Goal: Task Accomplishment & Management: Use online tool/utility

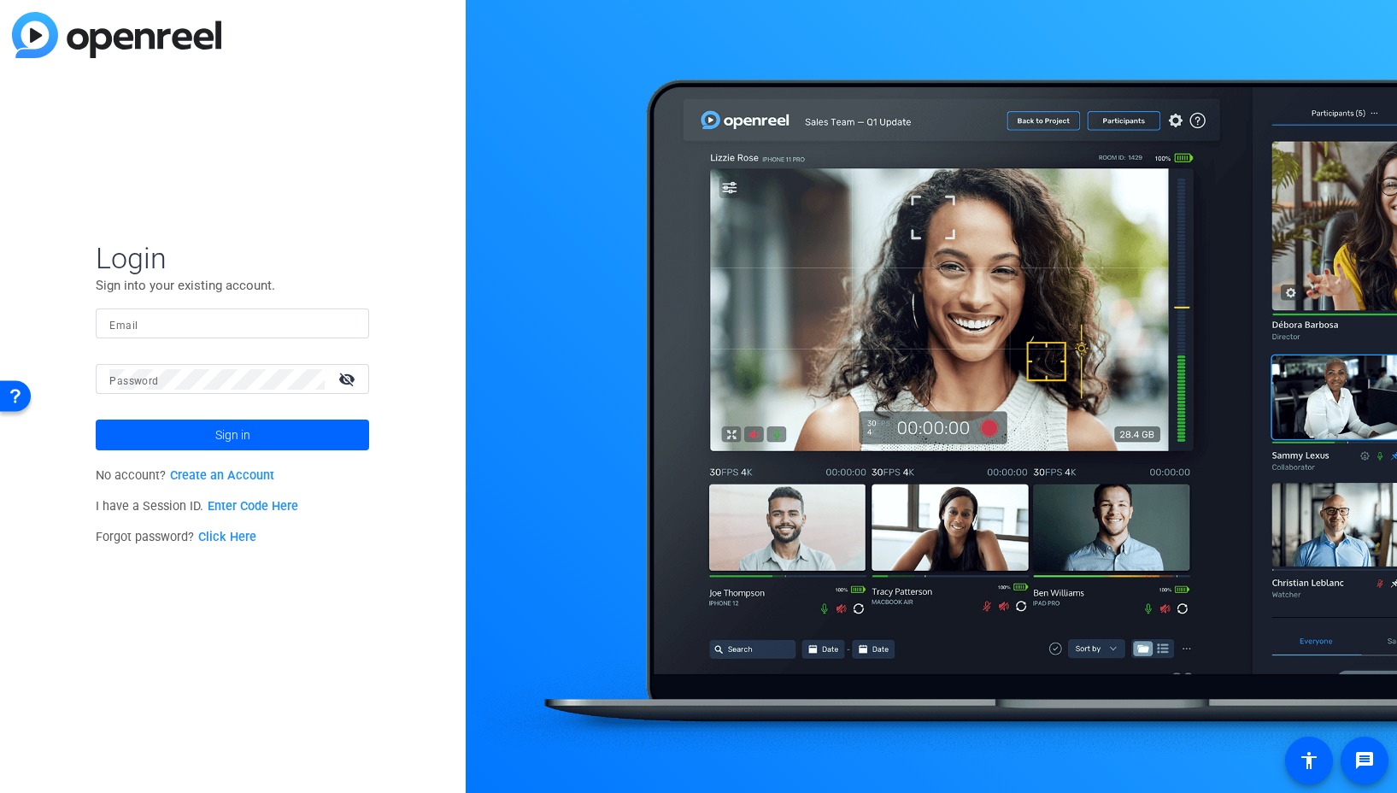
click at [254, 339] on mat-form-field "Email" at bounding box center [232, 336] width 273 height 56
click at [261, 326] on input "Email" at bounding box center [232, 324] width 246 height 21
click at [350, 326] on div at bounding box center [345, 324] width 21 height 21
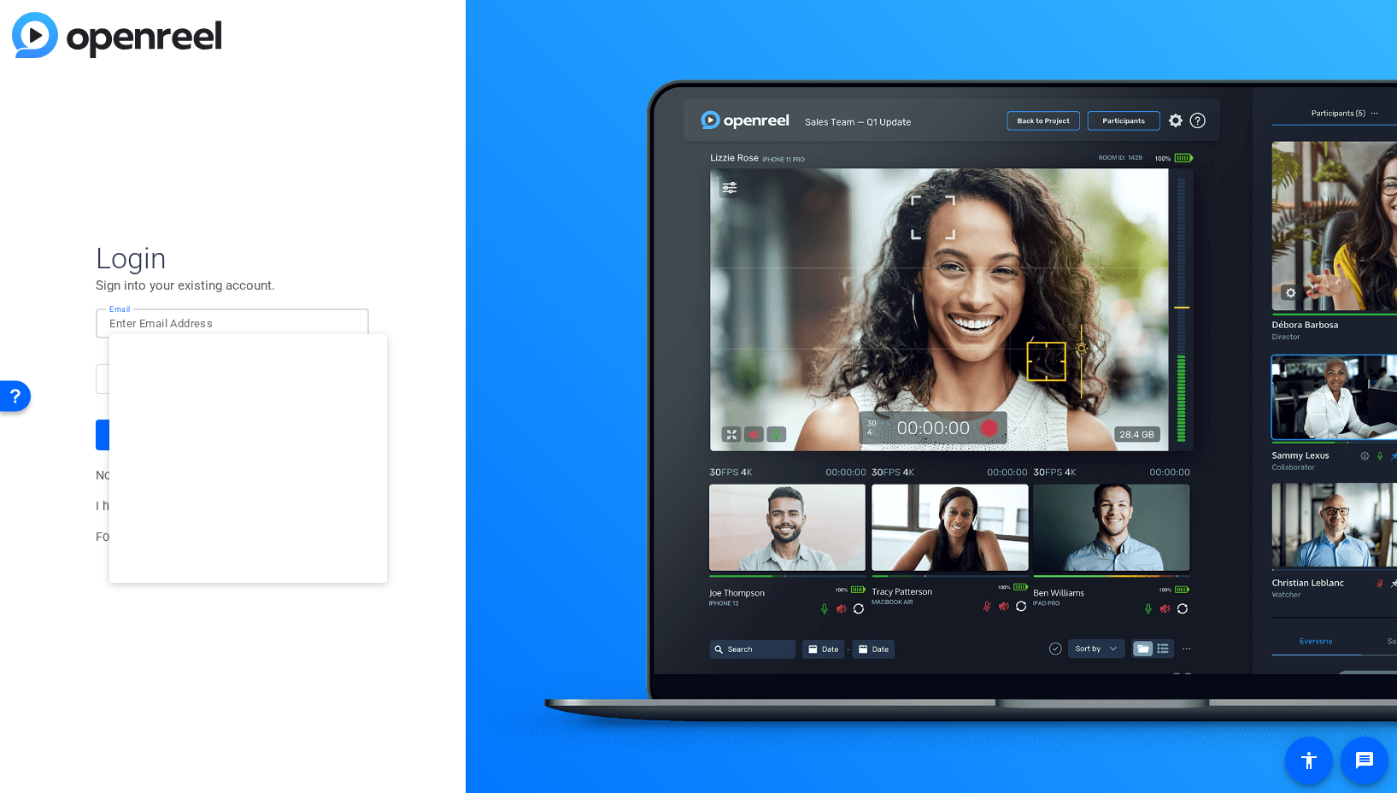
type input "studiosupport@openreel.com"
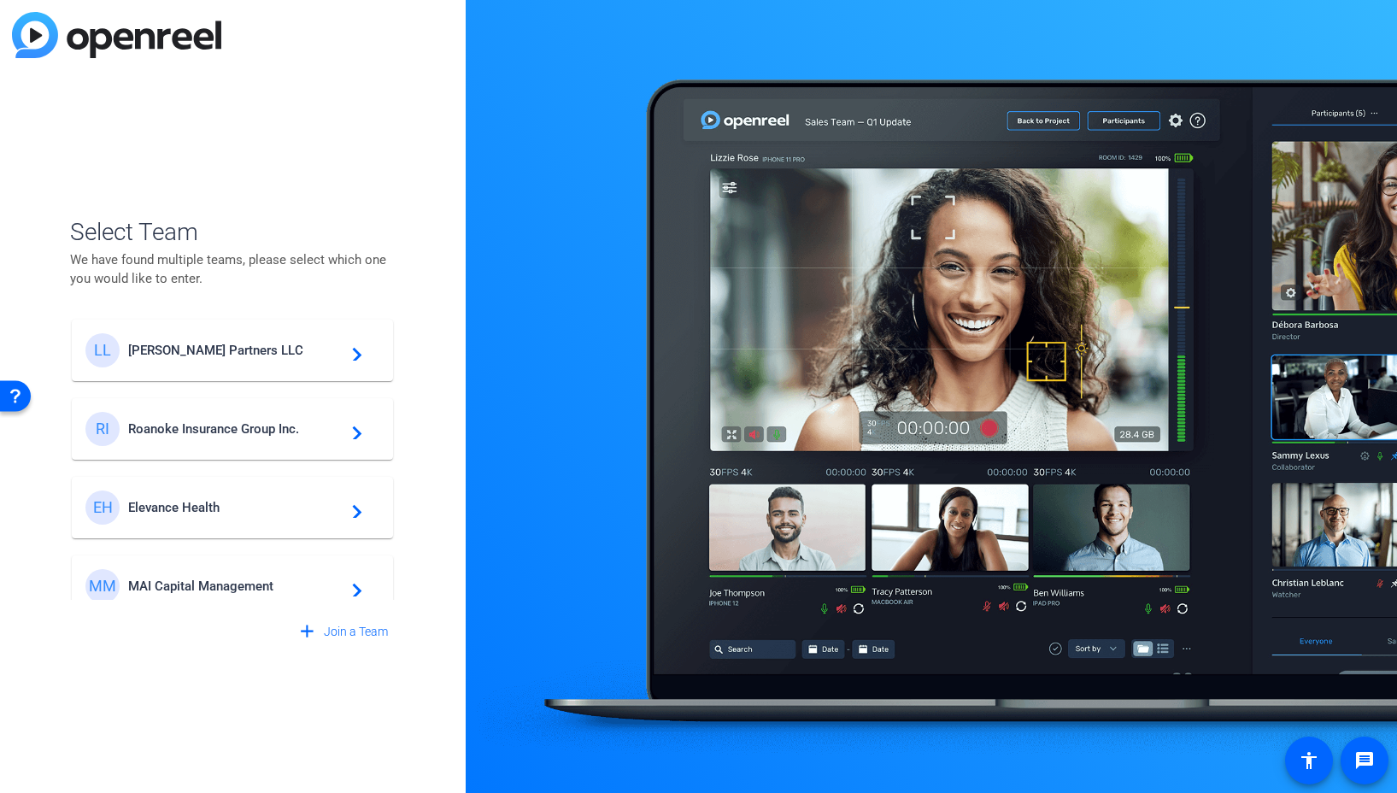
click at [164, 504] on span "Elevance Health" at bounding box center [235, 507] width 214 height 15
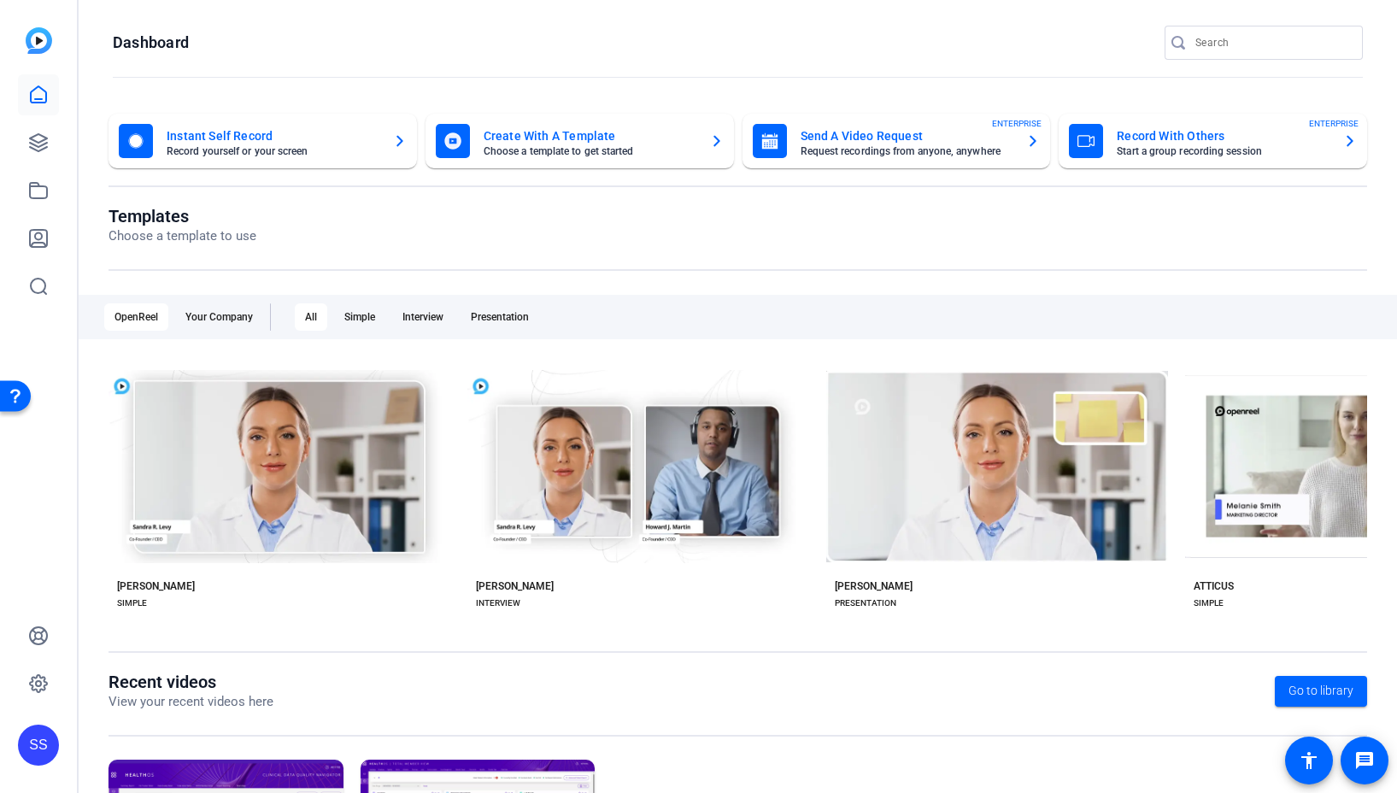
click at [59, 144] on div "SS" at bounding box center [38, 396] width 77 height 793
click at [40, 149] on icon at bounding box center [38, 142] width 17 height 17
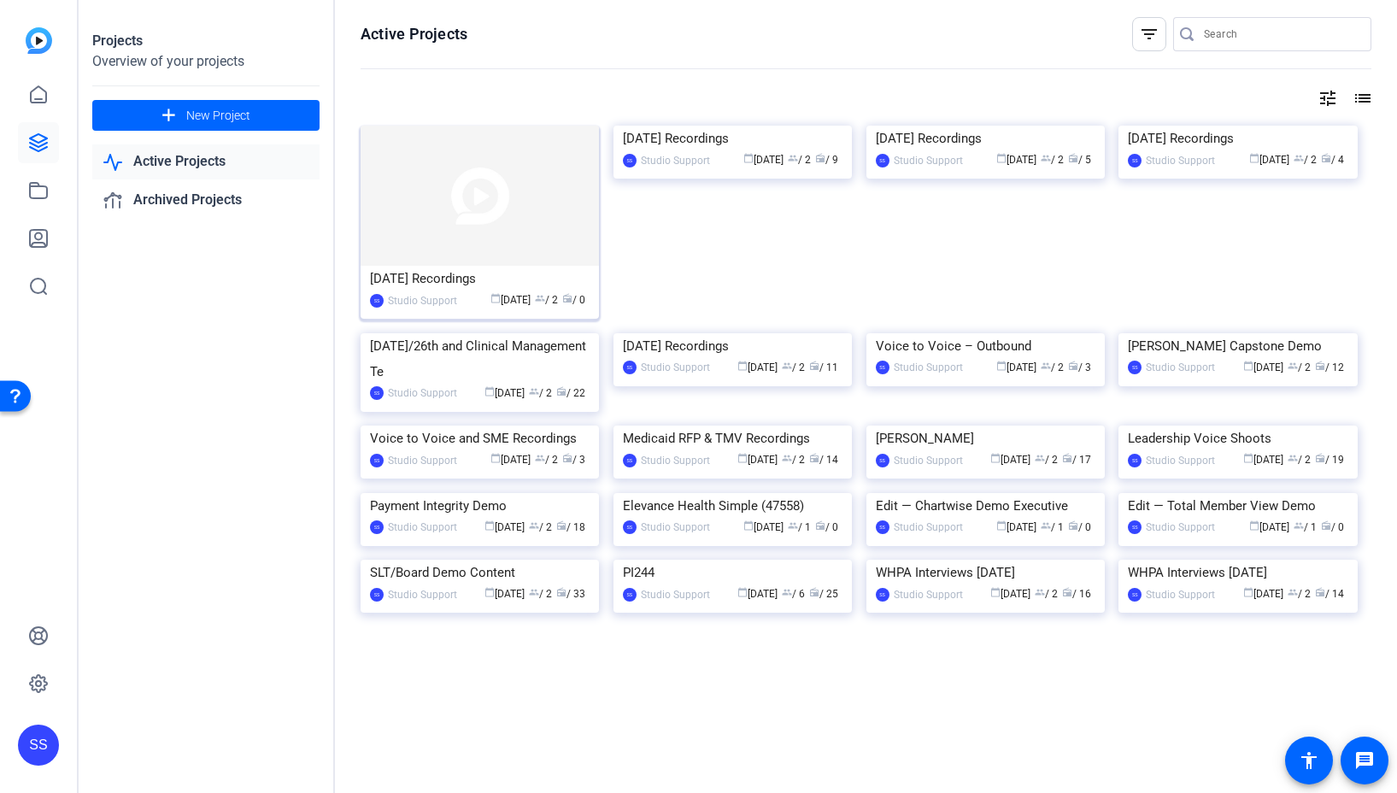
click at [507, 197] on img at bounding box center [480, 196] width 238 height 140
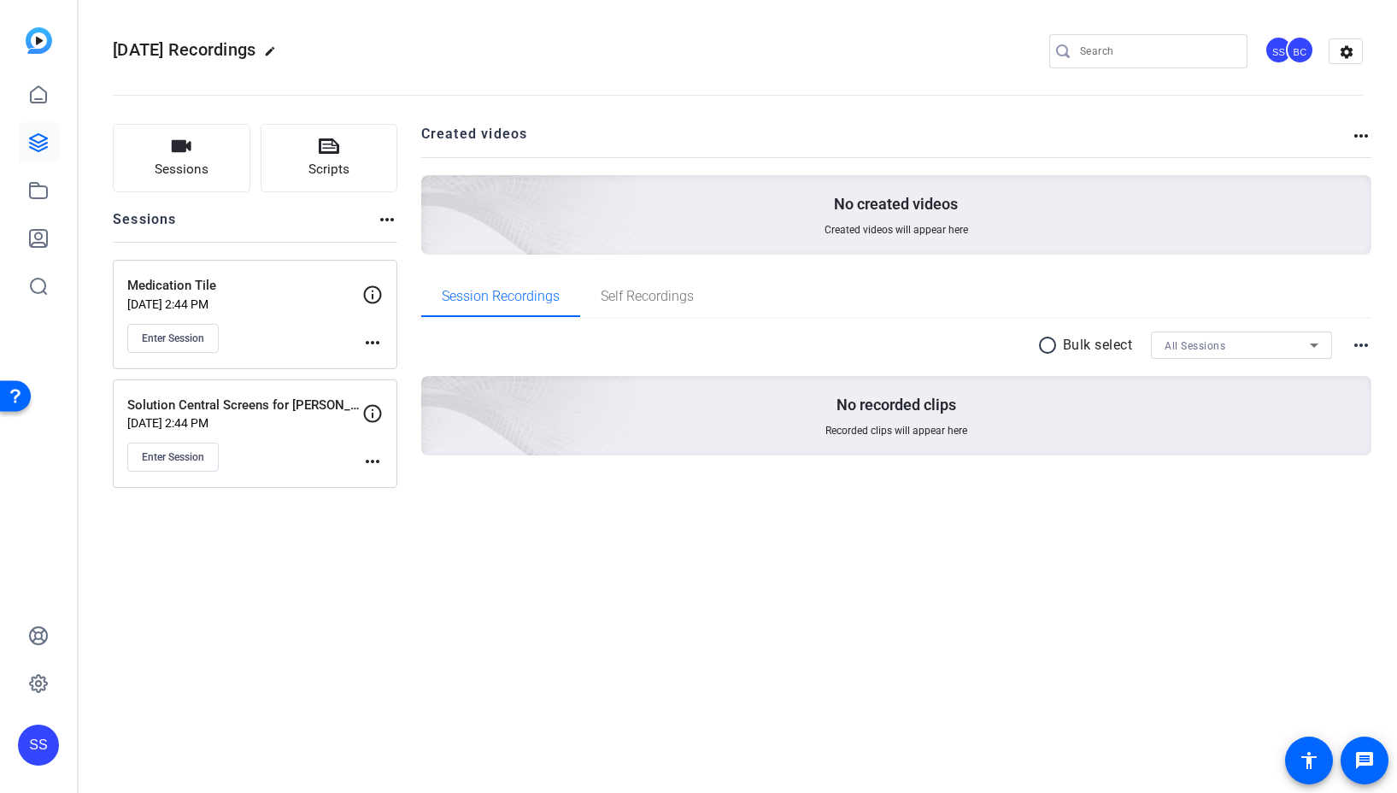
click at [285, 53] on mat-icon "edit" at bounding box center [274, 55] width 21 height 21
click at [167, 50] on input "Oct 13th, 2025 Recordings" at bounding box center [182, 51] width 112 height 21
type input "[DATE], 14th 2025 Recordings"
click at [260, 53] on span "check_circle" at bounding box center [266, 51] width 21 height 21
click at [185, 336] on span "Enter Session" at bounding box center [173, 339] width 62 height 14
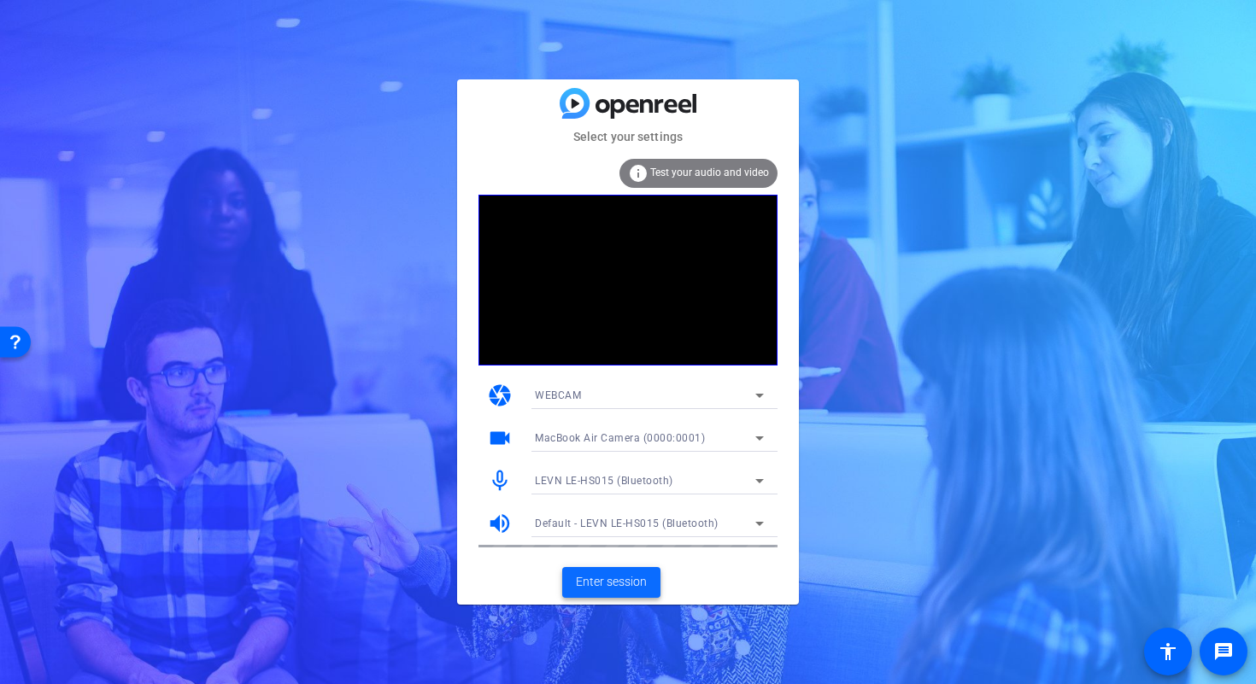
click at [637, 585] on span "Enter session" at bounding box center [611, 582] width 71 height 18
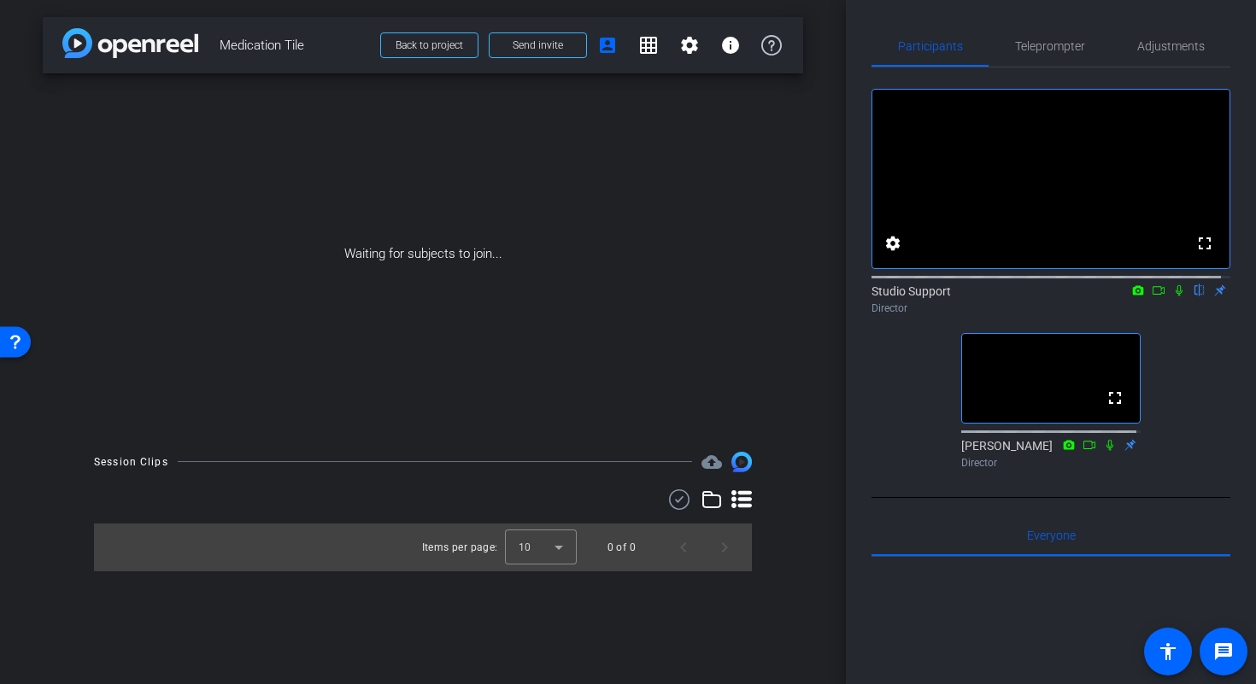
drag, startPoint x: 312, startPoint y: 49, endPoint x: 213, endPoint y: 50, distance: 99.1
click at [213, 50] on div "arrow_back Medication Tile Back to project Send invite account_box grid_on sett…" at bounding box center [423, 45] width 761 height 56
copy span "Medication Tile"
click at [691, 50] on mat-icon "settings" at bounding box center [689, 45] width 21 height 21
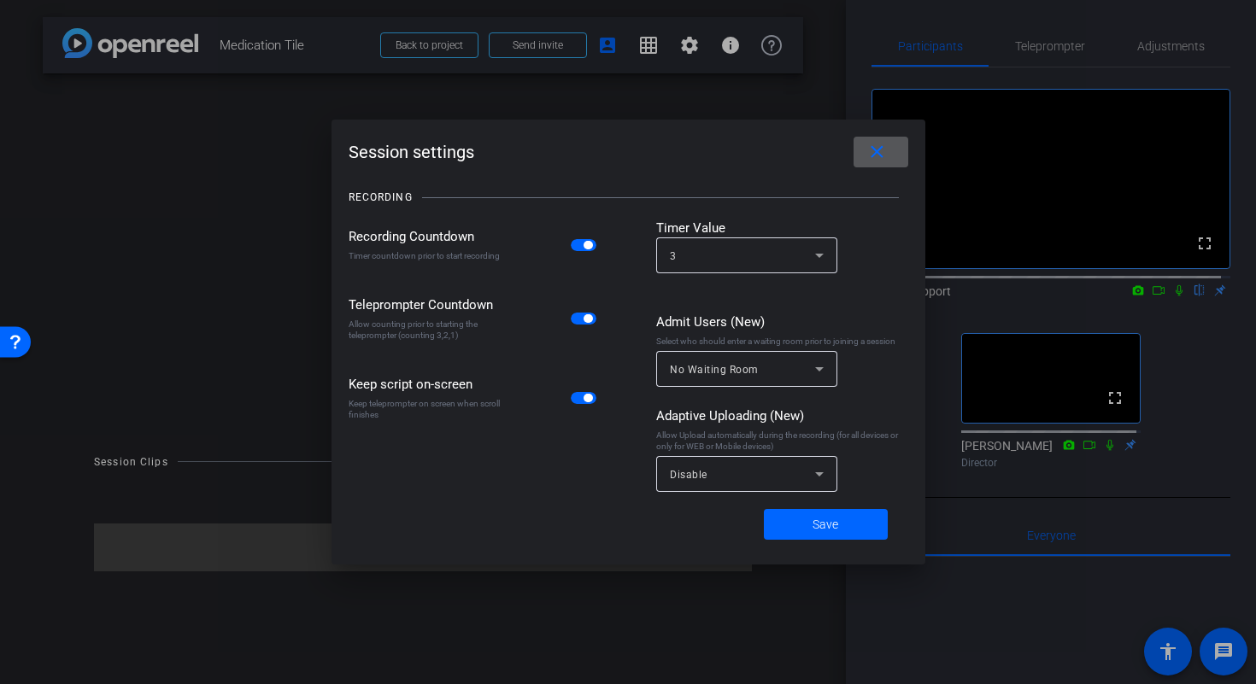
click at [892, 159] on span at bounding box center [881, 152] width 55 height 41
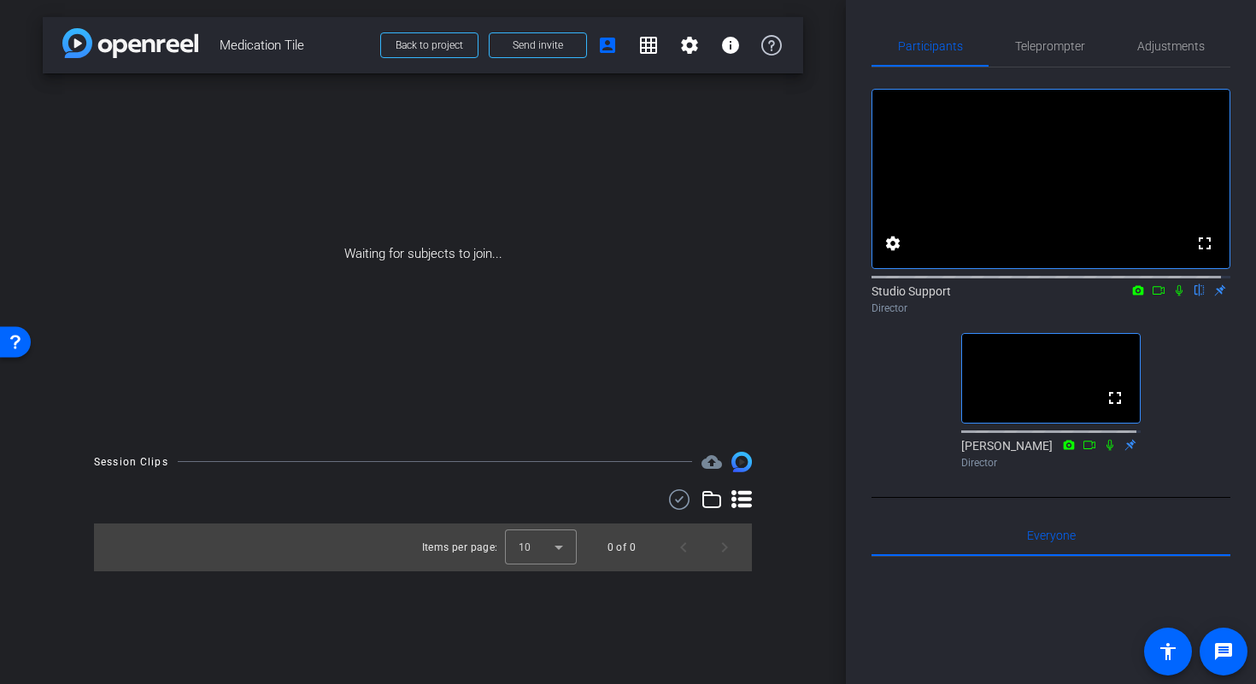
click at [333, 49] on span "Medication Tile" at bounding box center [295, 45] width 150 height 34
click at [1055, 401] on video at bounding box center [1051, 378] width 178 height 89
click at [1055, 396] on video at bounding box center [1051, 378] width 178 height 89
click at [1172, 297] on icon at bounding box center [1179, 291] width 14 height 12
click at [1154, 295] on icon at bounding box center [1159, 290] width 12 height 9
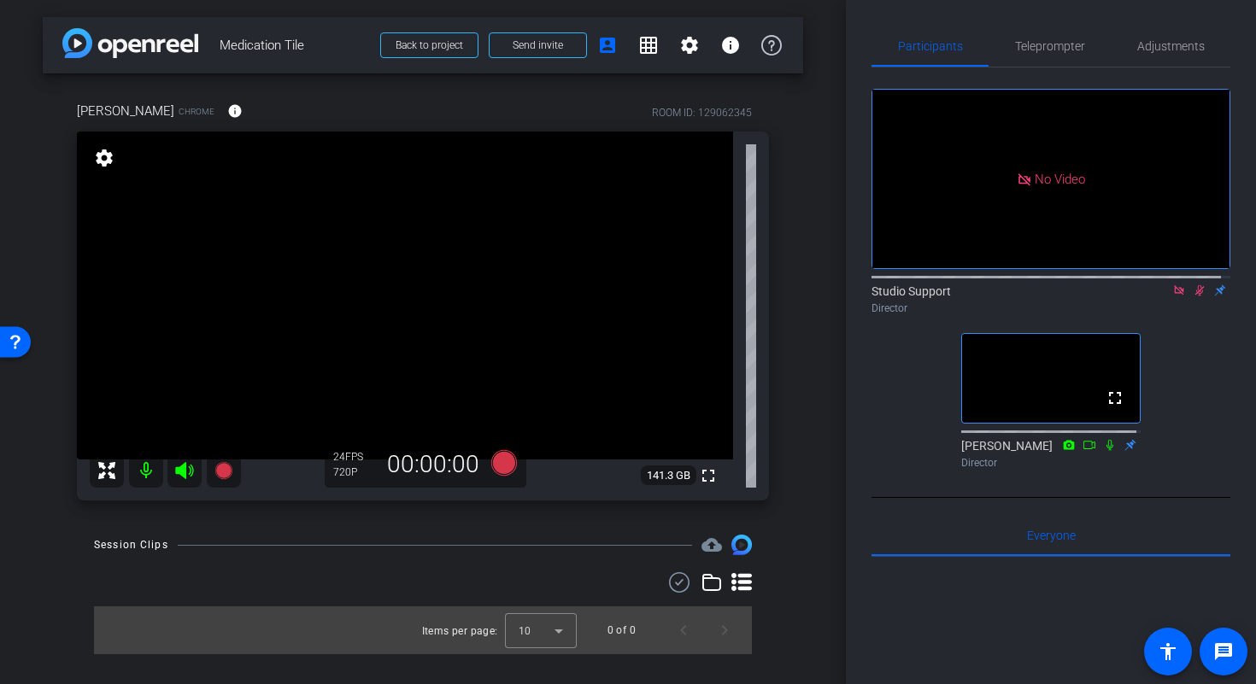
click at [1174, 295] on icon at bounding box center [1178, 289] width 9 height 9
click at [1172, 297] on icon at bounding box center [1179, 291] width 14 height 12
click at [1139, 44] on span "Adjustments" at bounding box center [1171, 46] width 68 height 12
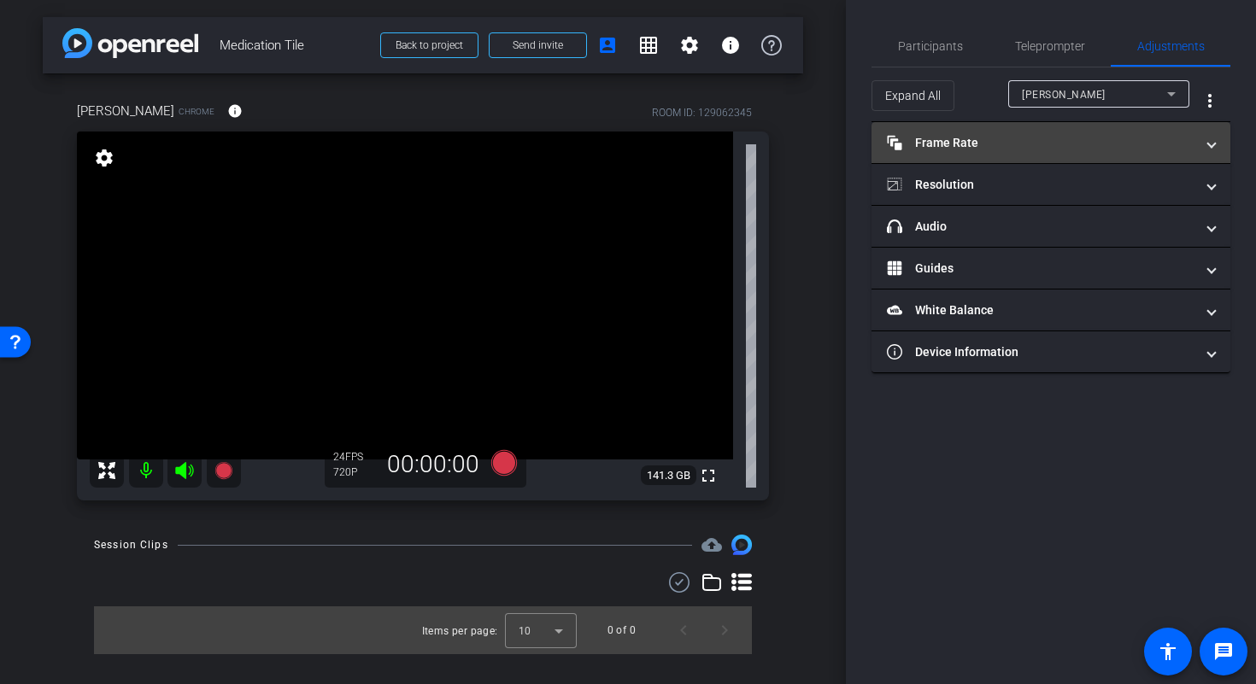
click at [1102, 144] on mat-panel-title "Frame Rate Frame Rate" at bounding box center [1041, 143] width 308 height 18
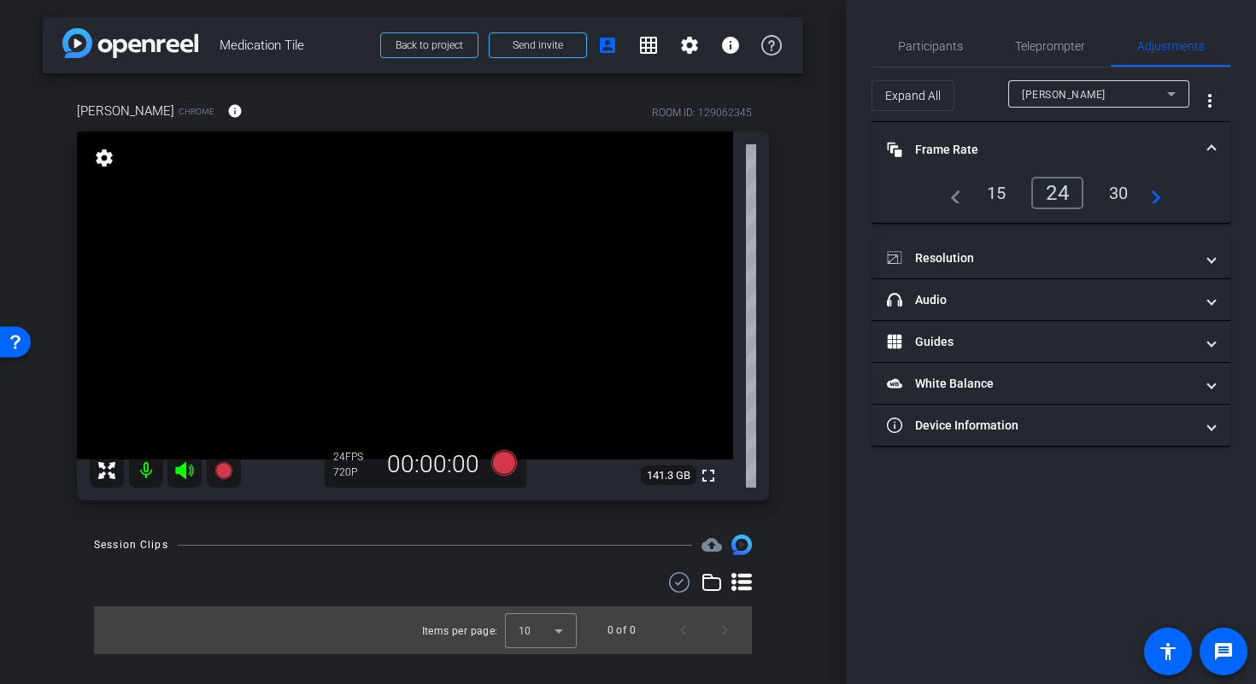
click at [1113, 199] on div "30" at bounding box center [1118, 193] width 45 height 29
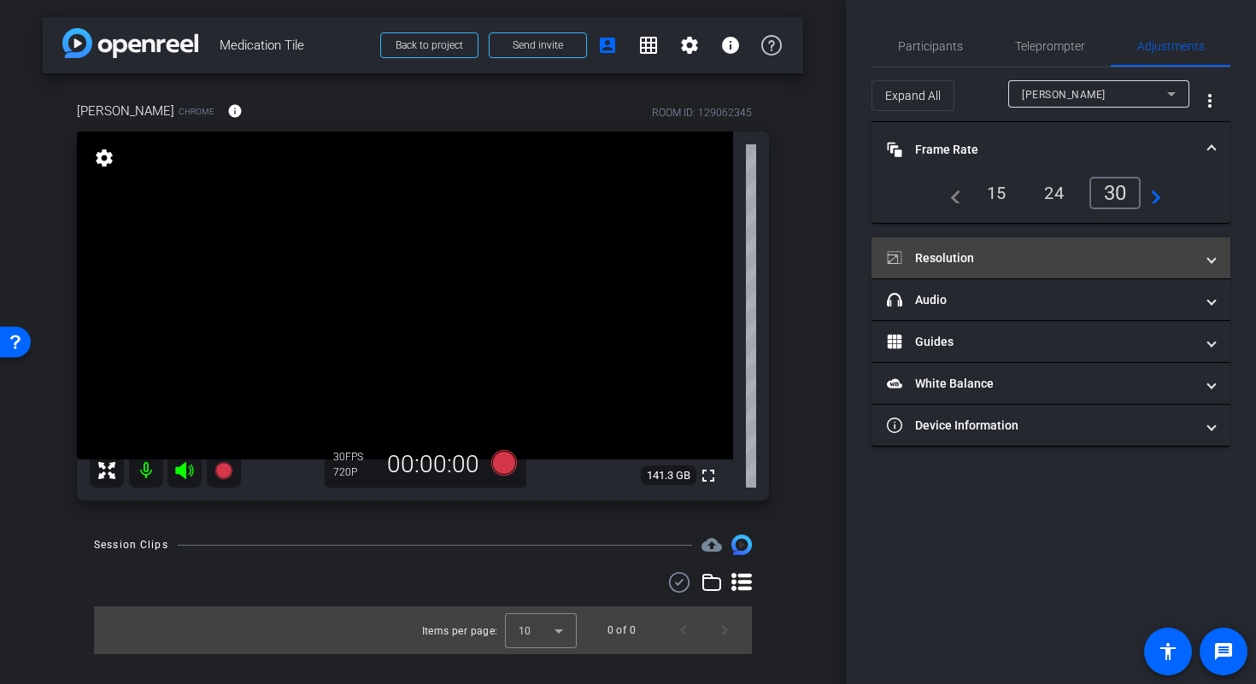
click at [1206, 258] on span "Resolution" at bounding box center [1047, 259] width 321 height 18
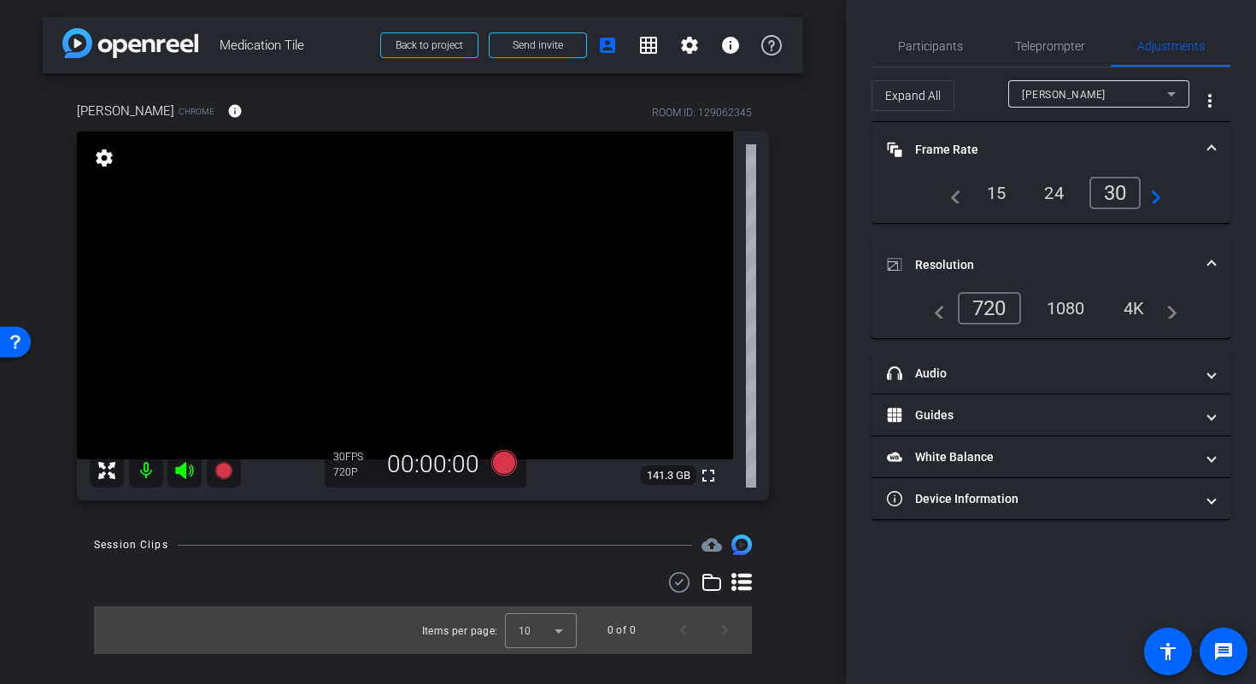
click at [1092, 301] on div "1080" at bounding box center [1066, 308] width 64 height 29
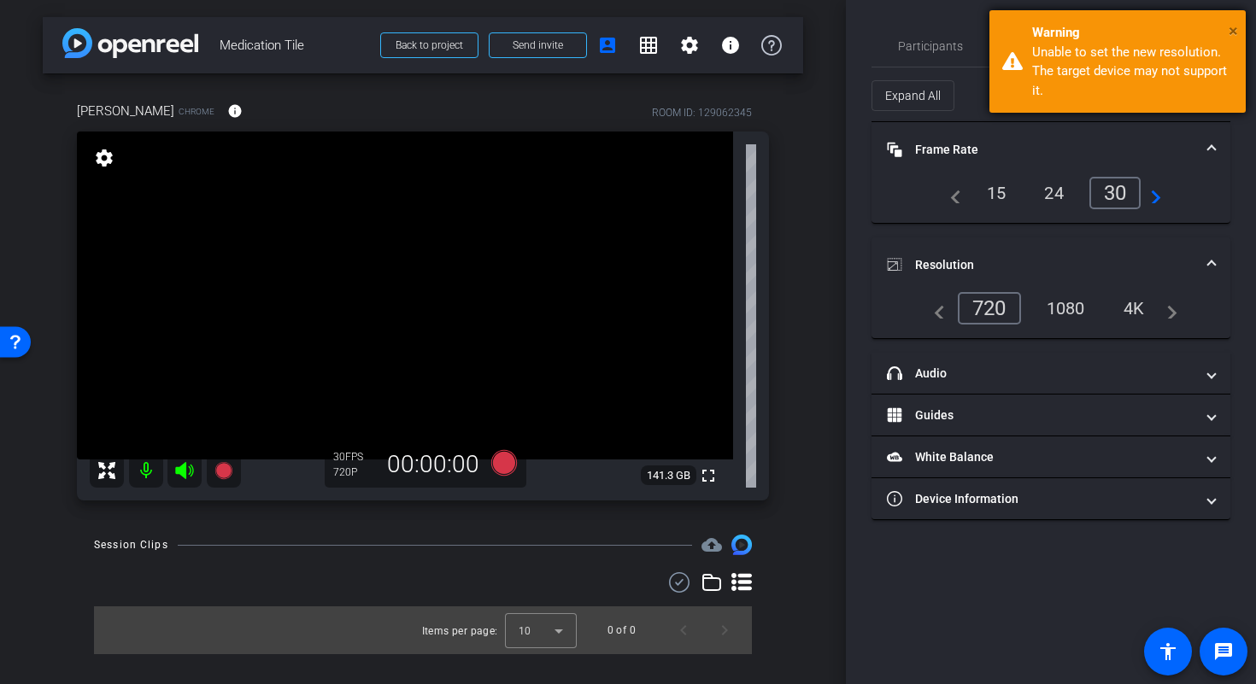
click at [1235, 23] on span "×" at bounding box center [1233, 31] width 9 height 21
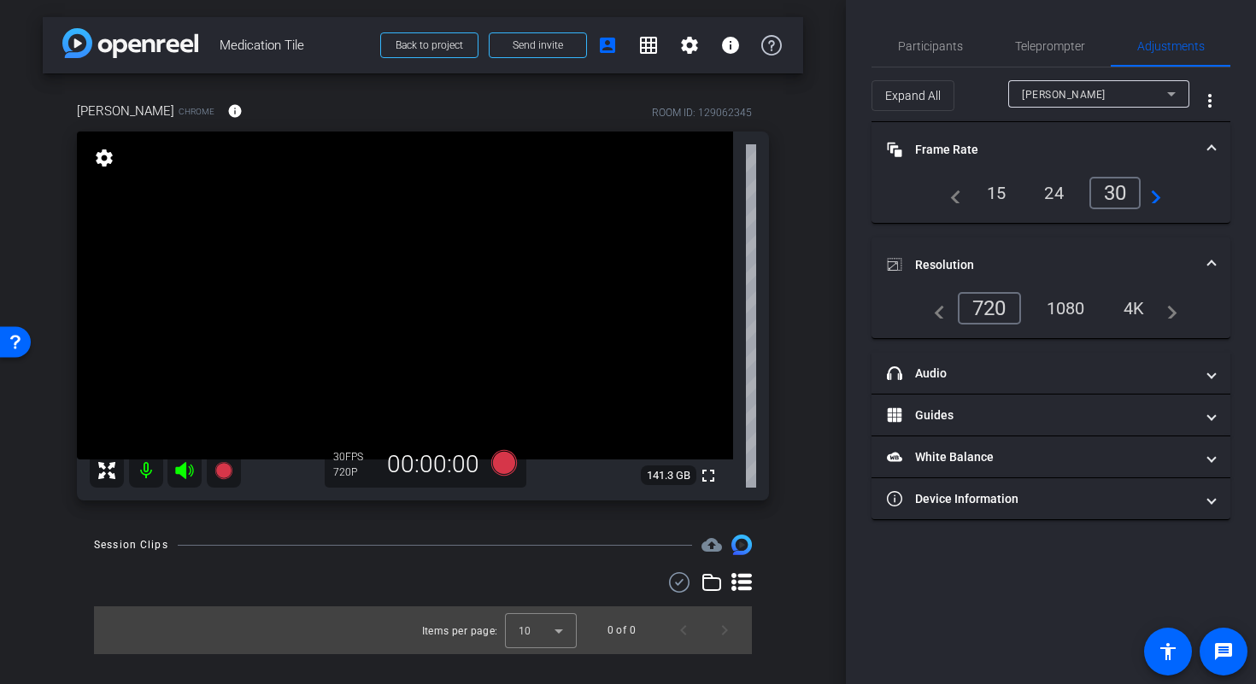
click at [1060, 179] on div "24" at bounding box center [1053, 193] width 45 height 29
click at [931, 52] on span "Participants" at bounding box center [930, 46] width 65 height 12
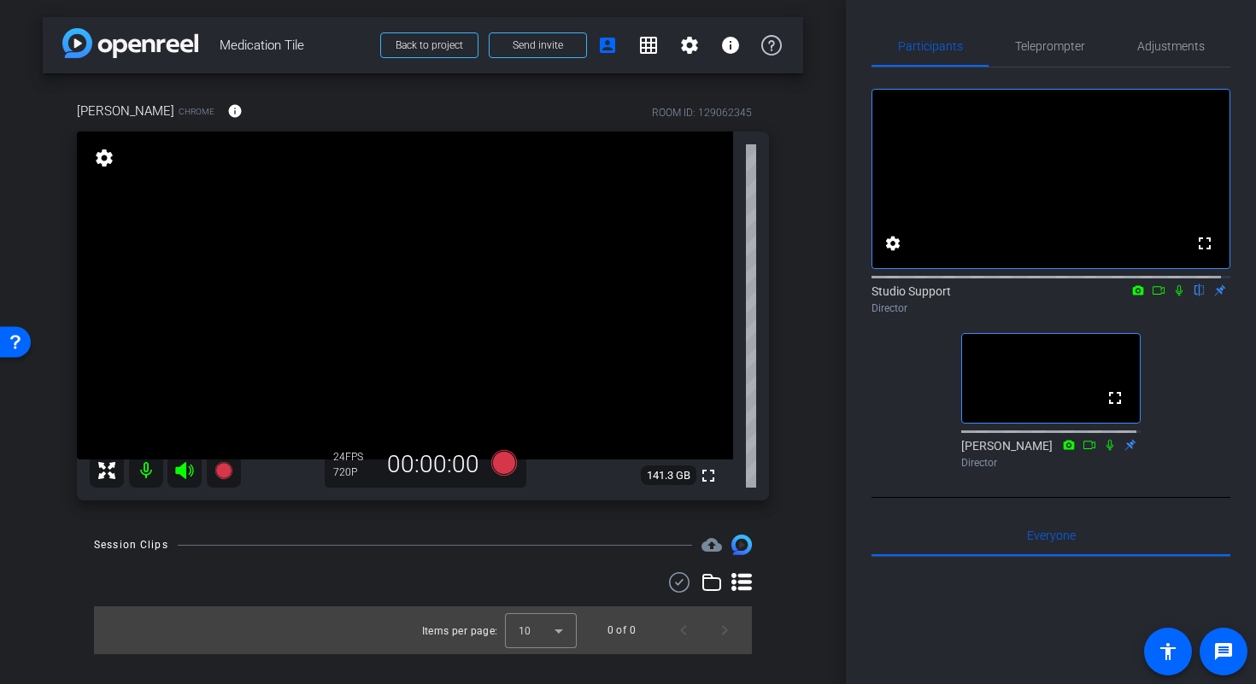
click at [467, 377] on video at bounding box center [405, 296] width 656 height 328
click at [1148, 48] on span "Adjustments" at bounding box center [1171, 46] width 68 height 12
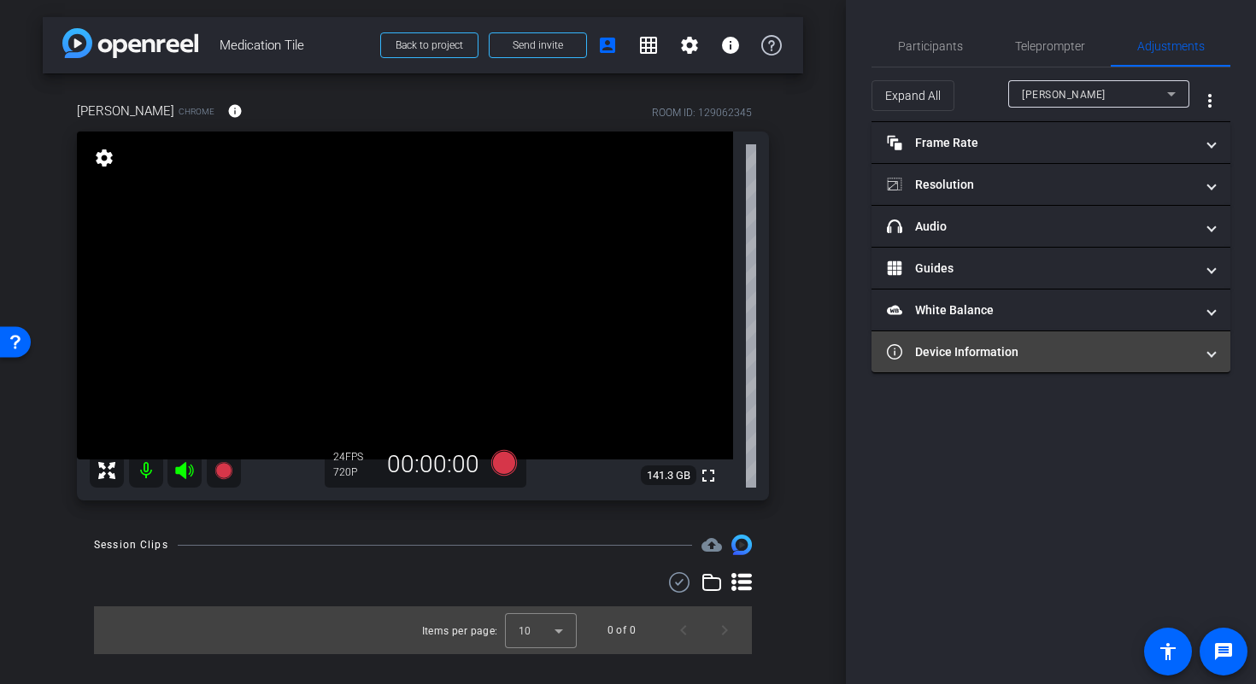
click at [1113, 360] on mat-panel-title "Device Information" at bounding box center [1041, 353] width 308 height 18
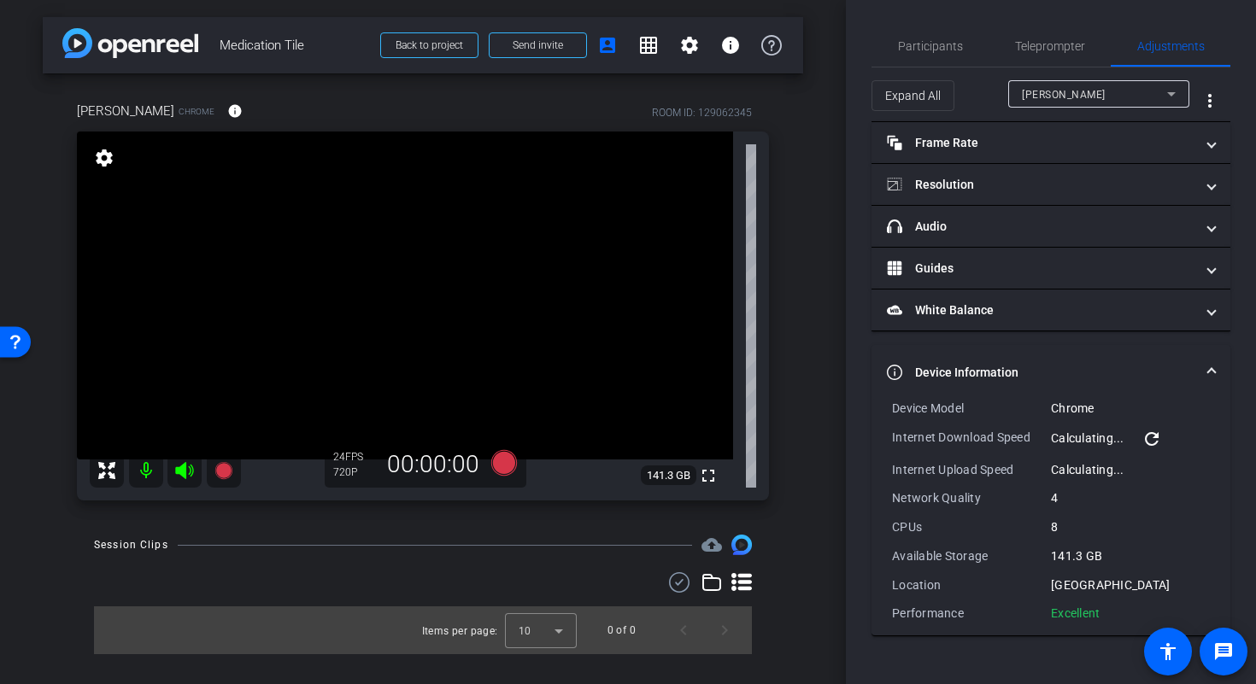
click at [1158, 442] on mat-icon "refresh" at bounding box center [1152, 439] width 21 height 21
click at [1154, 441] on mat-icon "refresh" at bounding box center [1152, 439] width 21 height 21
click at [1162, 443] on mat-icon "refresh" at bounding box center [1152, 439] width 21 height 21
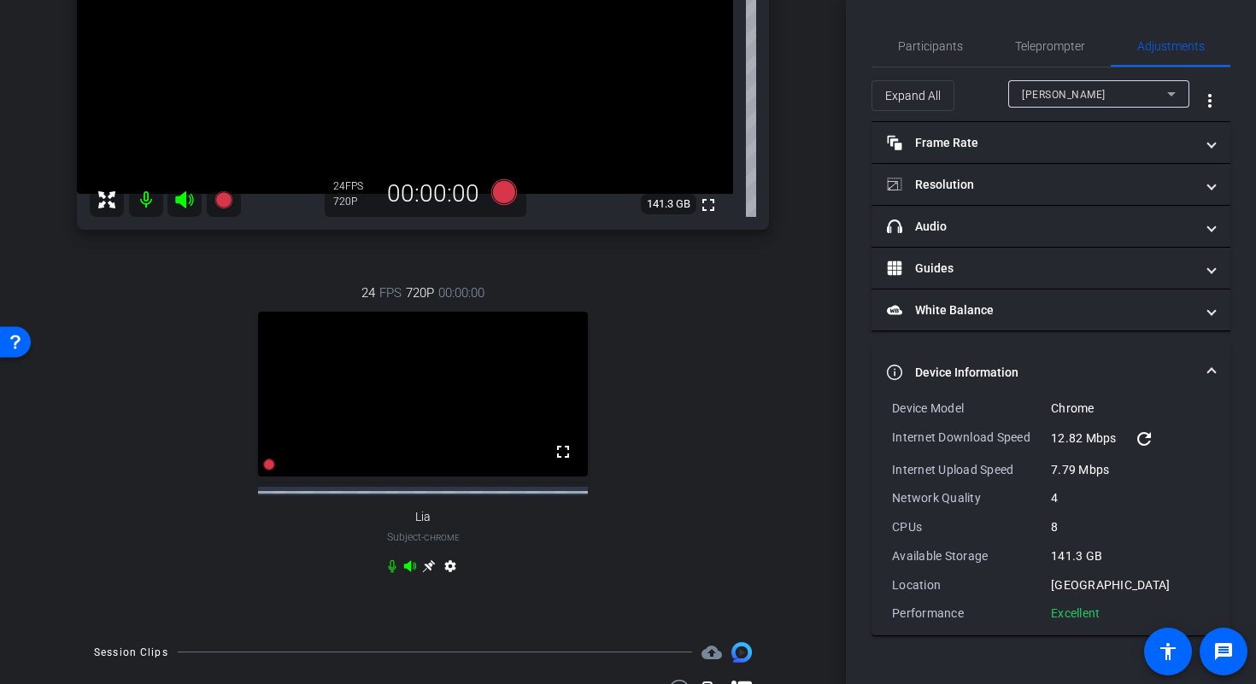
scroll to position [292, 0]
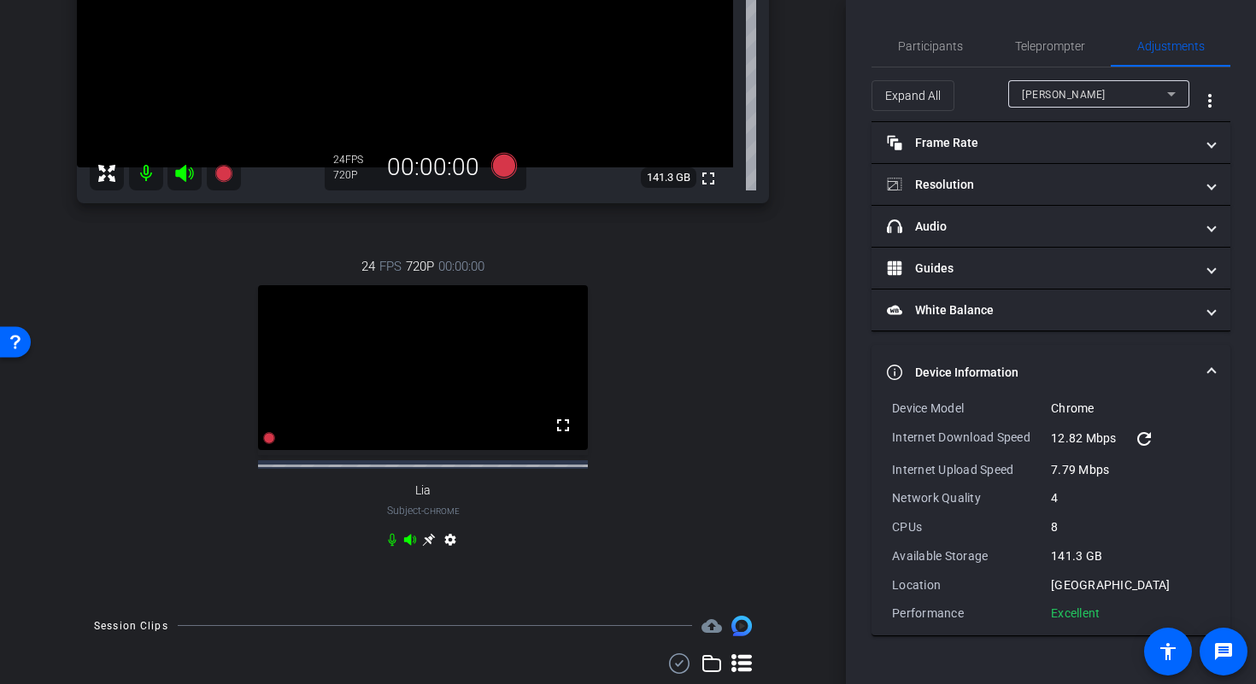
click at [422, 547] on icon at bounding box center [429, 540] width 14 height 14
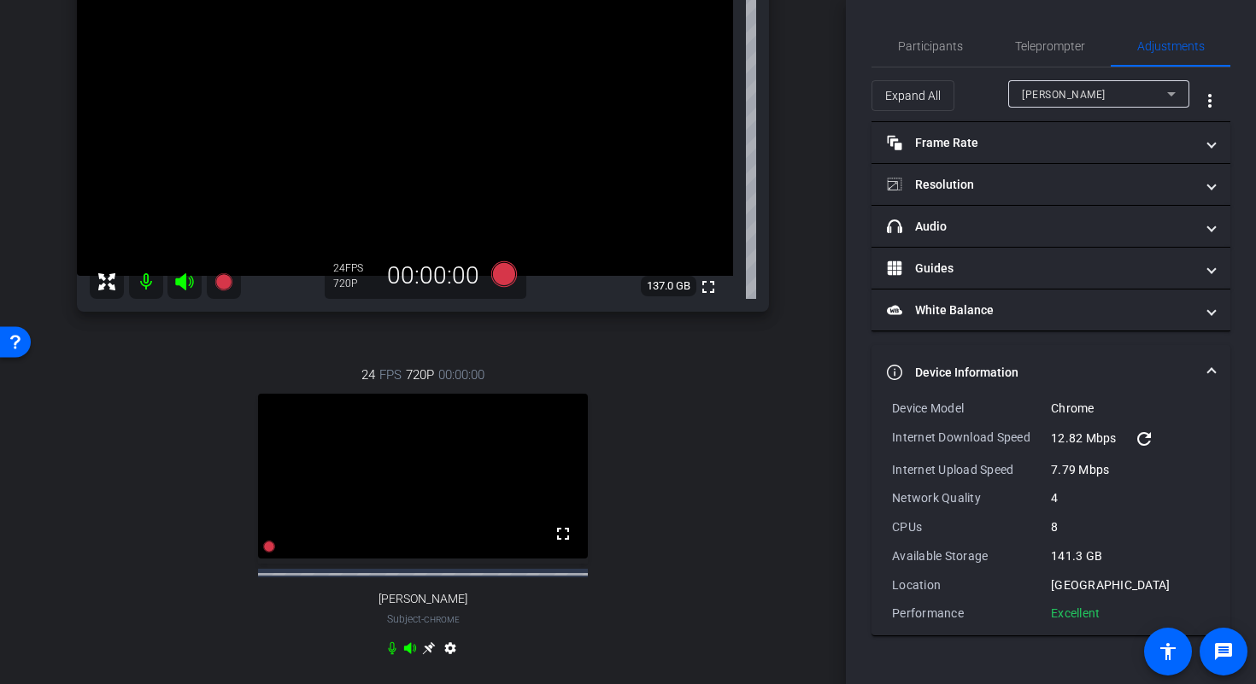
scroll to position [85, 0]
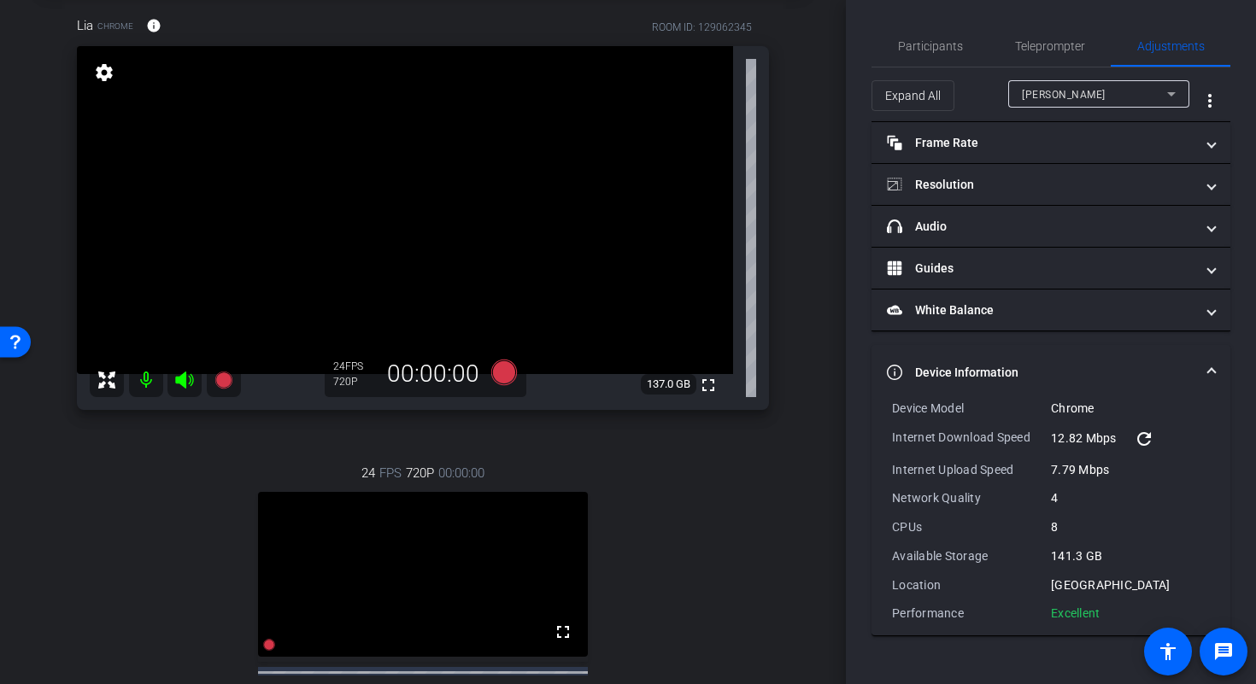
click at [1046, 97] on span "Jennifer McDaniel" at bounding box center [1064, 95] width 84 height 12
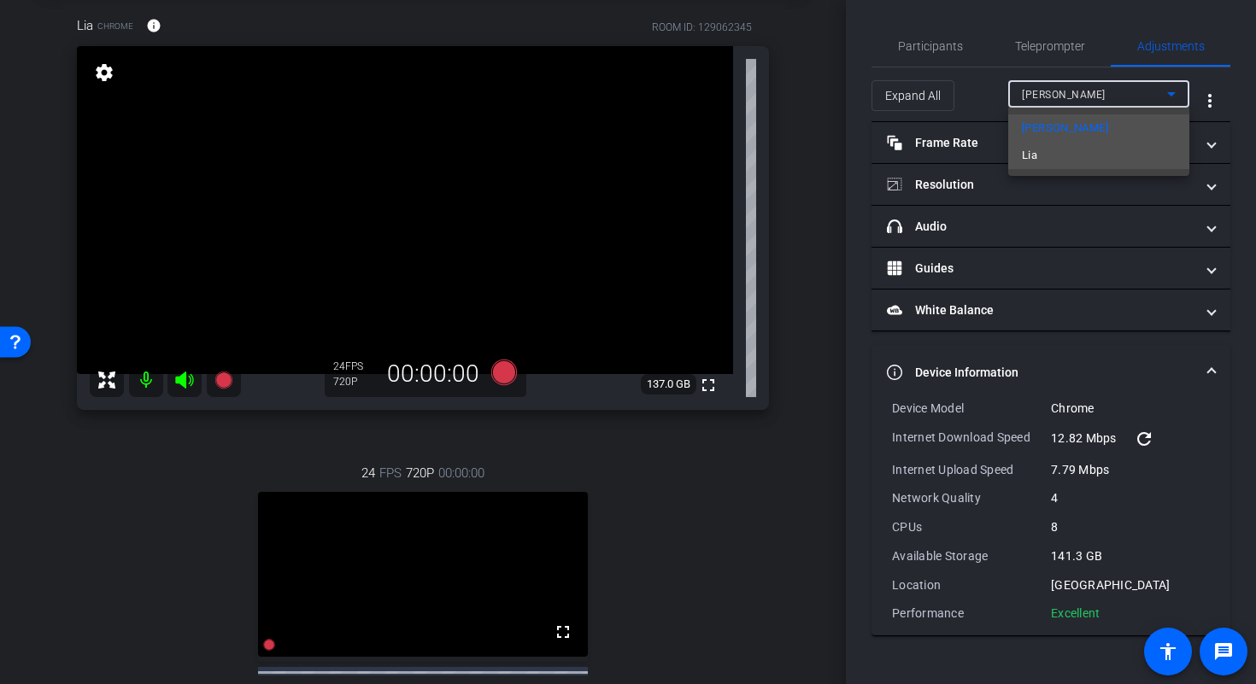
click at [1060, 159] on mat-option "Lia" at bounding box center [1098, 155] width 181 height 27
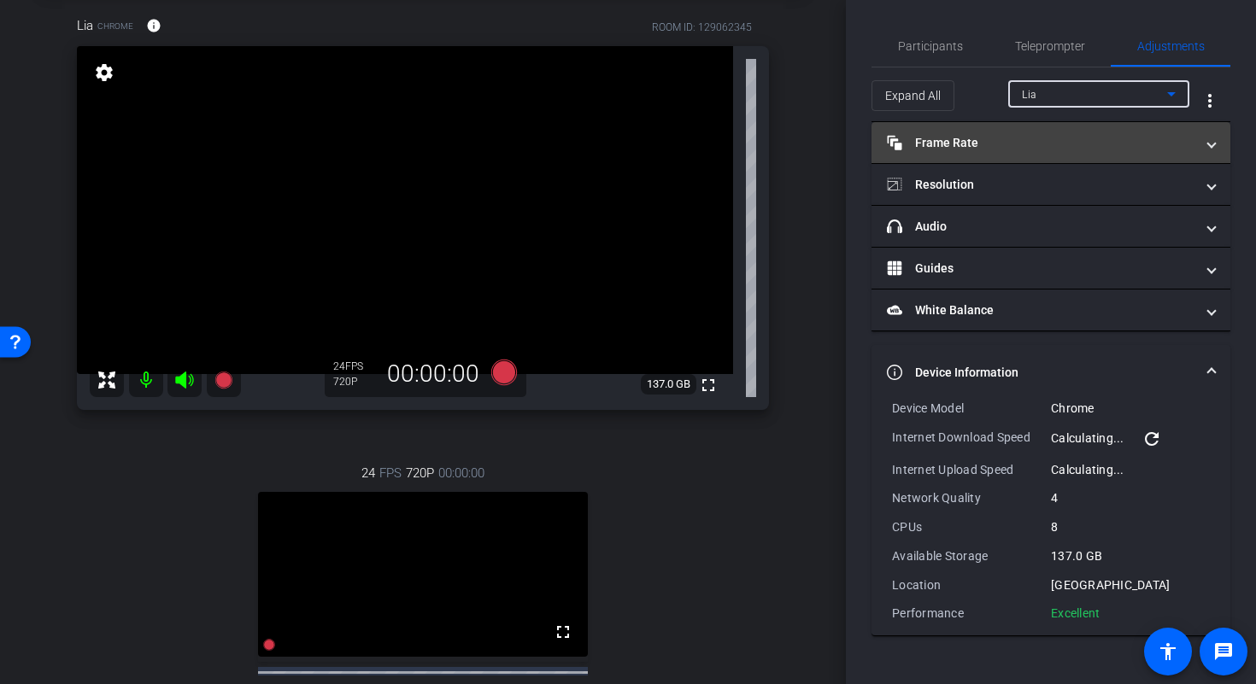
click at [1032, 144] on mat-panel-title "Frame Rate Frame Rate" at bounding box center [1041, 143] width 308 height 18
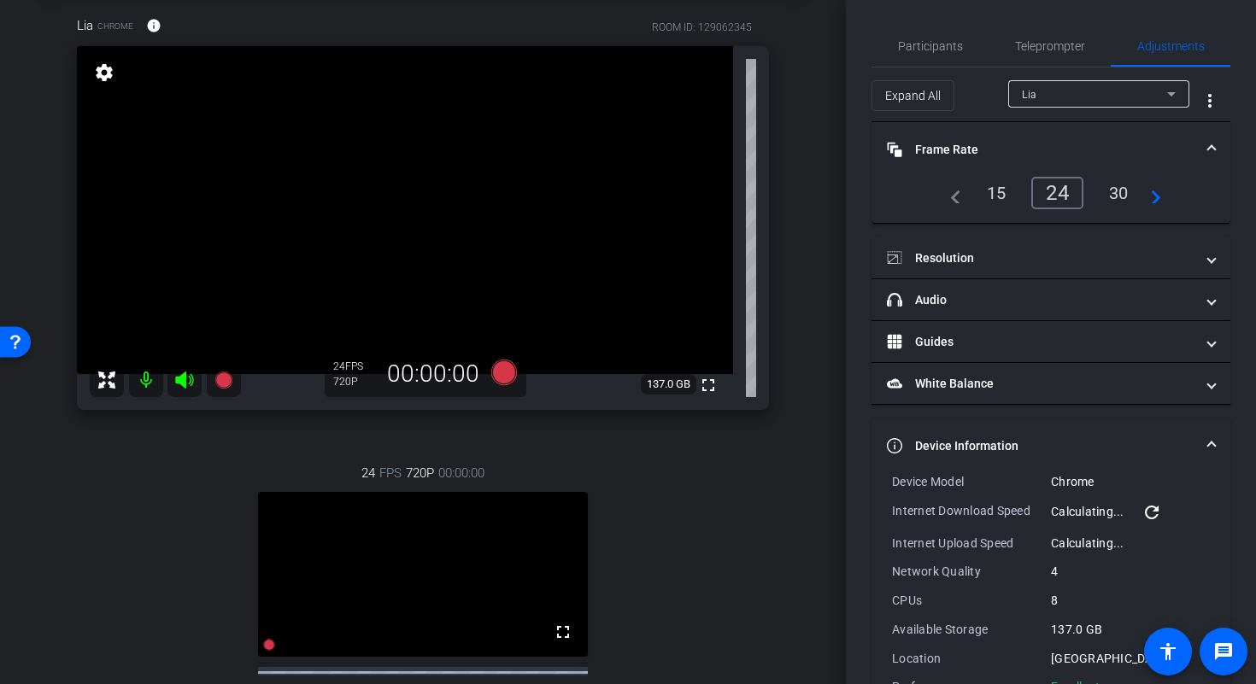
click at [1109, 185] on div "30" at bounding box center [1118, 193] width 45 height 29
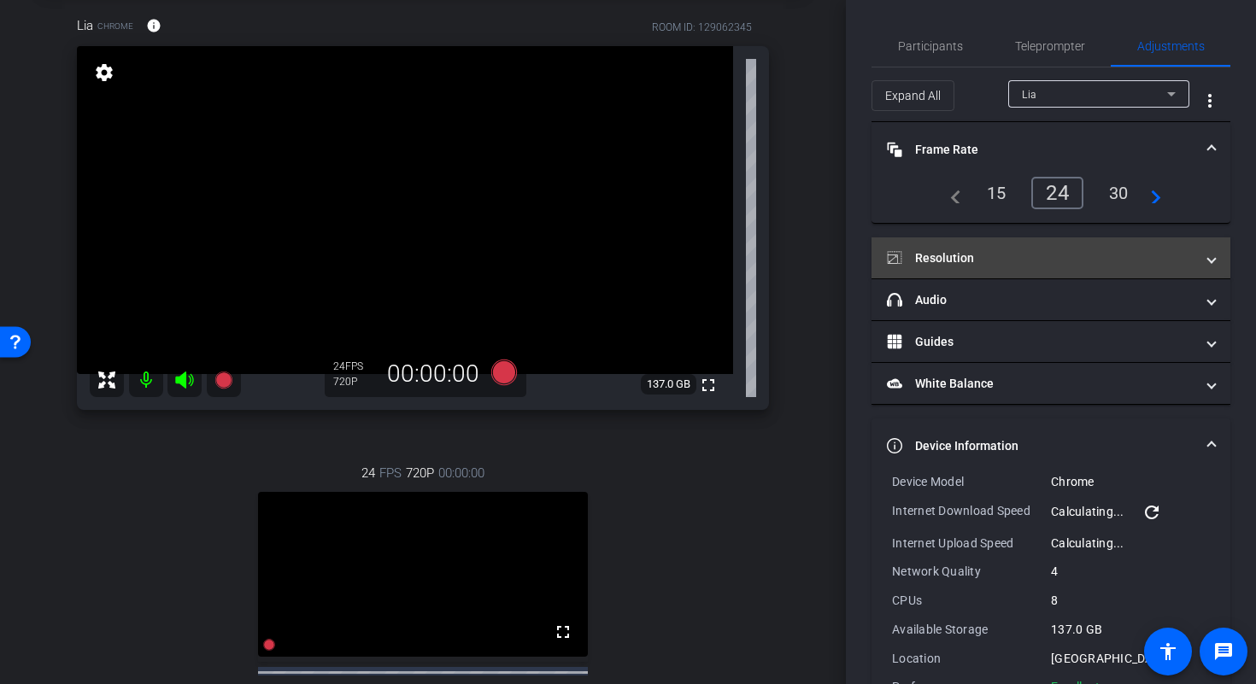
click at [1130, 250] on mat-panel-title "Resolution" at bounding box center [1041, 259] width 308 height 18
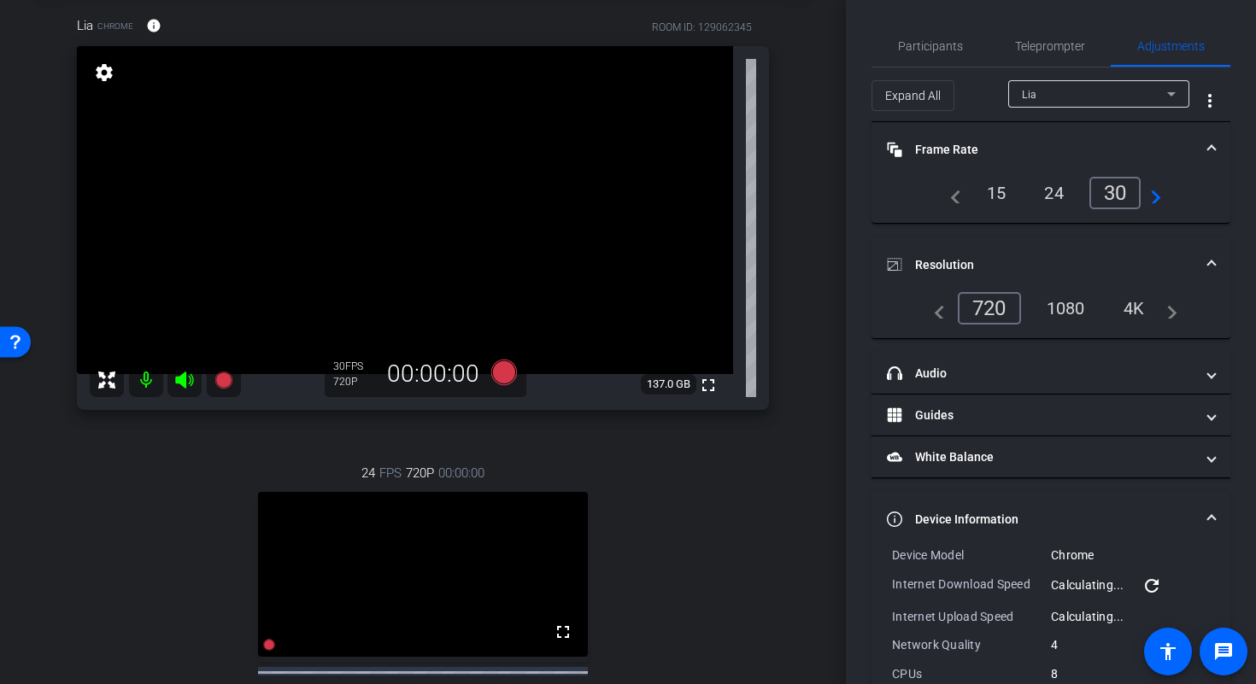
click at [1069, 320] on div "1080" at bounding box center [1066, 308] width 64 height 29
click at [1211, 261] on mat-expansion-panel-header "Resolution" at bounding box center [1051, 265] width 359 height 55
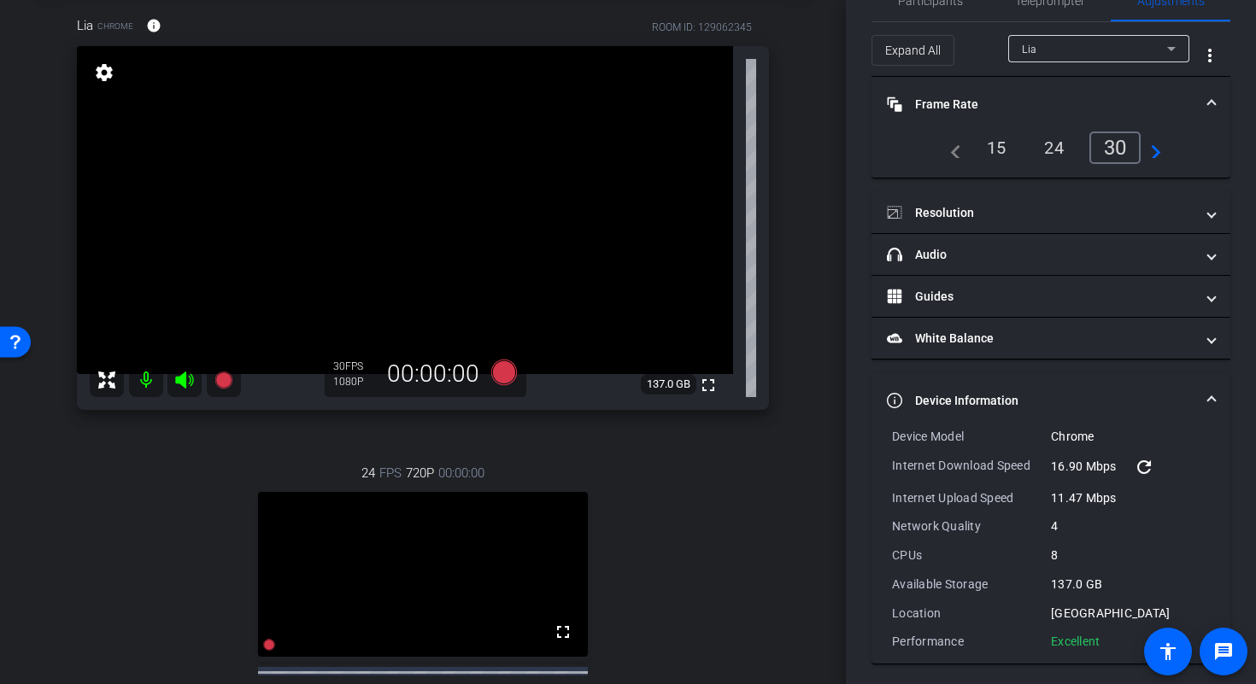
scroll to position [51, 0]
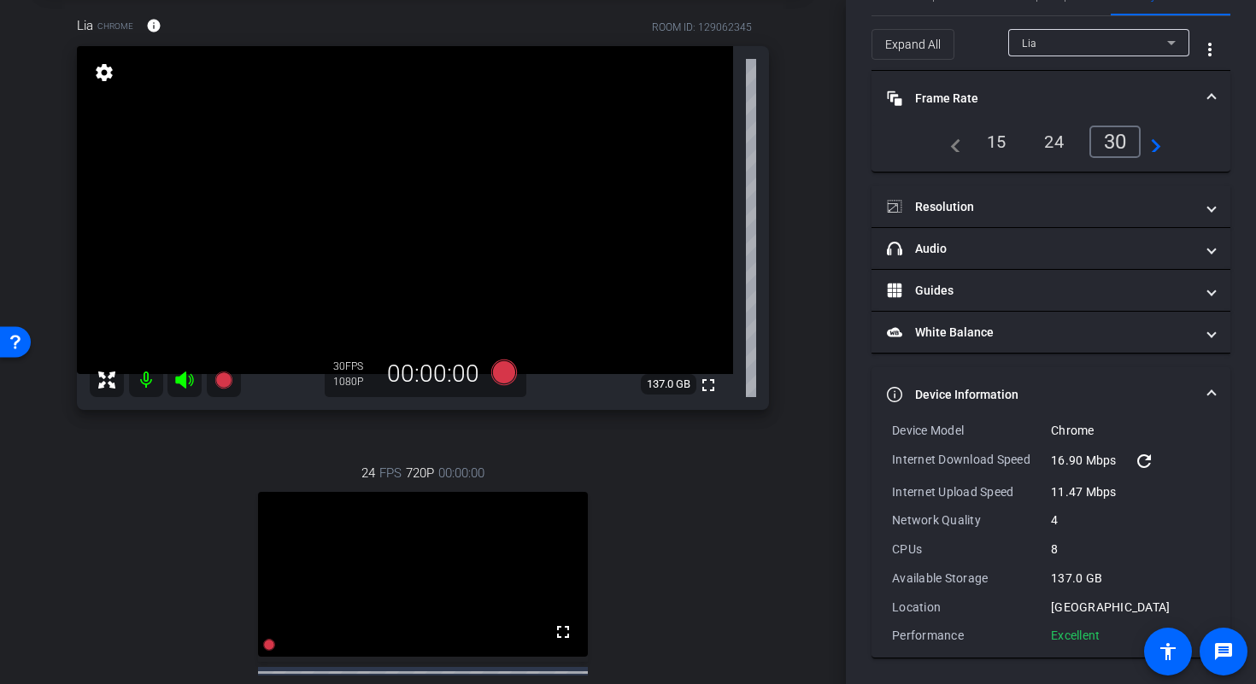
drag, startPoint x: 1106, startPoint y: 640, endPoint x: 879, endPoint y: 432, distance: 307.8
click at [879, 432] on div "Device Model Chrome Internet Download Speed 16.90 Mbps refresh Internet Upload …" at bounding box center [1051, 540] width 359 height 236
copy div "Device Model Chrome Internet Download Speed 16.90 Mbps refresh Internet Upload …"
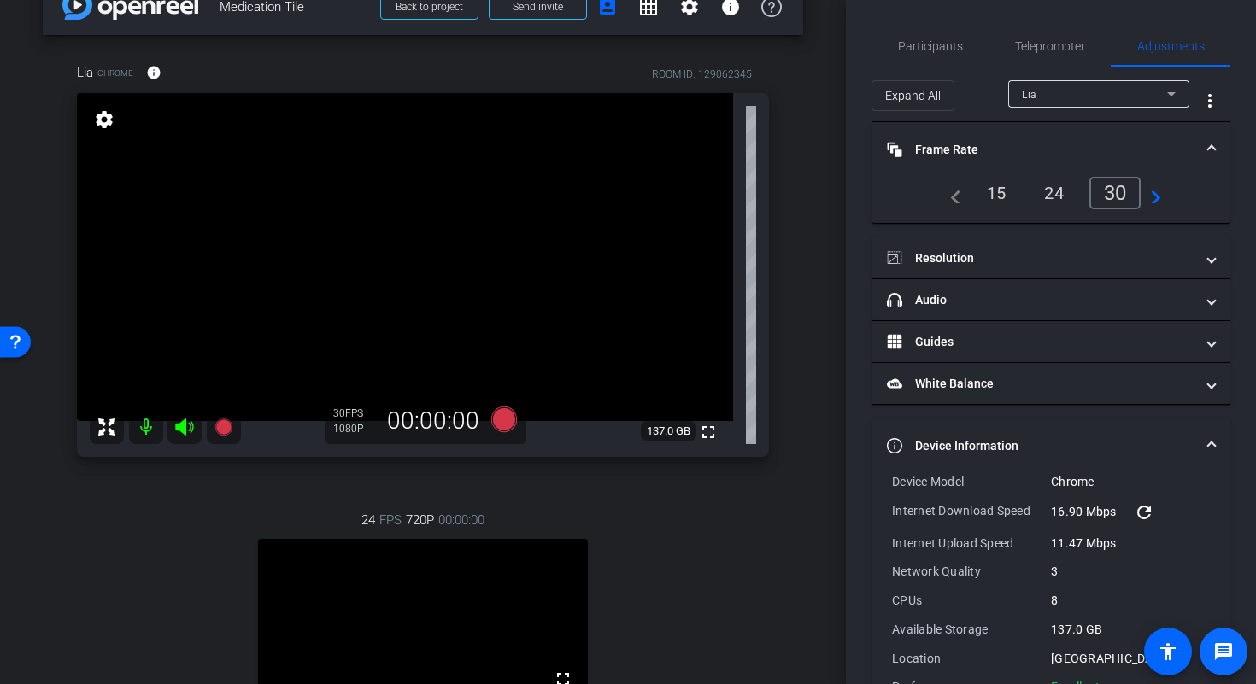
scroll to position [38, 0]
click at [1214, 139] on mat-expansion-panel-header "Frame Rate Frame Rate" at bounding box center [1051, 149] width 359 height 55
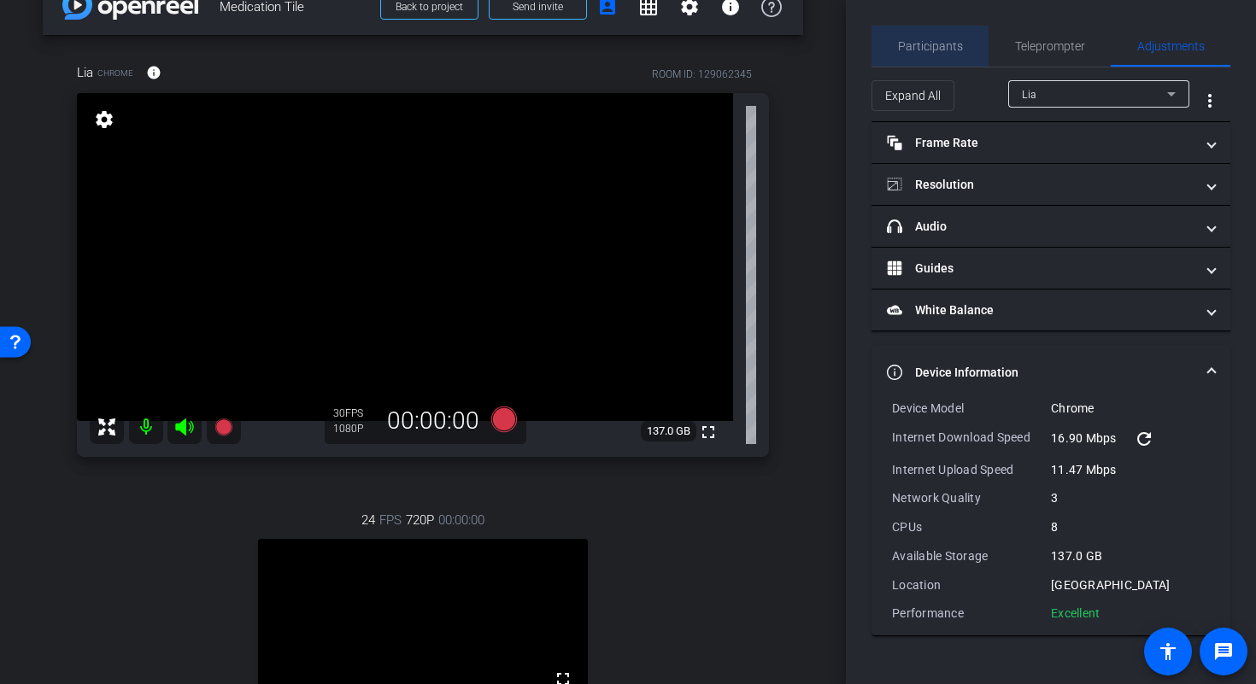
click at [954, 54] on span "Participants" at bounding box center [930, 46] width 65 height 41
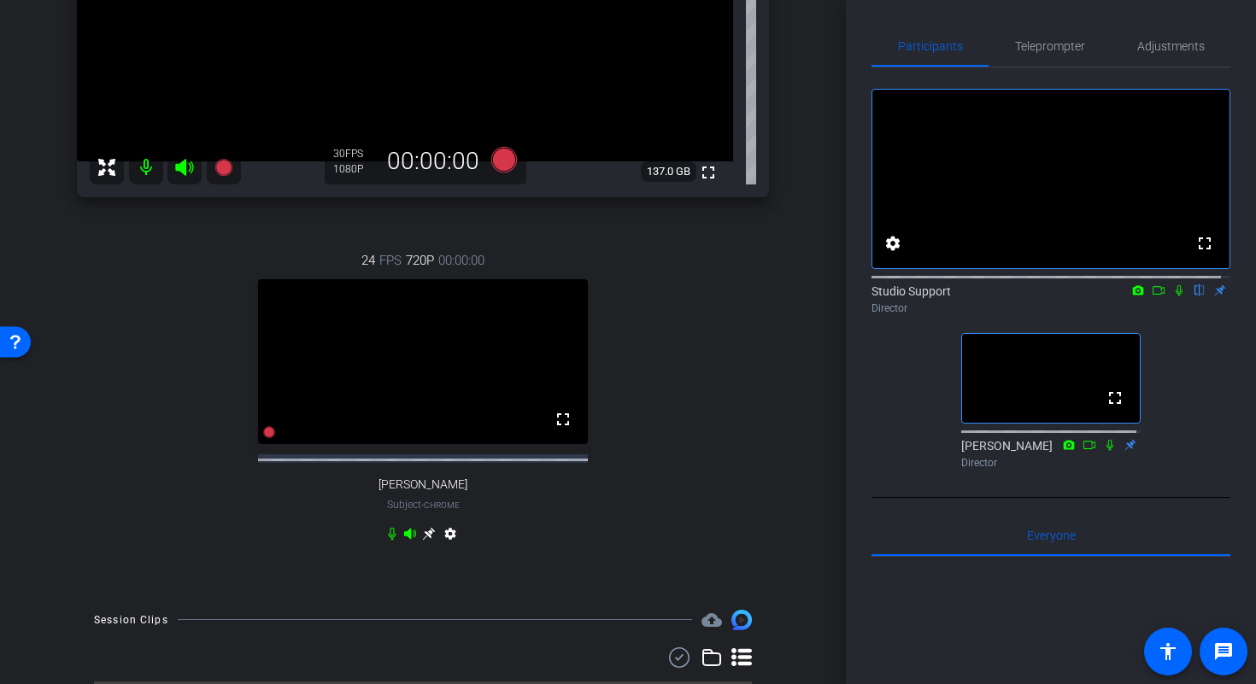
scroll to position [359, 0]
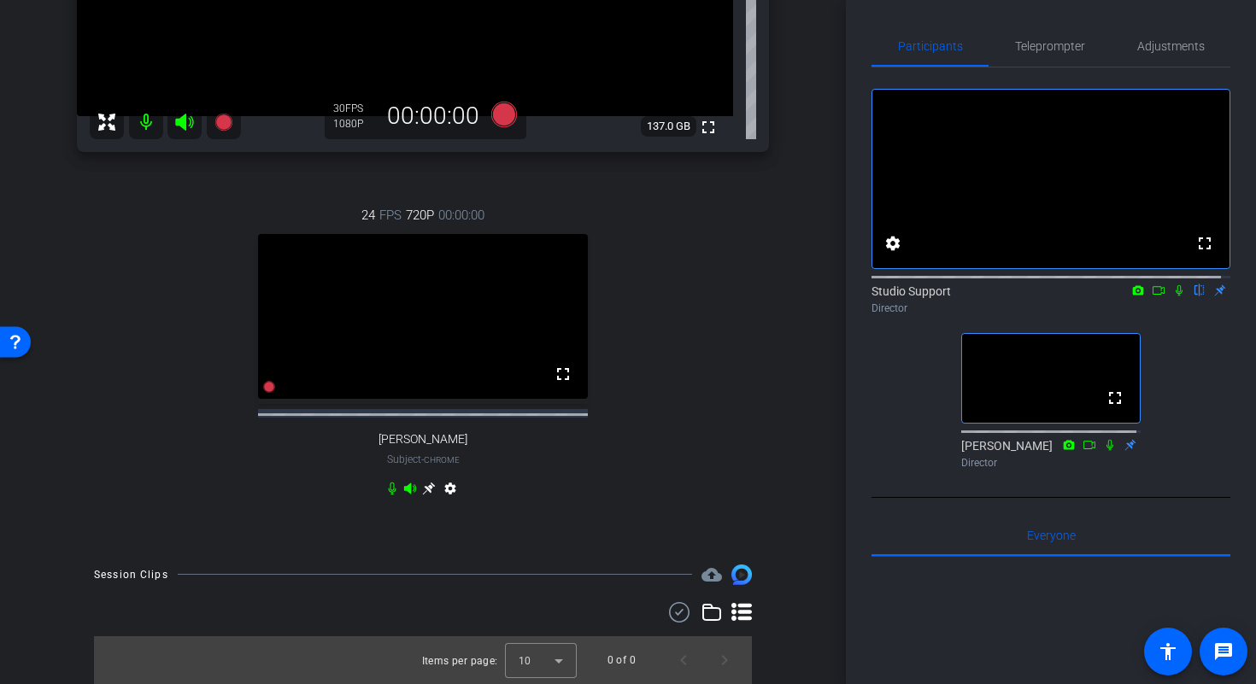
click at [422, 489] on icon at bounding box center [428, 488] width 13 height 13
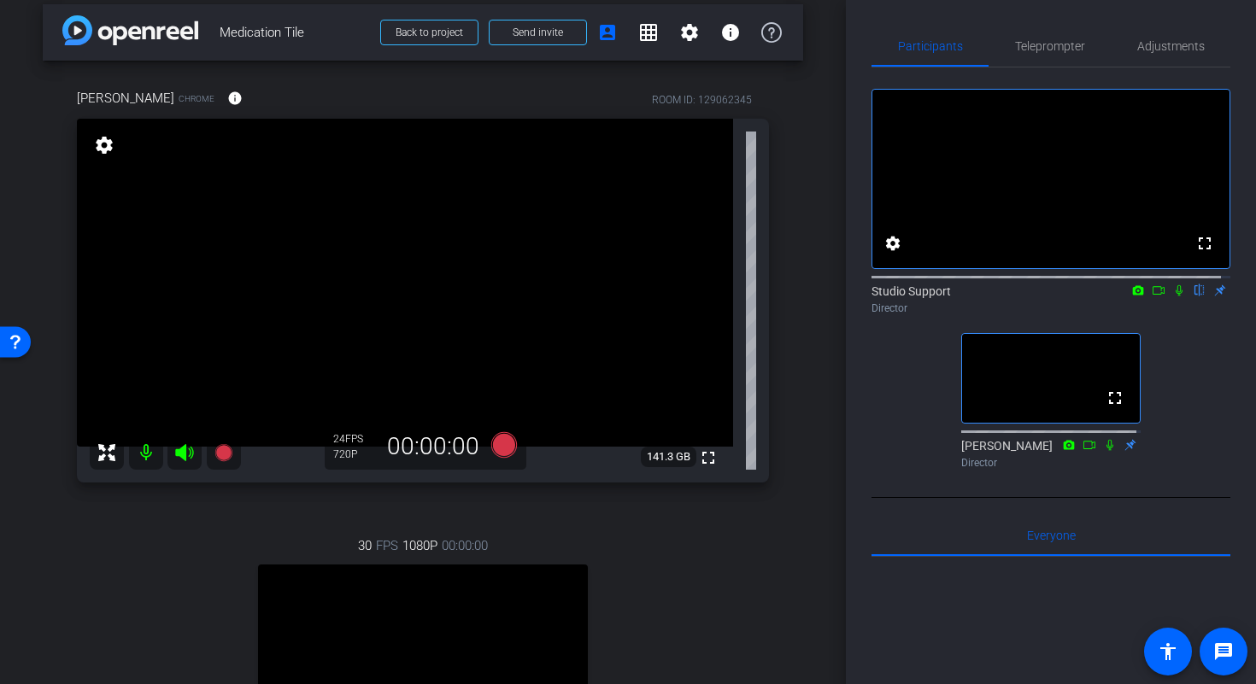
scroll to position [0, 0]
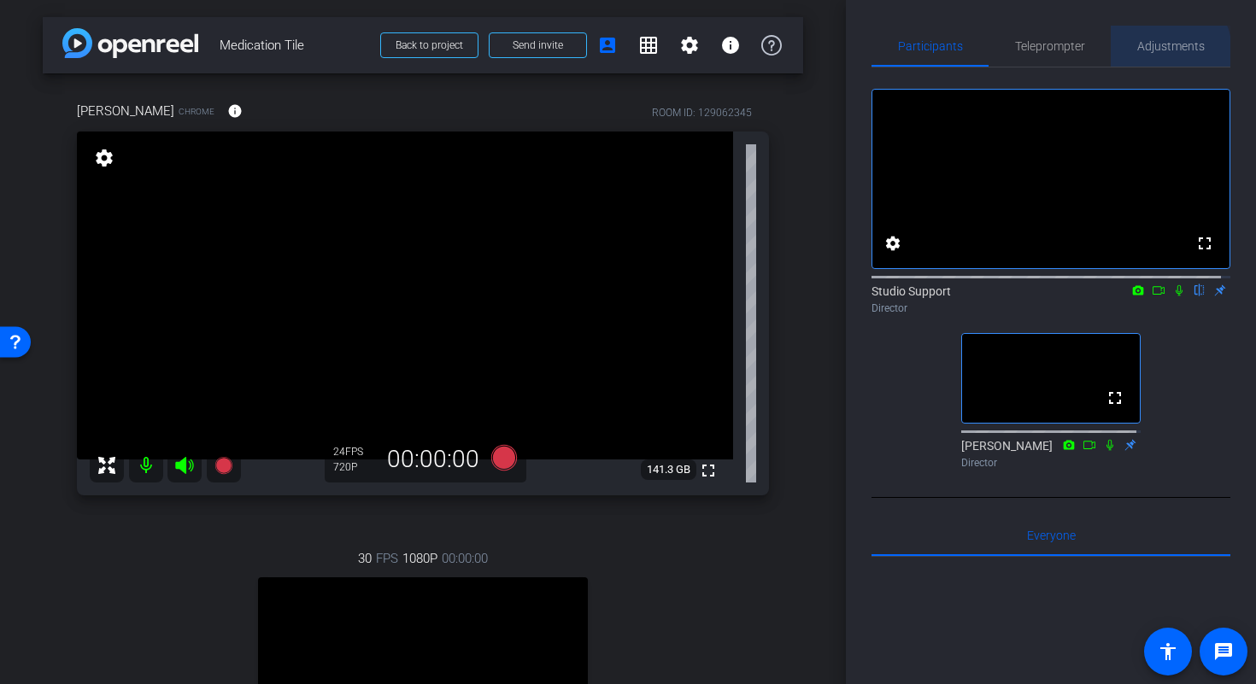
click at [1153, 52] on span "Adjustments" at bounding box center [1171, 46] width 68 height 12
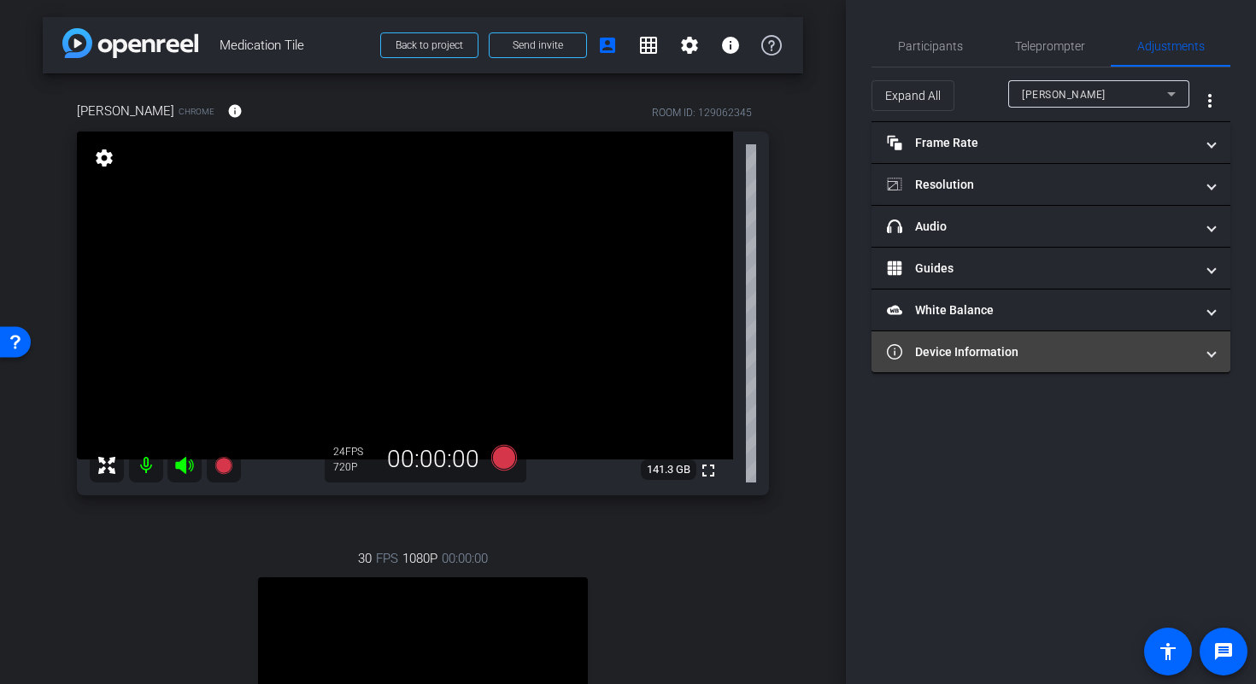
click at [1076, 357] on mat-panel-title "Device Information" at bounding box center [1041, 353] width 308 height 18
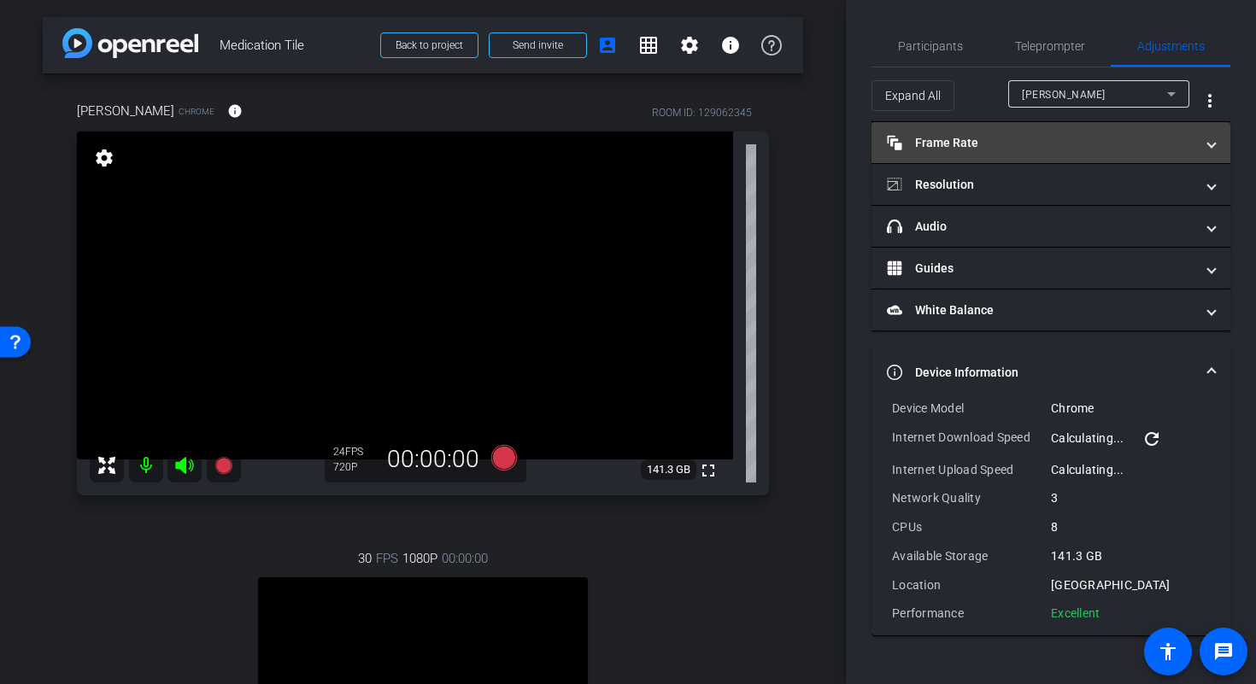
click at [1120, 147] on mat-panel-title "Frame Rate Frame Rate" at bounding box center [1041, 143] width 308 height 18
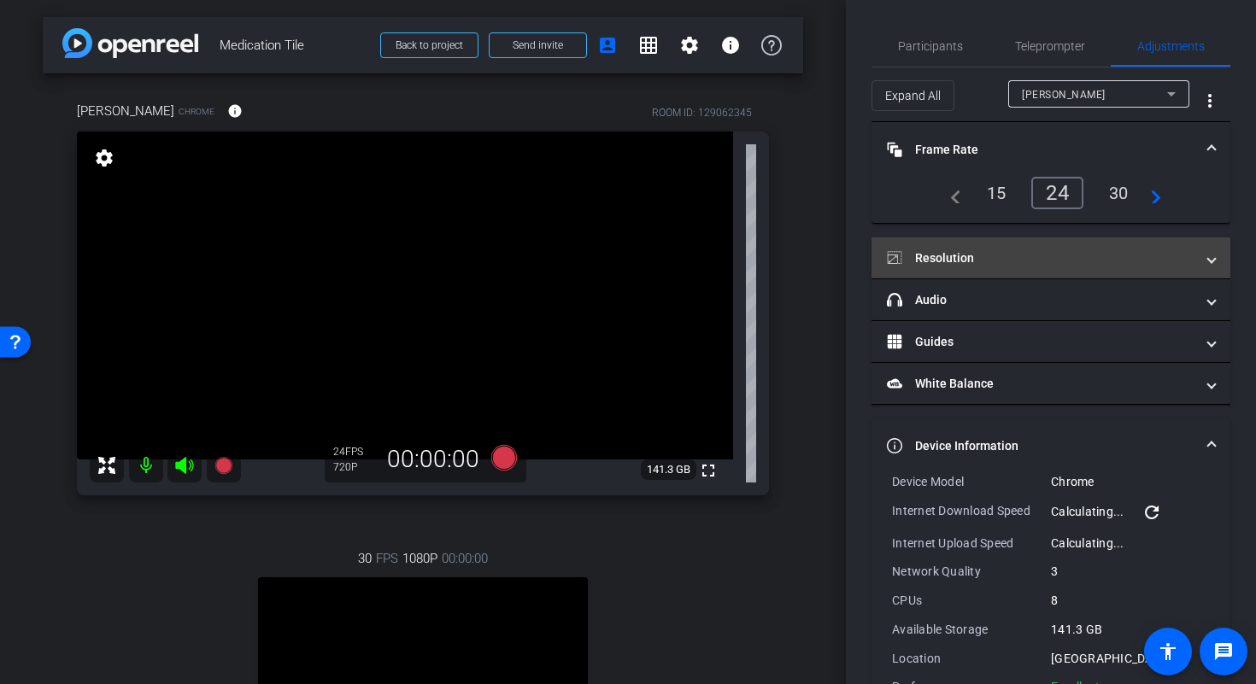
click at [1107, 266] on mat-panel-title "Resolution" at bounding box center [1041, 259] width 308 height 18
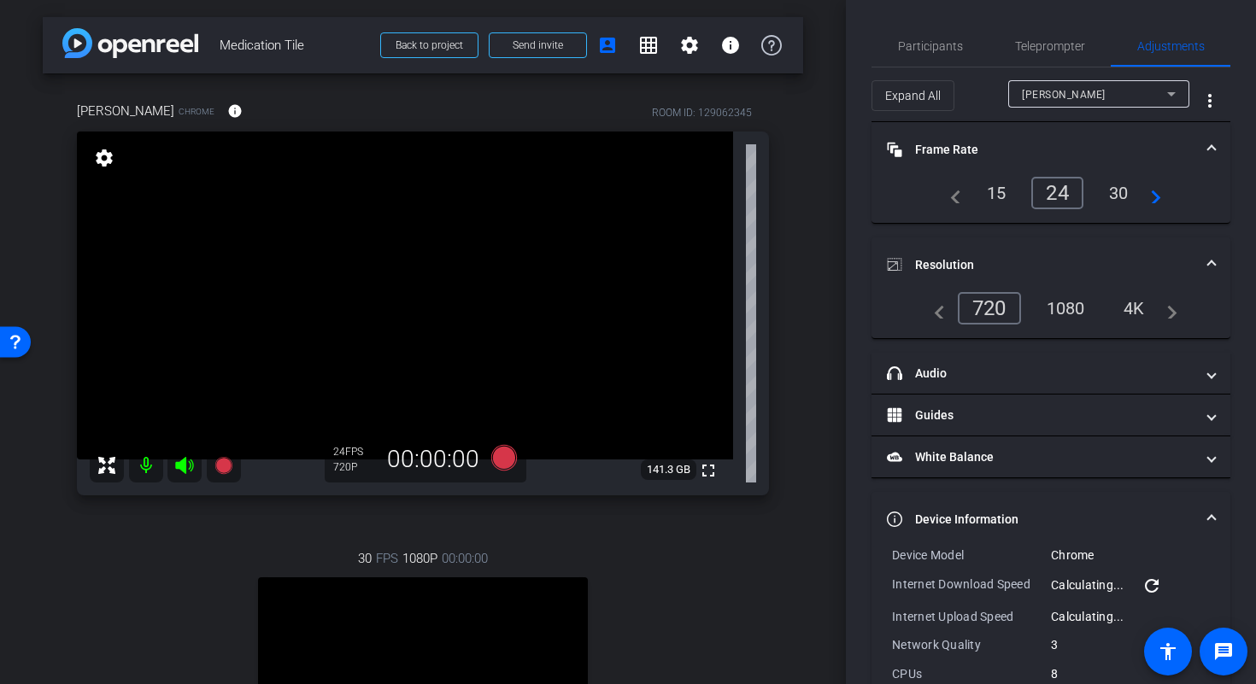
click at [1061, 315] on div "1080" at bounding box center [1066, 308] width 64 height 29
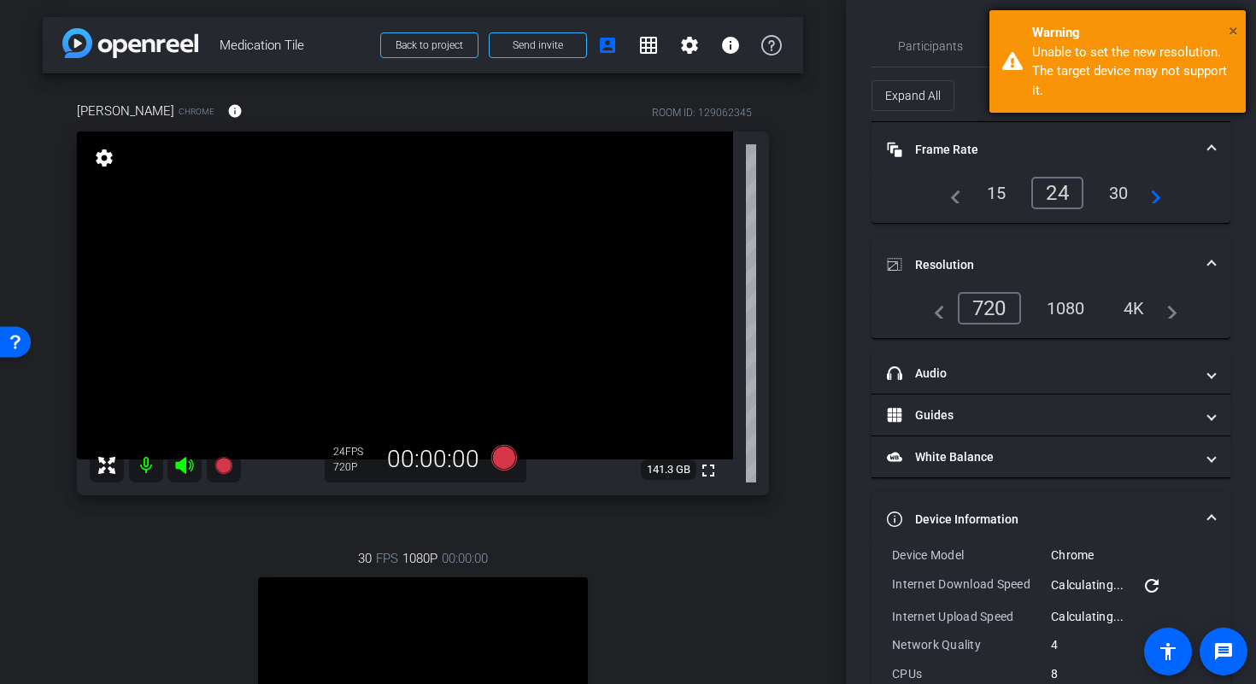
click at [1234, 33] on span "×" at bounding box center [1233, 31] width 9 height 21
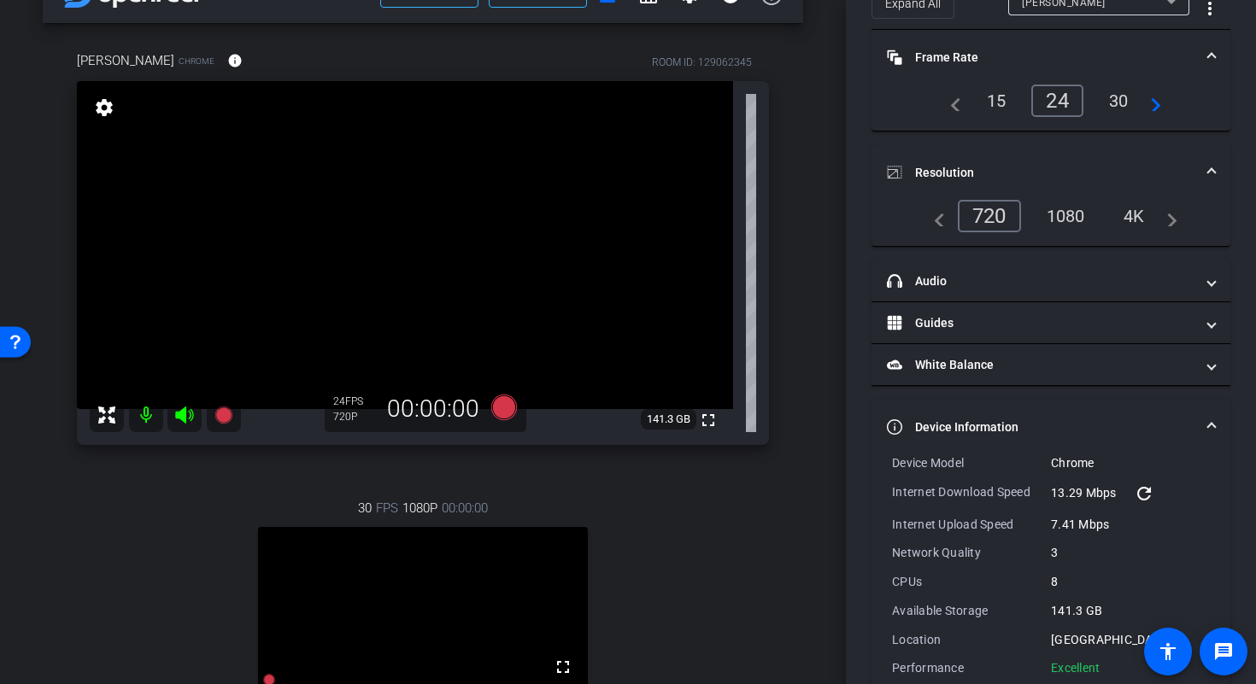
scroll to position [125, 0]
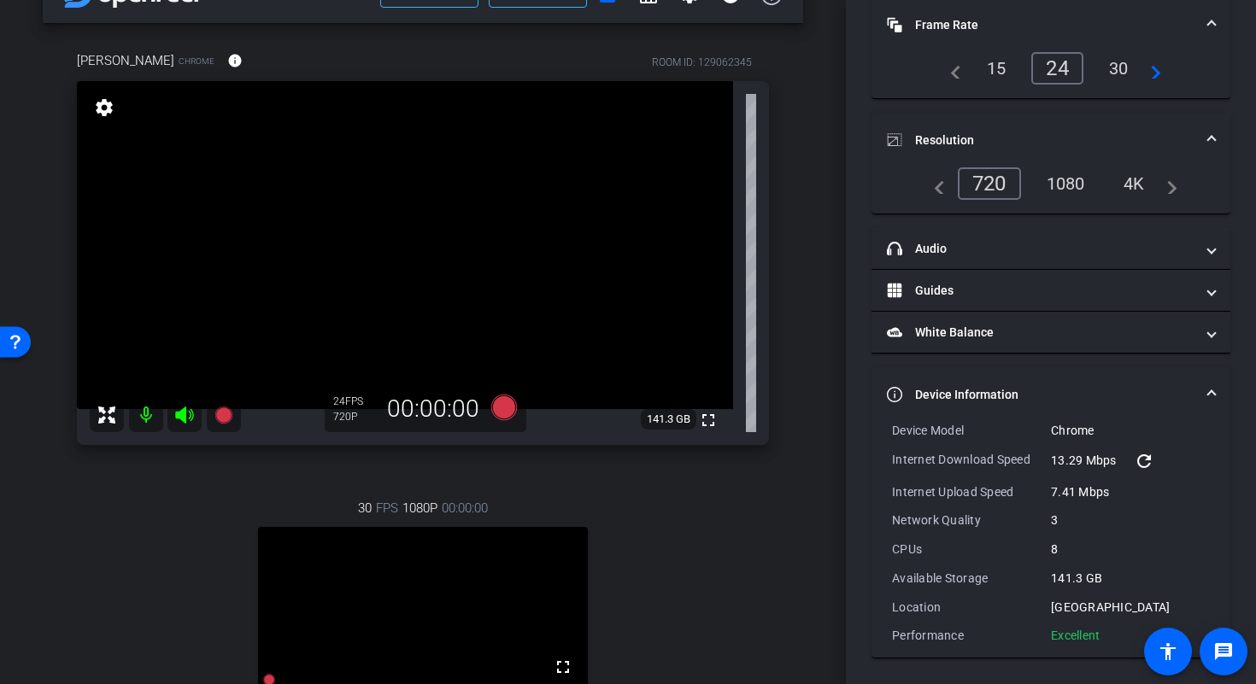
drag, startPoint x: 1106, startPoint y: 637, endPoint x: 892, endPoint y: 431, distance: 297.3
click at [892, 431] on div "Device Model Chrome Internet Download Speed 13.29 Mbps refresh Internet Upload …" at bounding box center [1051, 533] width 318 height 222
copy div "Device Model Chrome Internet Download Speed 13.29 Mbps refresh Internet Upload …"
click at [1096, 412] on mat-expansion-panel-header "Device Information" at bounding box center [1051, 394] width 359 height 55
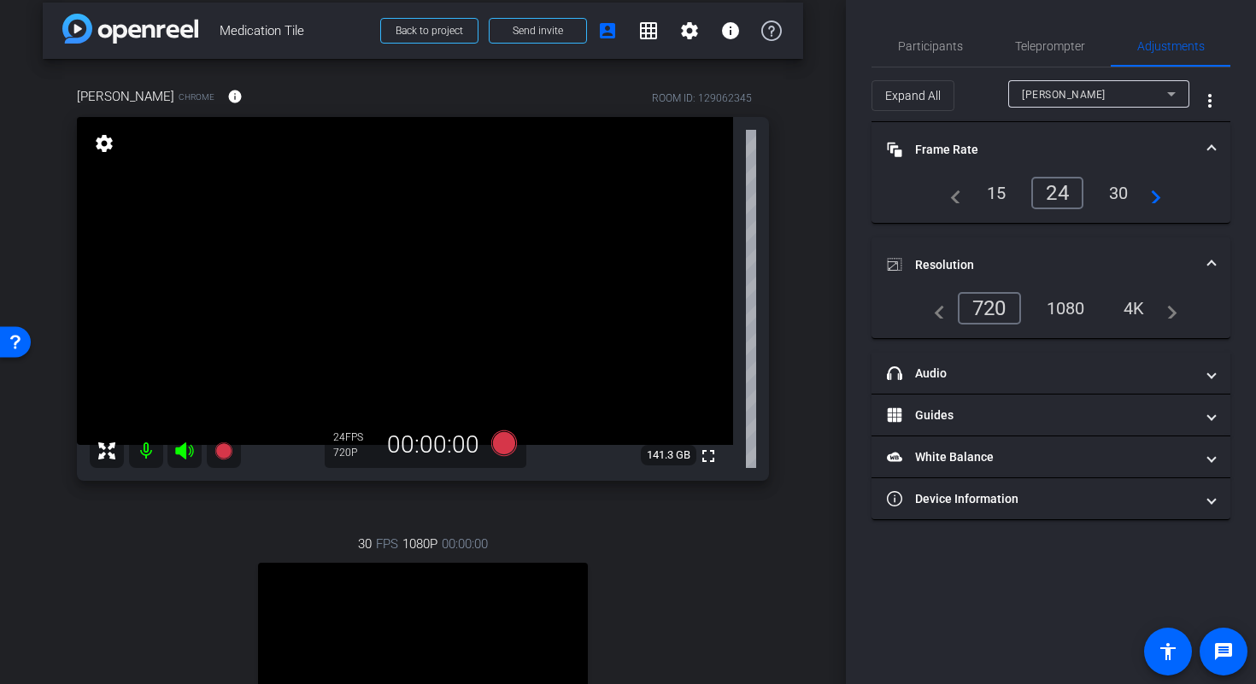
scroll to position [0, 0]
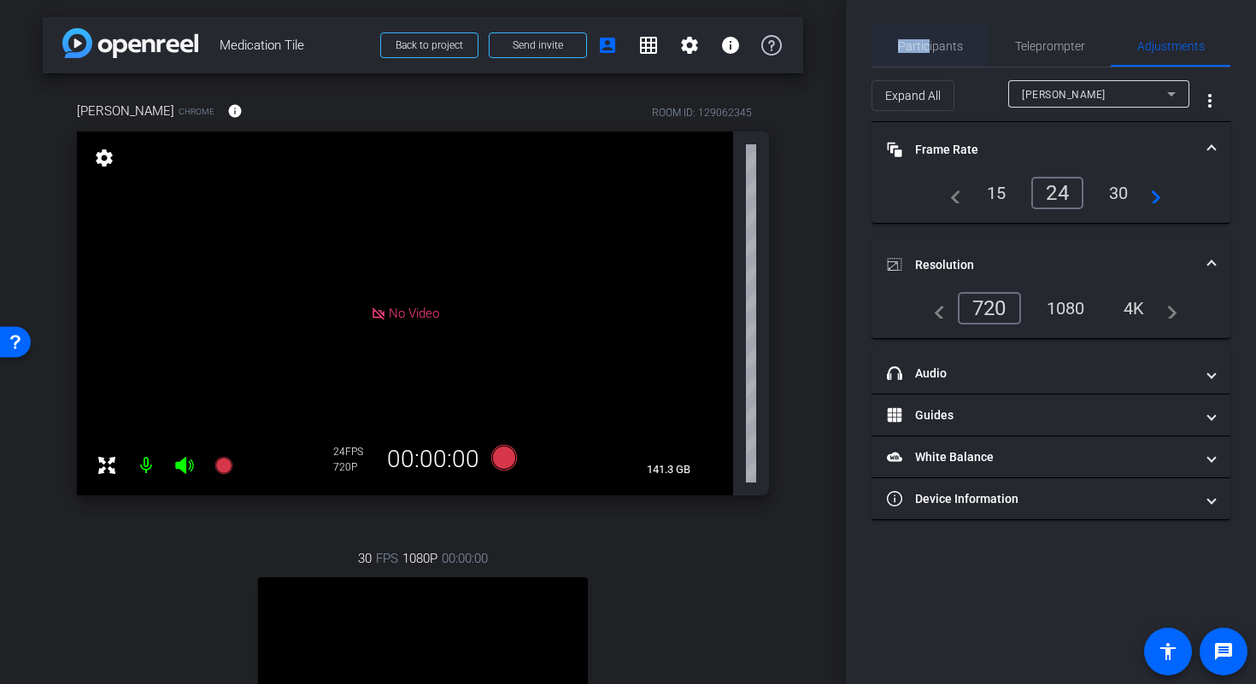
click at [930, 40] on span "Participants" at bounding box center [930, 46] width 65 height 12
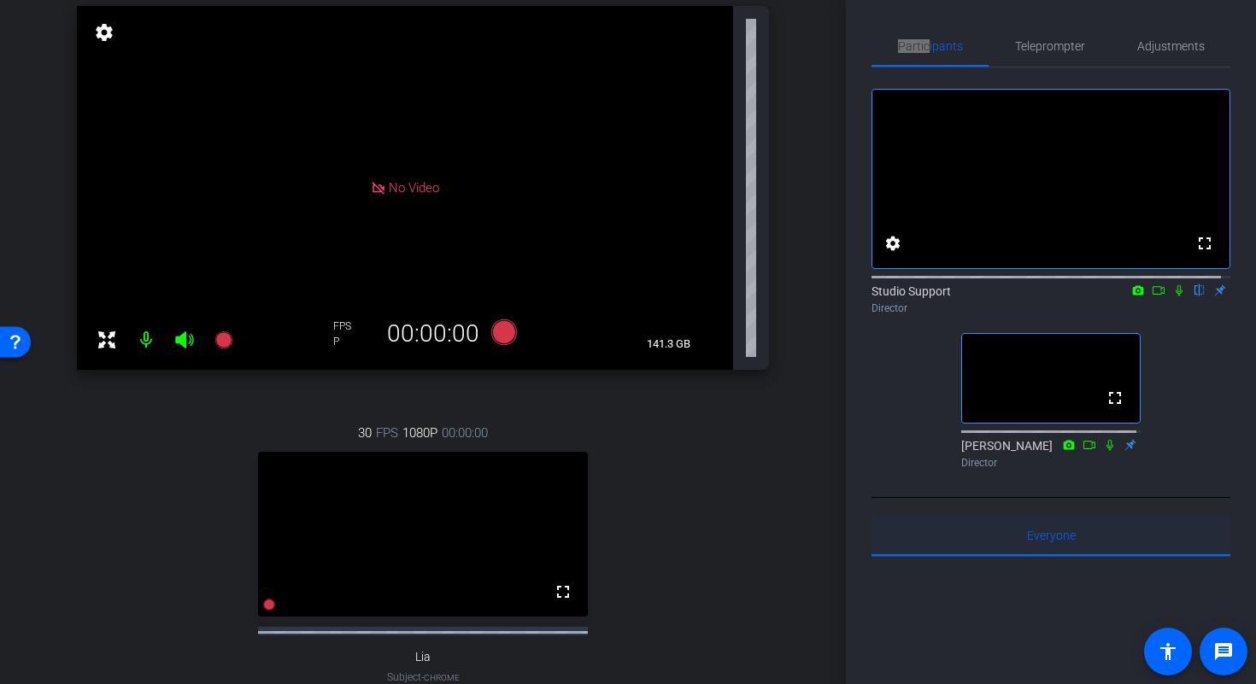
scroll to position [191, 0]
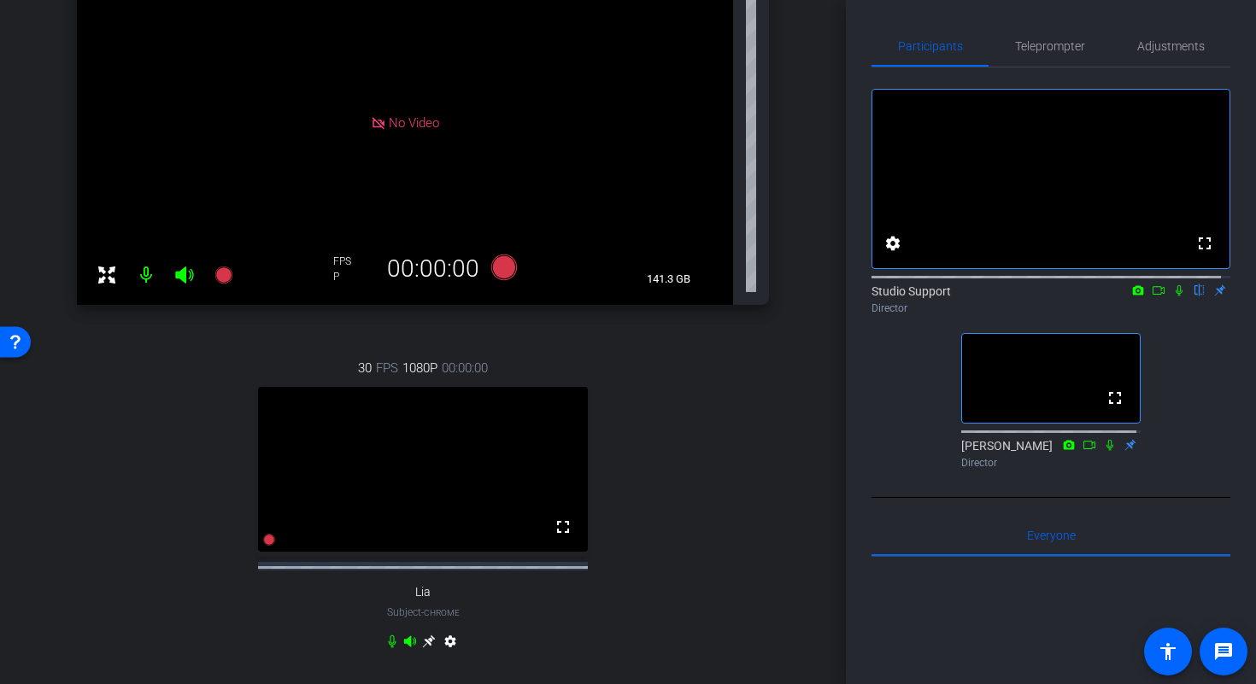
drag, startPoint x: 836, startPoint y: 249, endPoint x: 845, endPoint y: 190, distance: 59.7
click at [845, 190] on div "arrow_back Medication Tile Back to project Send invite account_box grid_on sett…" at bounding box center [628, 342] width 1256 height 684
drag, startPoint x: 845, startPoint y: 196, endPoint x: 837, endPoint y: 72, distance: 124.1
click at [837, 72] on div "arrow_back Medication Tile Back to project Send invite account_box grid_on sett…" at bounding box center [628, 342] width 1256 height 684
click at [814, 189] on div "arrow_back Medication Tile Back to project Send invite account_box grid_on sett…" at bounding box center [423, 151] width 846 height 684
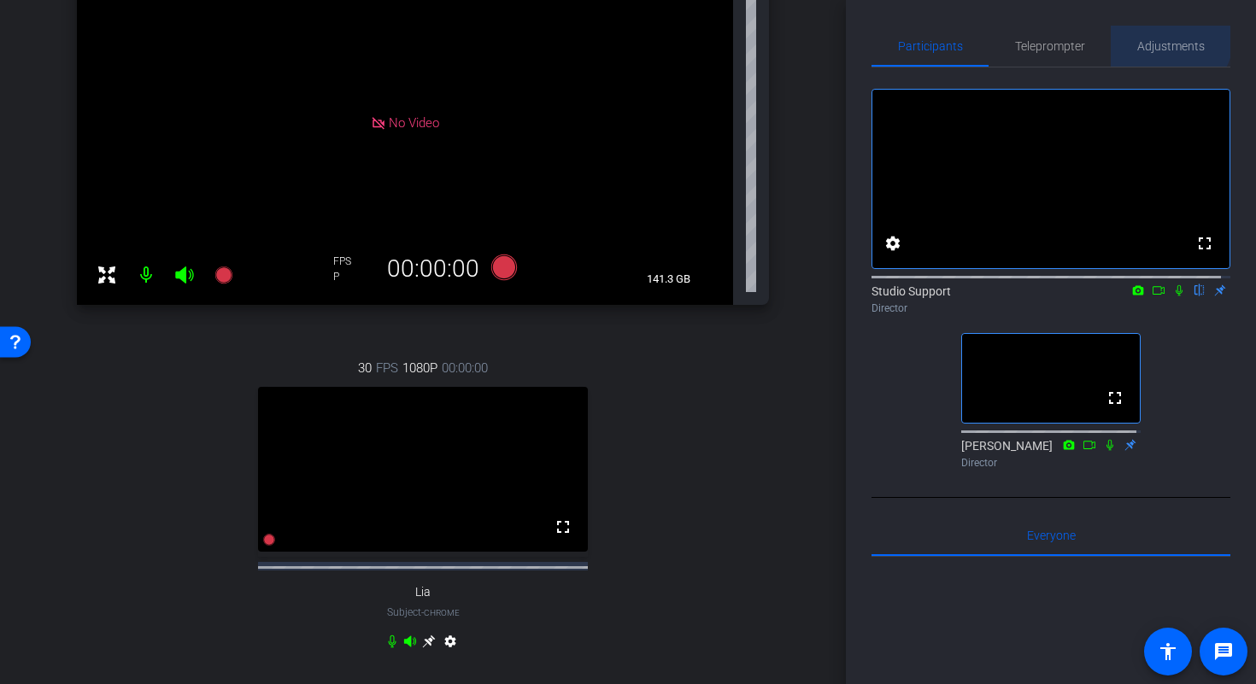
click at [1160, 36] on span "Adjustments" at bounding box center [1171, 46] width 68 height 41
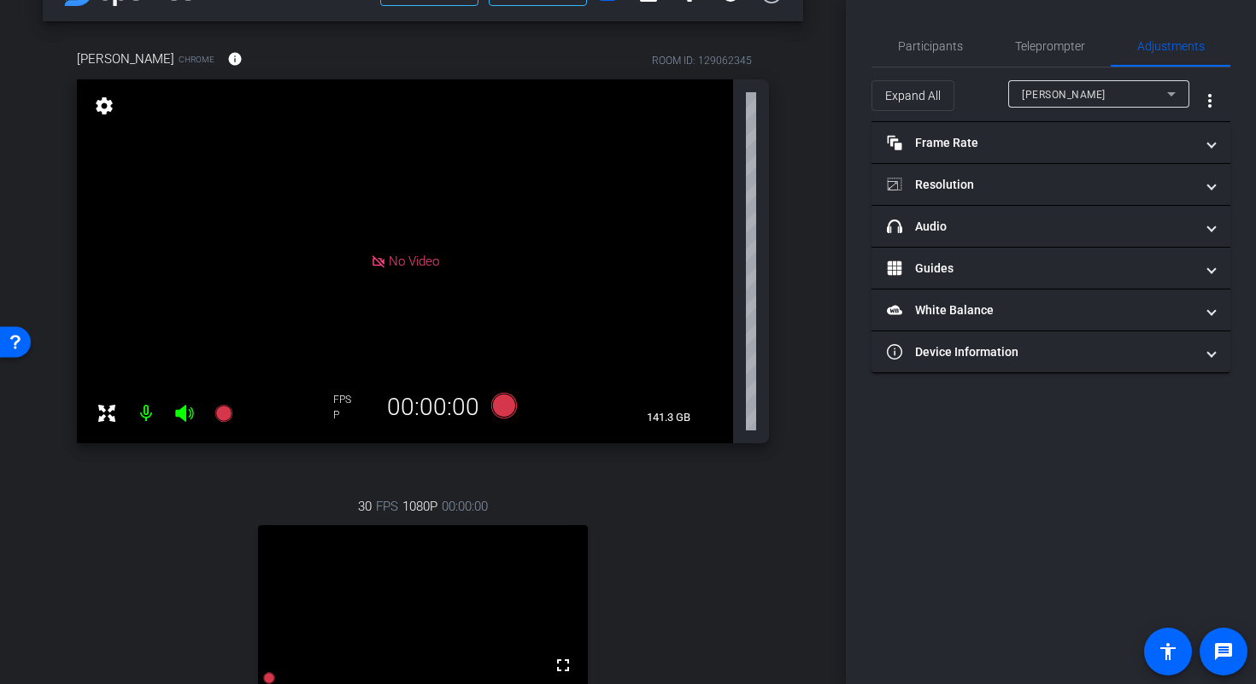
scroll to position [0, 0]
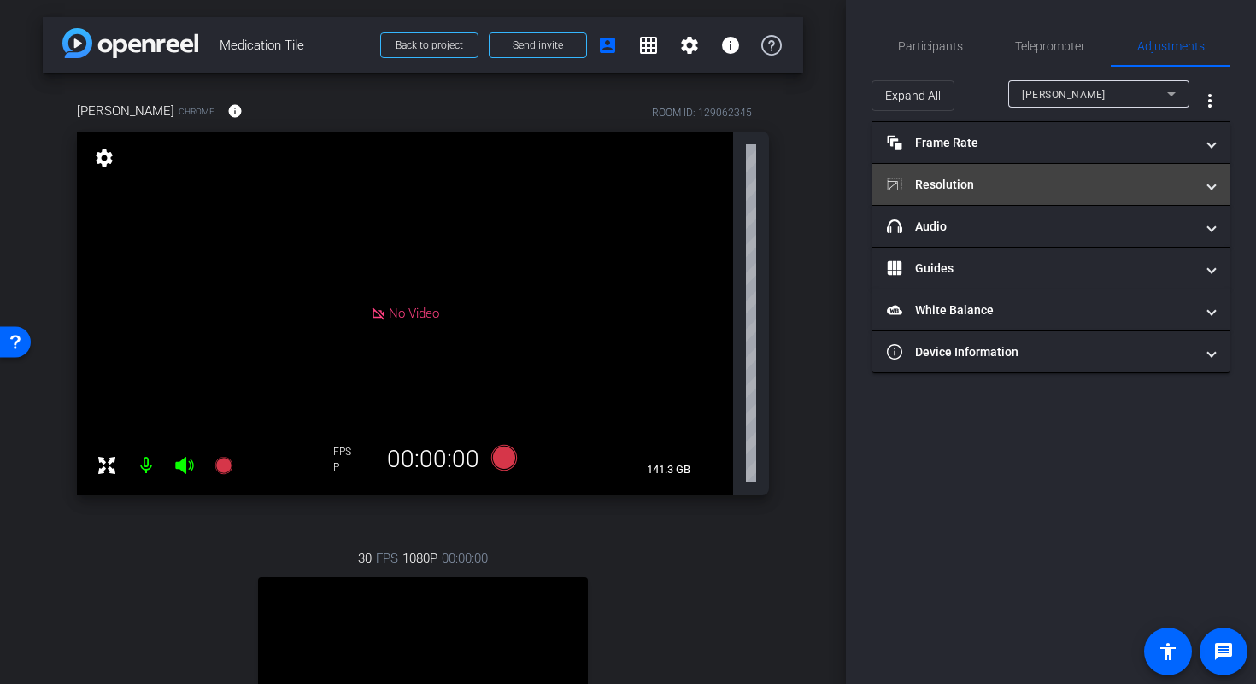
click at [1008, 171] on mat-expansion-panel-header "Resolution" at bounding box center [1051, 184] width 359 height 41
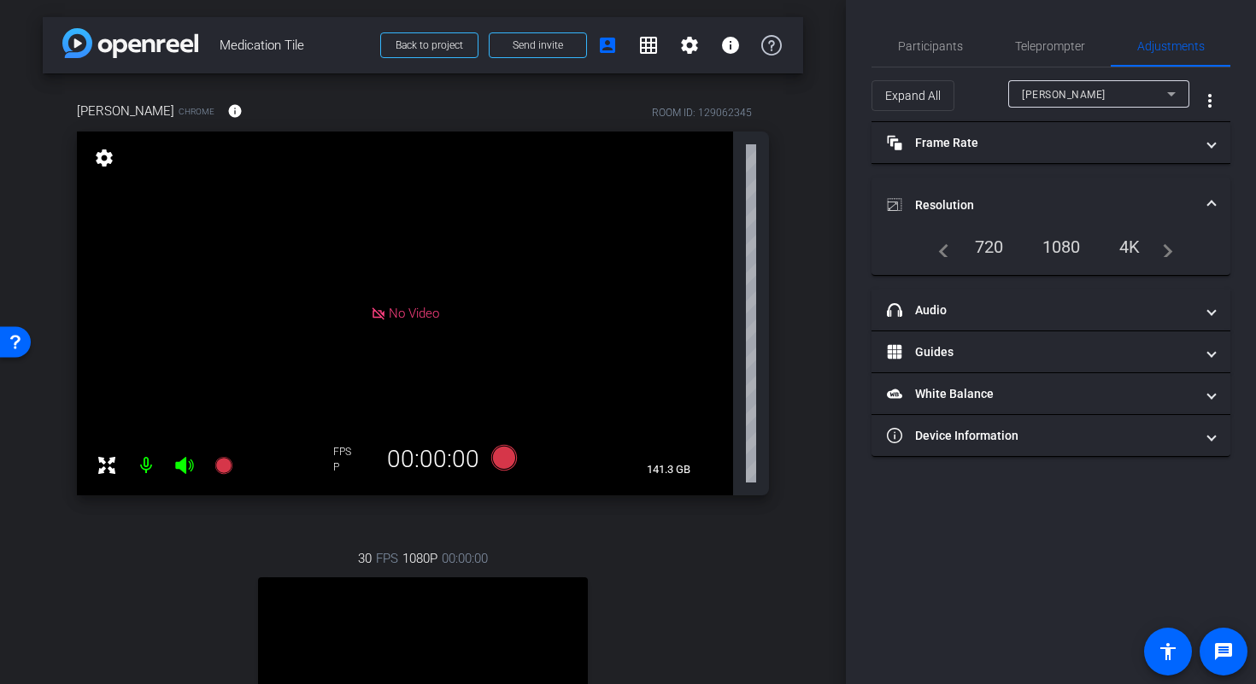
click at [1219, 192] on mat-expansion-panel-header "Resolution" at bounding box center [1051, 205] width 359 height 55
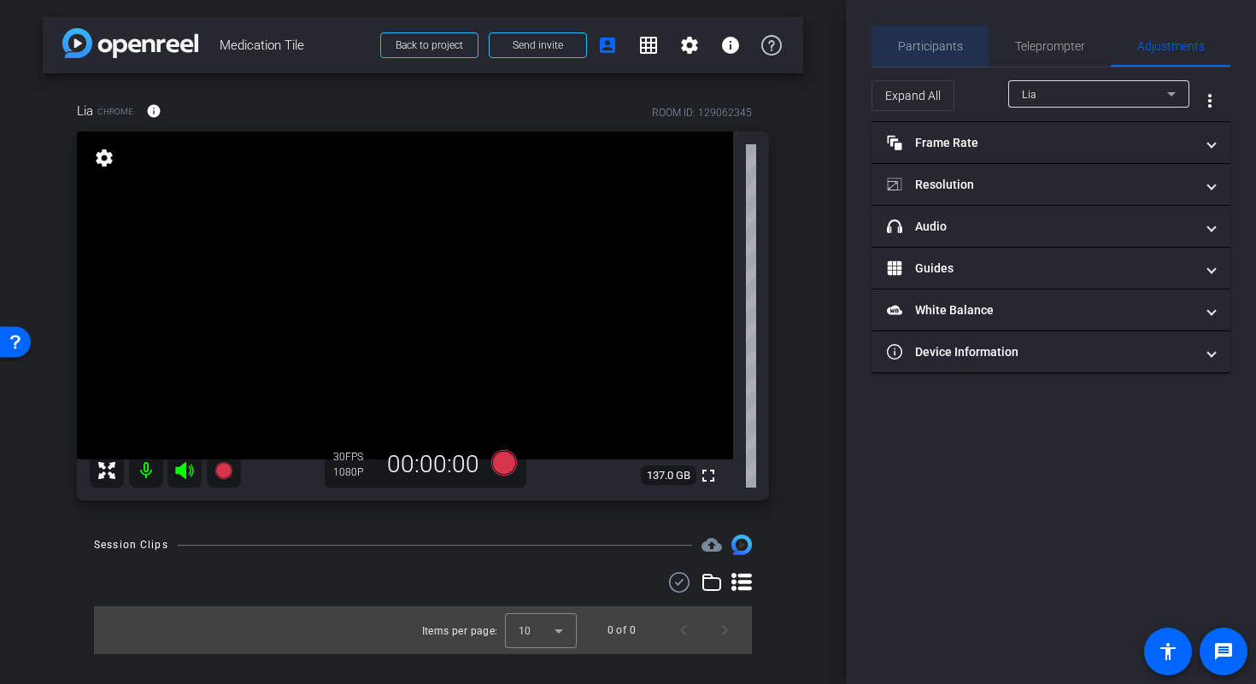
click at [934, 48] on span "Participants" at bounding box center [930, 46] width 65 height 12
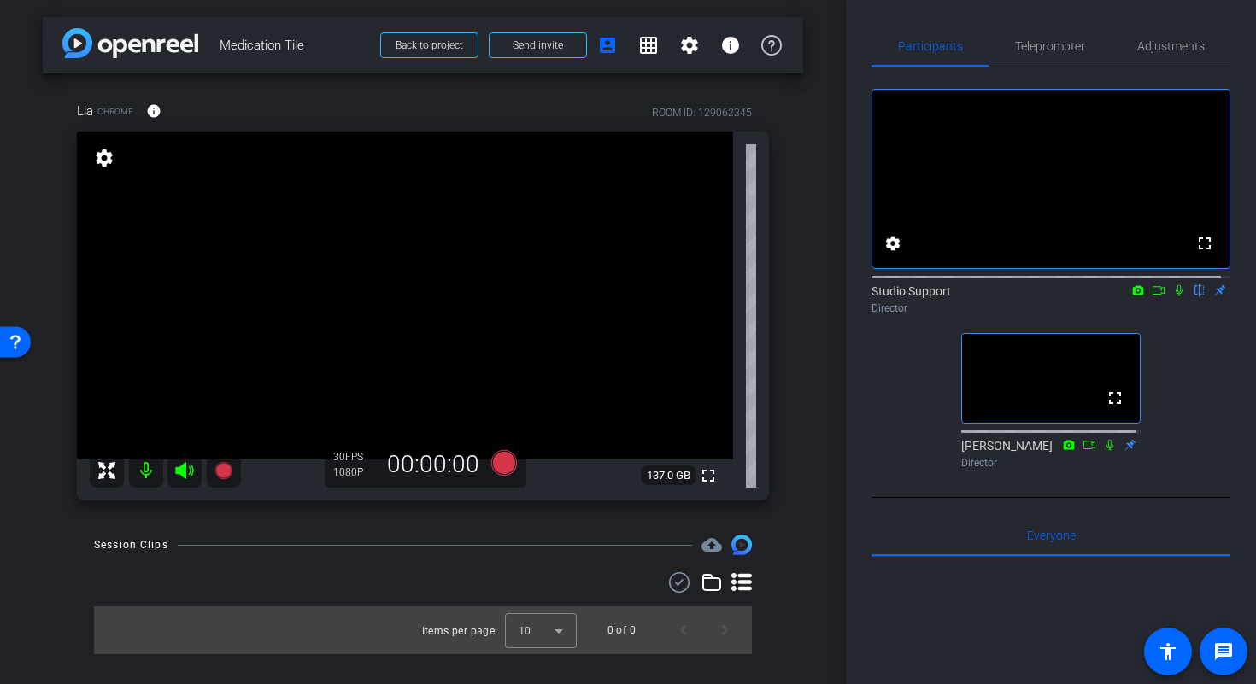
click at [1172, 297] on icon at bounding box center [1179, 291] width 14 height 12
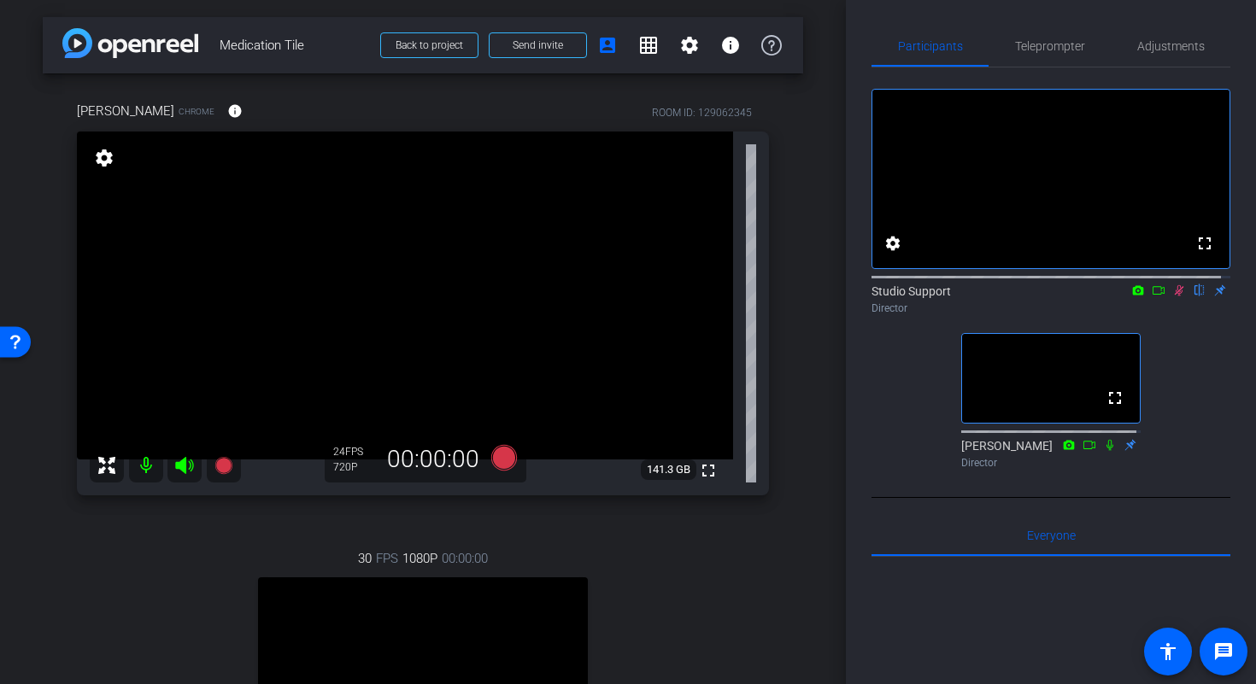
click at [1172, 297] on icon at bounding box center [1179, 291] width 14 height 12
click at [1167, 41] on span "Adjustments" at bounding box center [1171, 46] width 68 height 12
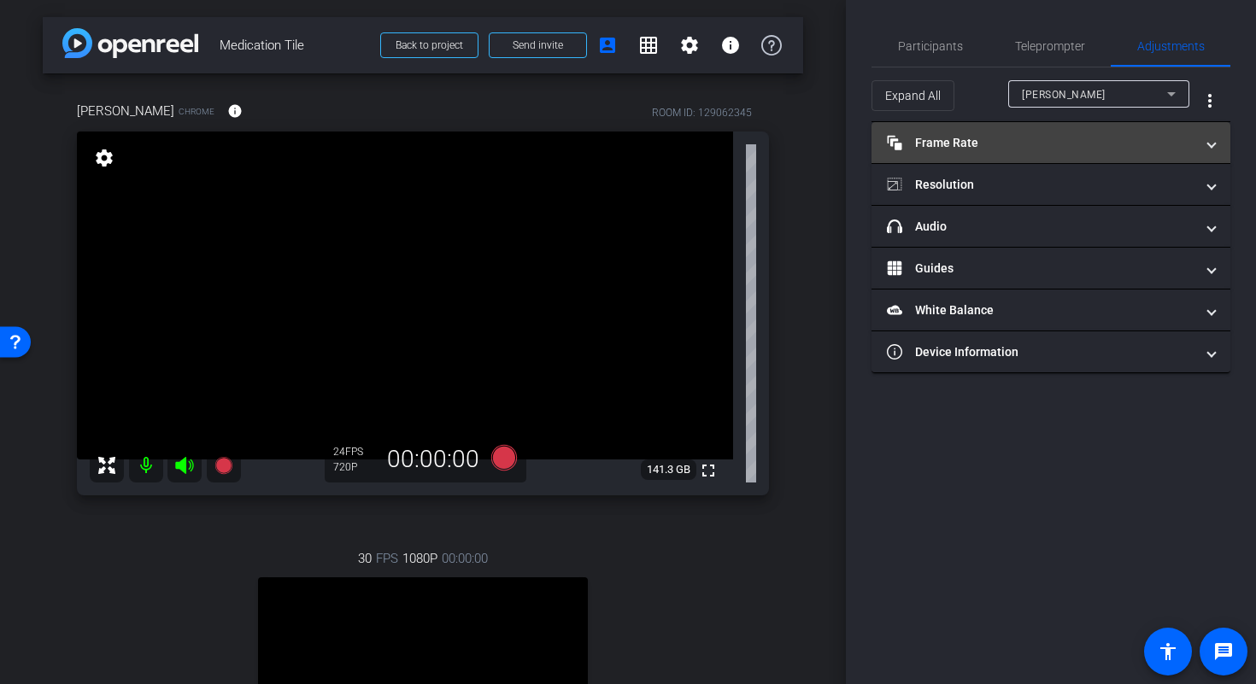
click at [1096, 147] on mat-panel-title "Frame Rate Frame Rate" at bounding box center [1041, 143] width 308 height 18
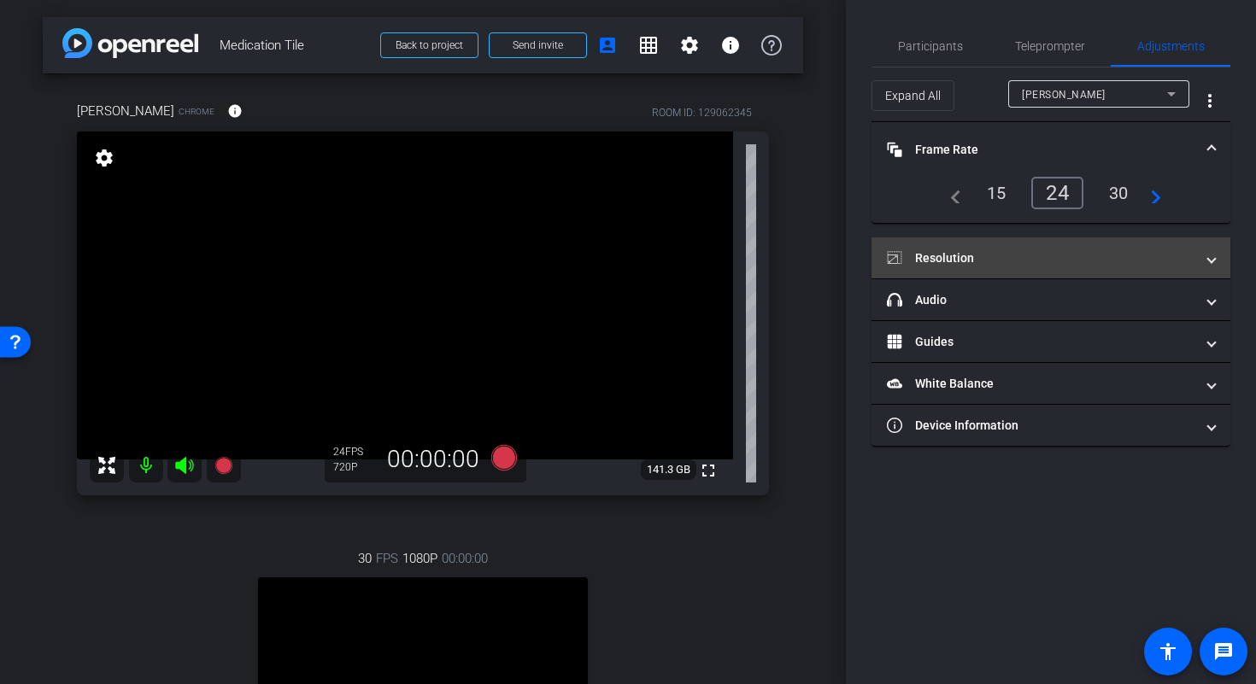
click at [1127, 254] on mat-panel-title "Resolution" at bounding box center [1041, 259] width 308 height 18
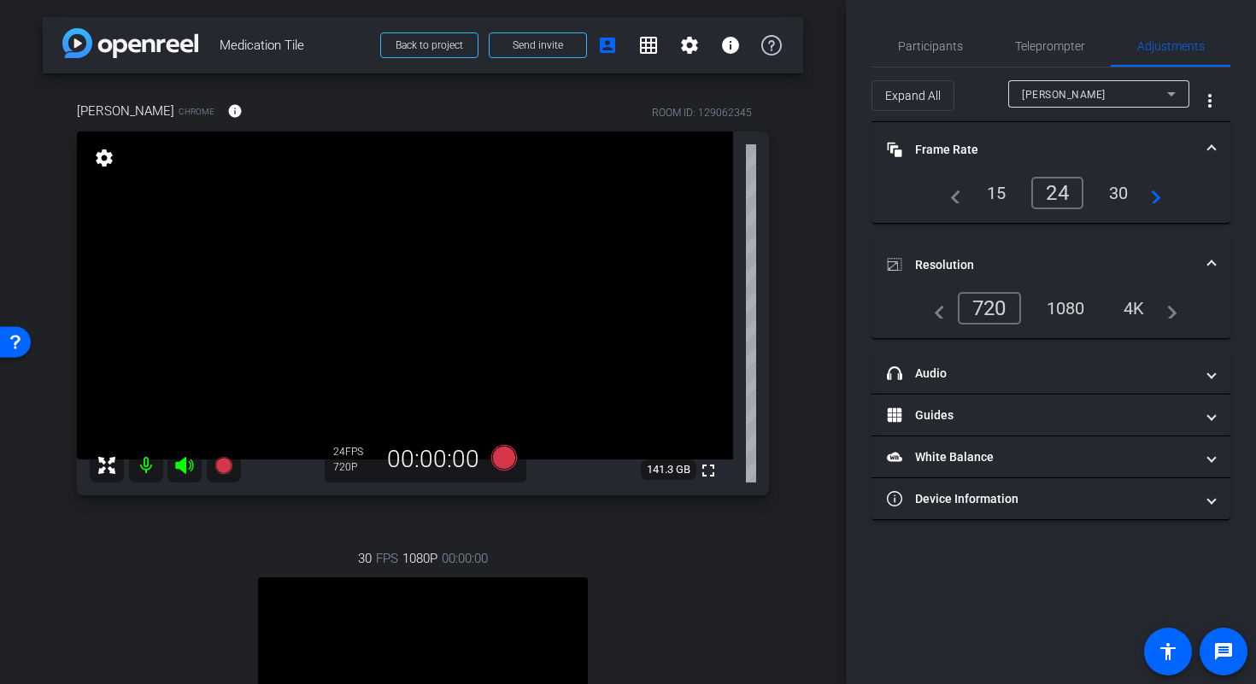
click at [1078, 316] on div "1080" at bounding box center [1066, 308] width 64 height 29
click at [1120, 200] on div "30" at bounding box center [1118, 193] width 45 height 29
click at [435, 367] on video at bounding box center [405, 296] width 656 height 328
click at [1213, 261] on span at bounding box center [1211, 265] width 7 height 18
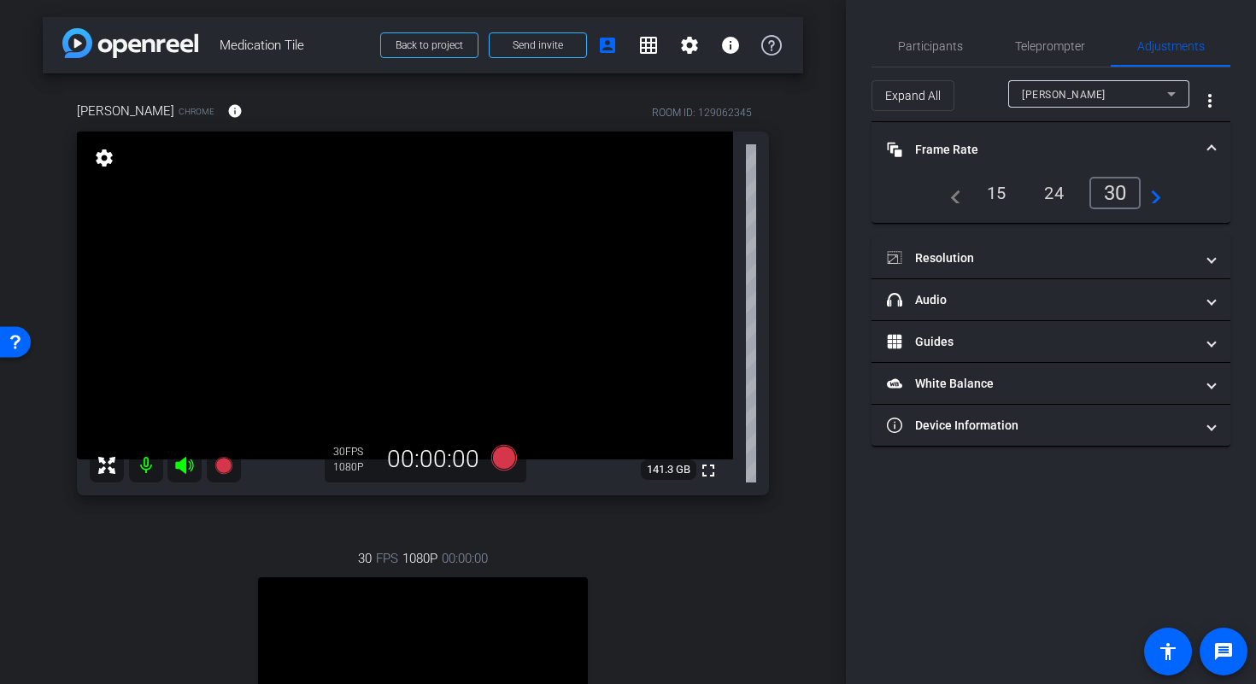
click at [1218, 165] on mat-expansion-panel-header "Frame Rate Frame Rate" at bounding box center [1051, 149] width 359 height 55
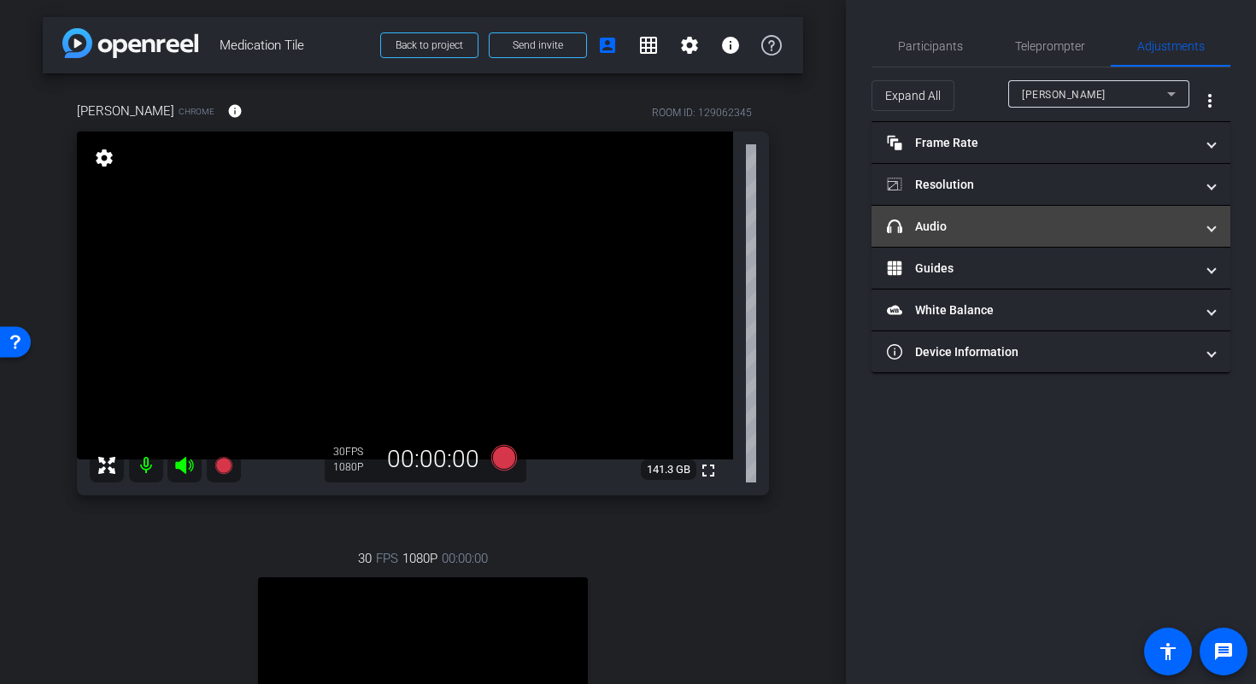
click at [1213, 214] on mat-expansion-panel-header "headphone icon Audio" at bounding box center [1051, 226] width 359 height 41
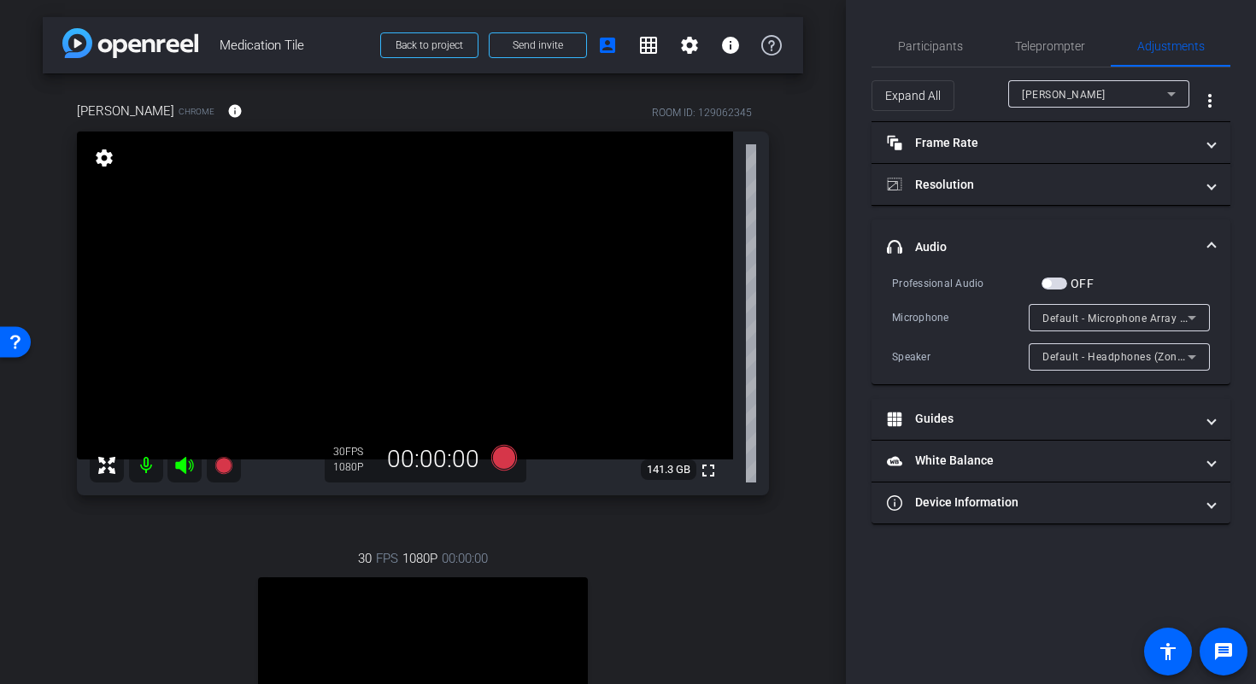
click at [1213, 215] on mat-accordion "Frame Rate Frame Rate navigate_before 15 24 30 navigate_next Resolution navigat…" at bounding box center [1051, 323] width 359 height 402
click at [1209, 247] on span at bounding box center [1211, 247] width 7 height 18
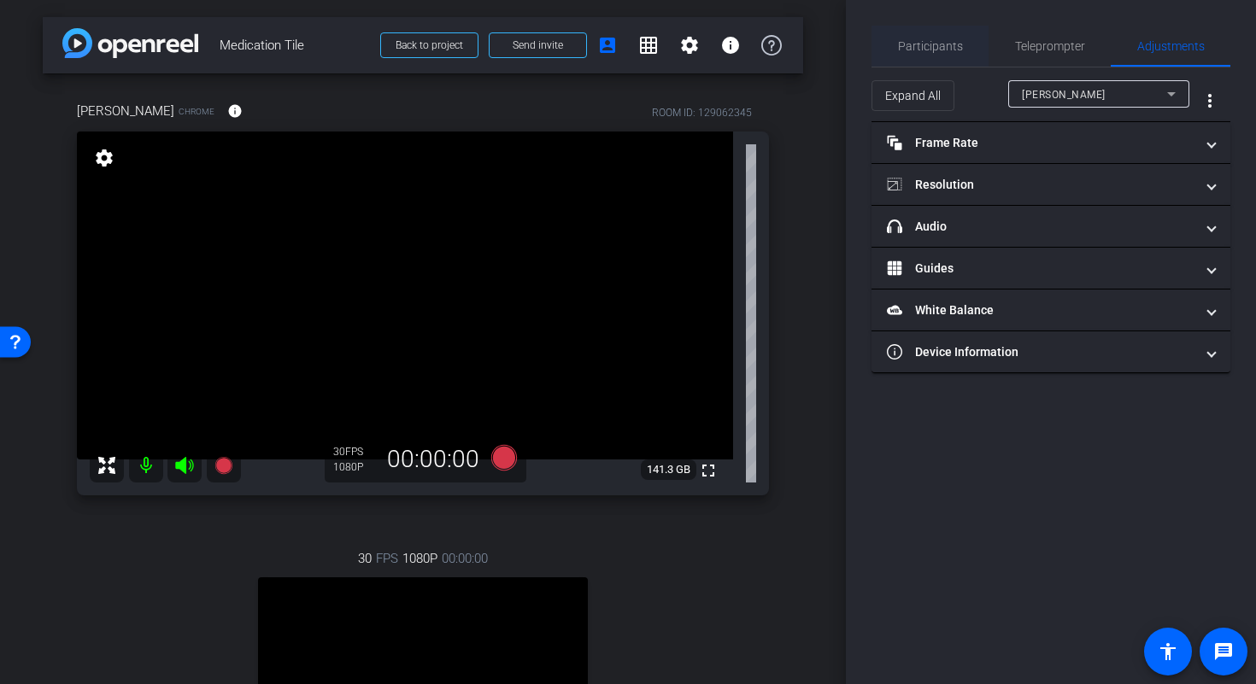
click at [925, 41] on span "Participants" at bounding box center [930, 46] width 65 height 12
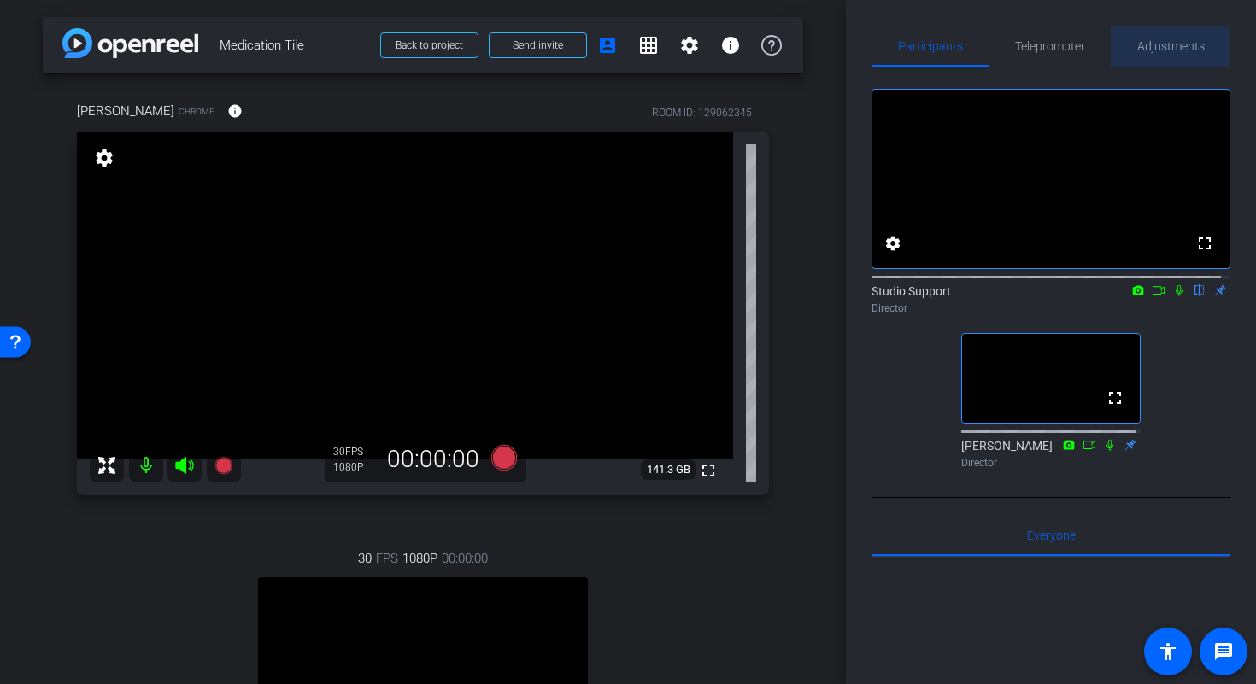
click at [1160, 47] on span "Adjustments" at bounding box center [1171, 46] width 68 height 12
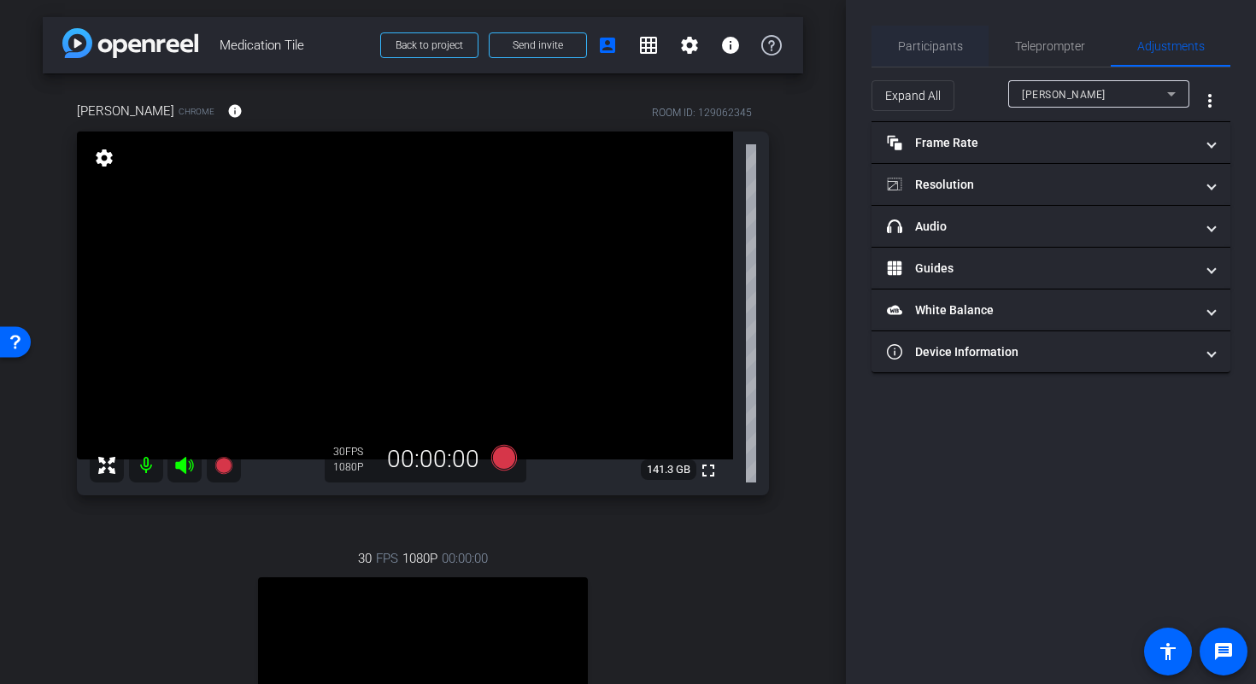
click at [915, 50] on span "Participants" at bounding box center [930, 46] width 65 height 12
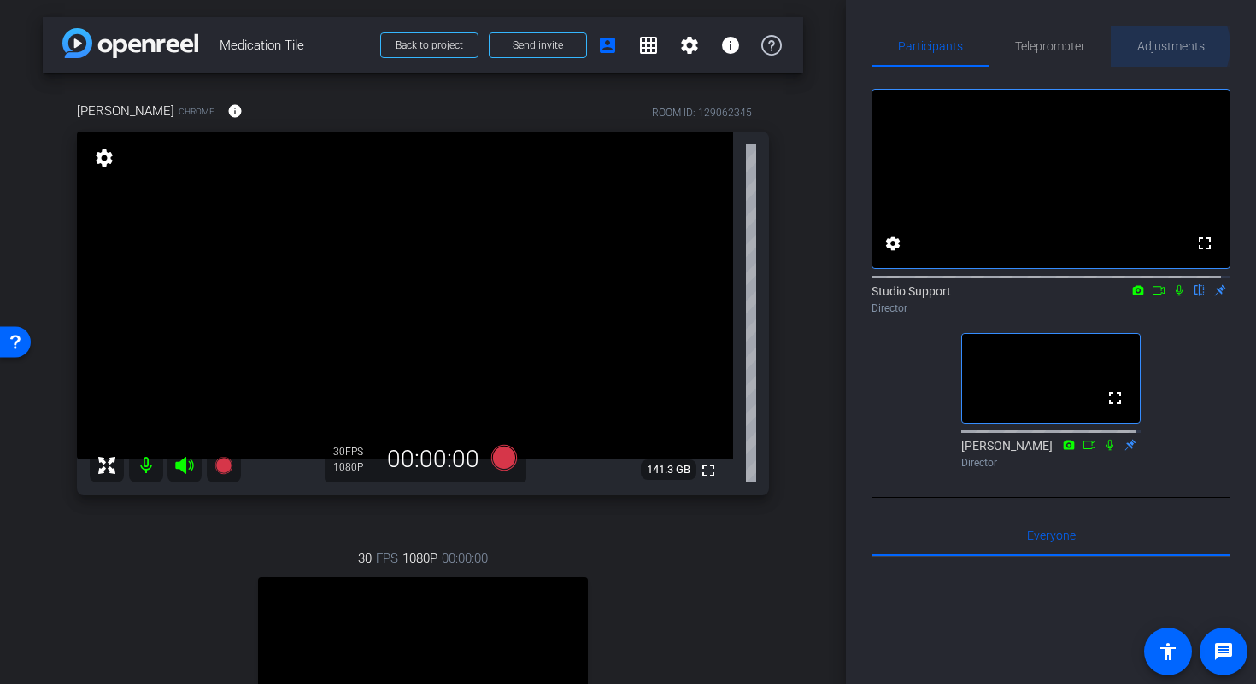
click at [1160, 46] on span "Adjustments" at bounding box center [1171, 46] width 68 height 12
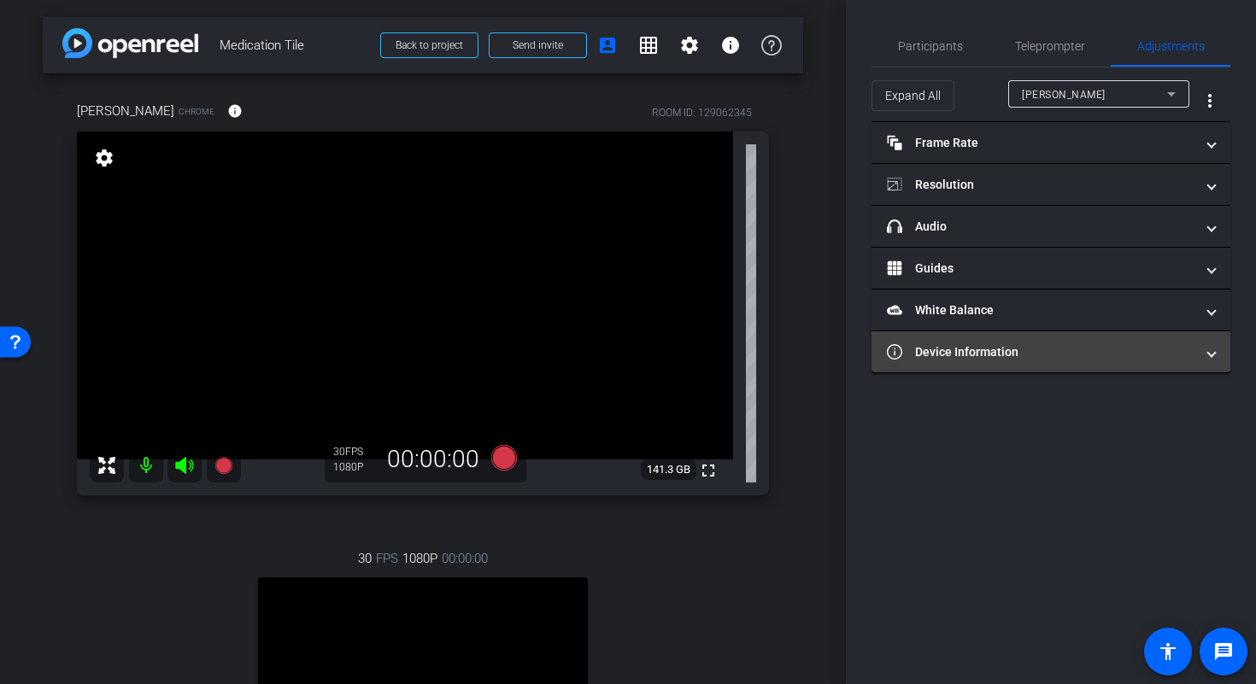
click at [1019, 363] on mat-expansion-panel-header "Device Information" at bounding box center [1051, 352] width 359 height 41
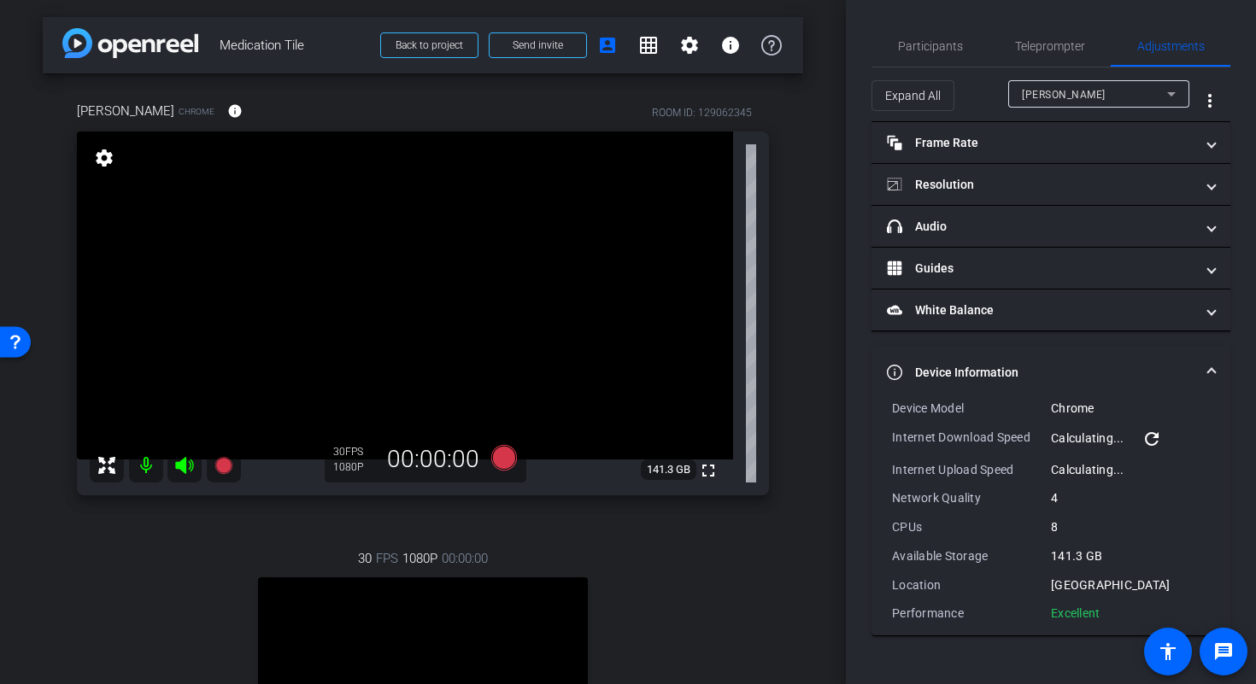
click at [1151, 434] on mat-icon "refresh" at bounding box center [1152, 439] width 21 height 21
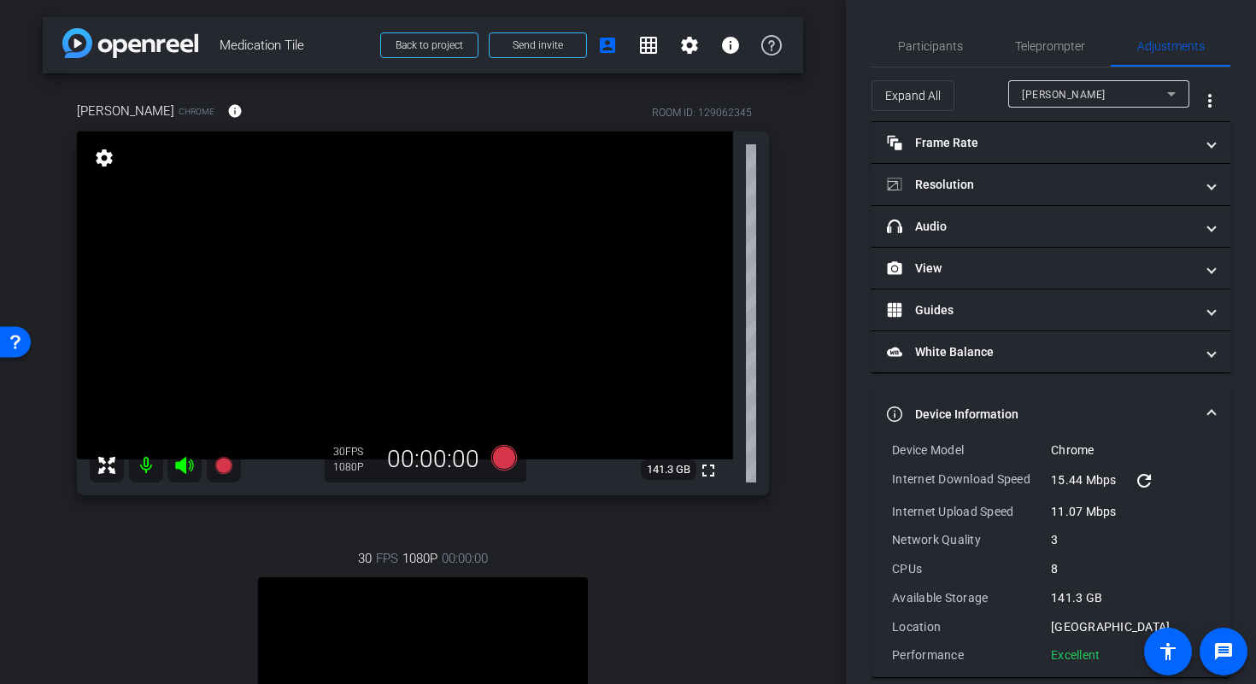
click at [1102, 653] on div "Performance Excellent" at bounding box center [1051, 655] width 318 height 17
drag, startPoint x: 1105, startPoint y: 655, endPoint x: 892, endPoint y: 453, distance: 293.8
click at [892, 453] on div "Device Model Chrome Internet Download Speed 15.44 Mbps refresh Internet Upload …" at bounding box center [1051, 553] width 318 height 222
copy div "Device Model Chrome Internet Download Speed 15.44 Mbps refresh Internet Upload …"
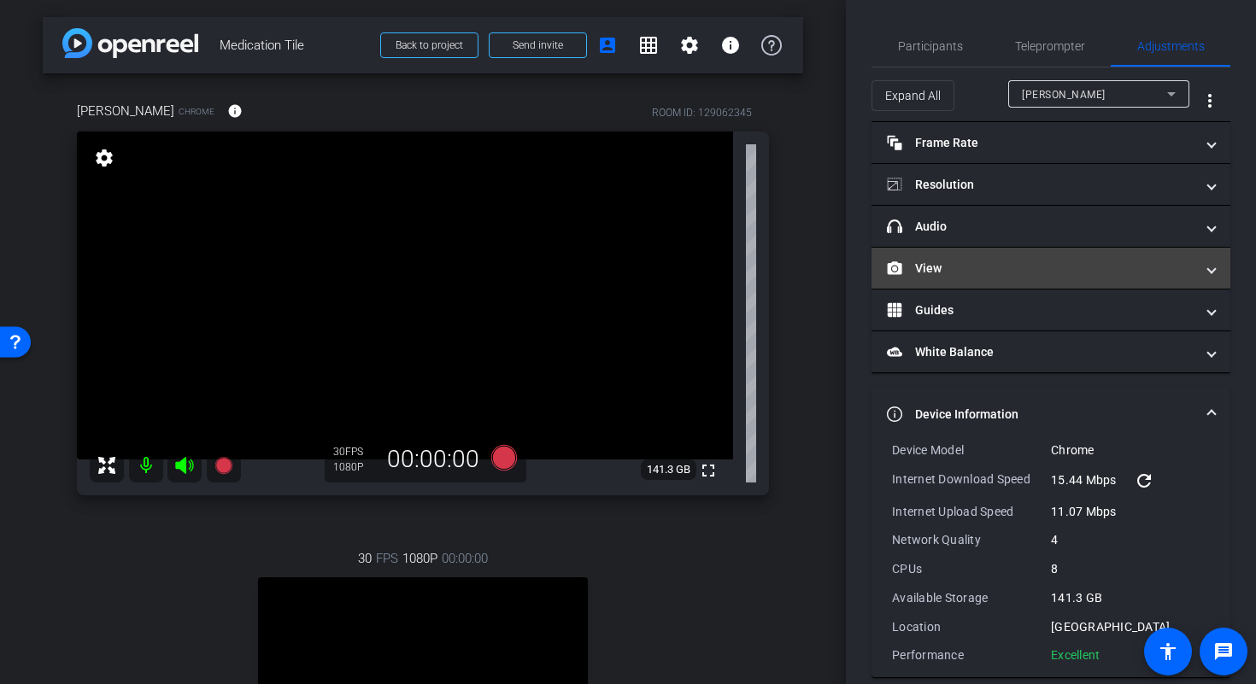
click at [1025, 260] on mat-panel-title "View" at bounding box center [1041, 269] width 308 height 18
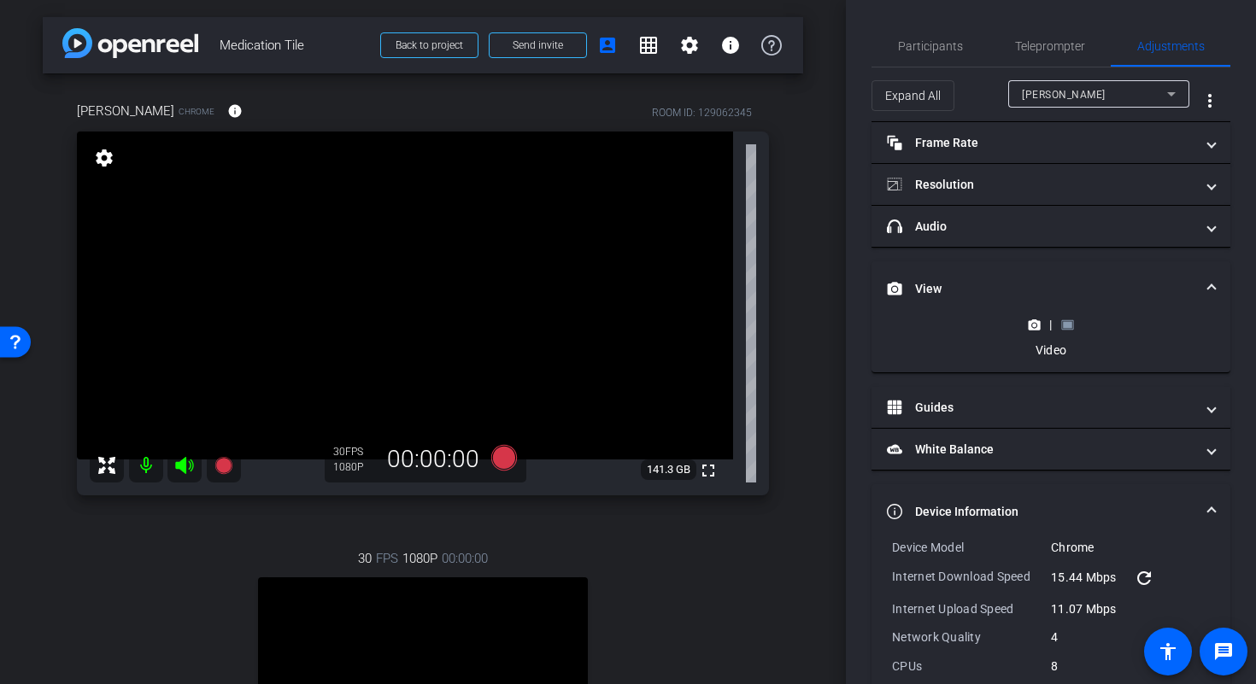
click at [1067, 328] on icon at bounding box center [1067, 325] width 13 height 13
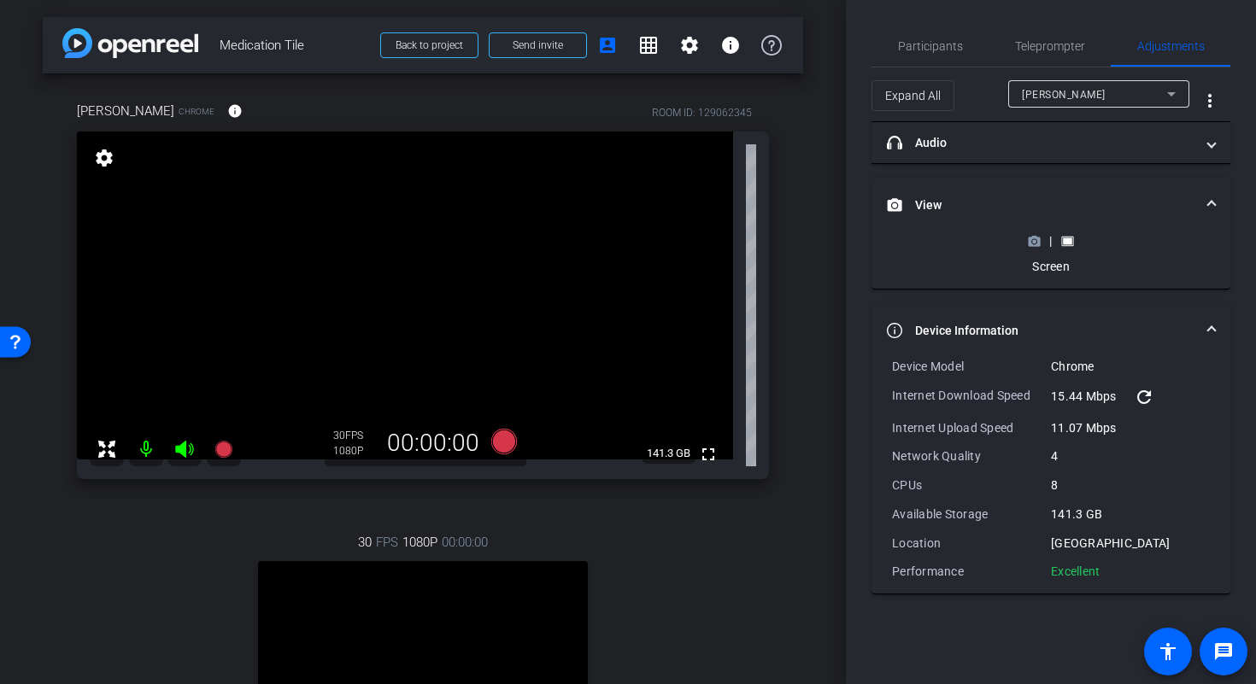
click at [1037, 245] on icon at bounding box center [1035, 241] width 12 height 9
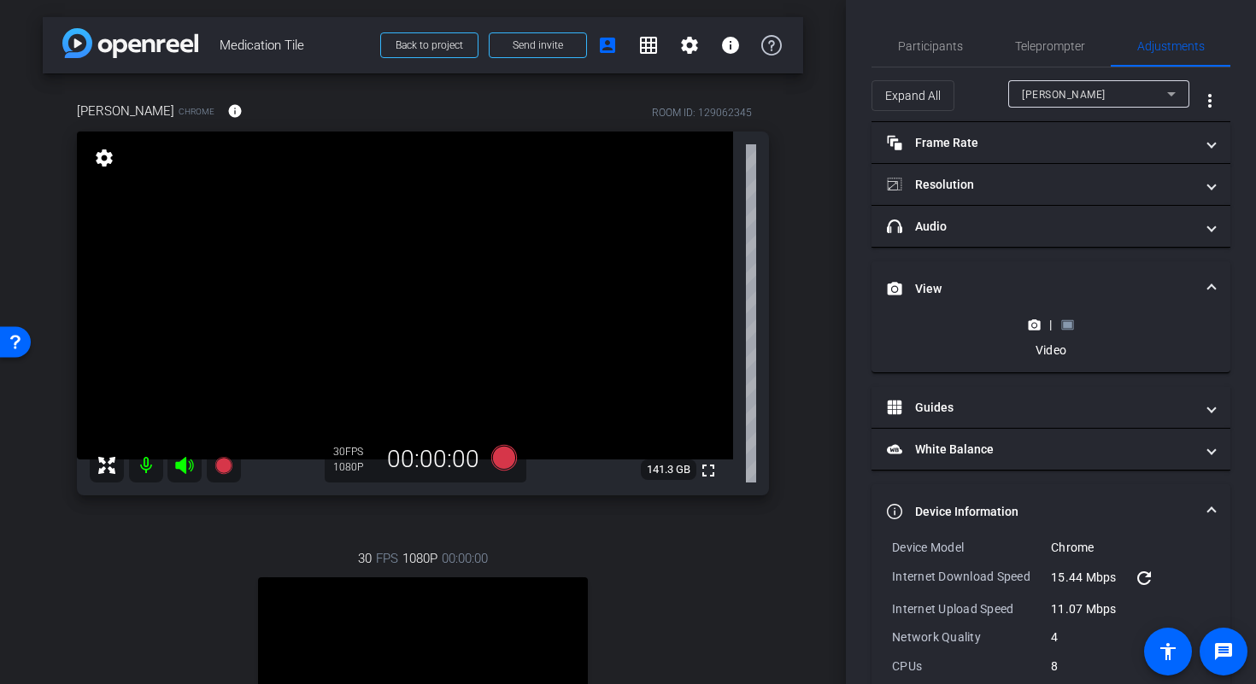
click at [1066, 332] on div "|" at bounding box center [1050, 324] width 62 height 17
click at [1066, 321] on rect at bounding box center [1067, 324] width 9 height 7
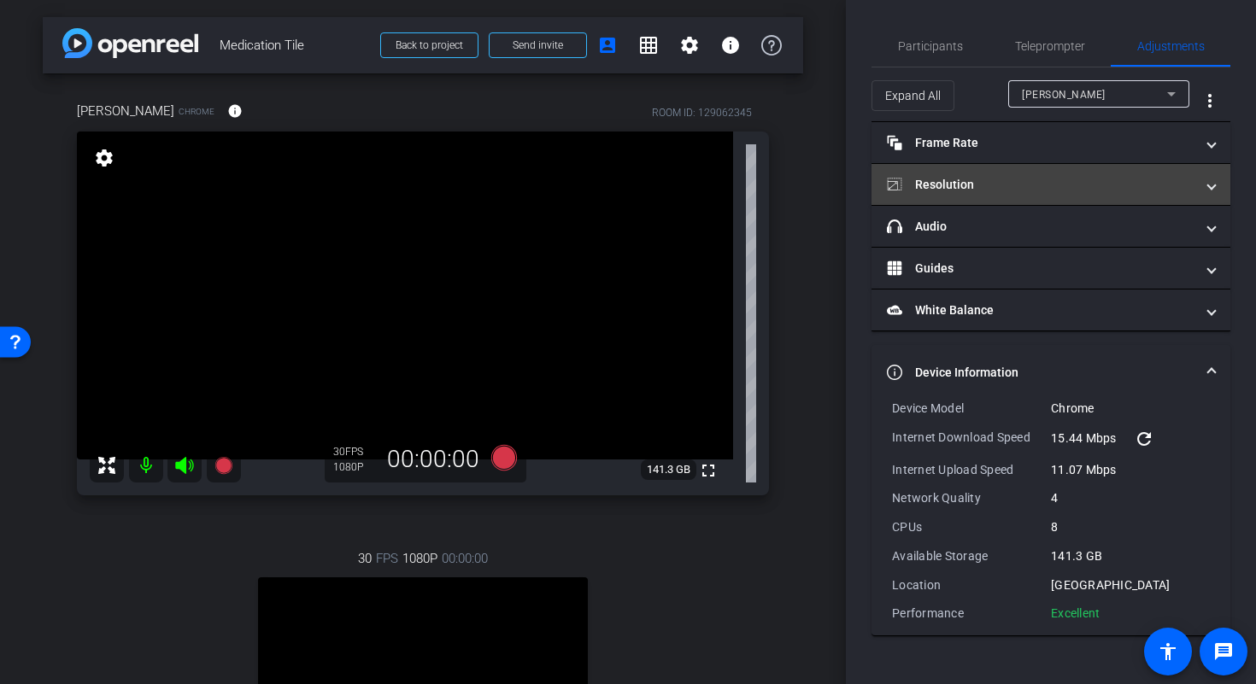
click at [994, 184] on mat-panel-title "Resolution" at bounding box center [1041, 185] width 308 height 18
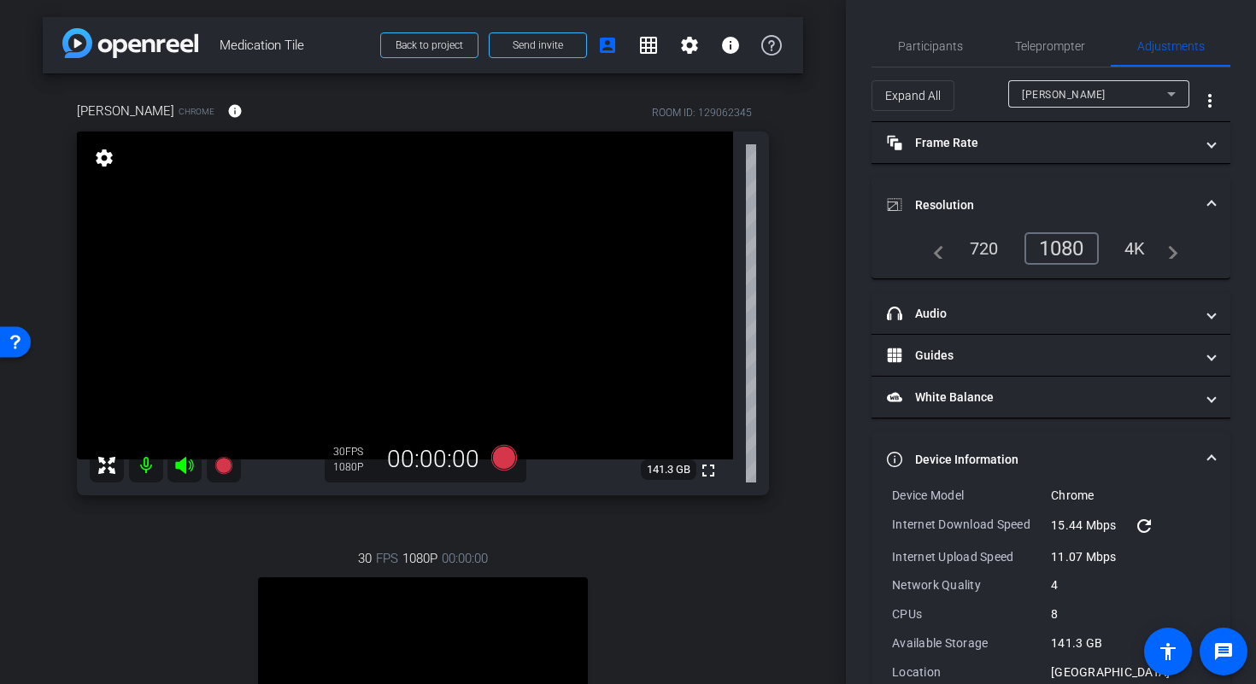
click at [1208, 458] on span at bounding box center [1211, 460] width 7 height 18
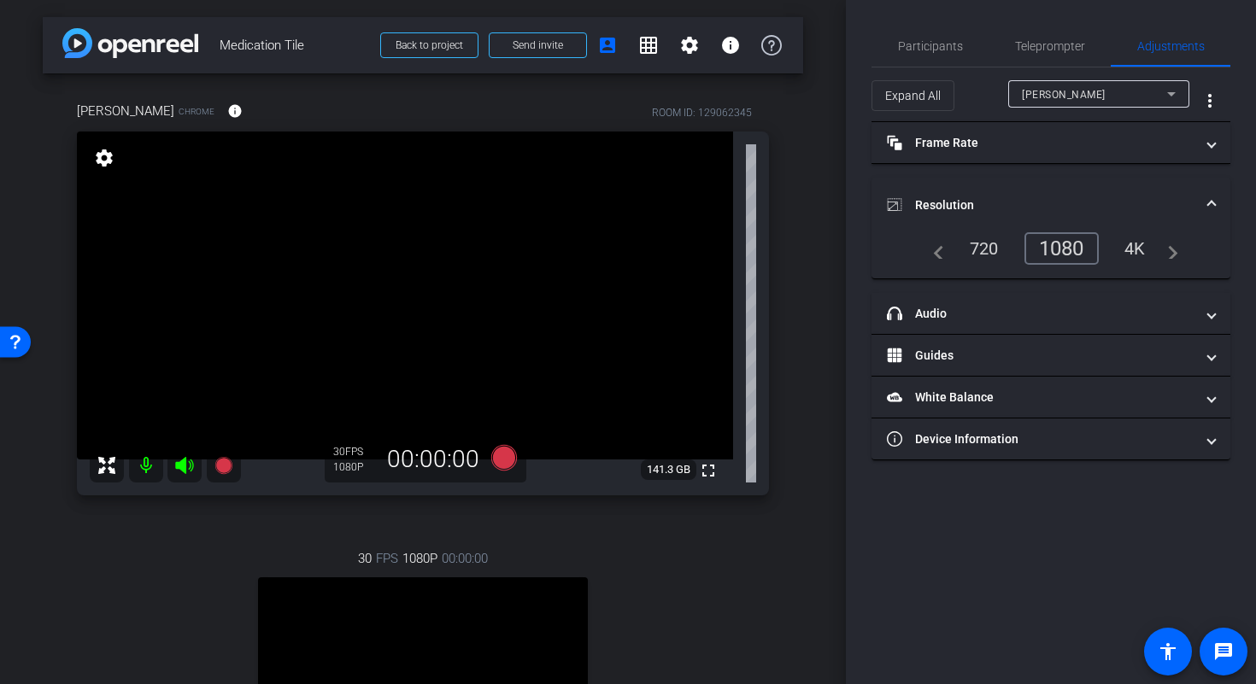
click at [1206, 202] on span "Resolution" at bounding box center [1047, 206] width 321 height 18
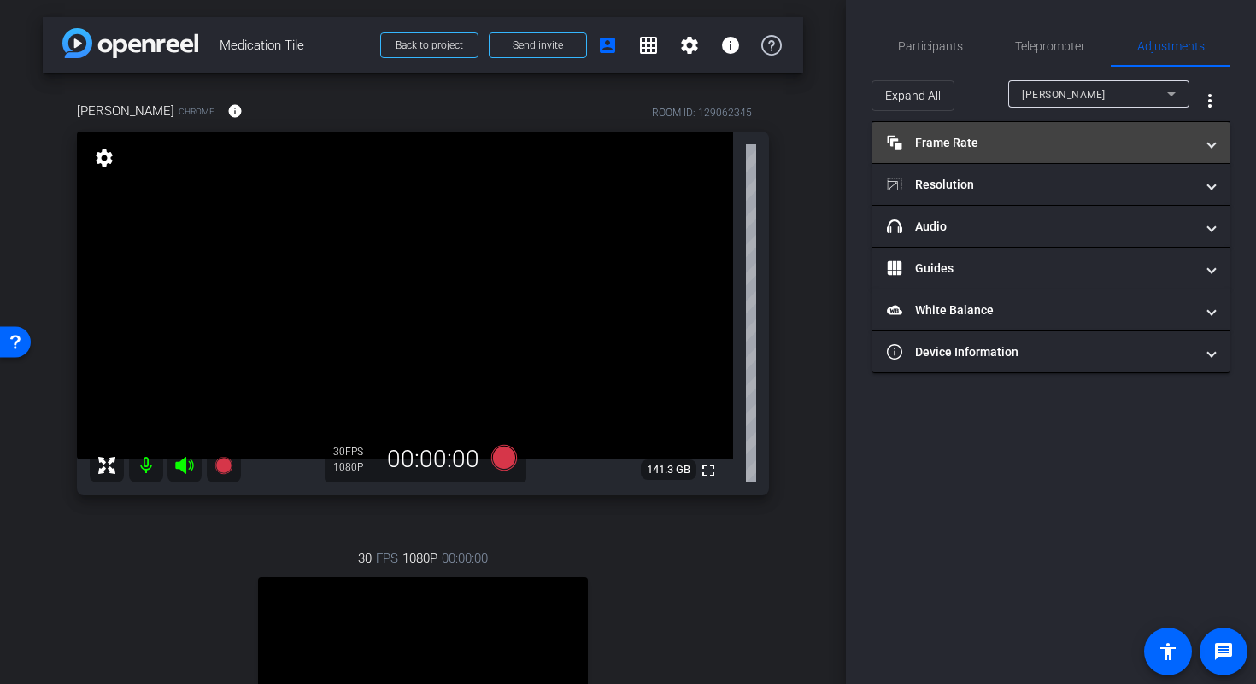
click at [1213, 132] on mat-expansion-panel-header "Frame Rate Frame Rate" at bounding box center [1051, 142] width 359 height 41
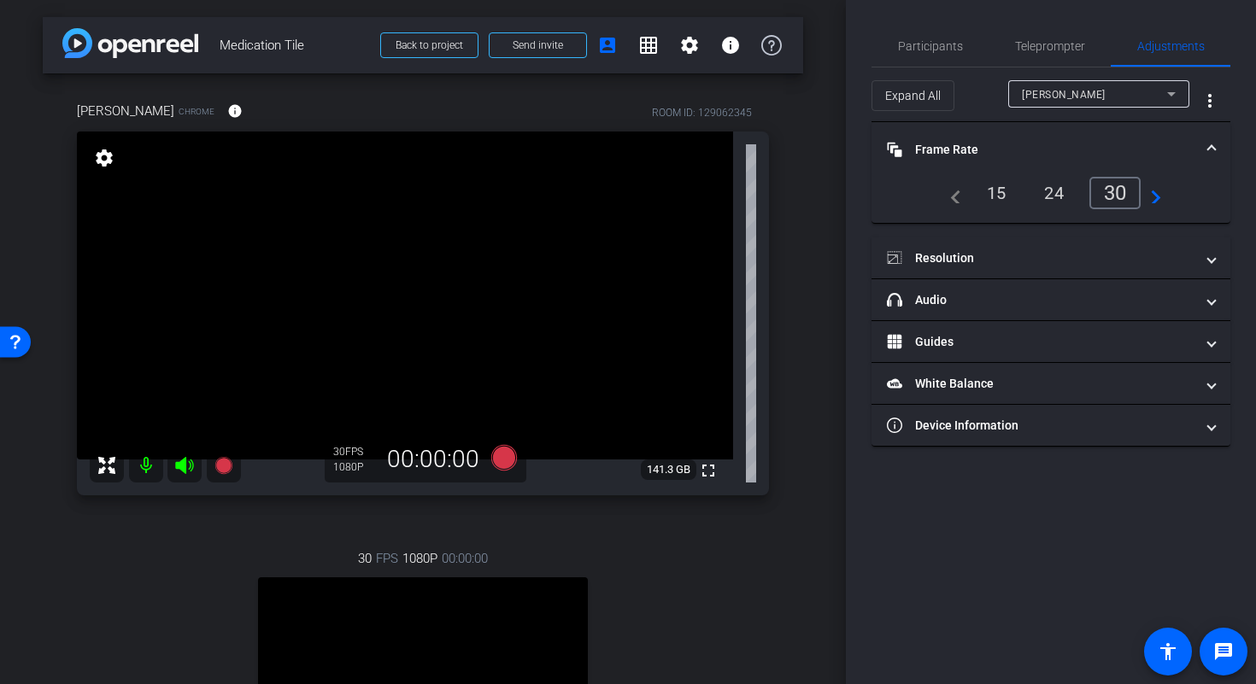
click at [1213, 134] on mat-expansion-panel-header "Frame Rate Frame Rate" at bounding box center [1051, 149] width 359 height 55
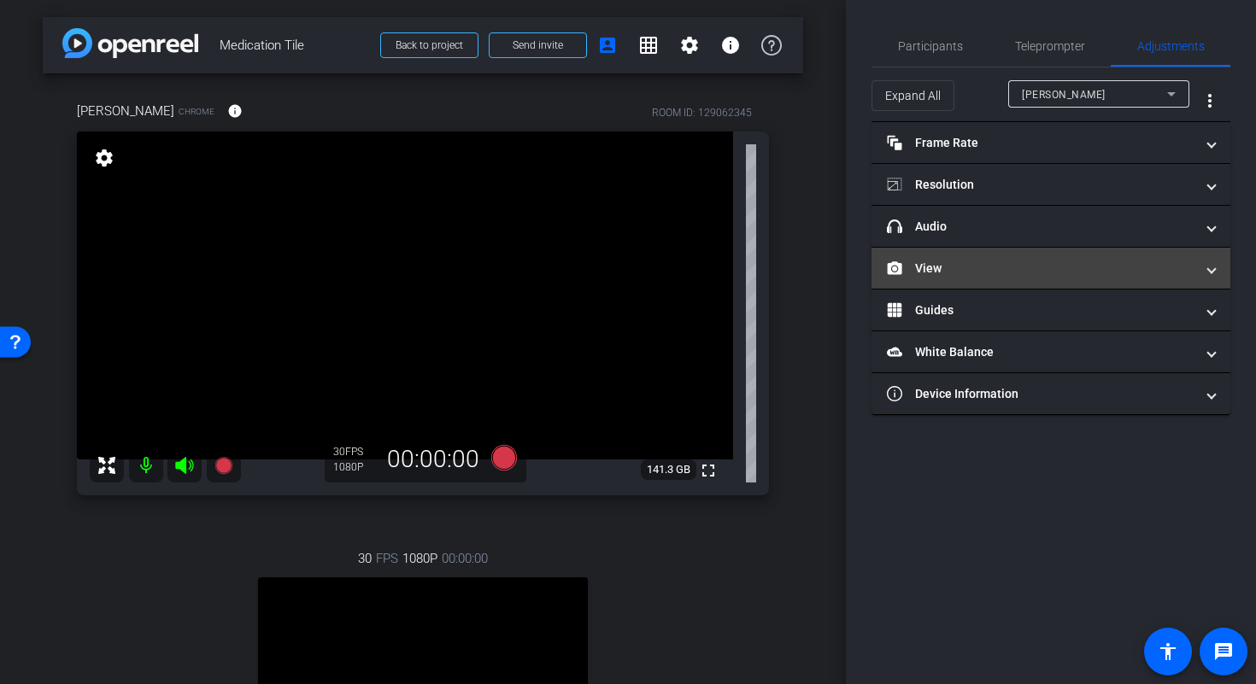
click at [1031, 273] on mat-panel-title "View" at bounding box center [1041, 269] width 308 height 18
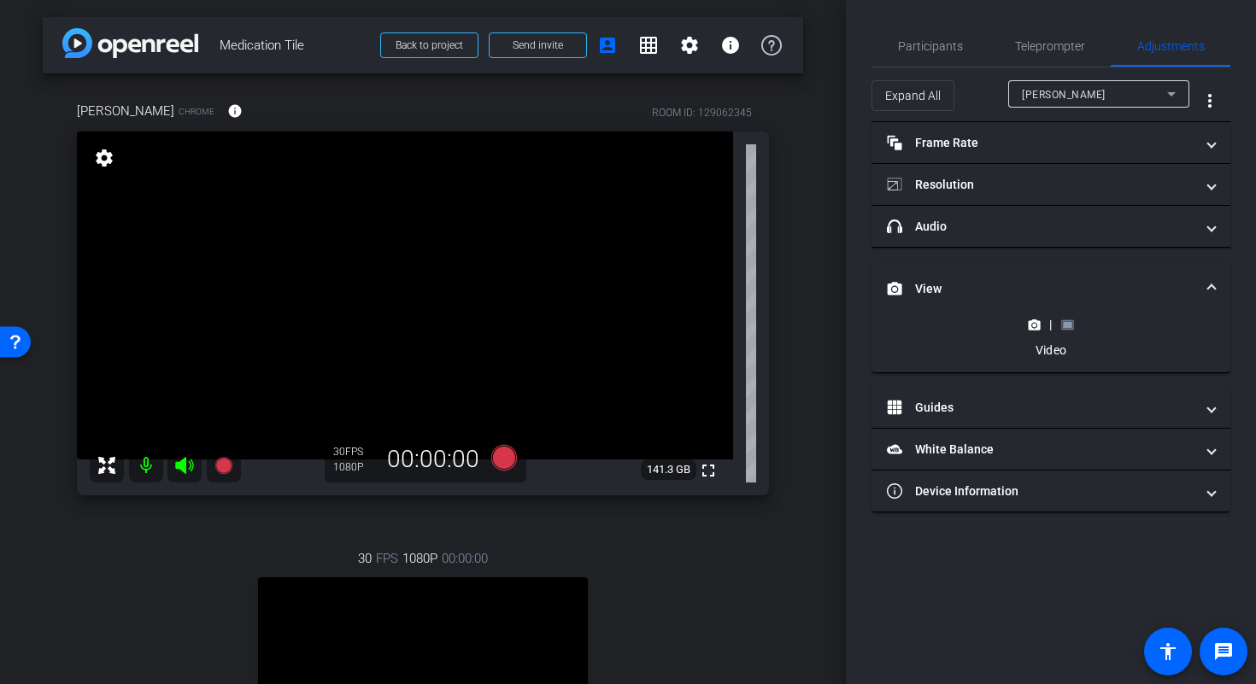
click at [1063, 324] on rect at bounding box center [1067, 324] width 9 height 7
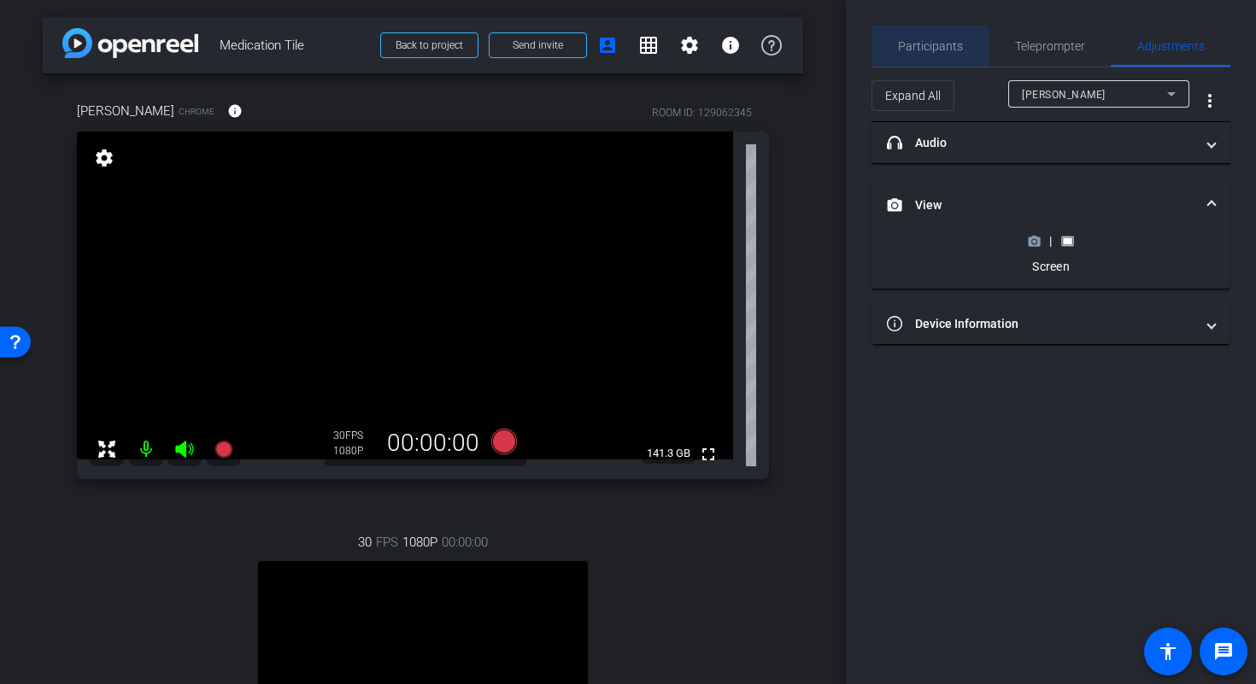
click at [943, 43] on span "Participants" at bounding box center [930, 46] width 65 height 12
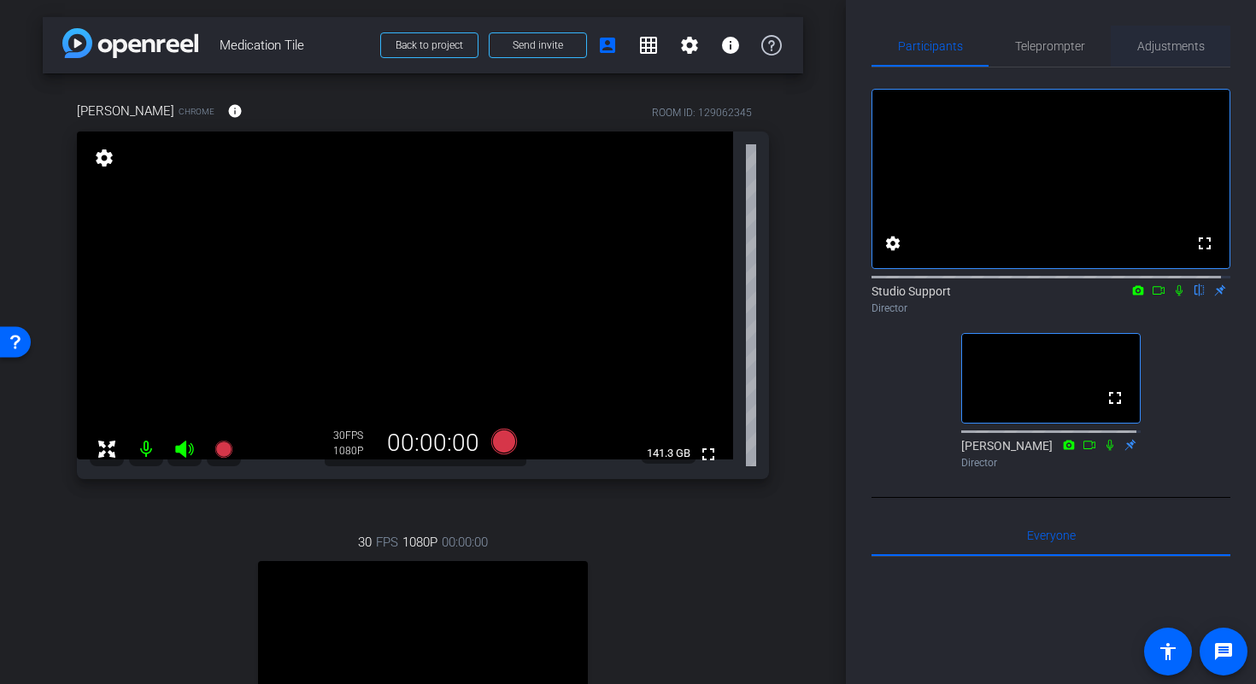
click at [1166, 42] on span "Adjustments" at bounding box center [1171, 46] width 68 height 12
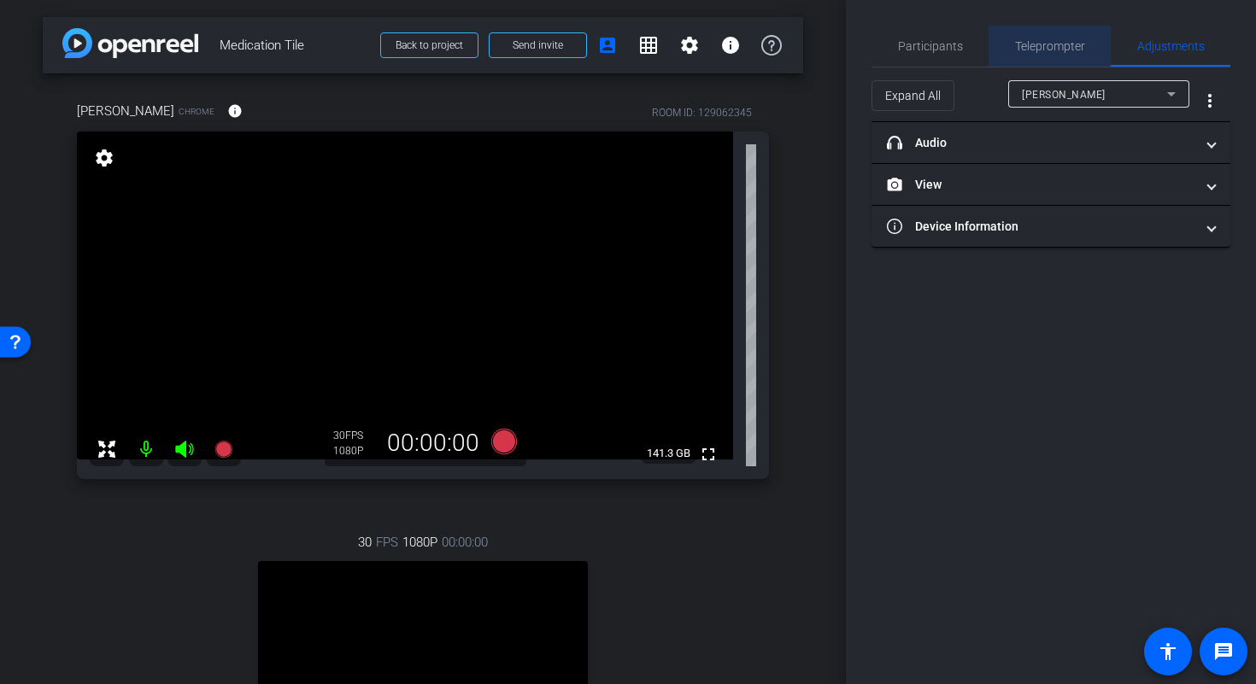
click at [1055, 43] on span "Teleprompter" at bounding box center [1050, 46] width 70 height 12
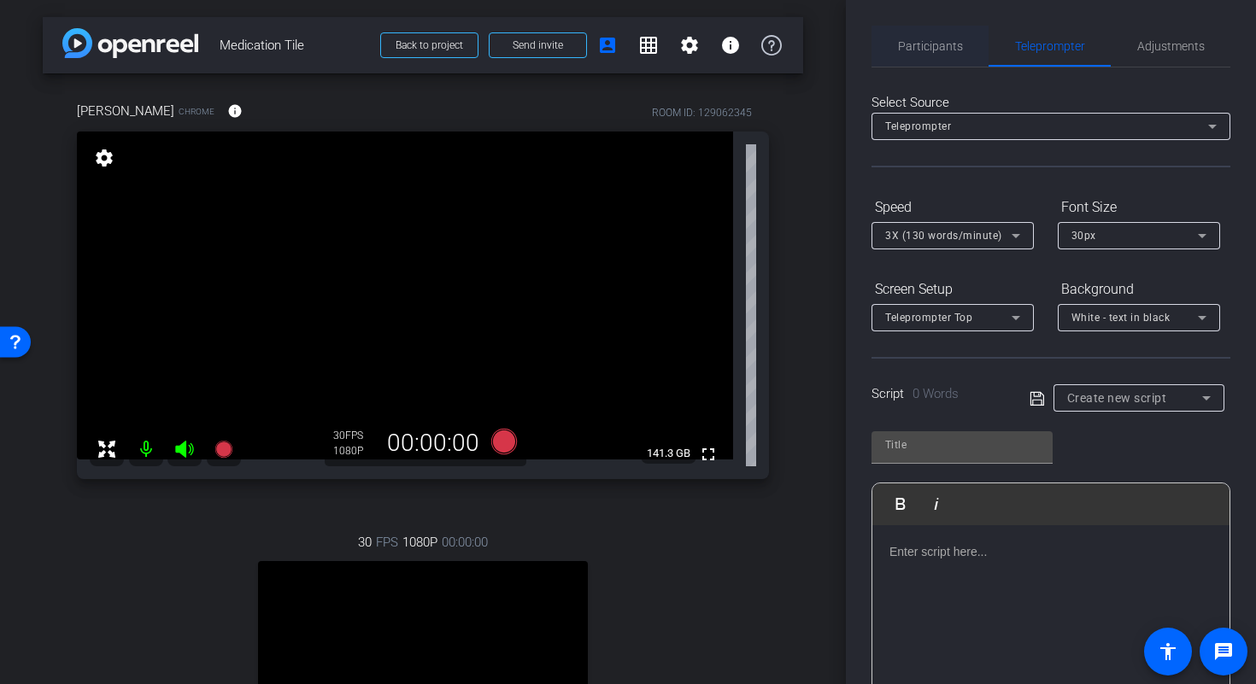
click at [959, 40] on span "Participants" at bounding box center [930, 46] width 65 height 12
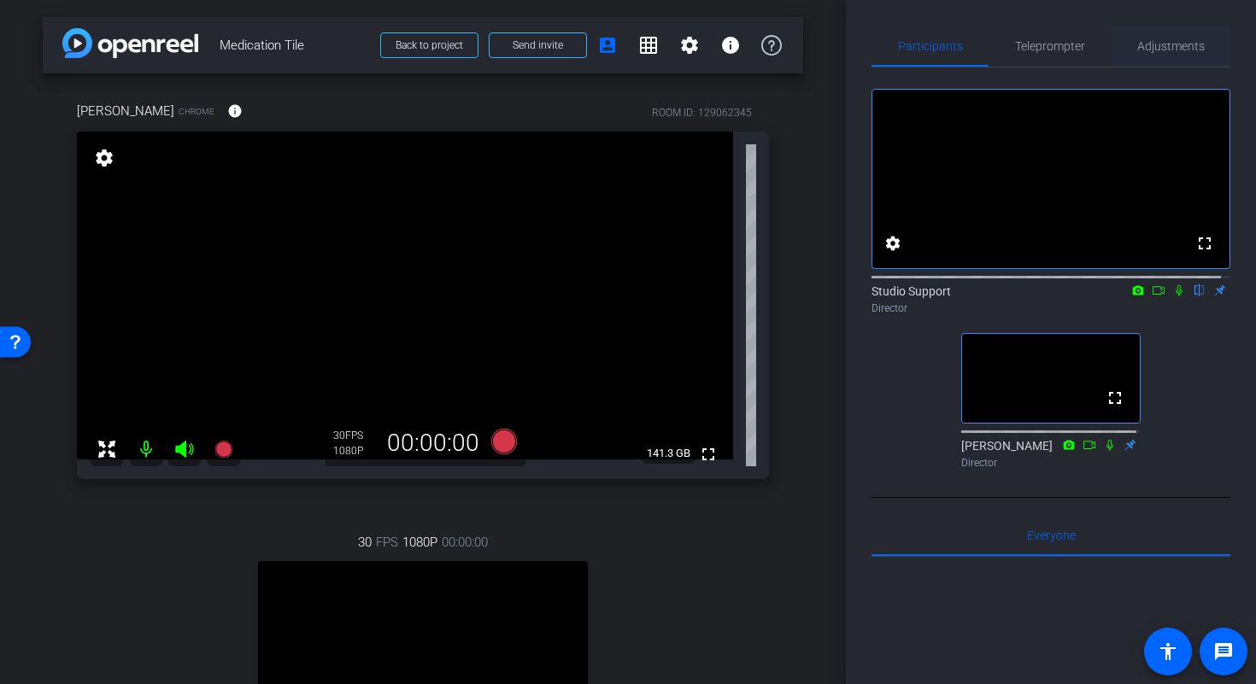
click at [1145, 55] on span "Adjustments" at bounding box center [1171, 46] width 68 height 41
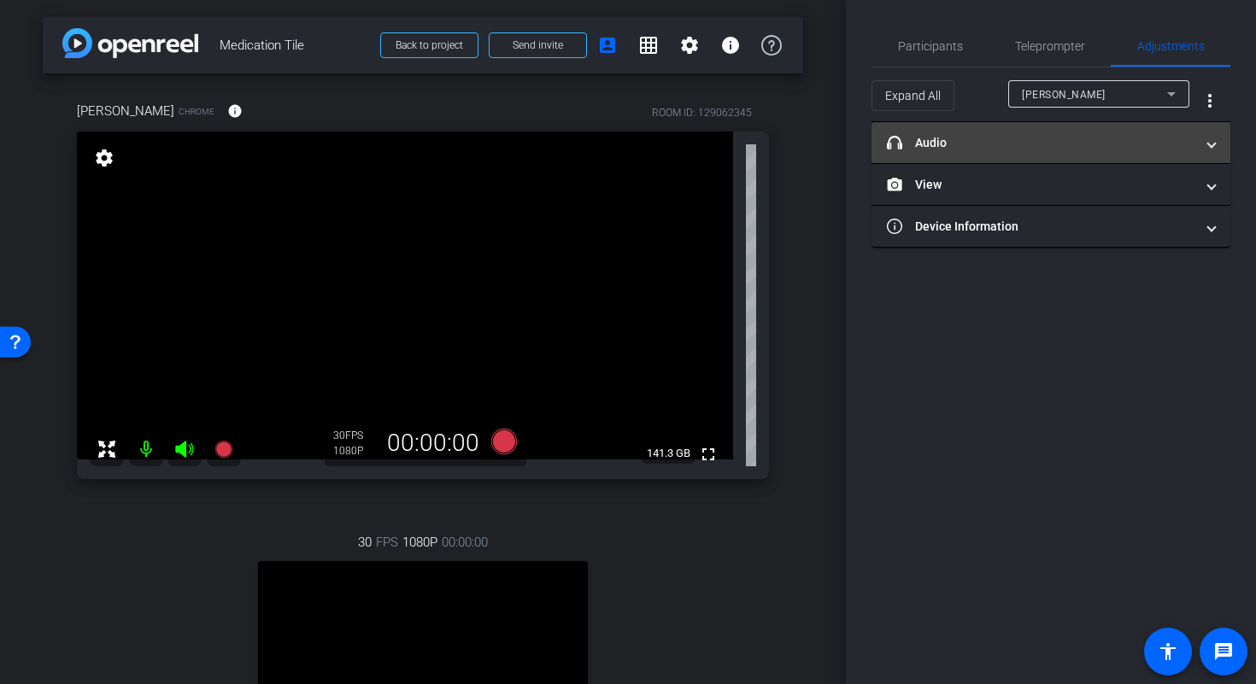
click at [1051, 144] on mat-panel-title "headphone icon Audio" at bounding box center [1041, 143] width 308 height 18
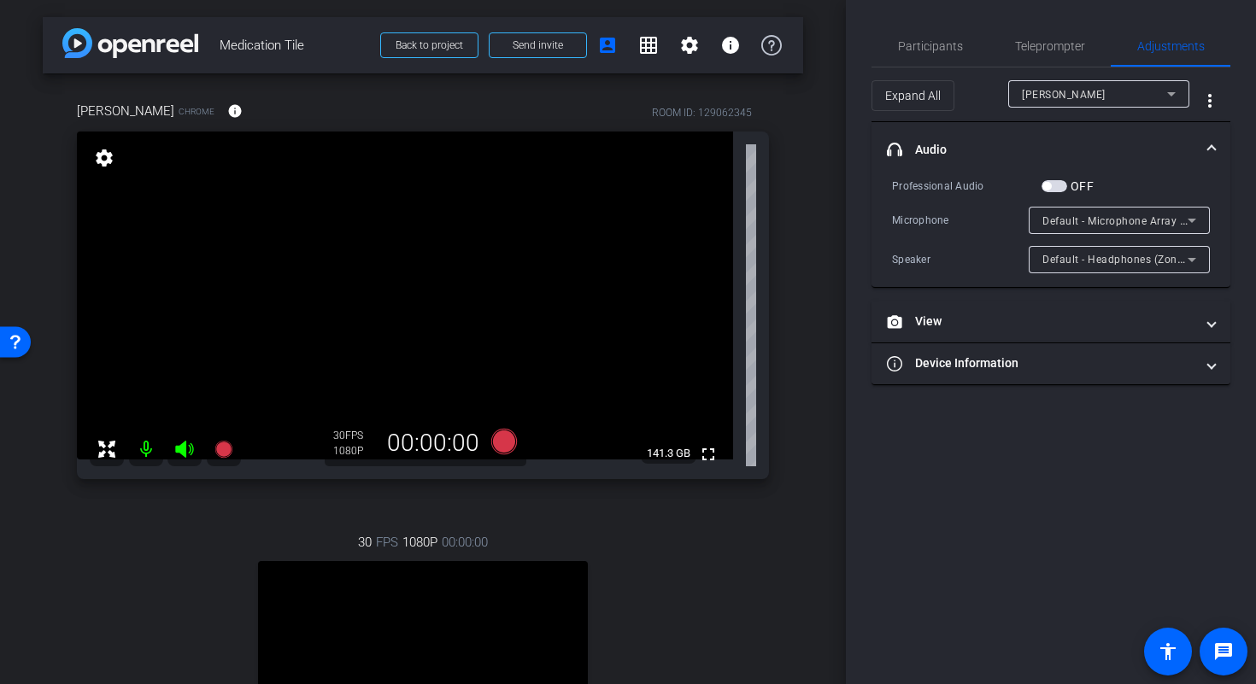
click at [1213, 141] on span at bounding box center [1211, 150] width 7 height 18
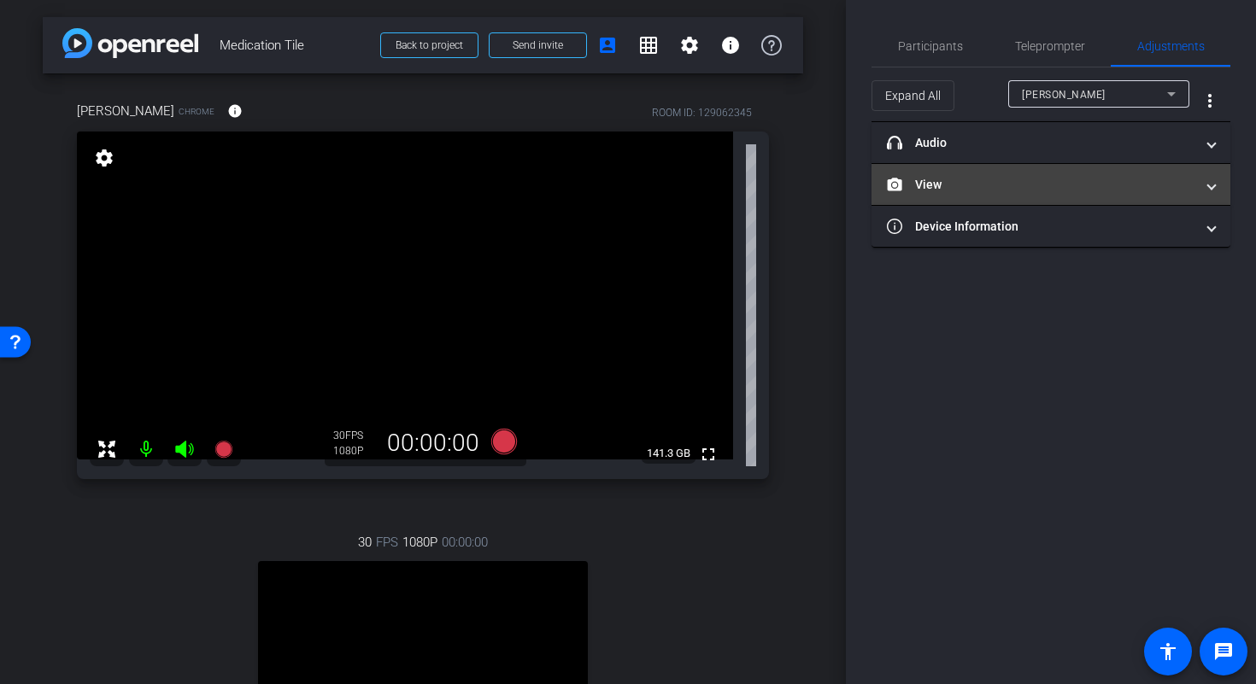
click at [1118, 180] on mat-panel-title "View" at bounding box center [1041, 185] width 308 height 18
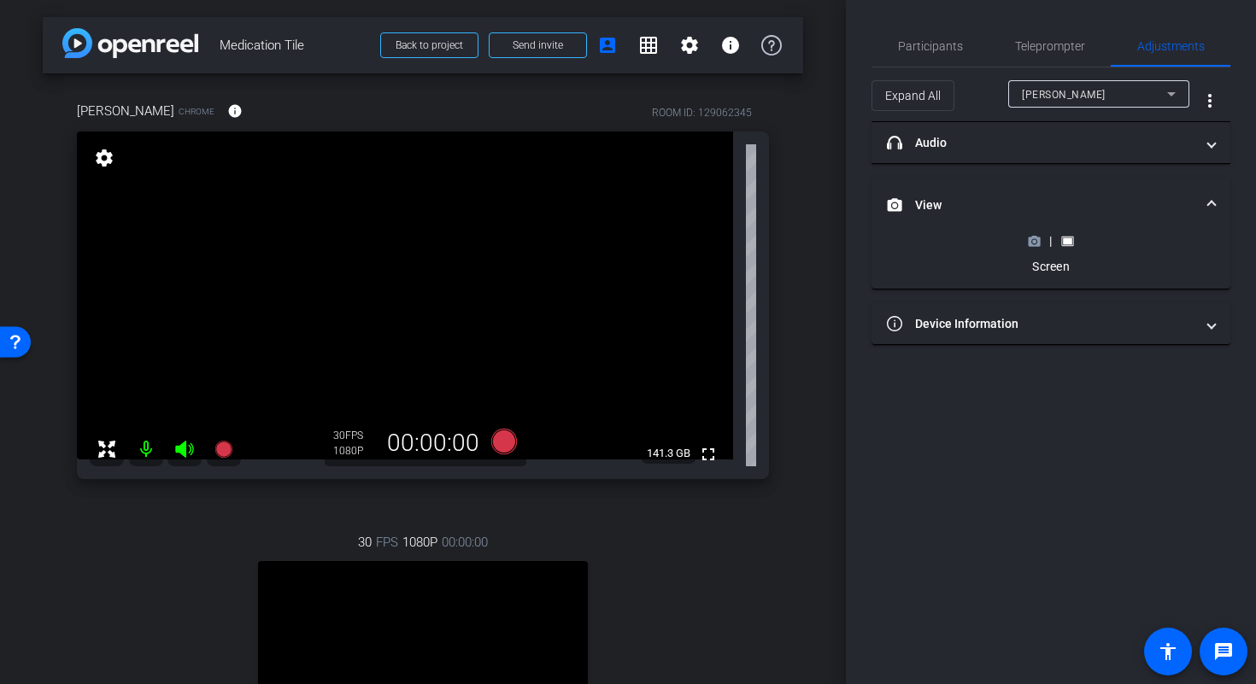
click at [1030, 241] on icon at bounding box center [1035, 241] width 12 height 9
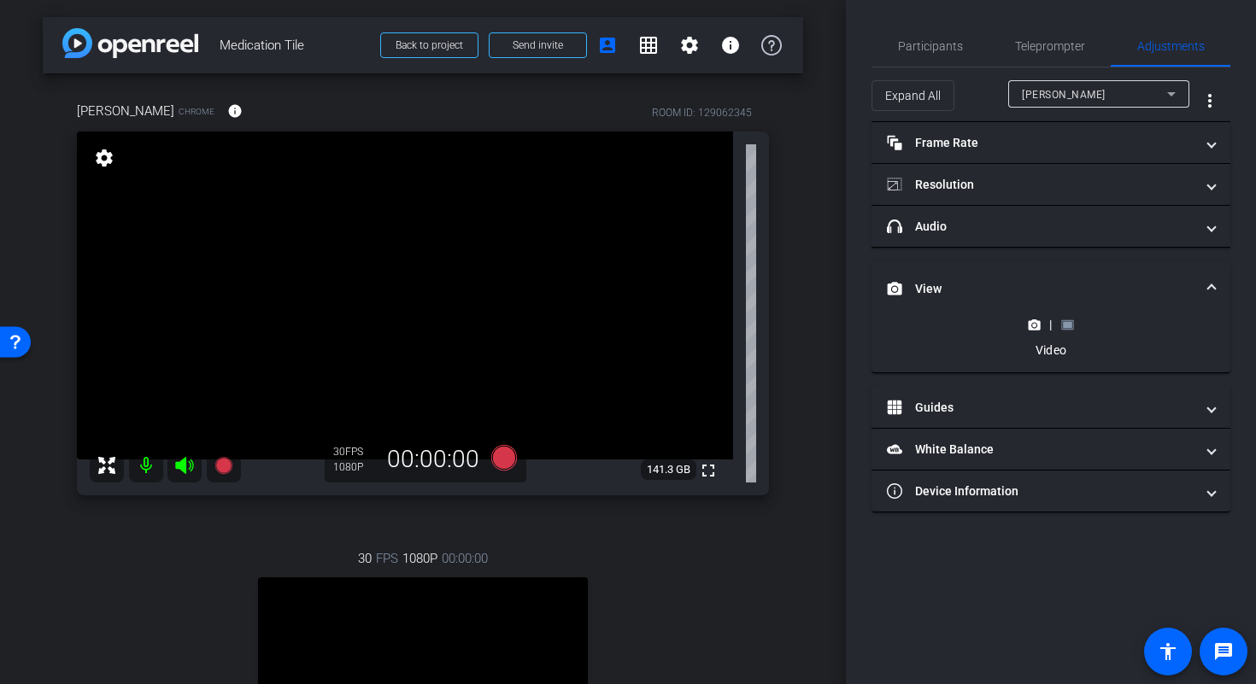
click at [1067, 322] on rect at bounding box center [1067, 324] width 9 height 7
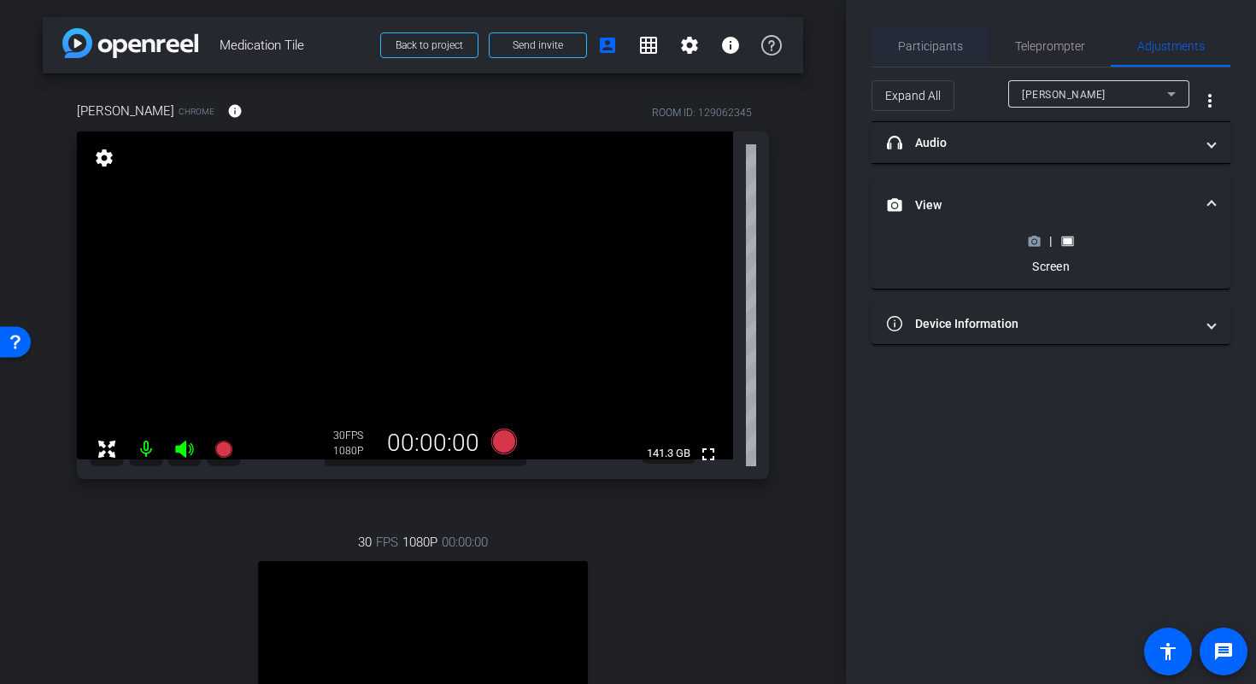
click at [954, 51] on span "Participants" at bounding box center [930, 46] width 65 height 12
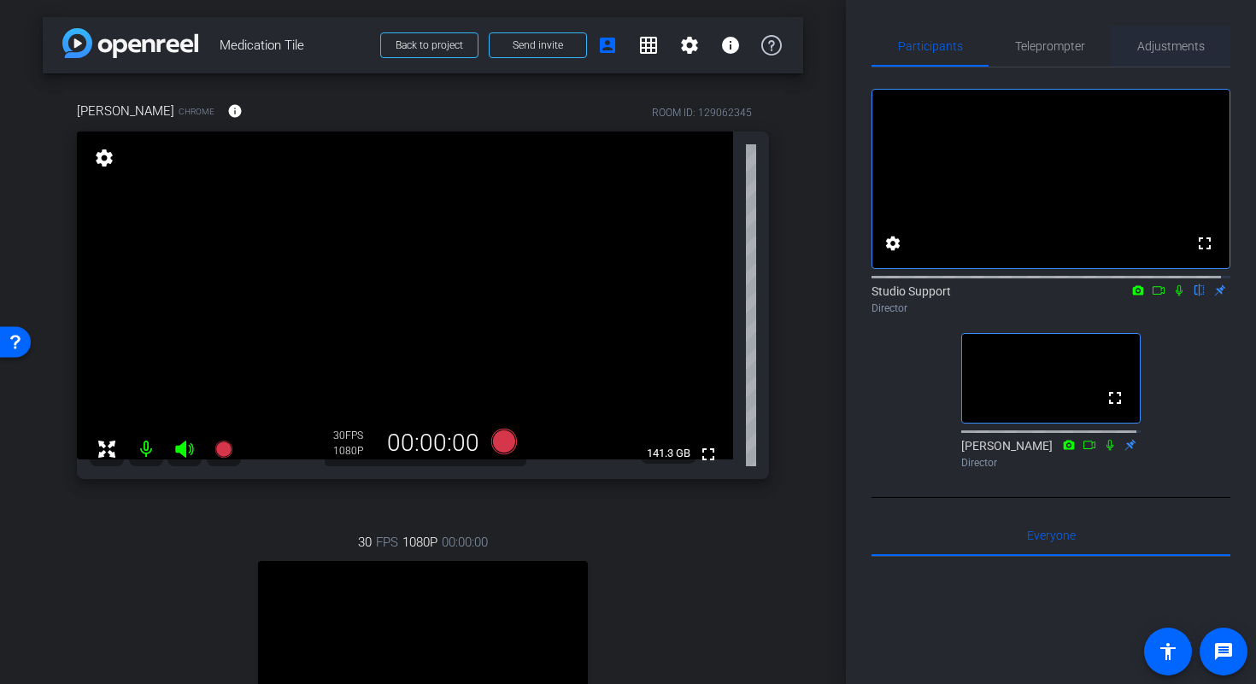
click at [1157, 52] on span "Adjustments" at bounding box center [1171, 46] width 68 height 12
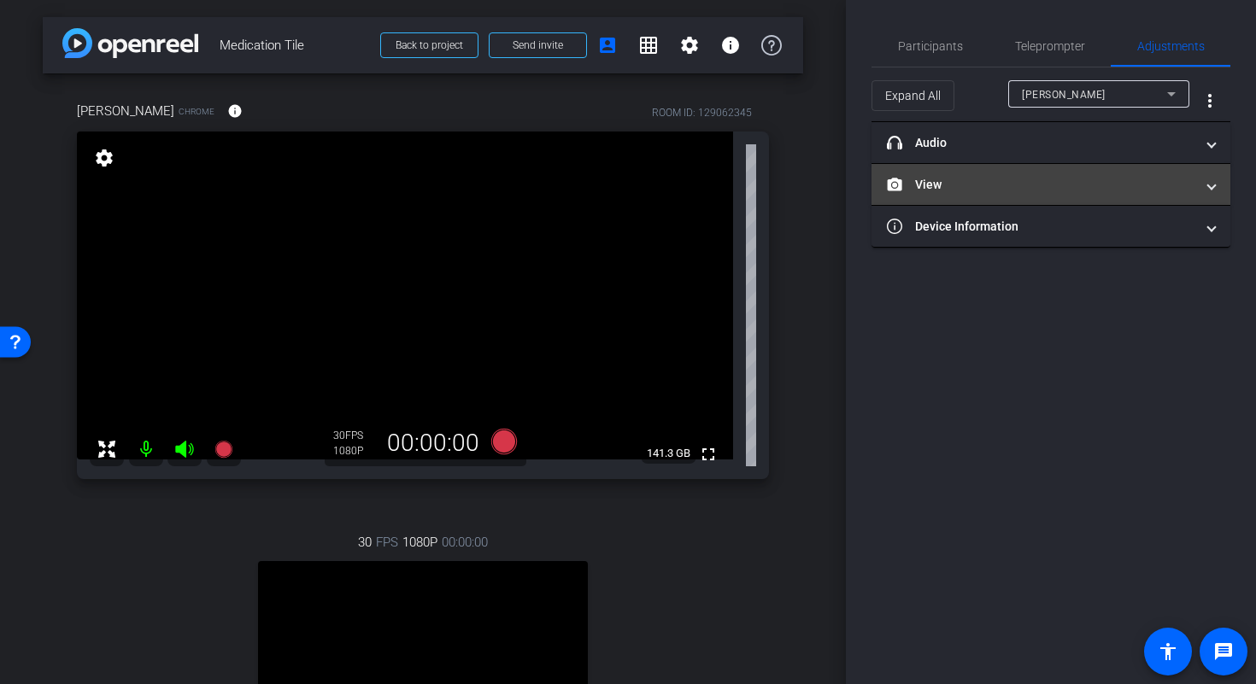
click at [992, 179] on mat-panel-title "View" at bounding box center [1041, 185] width 308 height 18
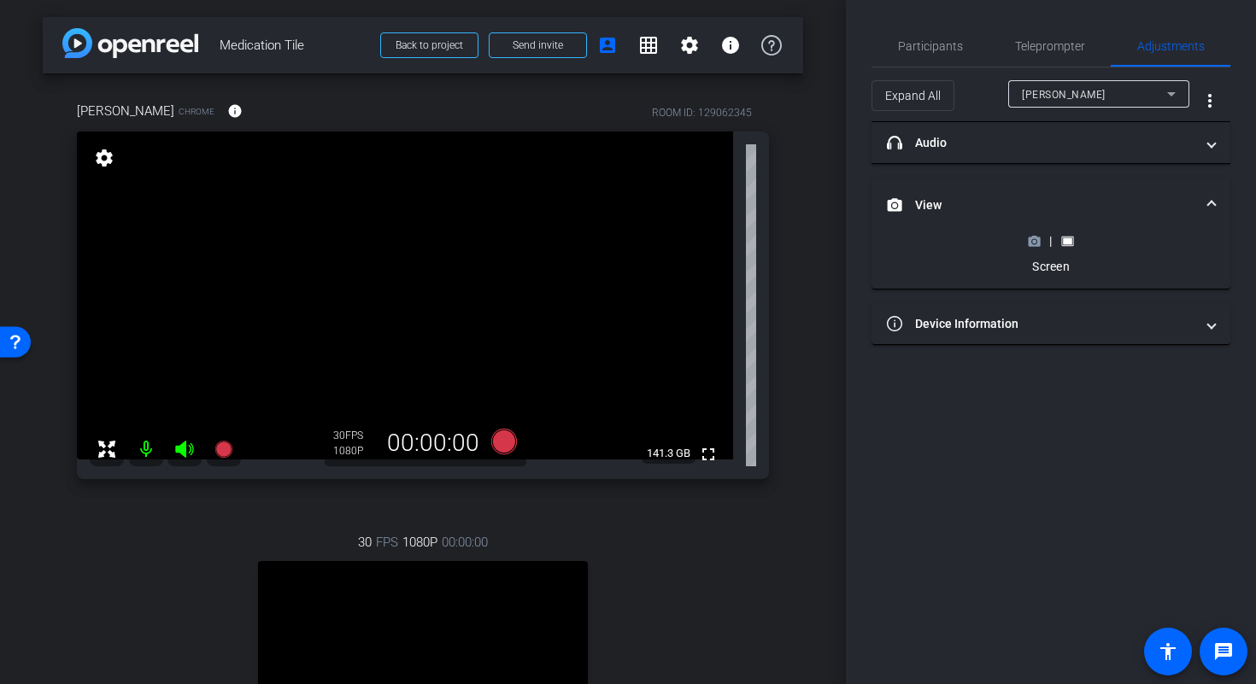
click at [1035, 238] on icon at bounding box center [1034, 241] width 13 height 13
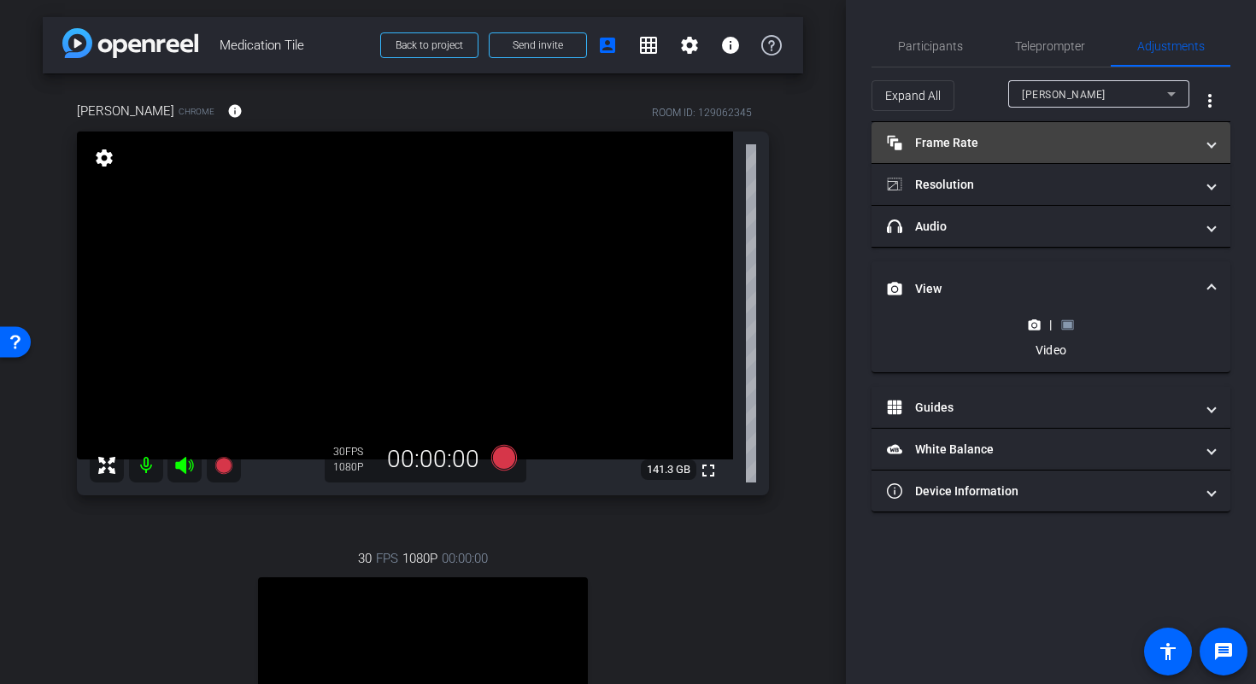
click at [1213, 142] on span at bounding box center [1211, 143] width 7 height 18
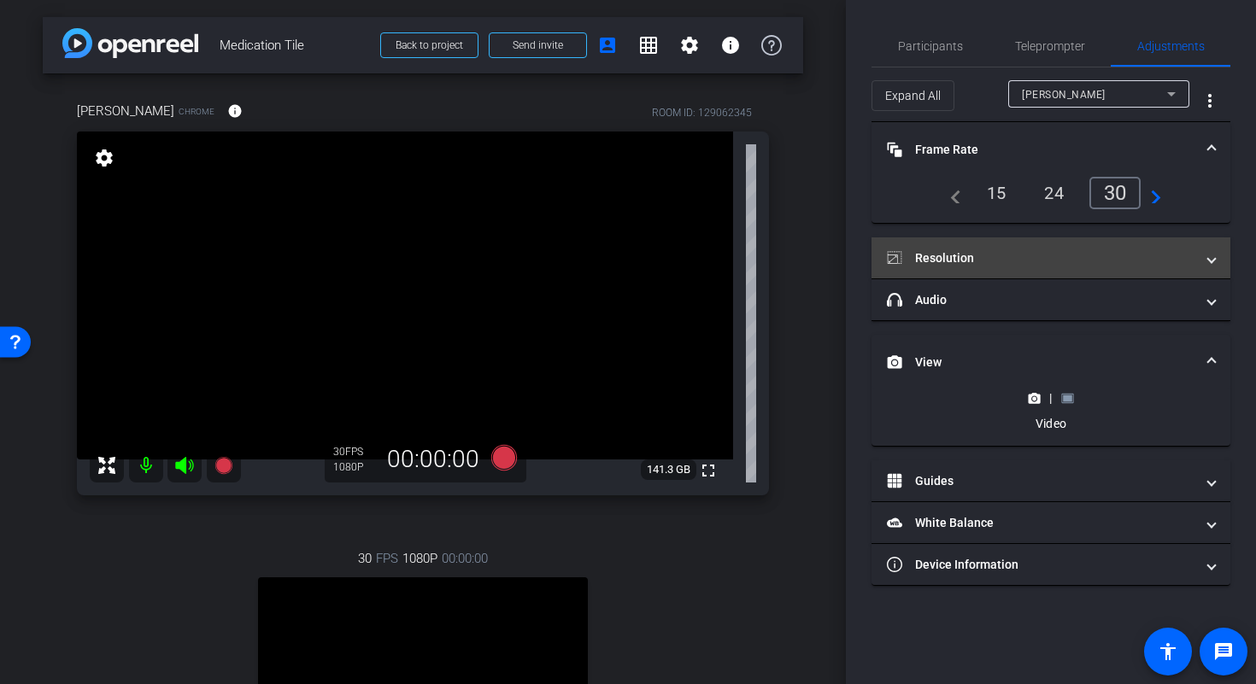
click at [1215, 260] on mat-expansion-panel-header "Resolution" at bounding box center [1051, 258] width 359 height 41
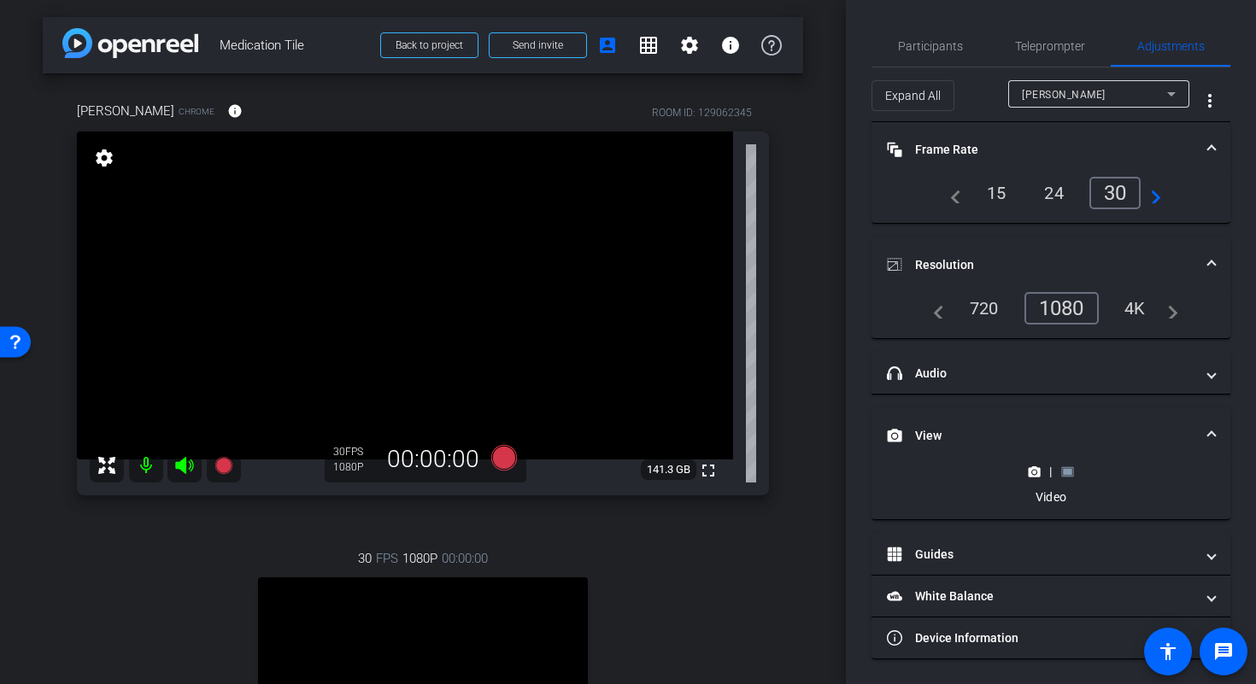
click at [1216, 261] on mat-expansion-panel-header "Resolution" at bounding box center [1051, 265] width 359 height 55
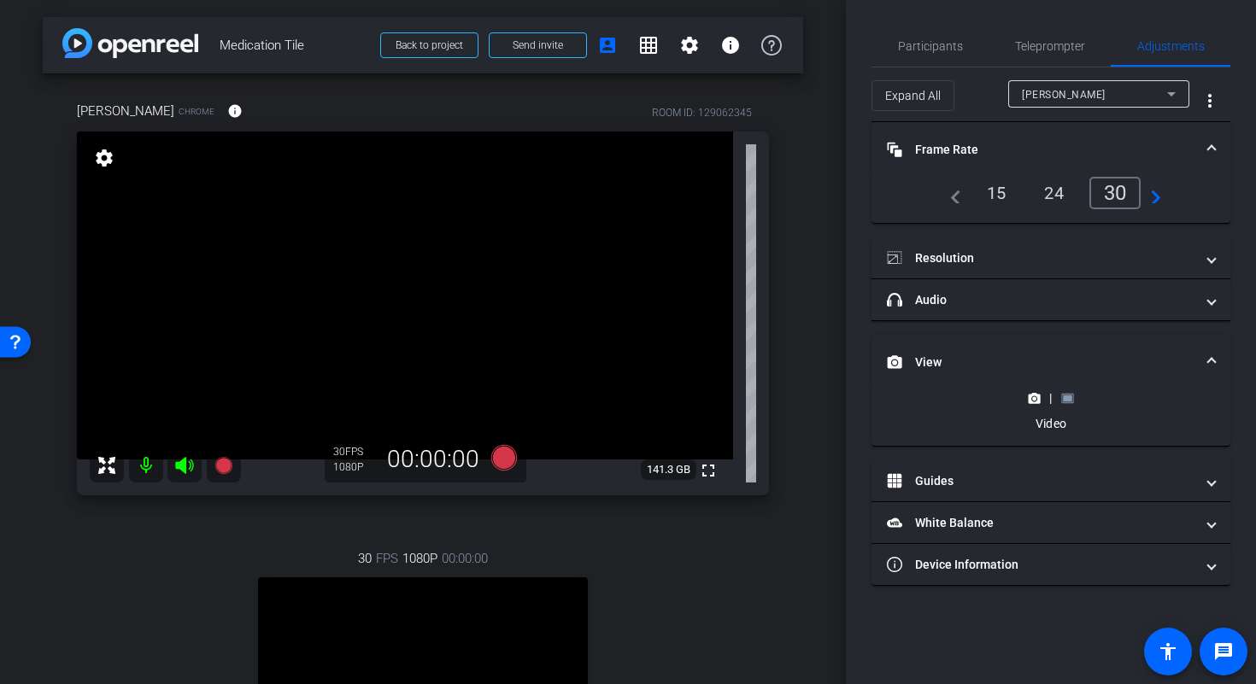
click at [1209, 151] on span at bounding box center [1211, 150] width 7 height 18
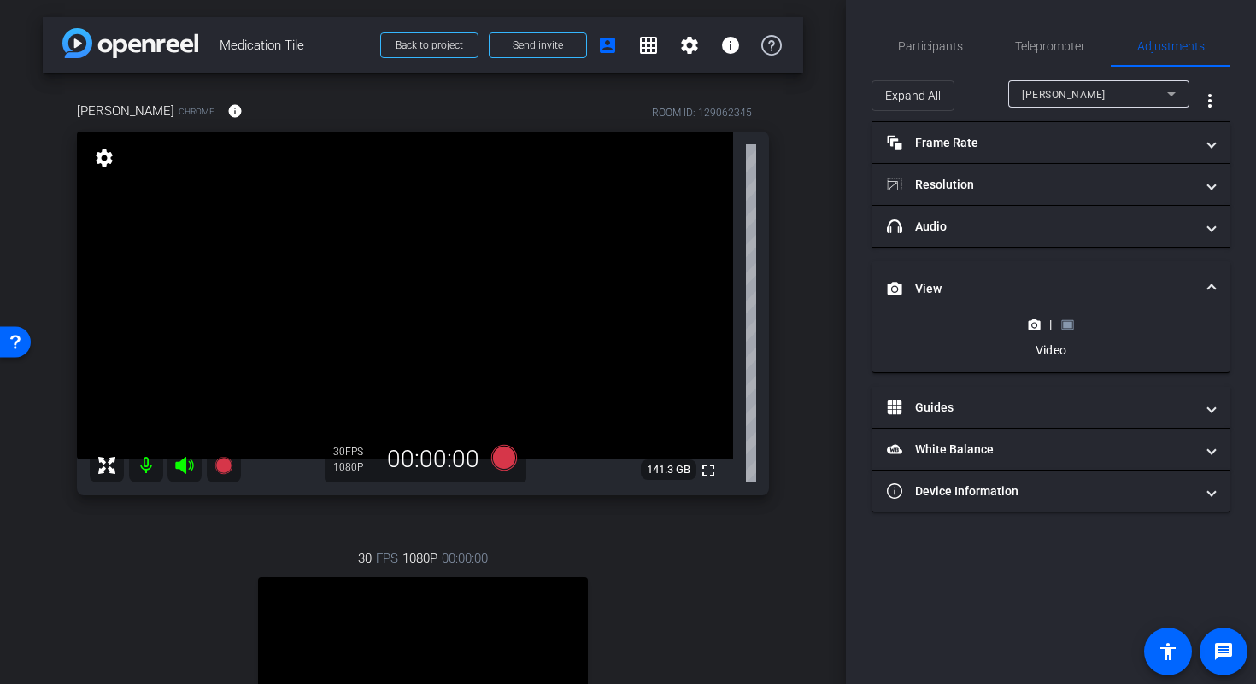
click at [1078, 322] on div "|" at bounding box center [1050, 324] width 62 height 17
click at [1075, 326] on div "|" at bounding box center [1050, 324] width 62 height 17
click at [1072, 328] on icon at bounding box center [1067, 325] width 13 height 13
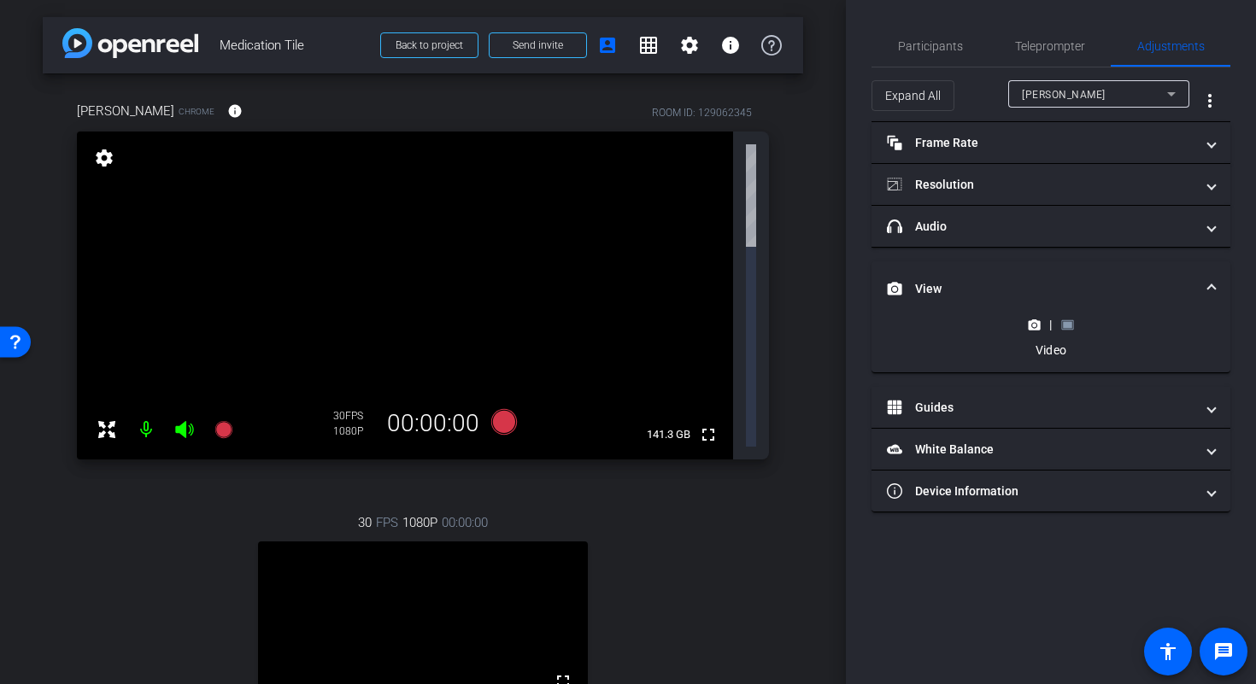
click at [1218, 285] on mat-expansion-panel-header "View" at bounding box center [1051, 288] width 359 height 55
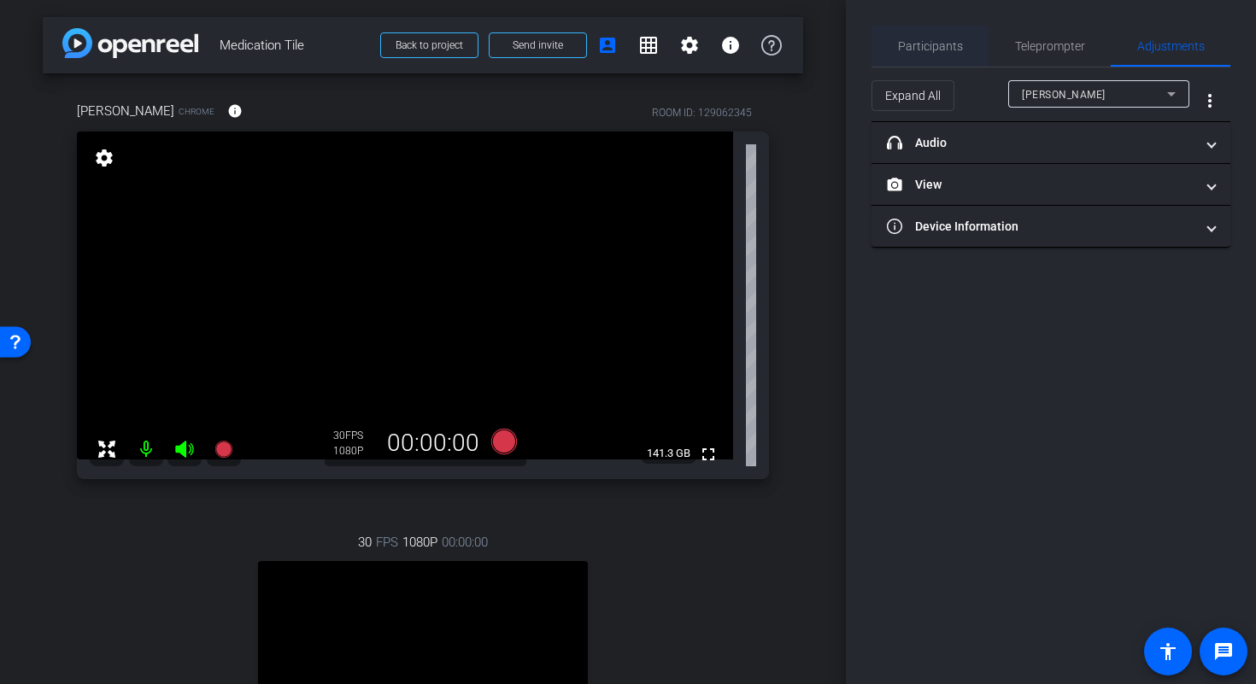
click at [925, 45] on span "Participants" at bounding box center [930, 46] width 65 height 12
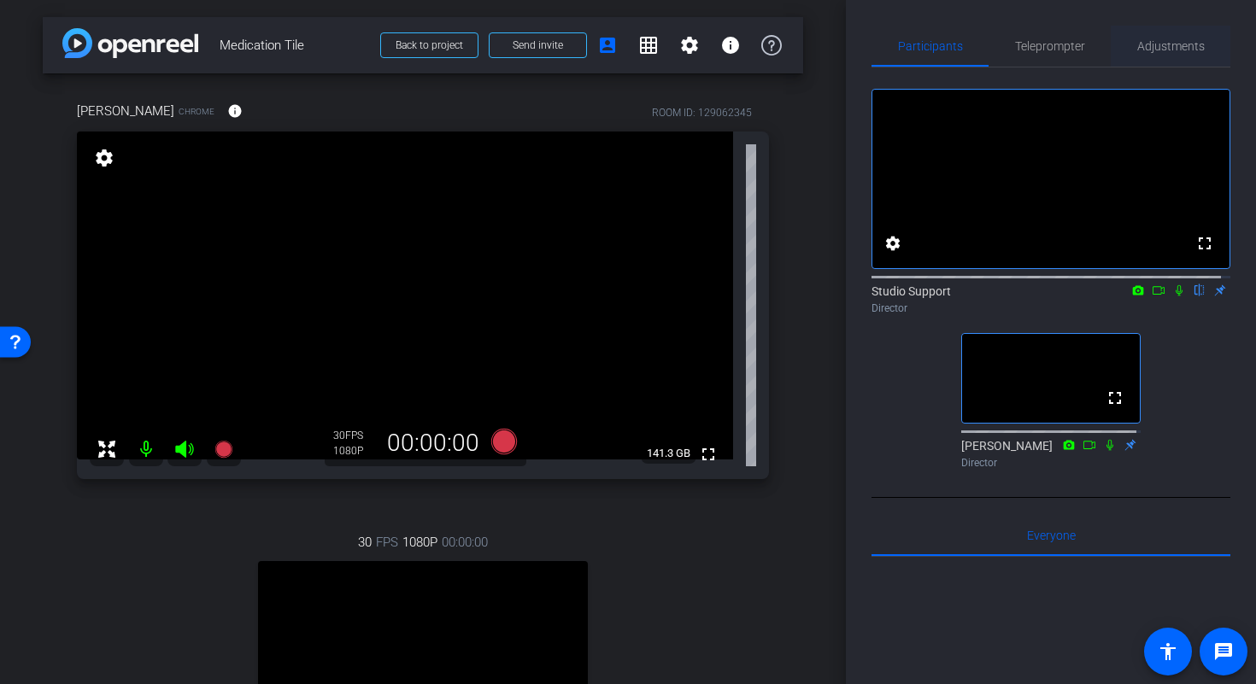
click at [1152, 53] on span "Adjustments" at bounding box center [1171, 46] width 68 height 41
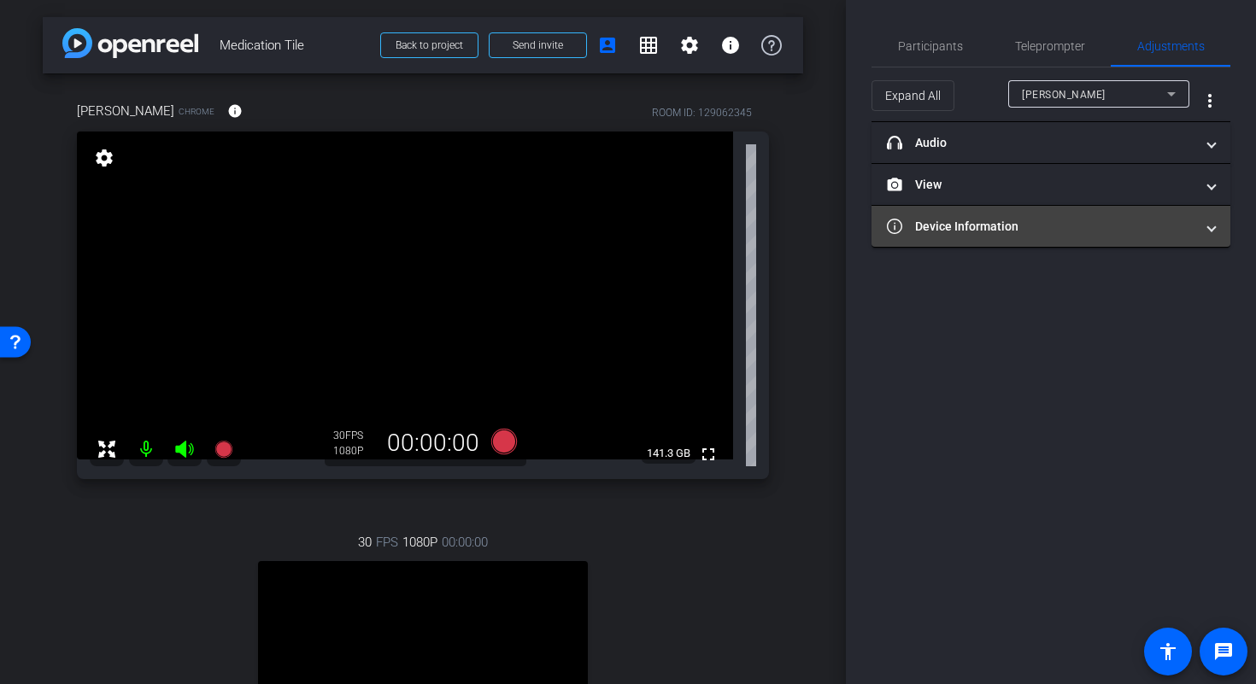
click at [1187, 235] on mat-expansion-panel-header "Device Information" at bounding box center [1051, 226] width 359 height 41
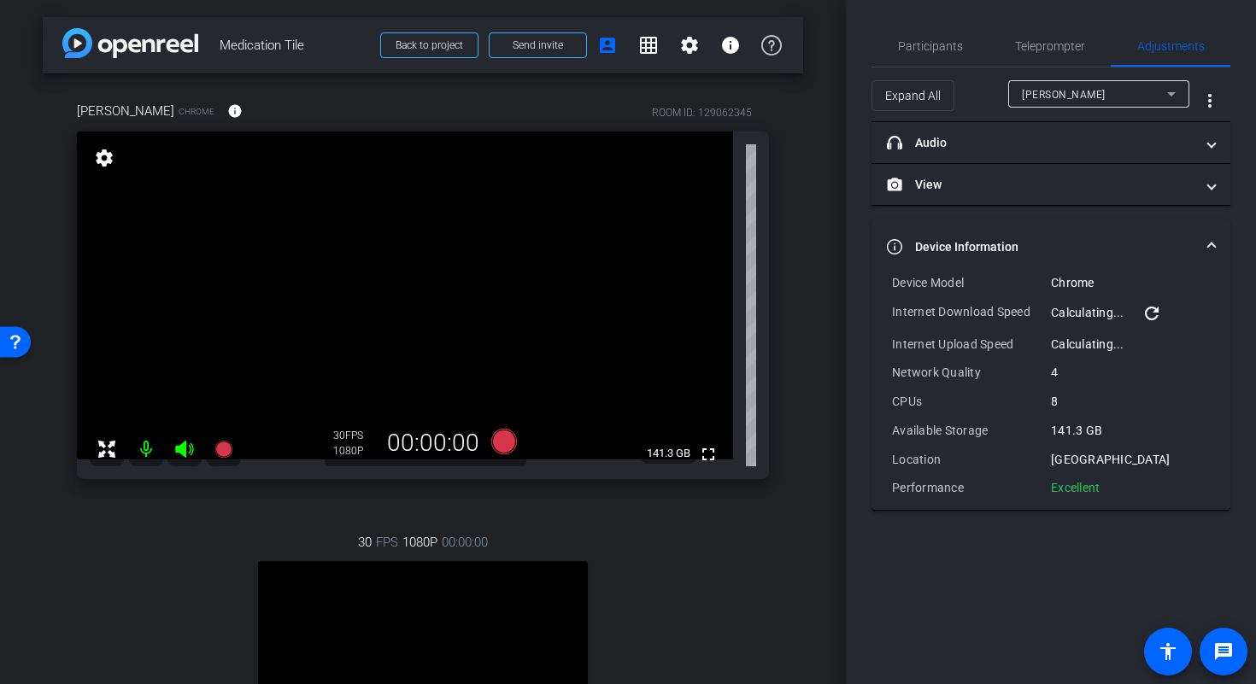
click at [1214, 238] on span at bounding box center [1211, 247] width 7 height 18
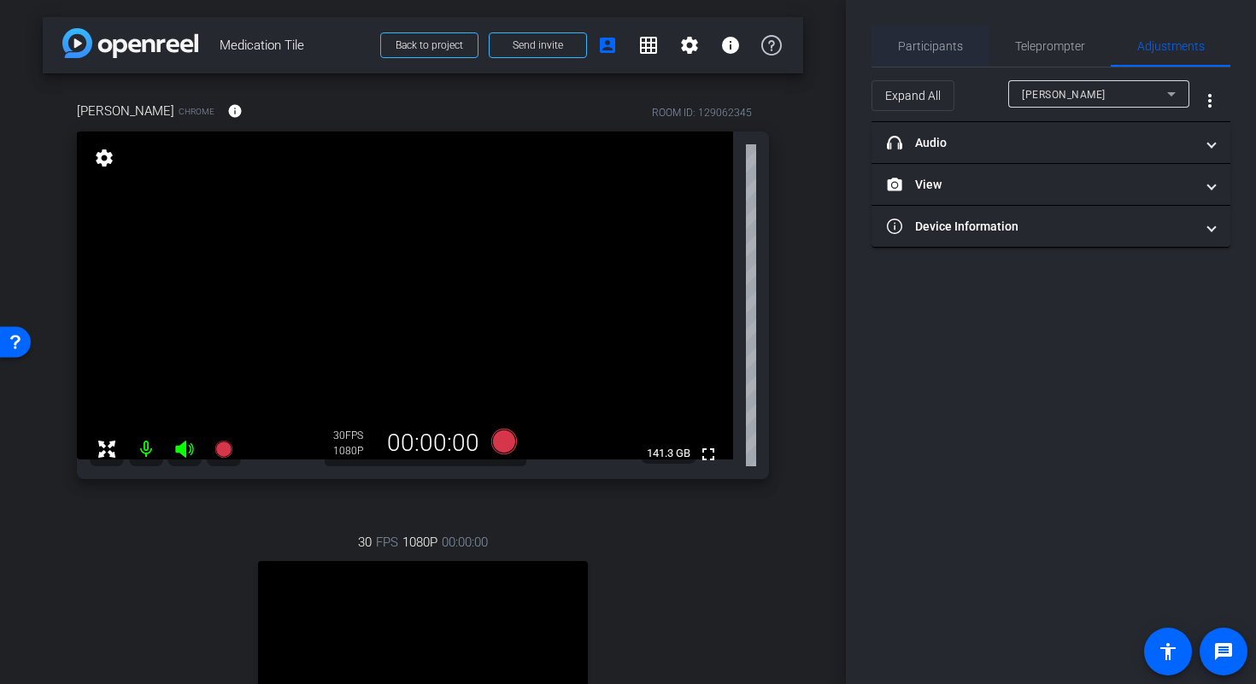
click at [931, 40] on span "Participants" at bounding box center [930, 46] width 65 height 12
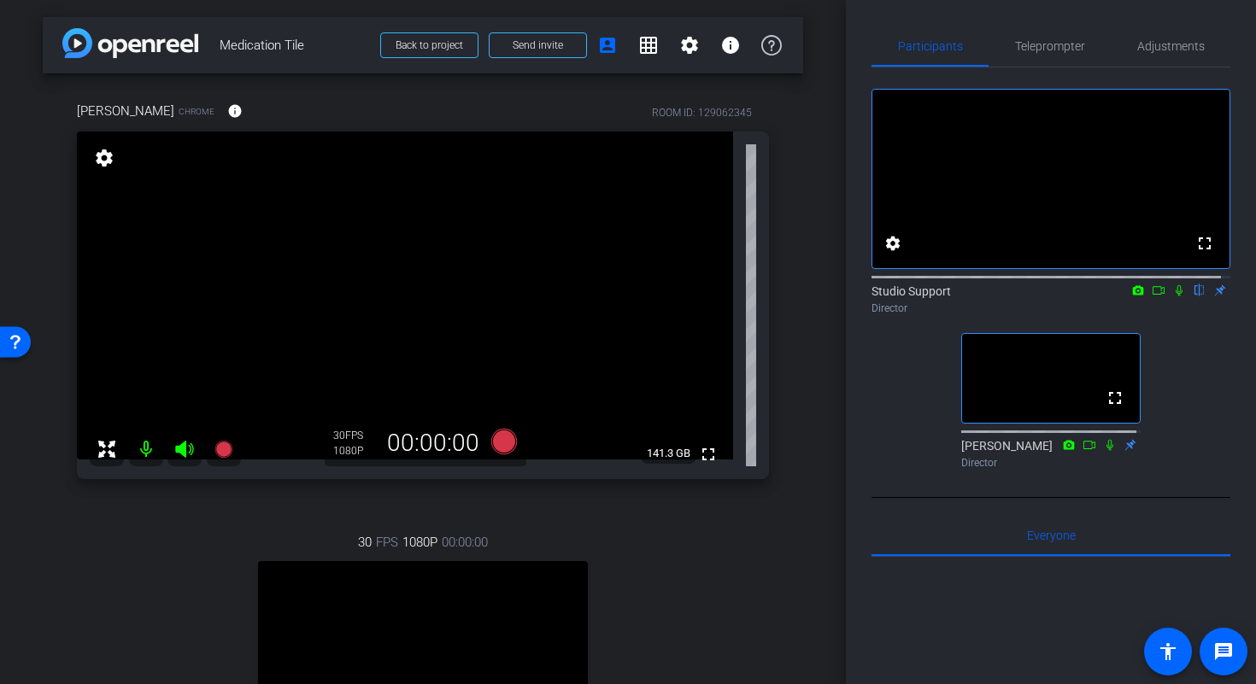
click at [104, 451] on icon at bounding box center [106, 449] width 17 height 17
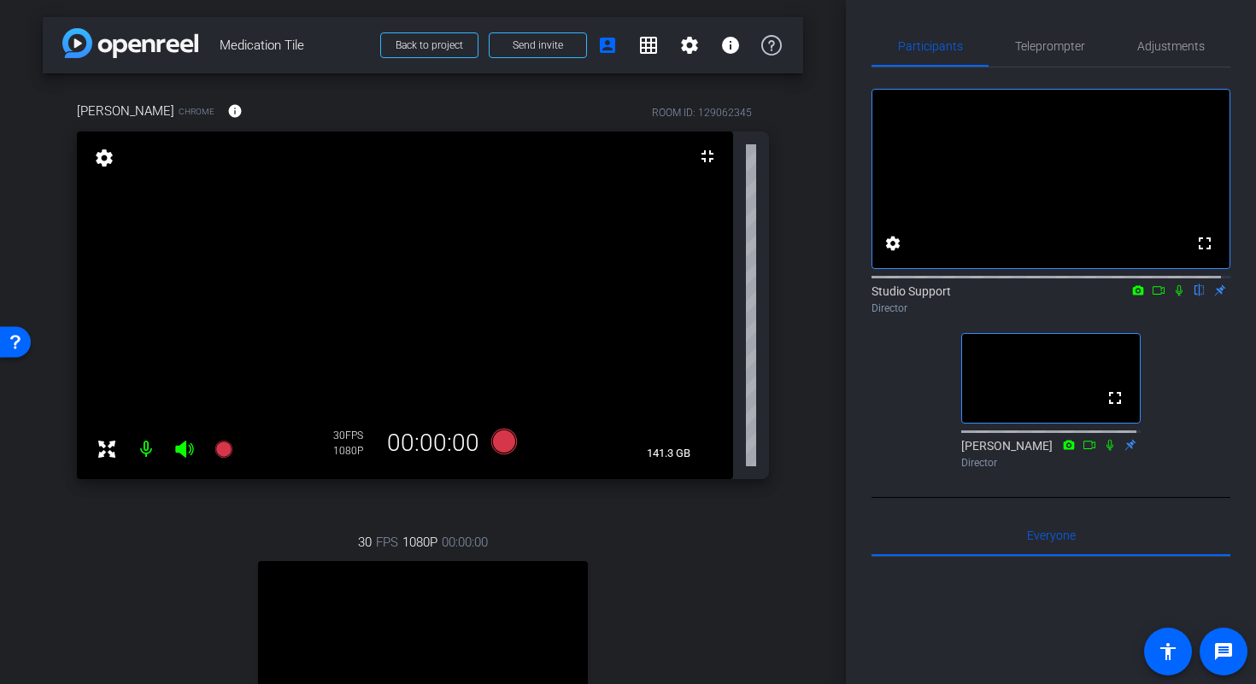
click at [1172, 297] on icon at bounding box center [1179, 291] width 14 height 12
click at [1175, 297] on icon at bounding box center [1179, 290] width 9 height 11
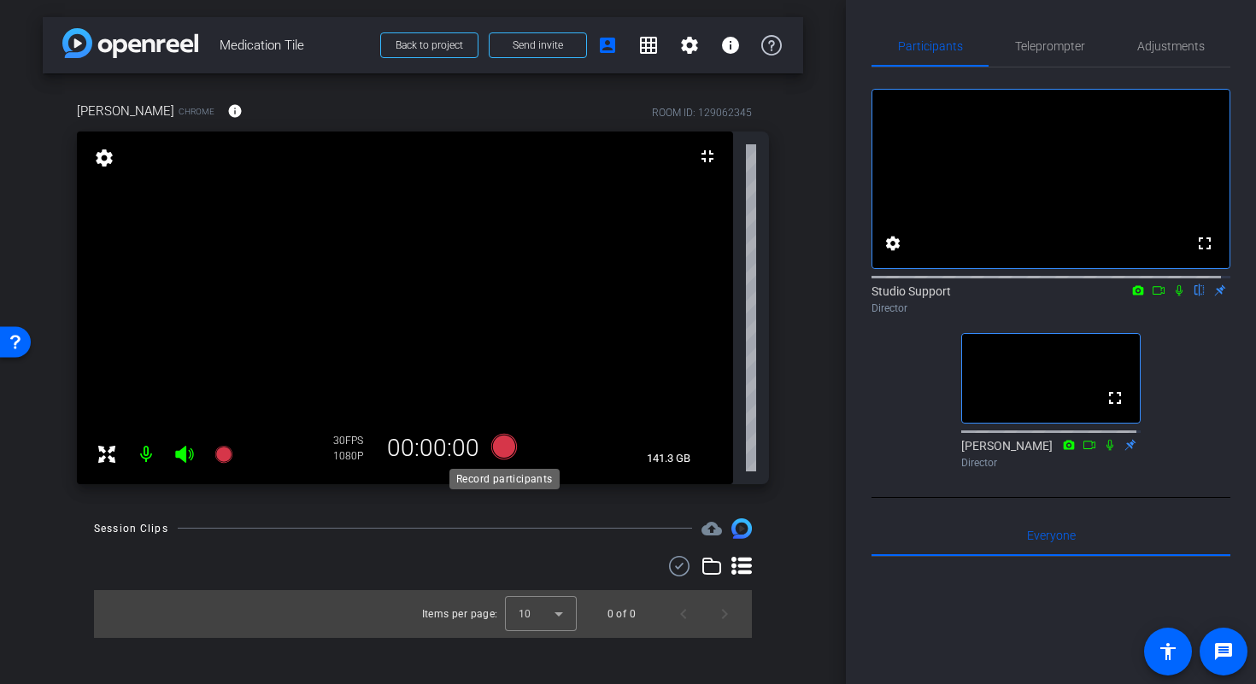
click at [508, 450] on icon at bounding box center [504, 447] width 26 height 26
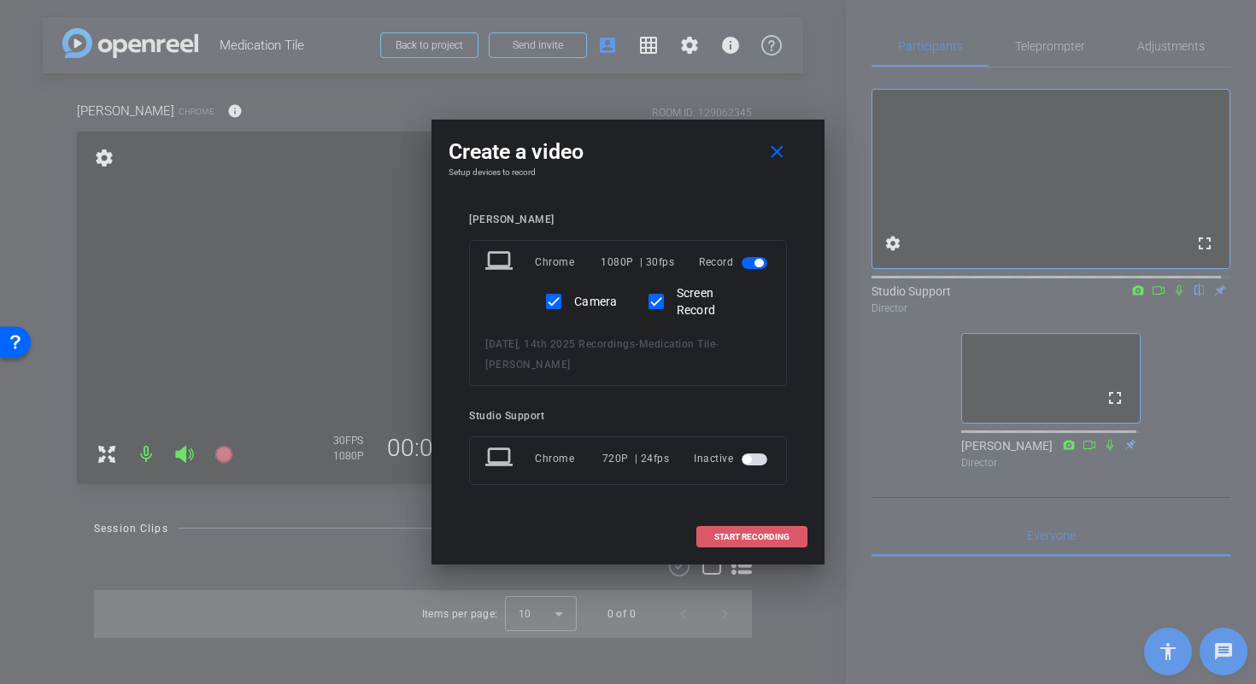
click at [749, 539] on span "START RECORDING" at bounding box center [751, 537] width 75 height 9
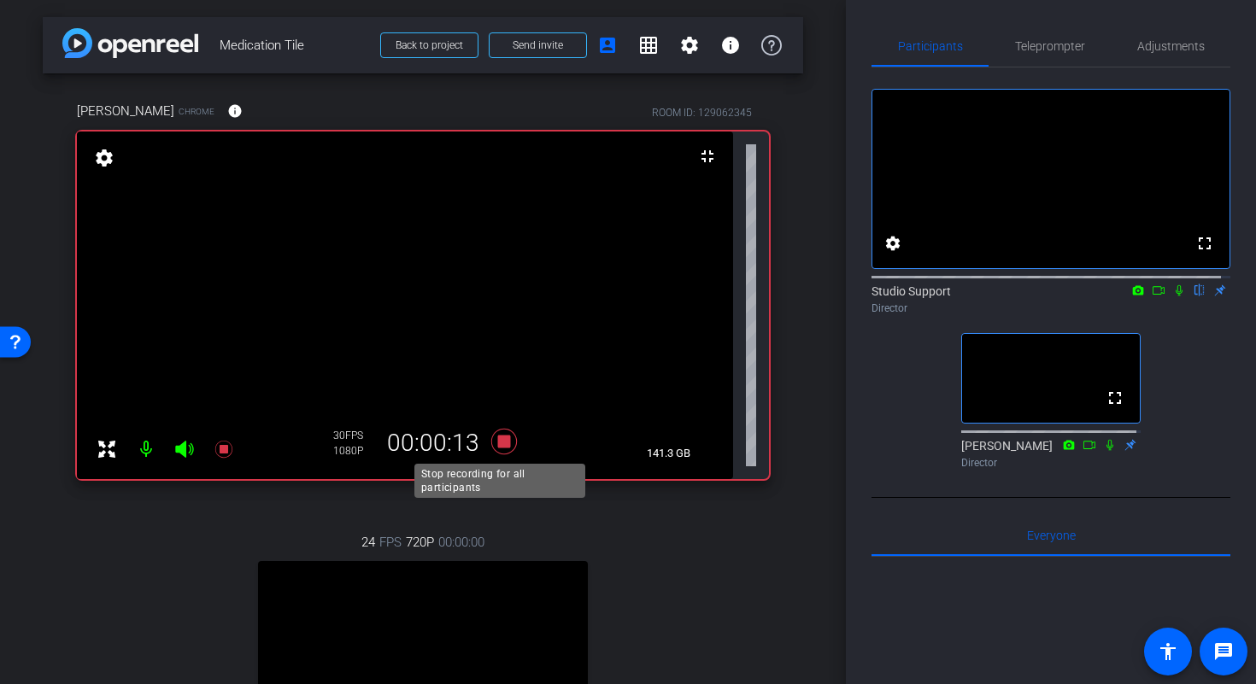
click at [499, 444] on icon at bounding box center [504, 442] width 26 height 26
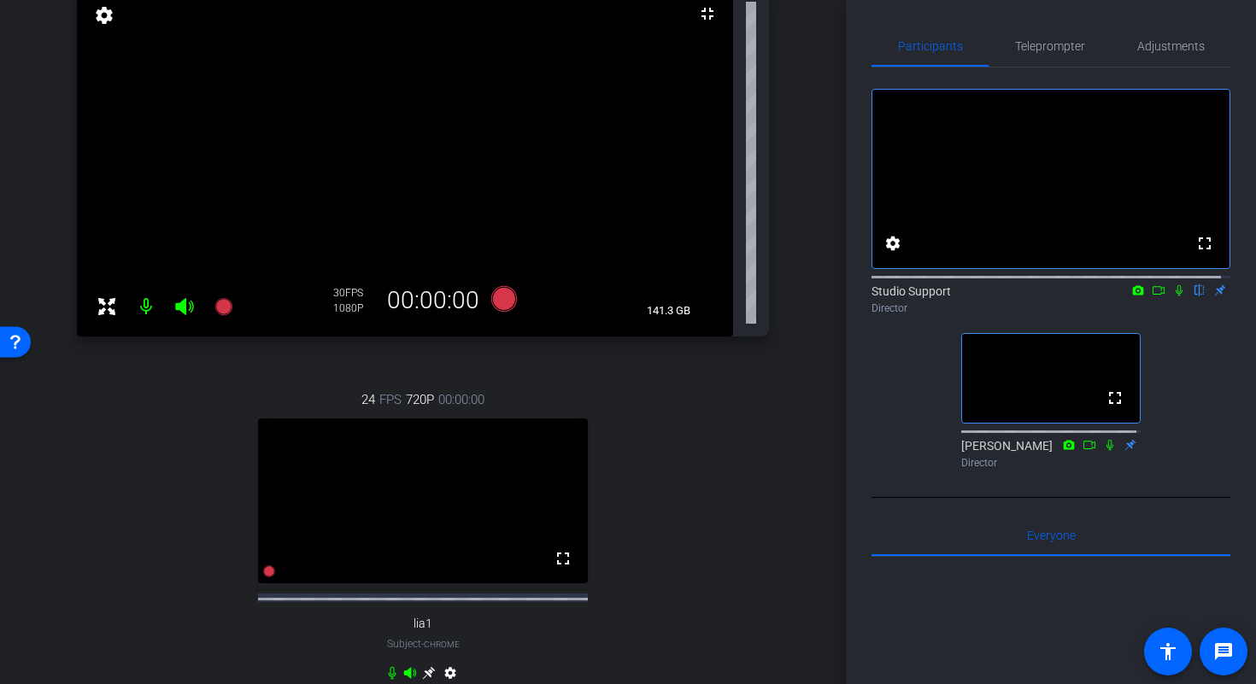
scroll to position [431, 0]
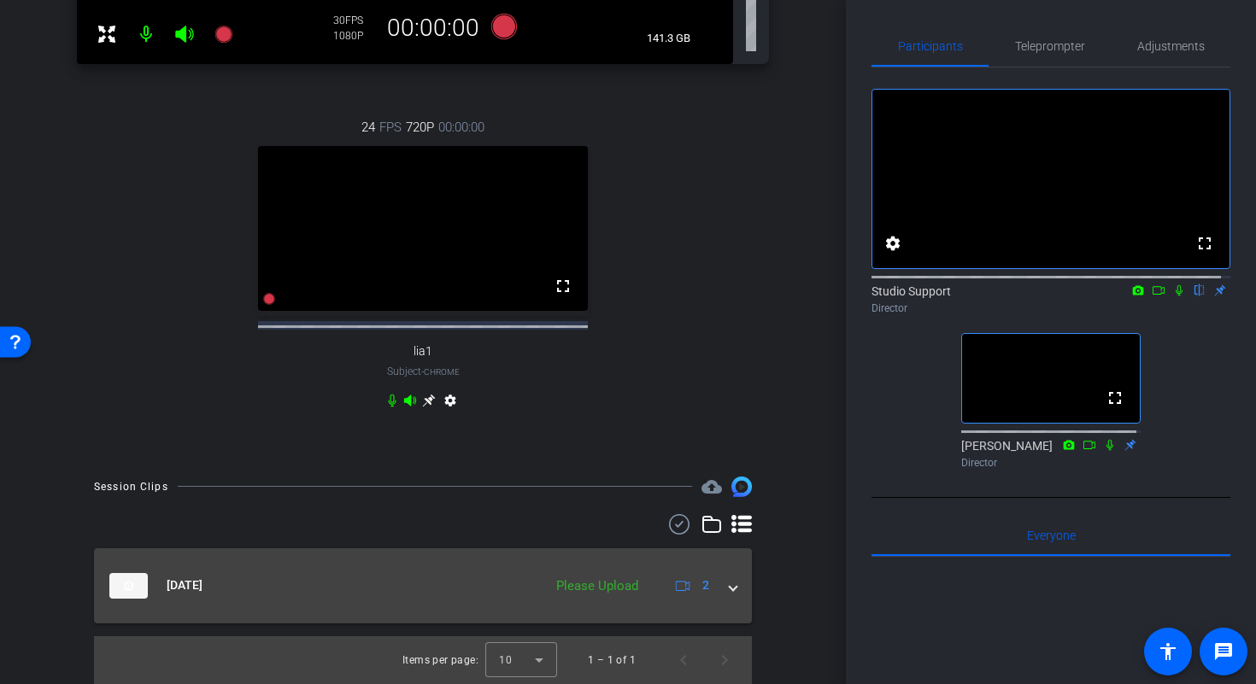
click at [728, 591] on mat-expansion-panel-header "Oct 13, 2025 Please Upload 2" at bounding box center [423, 586] width 658 height 75
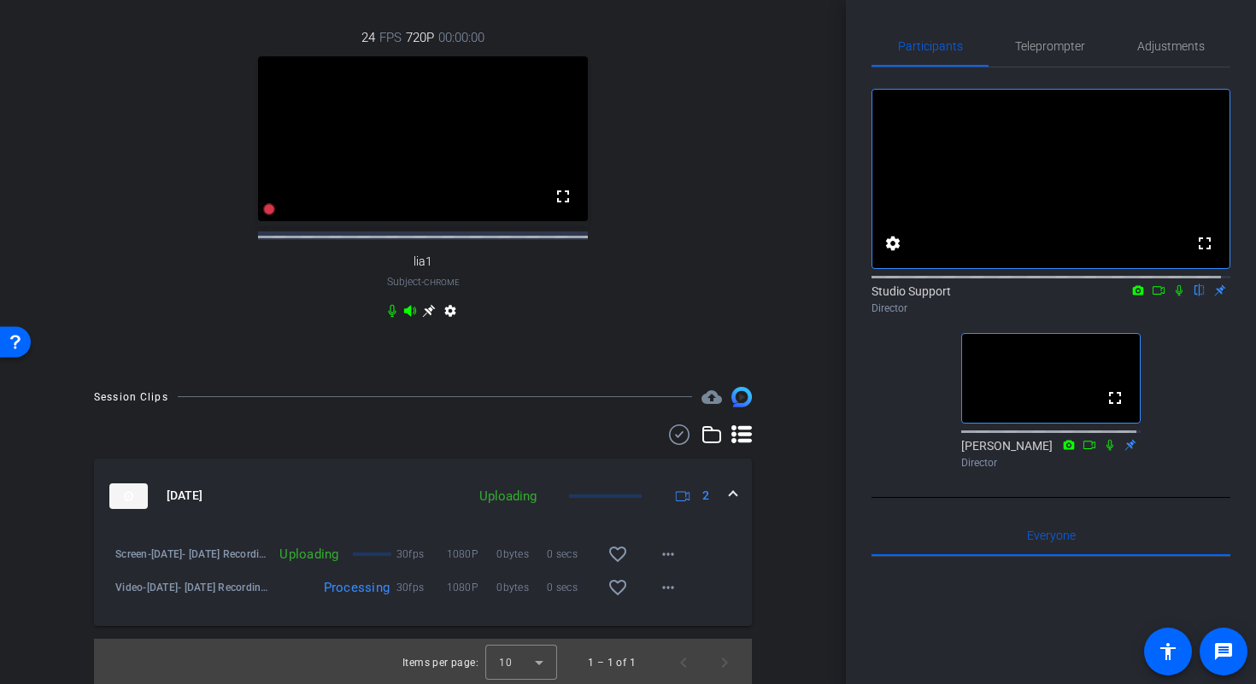
scroll to position [523, 0]
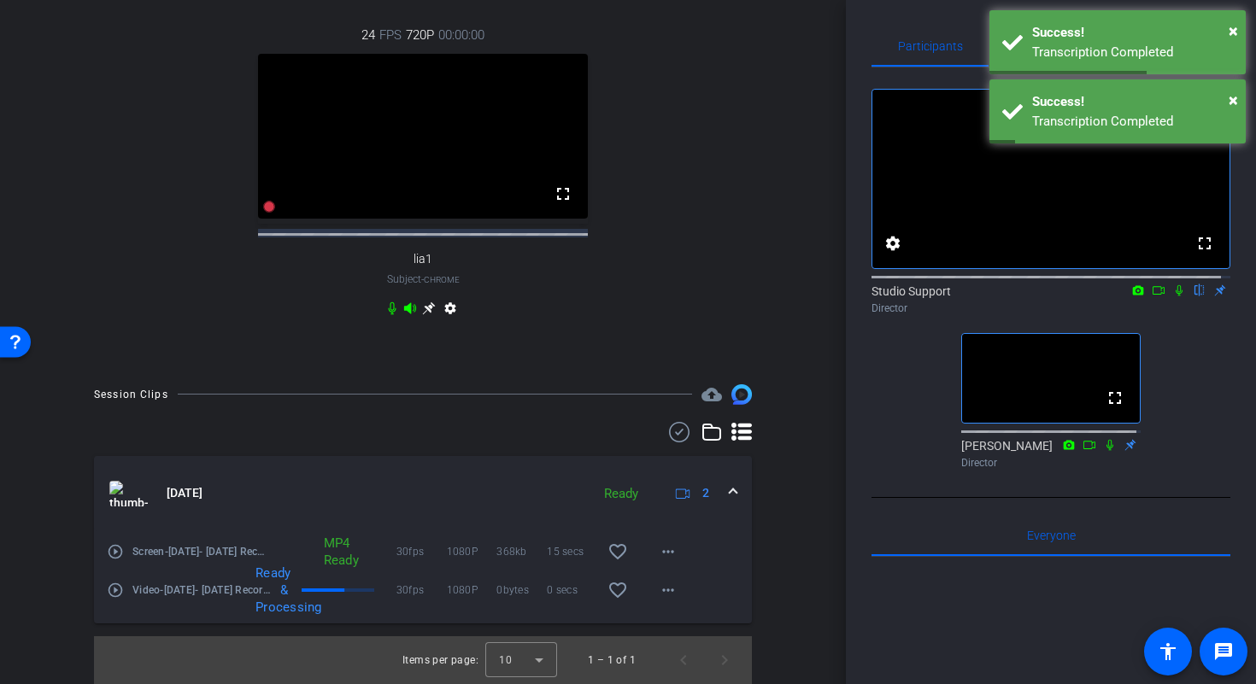
click at [116, 552] on mat-icon "play_circle_outline" at bounding box center [115, 551] width 17 height 17
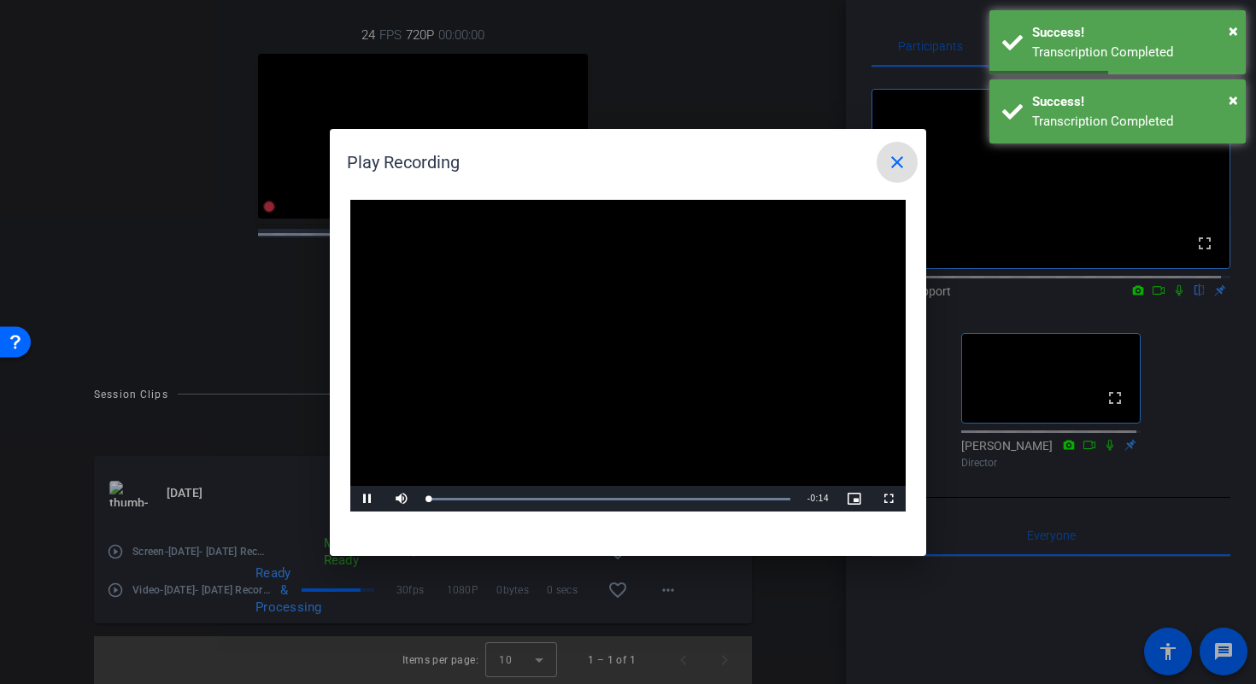
click at [743, 310] on video "Video Player" at bounding box center [627, 356] width 555 height 313
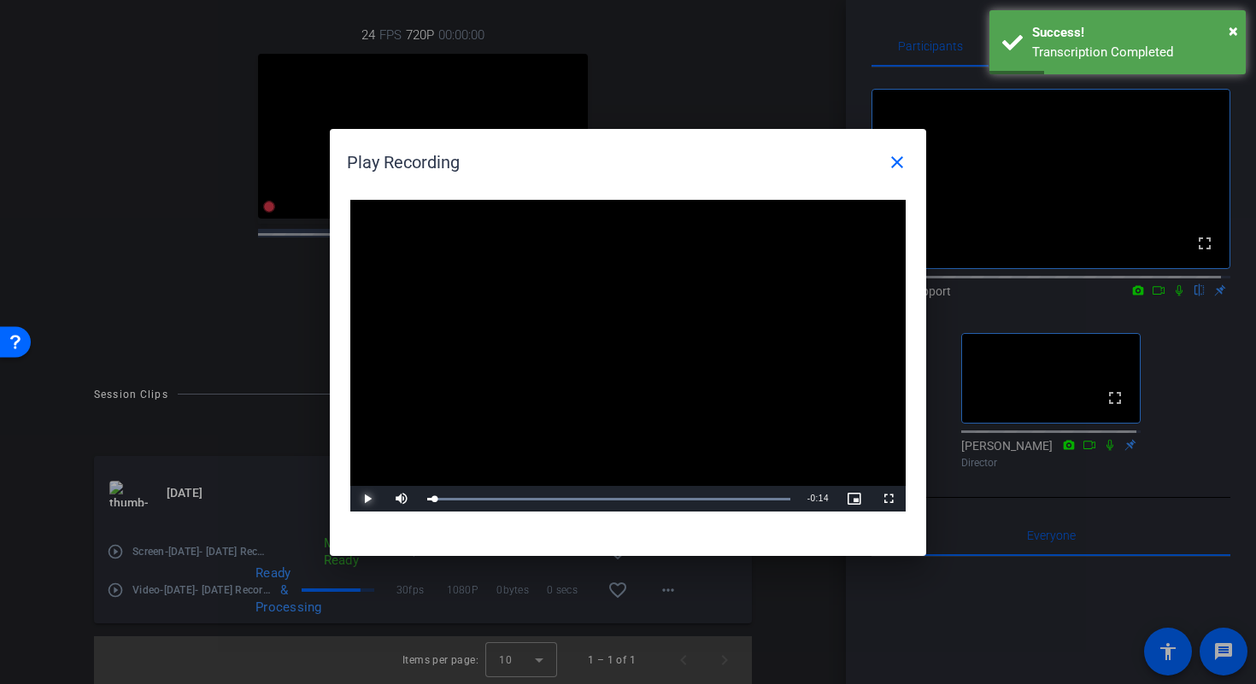
click at [359, 499] on span "Video Player" at bounding box center [367, 499] width 34 height 0
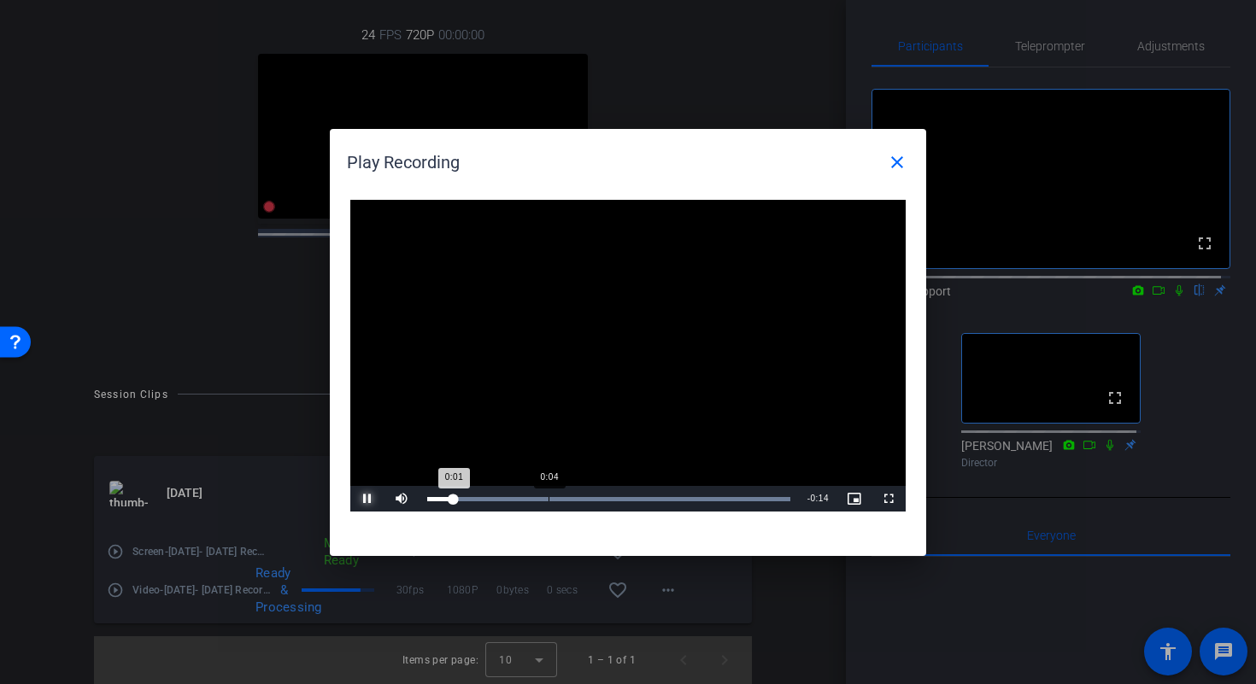
click at [549, 499] on div "Loaded : 100.00% 0:04 0:01" at bounding box center [608, 499] width 363 height 4
click at [676, 497] on div "Loaded : 100.00% 0:09 0:05" at bounding box center [608, 499] width 363 height 4
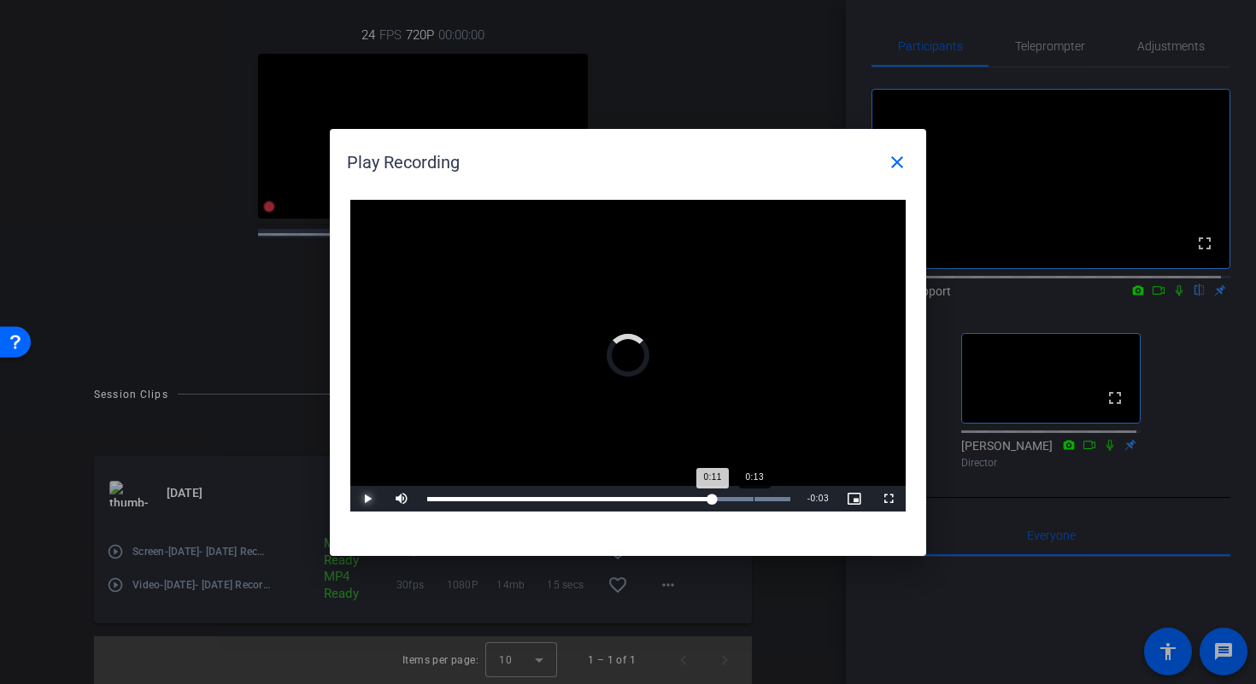
click at [754, 495] on div "Loaded : 100.00% 0:13 0:11" at bounding box center [609, 499] width 380 height 26
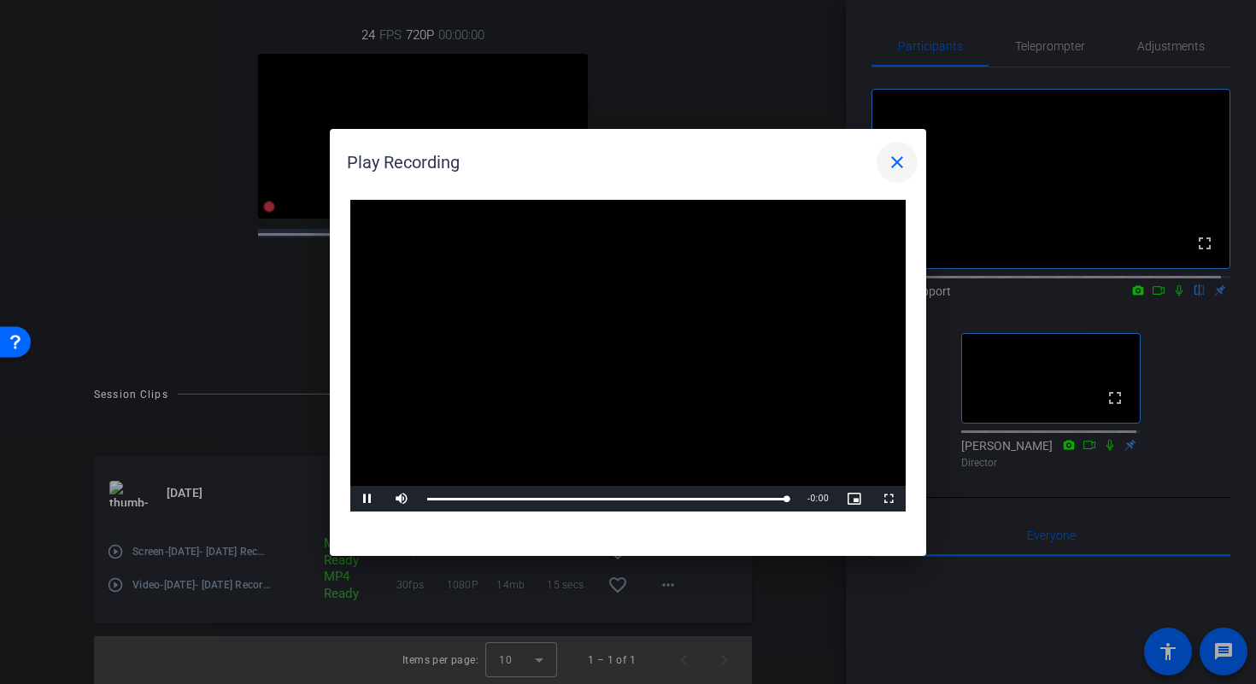
click at [902, 169] on mat-icon "close" at bounding box center [897, 162] width 21 height 21
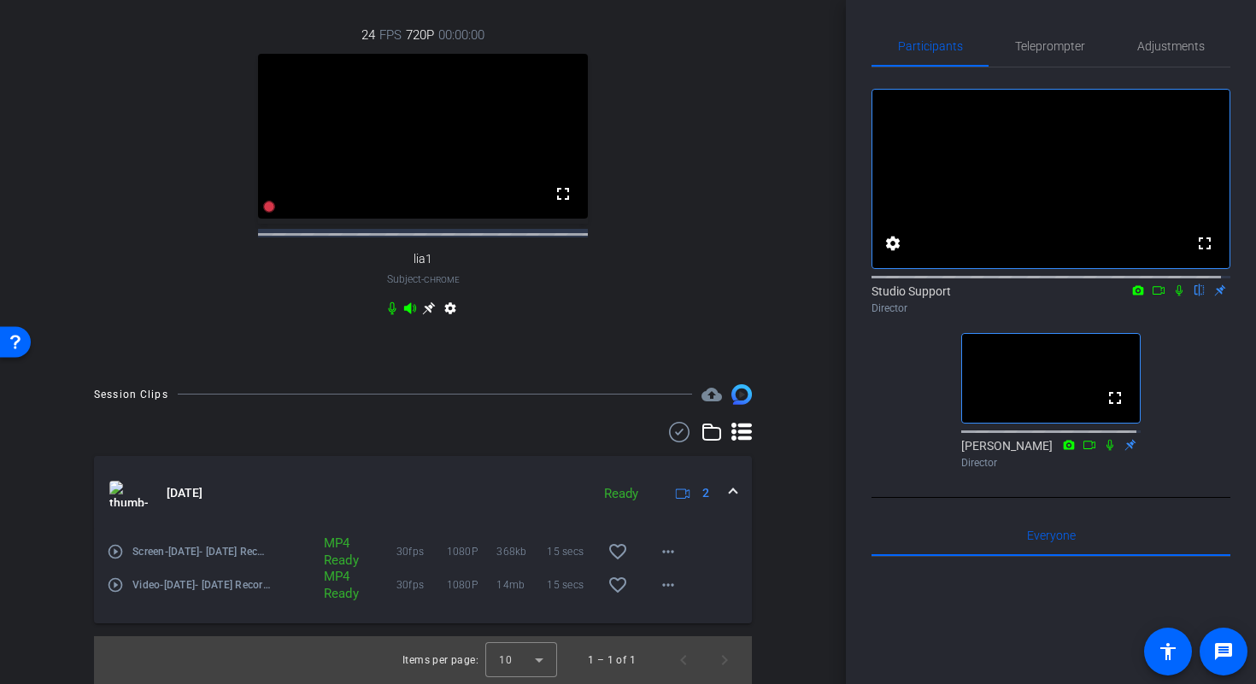
click at [116, 587] on mat-icon "play_circle_outline" at bounding box center [115, 585] width 17 height 17
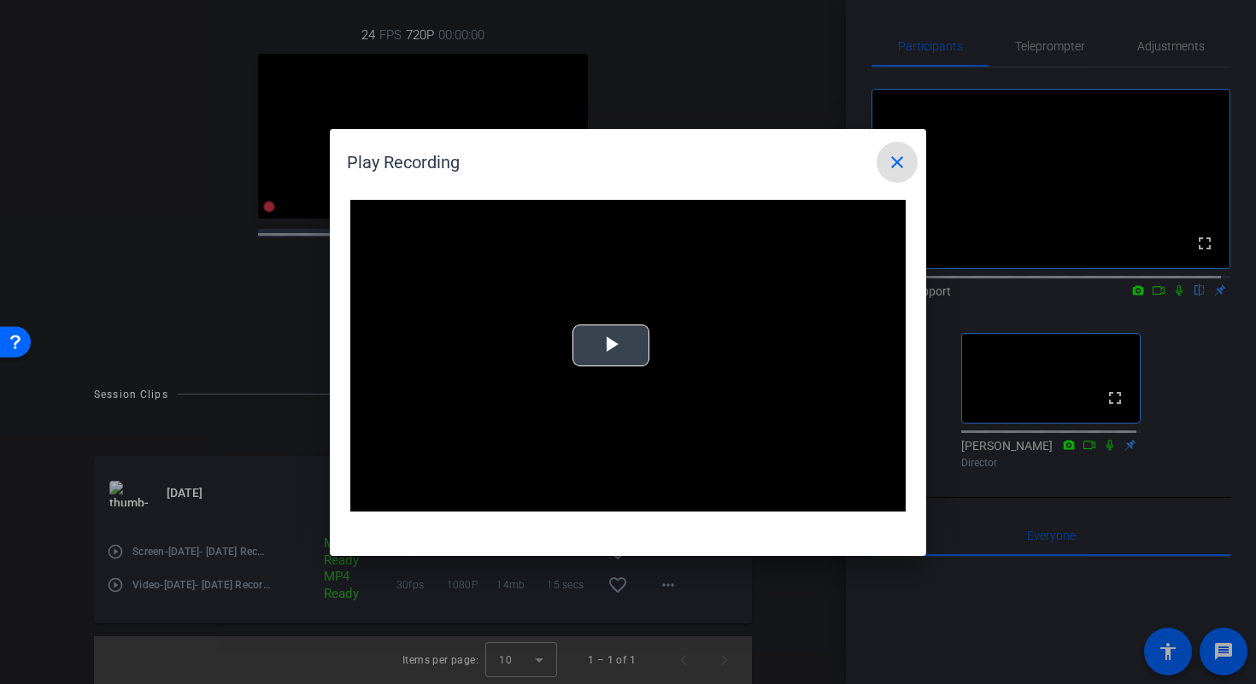
click at [656, 344] on video "Video Player" at bounding box center [627, 356] width 555 height 313
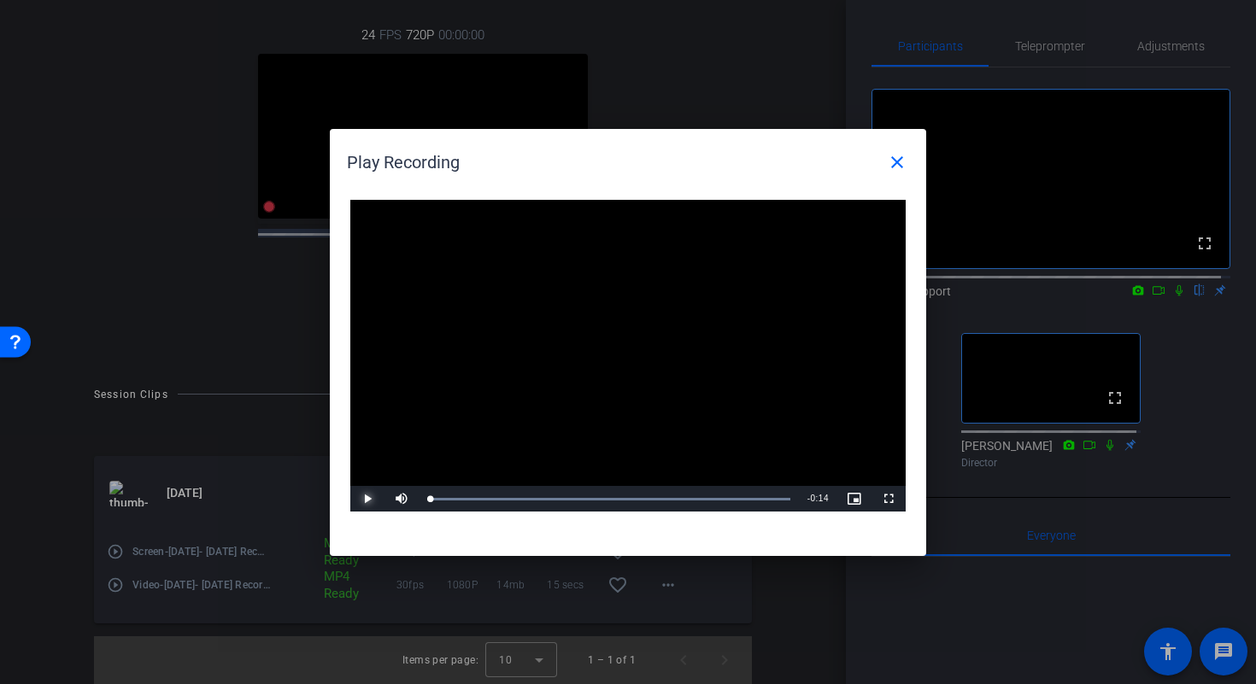
click at [363, 499] on span "Video Player" at bounding box center [367, 499] width 34 height 0
click at [549, 497] on div "Loaded : 100.00% 0:04 0:01" at bounding box center [608, 499] width 363 height 4
click at [652, 491] on div "Loaded : 100.00% 0:09 0:06" at bounding box center [609, 499] width 380 height 26
click at [893, 173] on span at bounding box center [897, 162] width 41 height 41
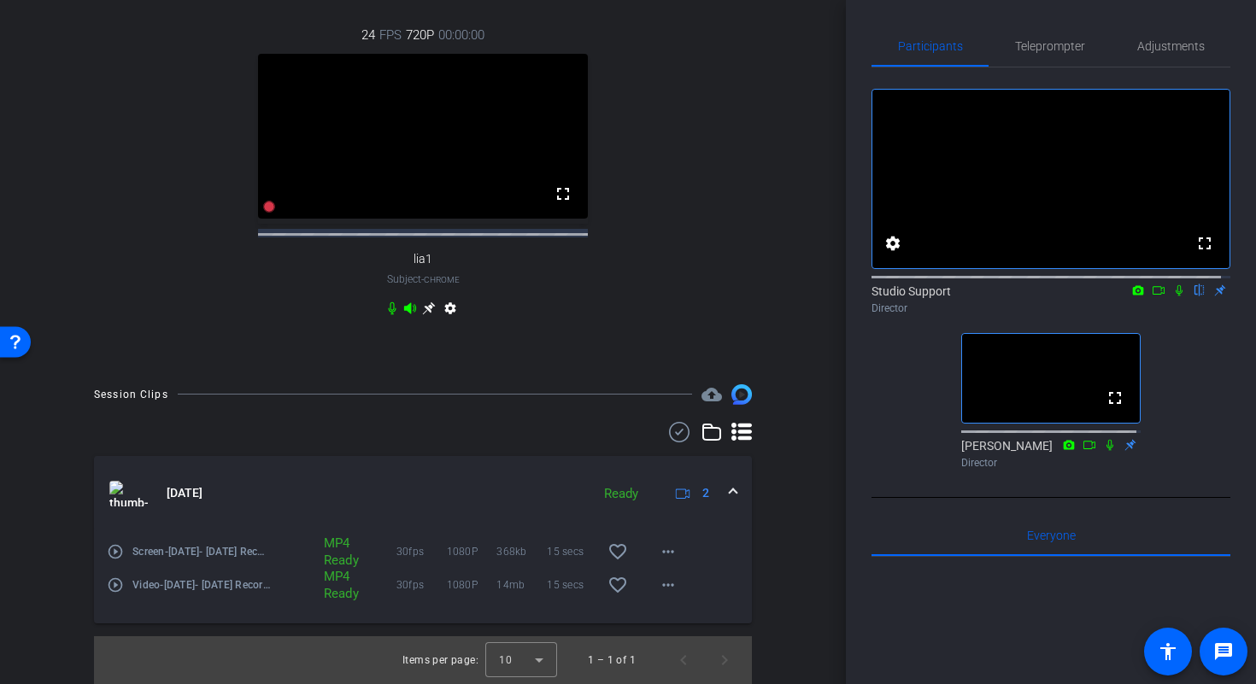
click at [730, 491] on span at bounding box center [733, 494] width 7 height 18
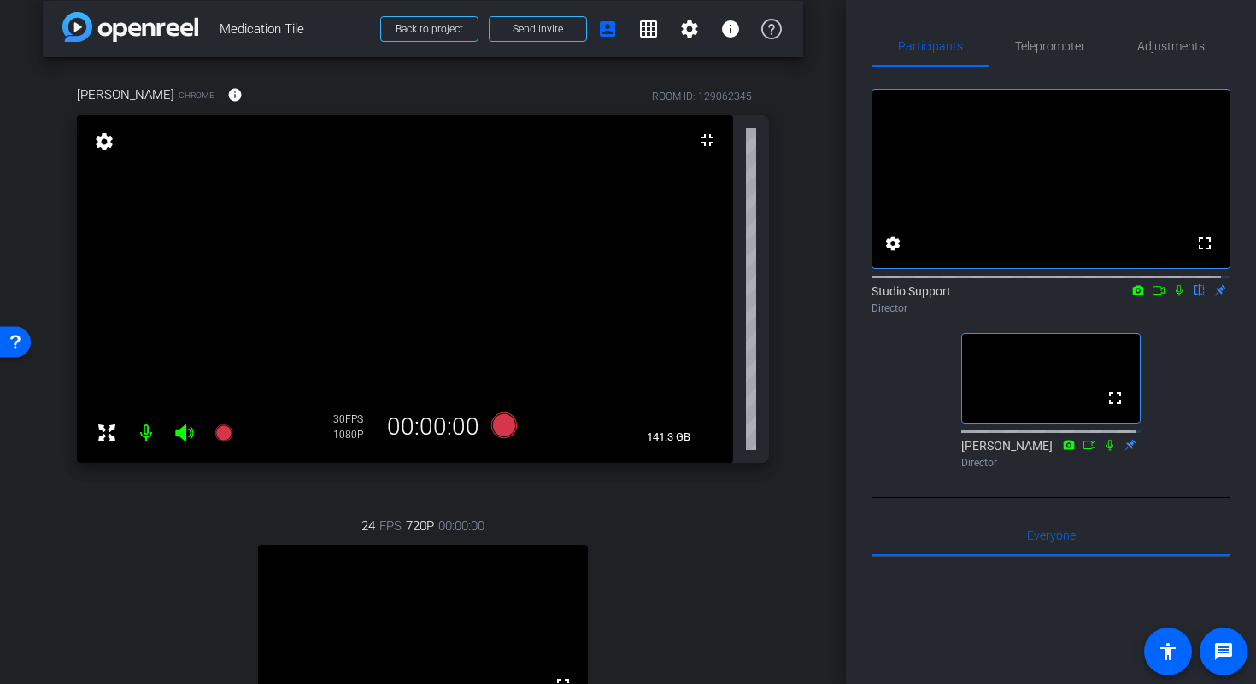
scroll to position [11, 0]
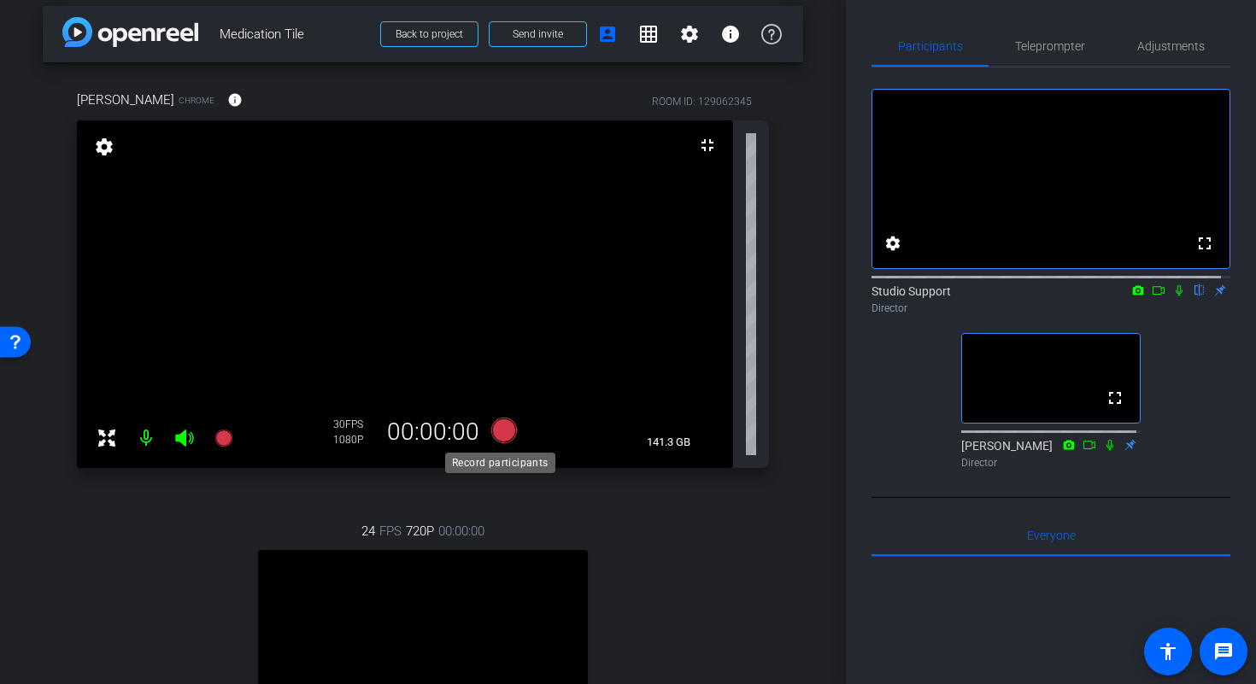
click at [498, 432] on icon at bounding box center [504, 431] width 26 height 26
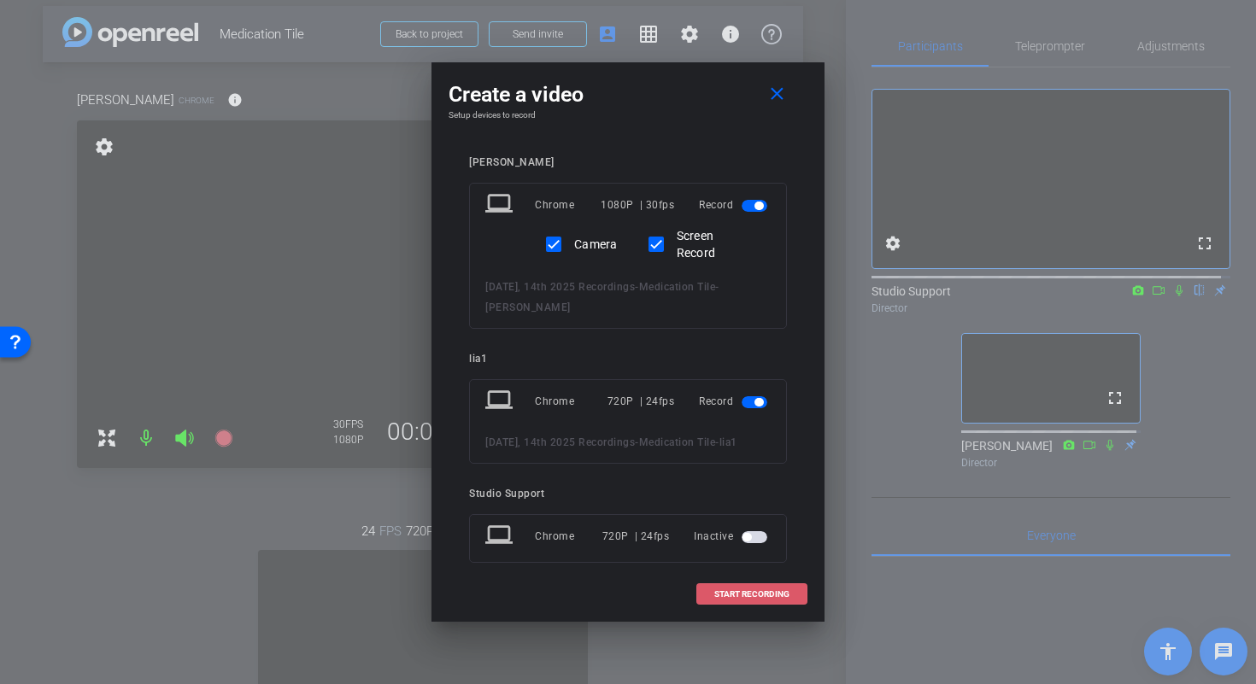
click at [730, 599] on span "START RECORDING" at bounding box center [751, 594] width 75 height 9
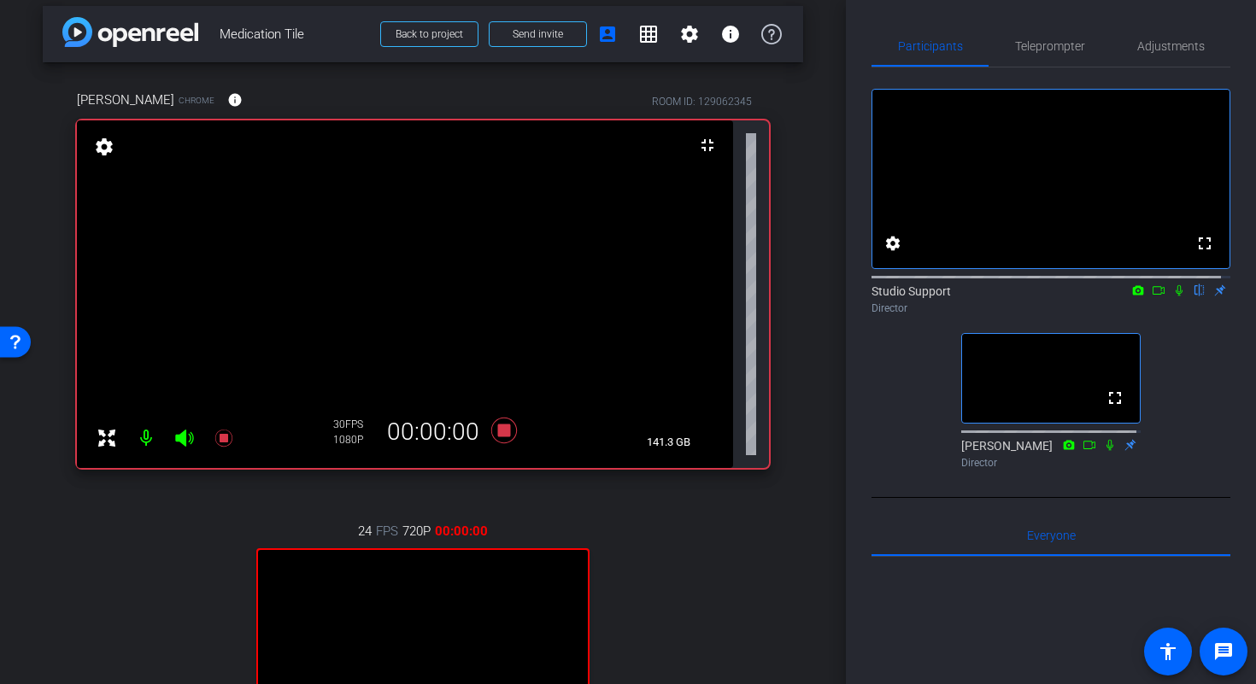
click at [1172, 297] on icon at bounding box center [1179, 291] width 14 height 12
click at [1152, 297] on icon at bounding box center [1159, 291] width 14 height 12
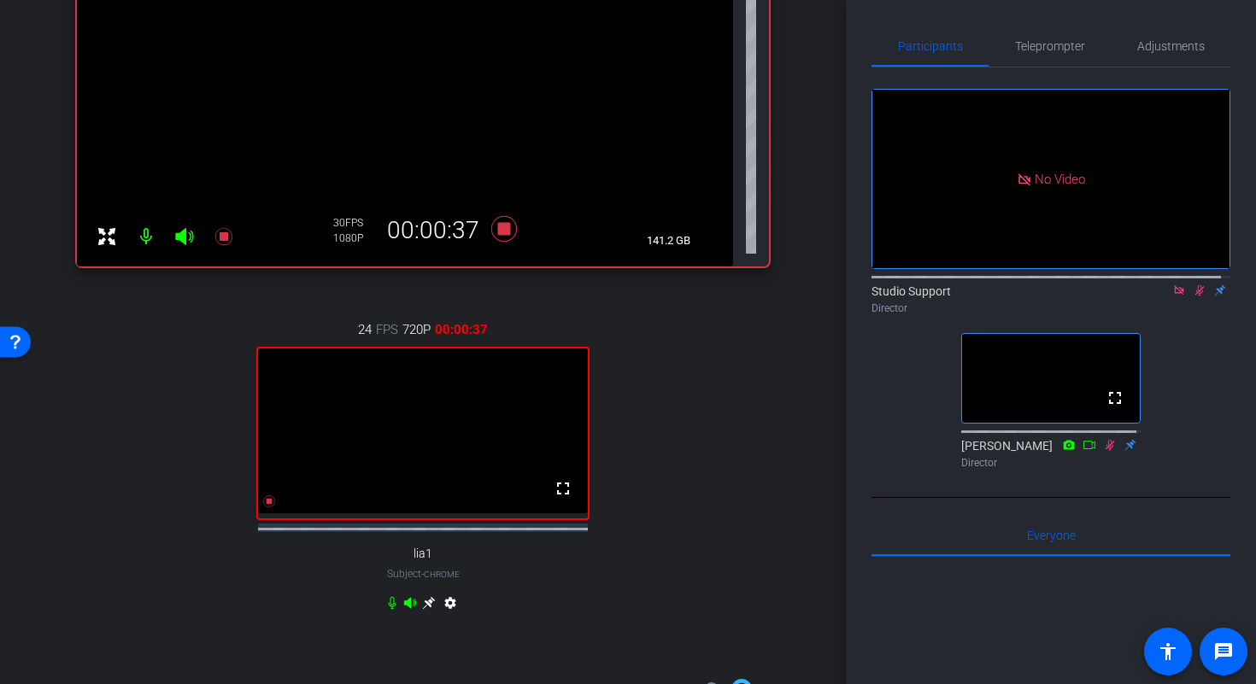
scroll to position [214, 0]
click at [386, 609] on icon at bounding box center [392, 603] width 14 height 14
click at [409, 608] on icon at bounding box center [410, 601] width 12 height 11
click at [405, 608] on icon at bounding box center [410, 601] width 12 height 11
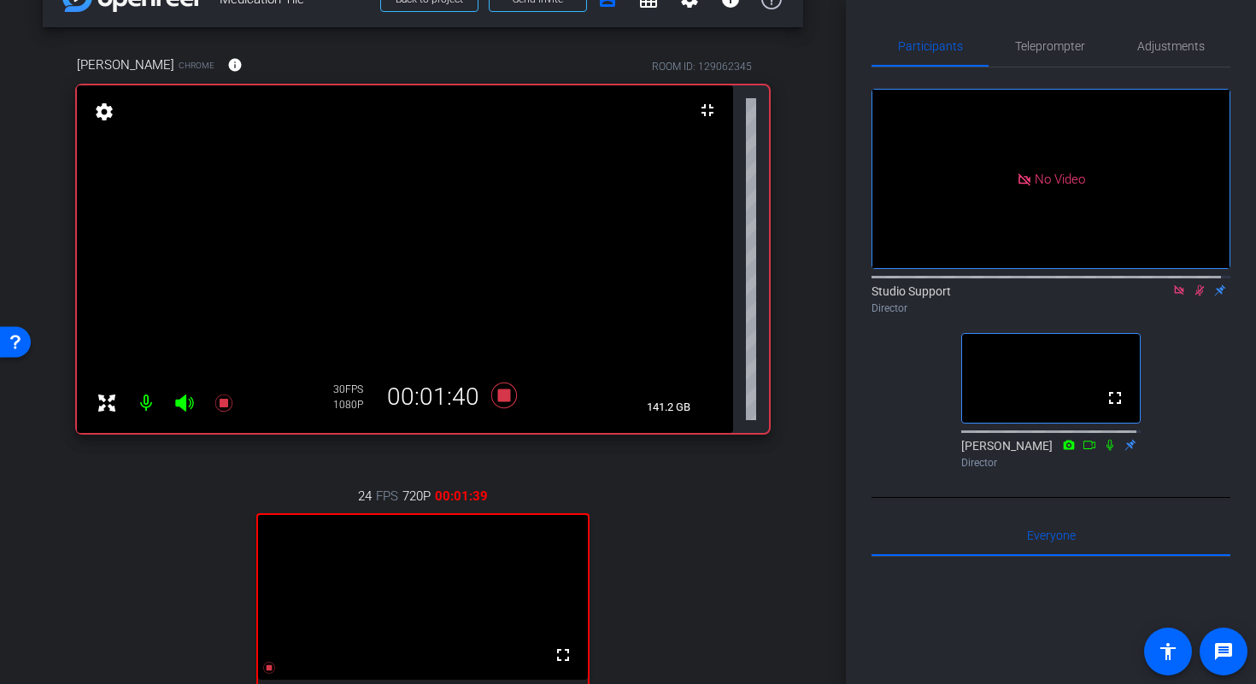
scroll to position [45, 0]
click at [1196, 297] on icon at bounding box center [1200, 290] width 9 height 11
click at [503, 398] on icon at bounding box center [504, 397] width 26 height 26
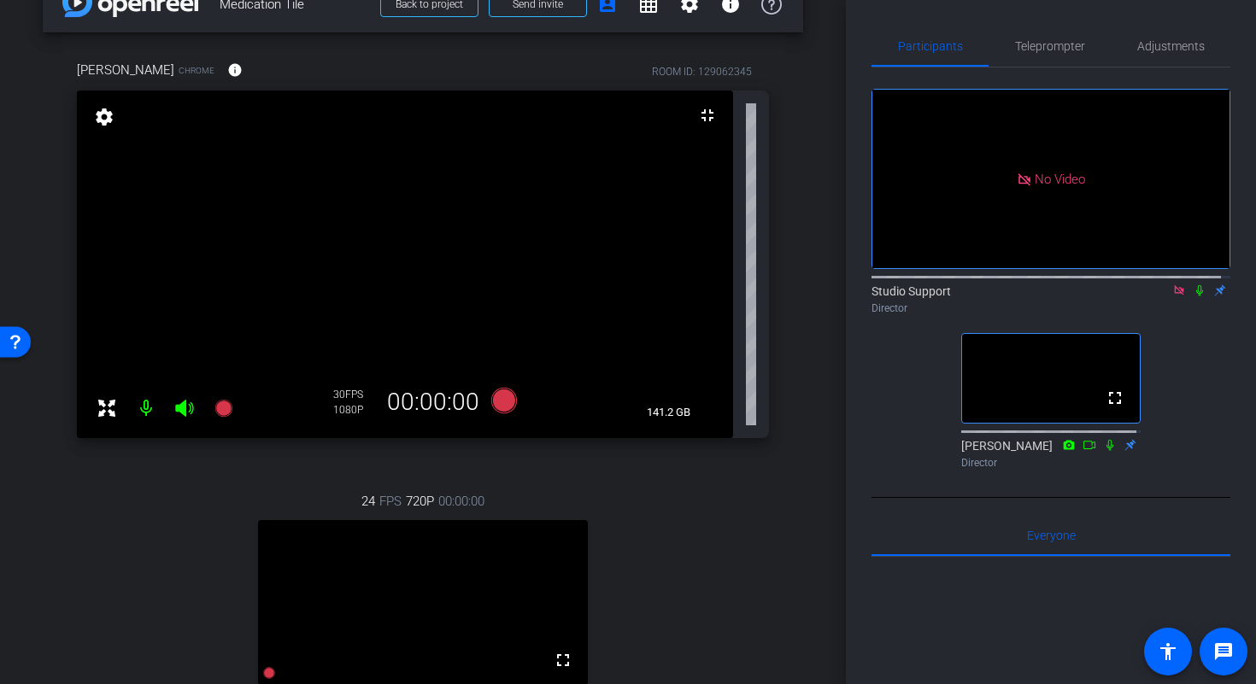
scroll to position [0, 0]
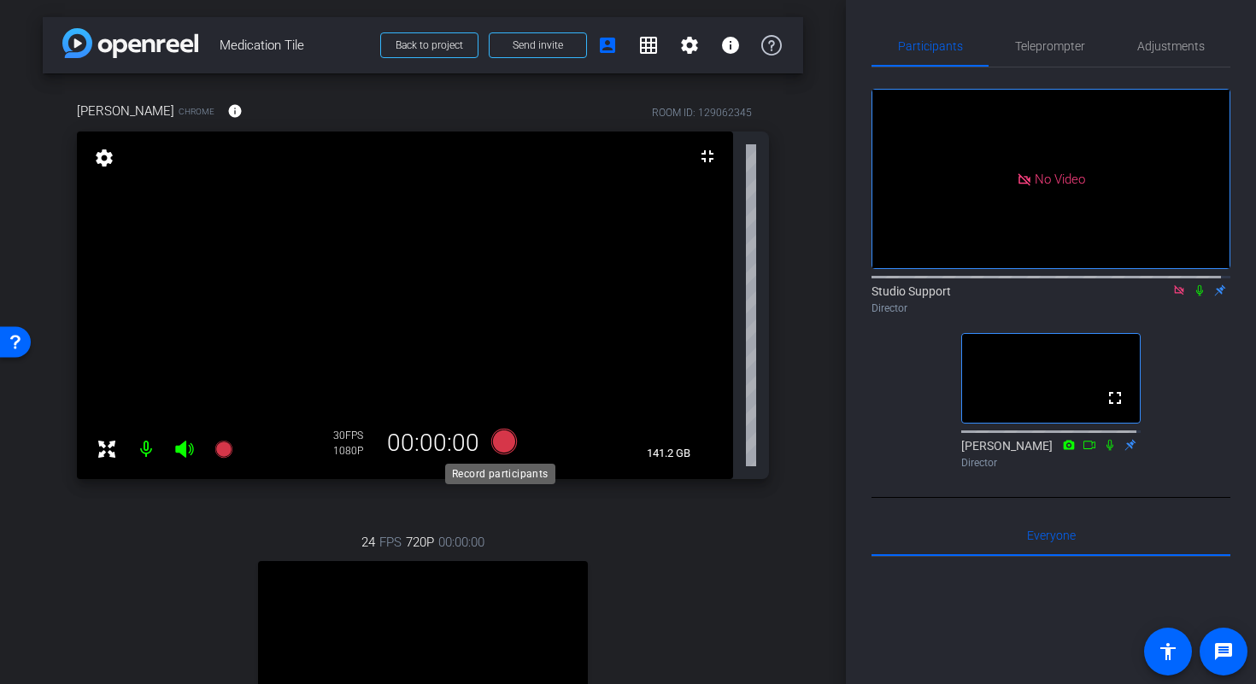
click at [502, 442] on icon at bounding box center [504, 442] width 26 height 26
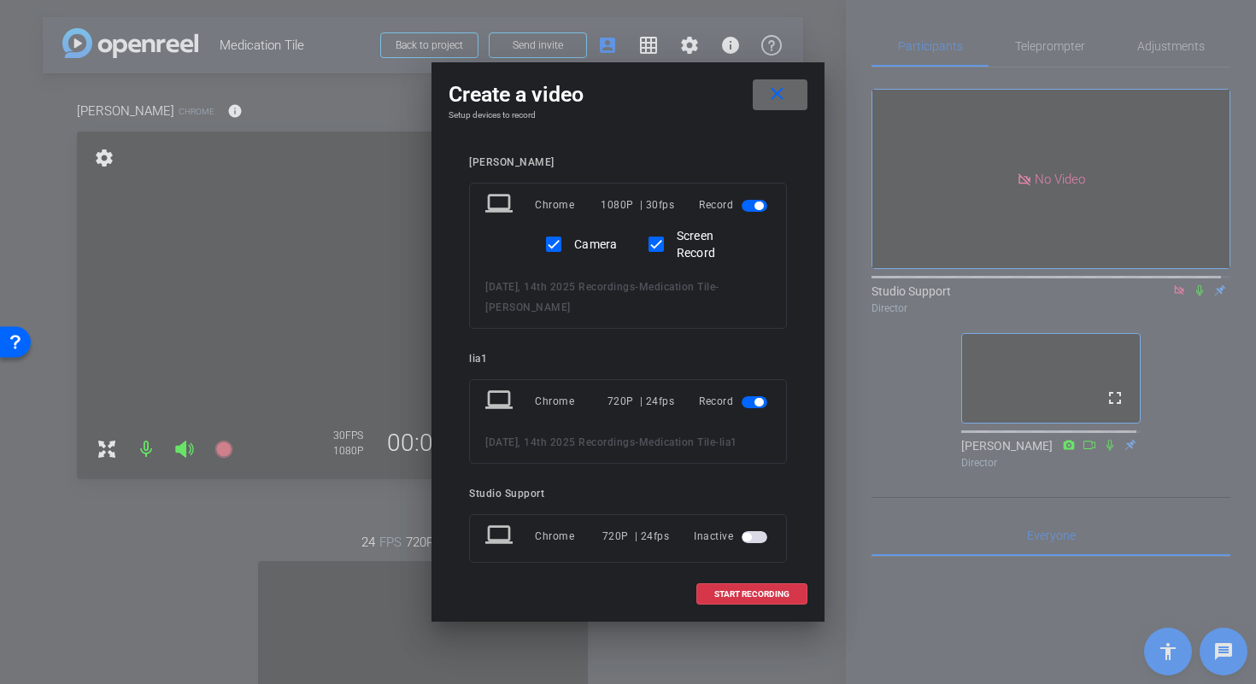
click at [778, 102] on mat-icon "close" at bounding box center [777, 94] width 21 height 21
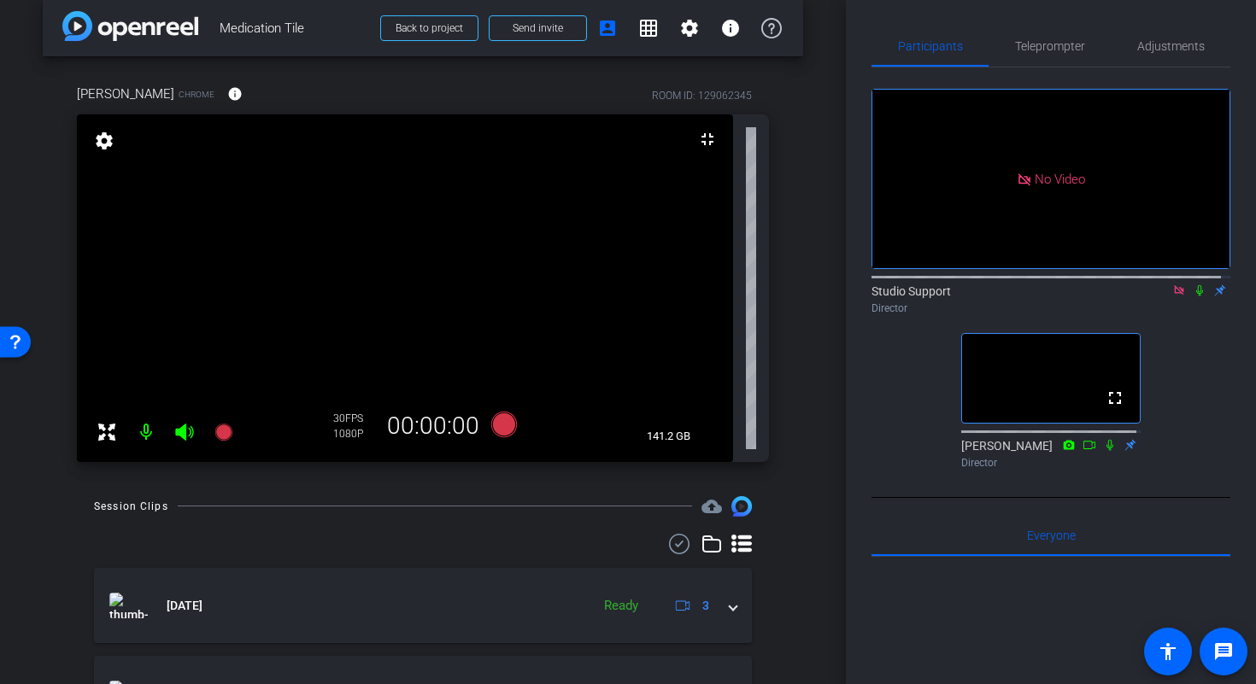
scroll to position [125, 0]
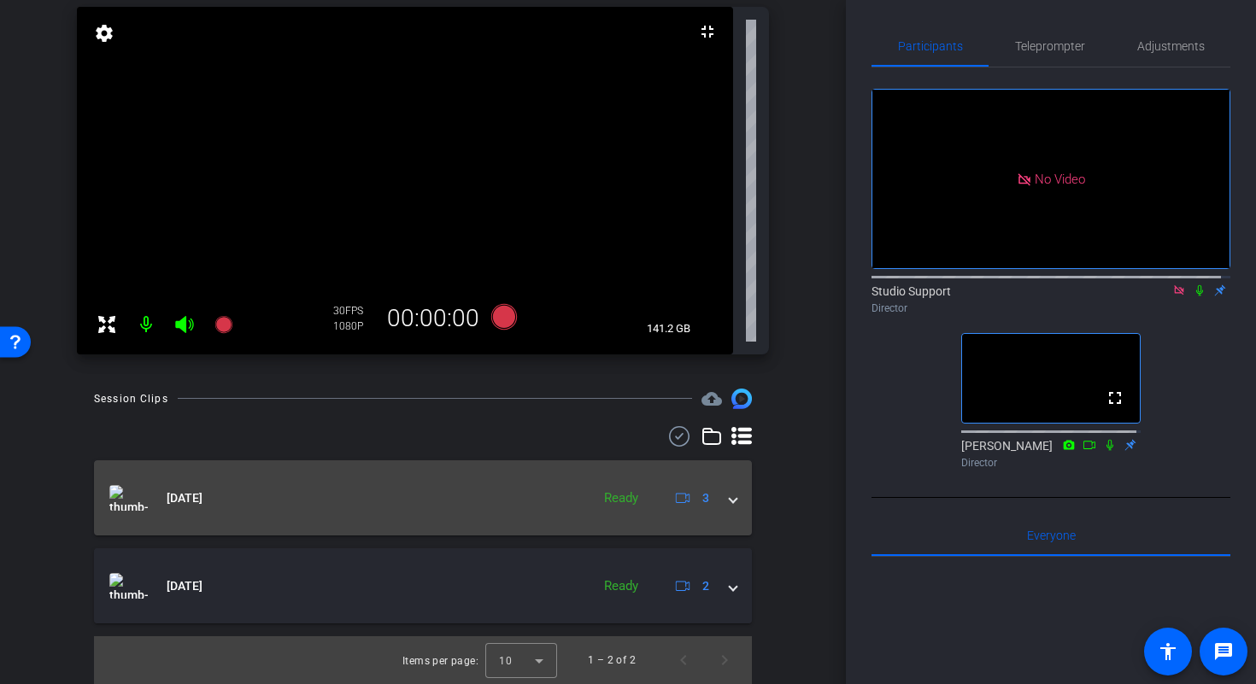
click at [730, 499] on span at bounding box center [733, 499] width 7 height 18
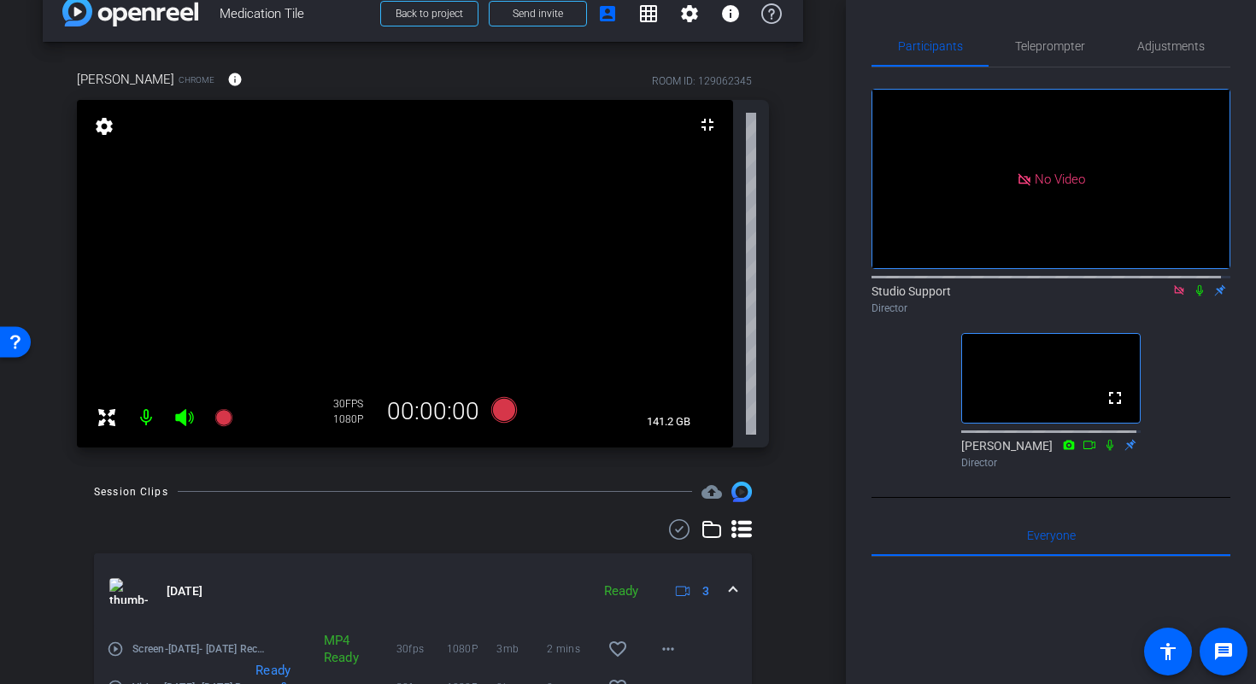
scroll to position [31, 0]
click at [730, 590] on span at bounding box center [733, 593] width 7 height 18
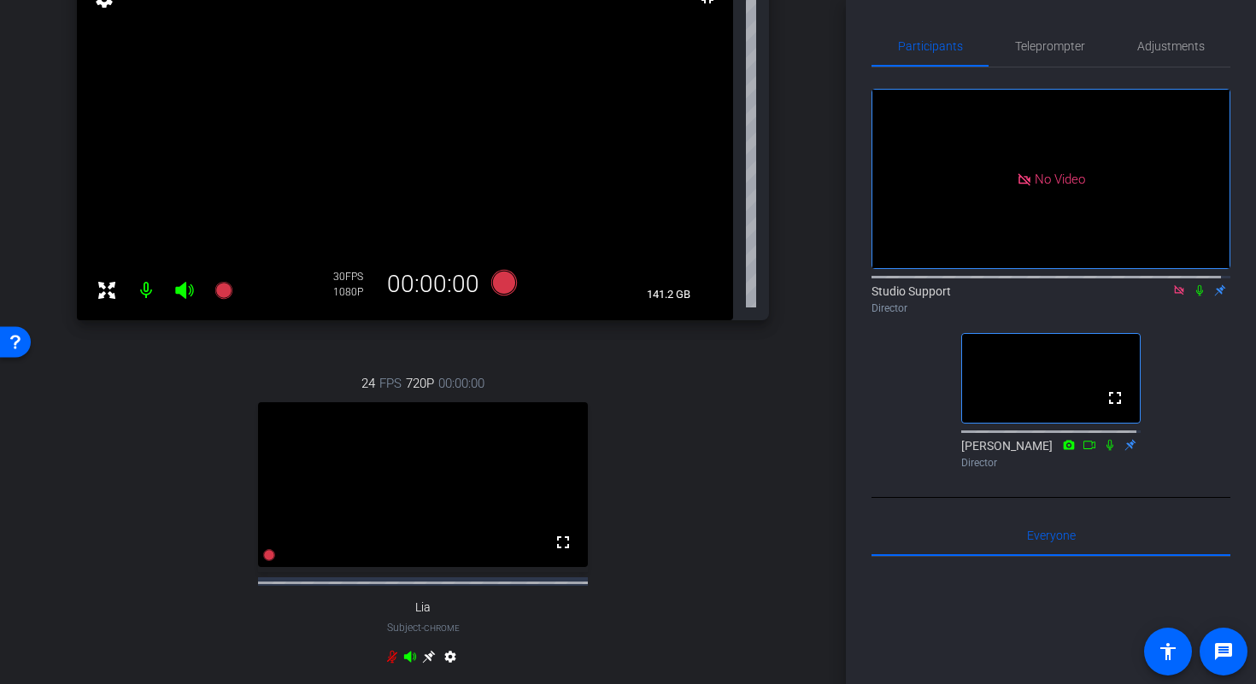
scroll to position [207, 0]
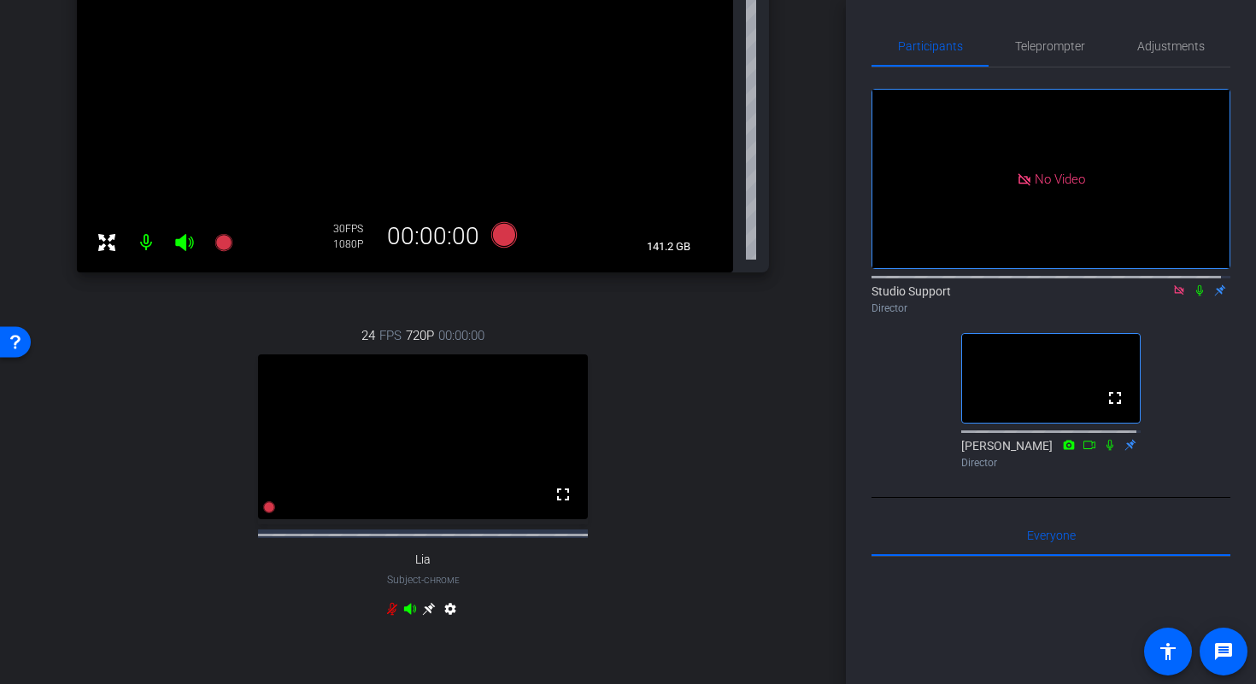
click at [392, 616] on icon at bounding box center [392, 609] width 14 height 14
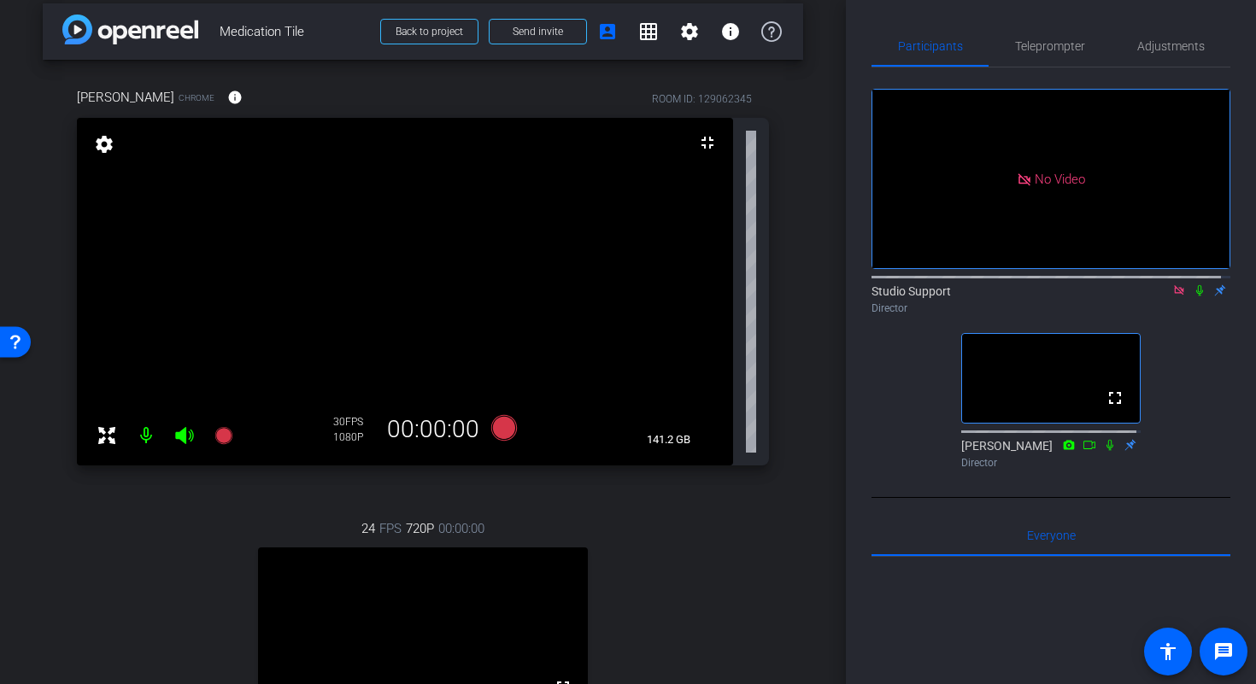
scroll to position [13, 0]
drag, startPoint x: 835, startPoint y: 273, endPoint x: 835, endPoint y: 285, distance: 12.0
click at [837, 291] on div "arrow_back Medication Tile Back to project Send invite account_box grid_on sett…" at bounding box center [423, 342] width 846 height 684
drag, startPoint x: 845, startPoint y: 267, endPoint x: 837, endPoint y: 286, distance: 21.1
click at [845, 291] on div "arrow_back Medication Tile Back to project Send invite account_box grid_on sett…" at bounding box center [628, 342] width 1256 height 684
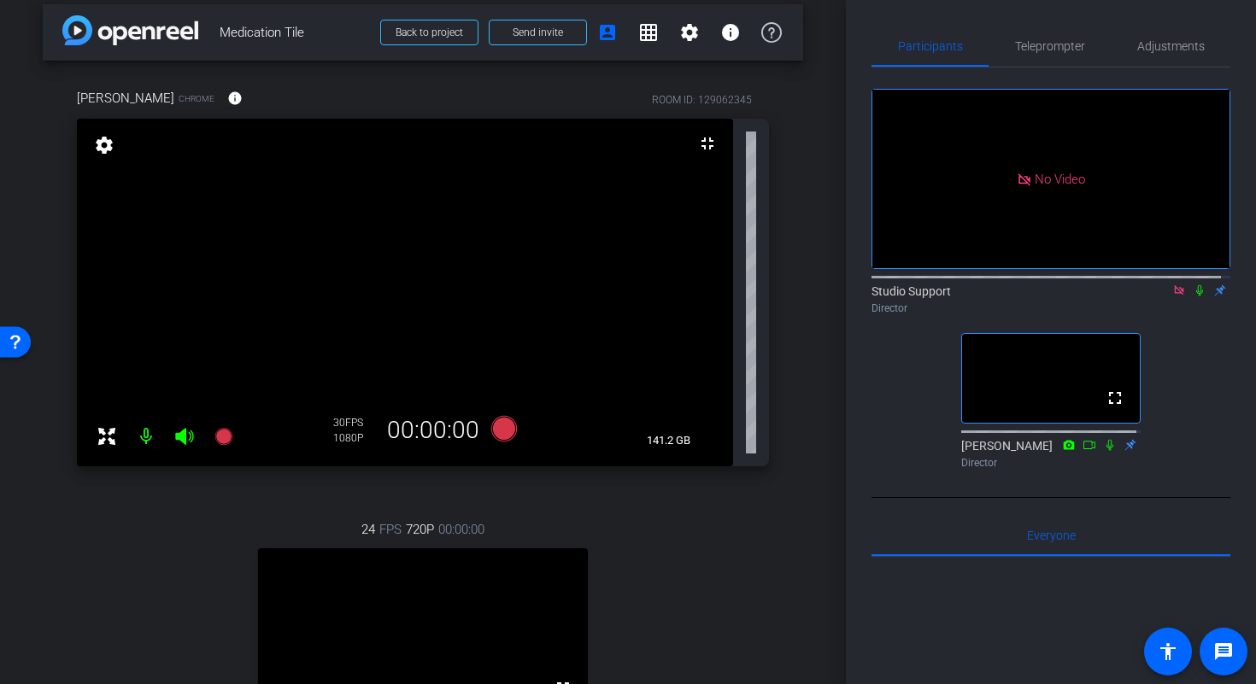
click at [829, 280] on div "arrow_back Medication Tile Back to project Send invite account_box grid_on sett…" at bounding box center [423, 329] width 846 height 684
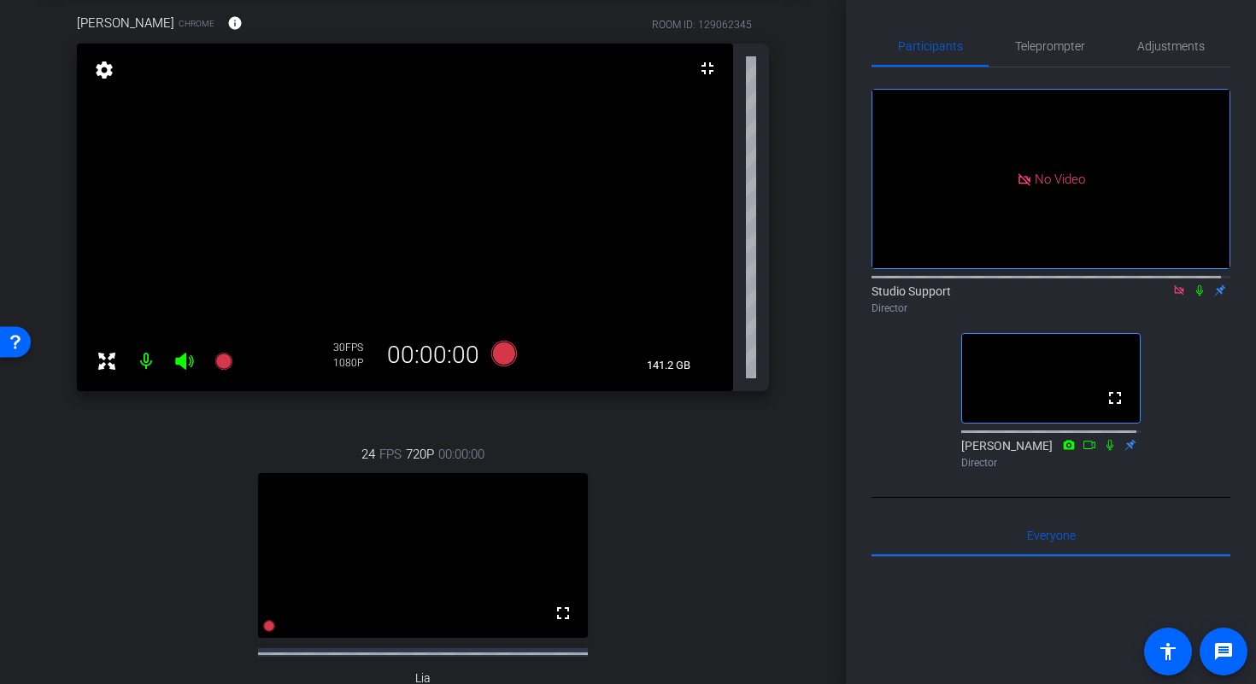
scroll to position [87, 0]
click at [1178, 37] on span "Adjustments" at bounding box center [1171, 46] width 68 height 41
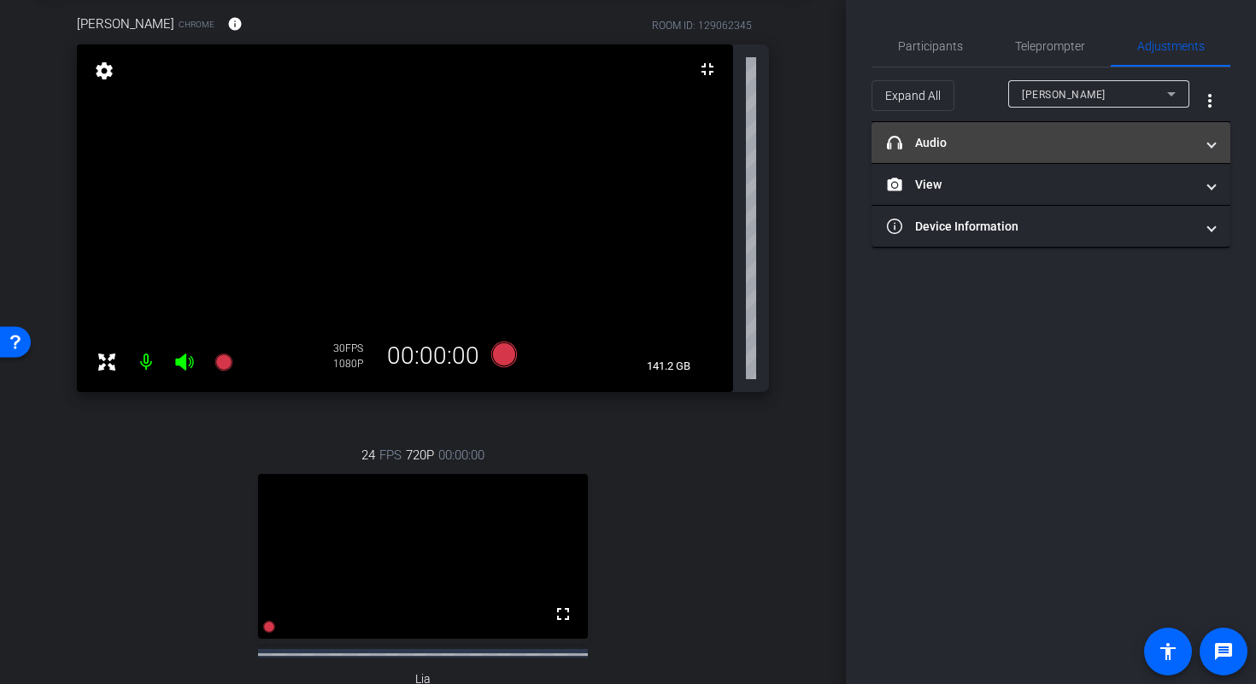
click at [1134, 155] on mat-expansion-panel-header "headphone icon Audio" at bounding box center [1051, 142] width 359 height 41
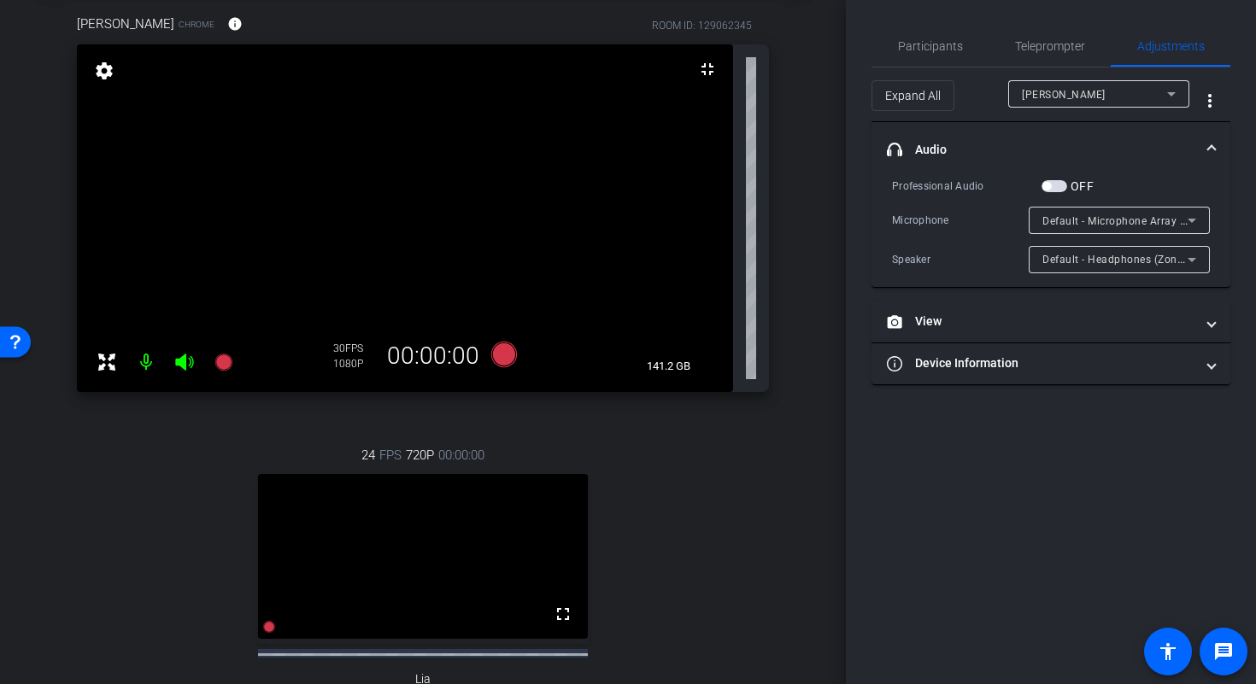
click at [1158, 219] on span "Default - Microphone Array (Realtek(R) Audio)" at bounding box center [1157, 221] width 228 height 14
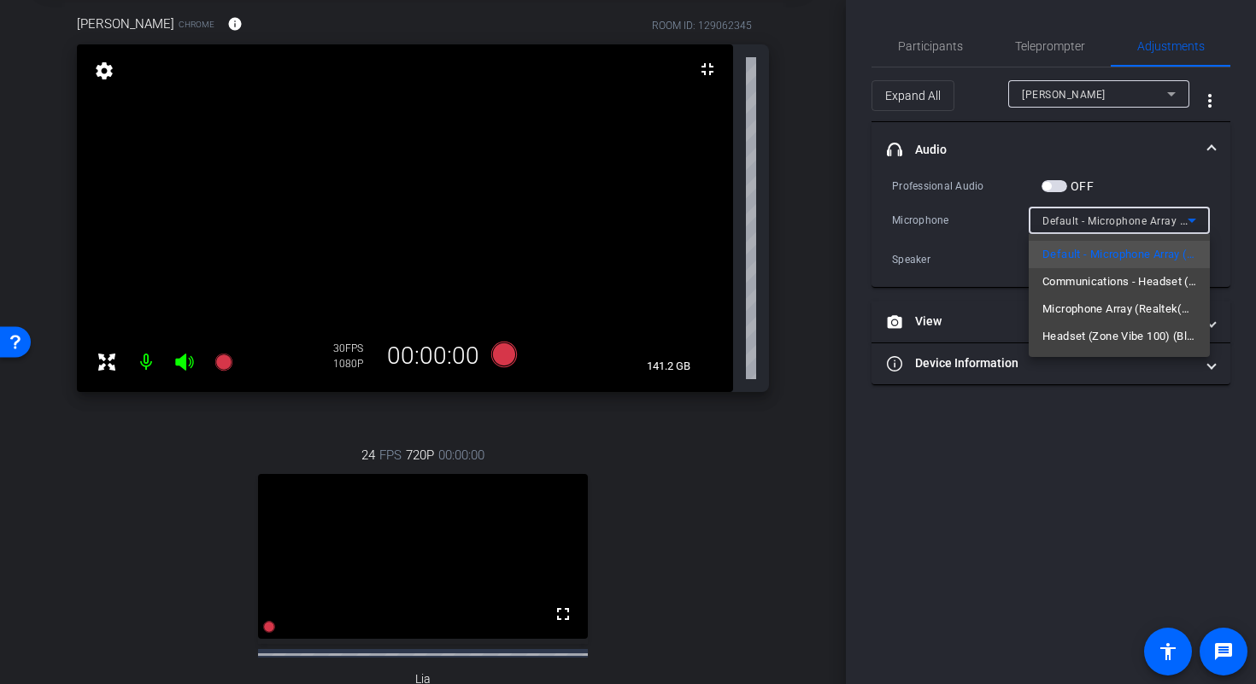
click at [1158, 219] on div at bounding box center [628, 342] width 1256 height 684
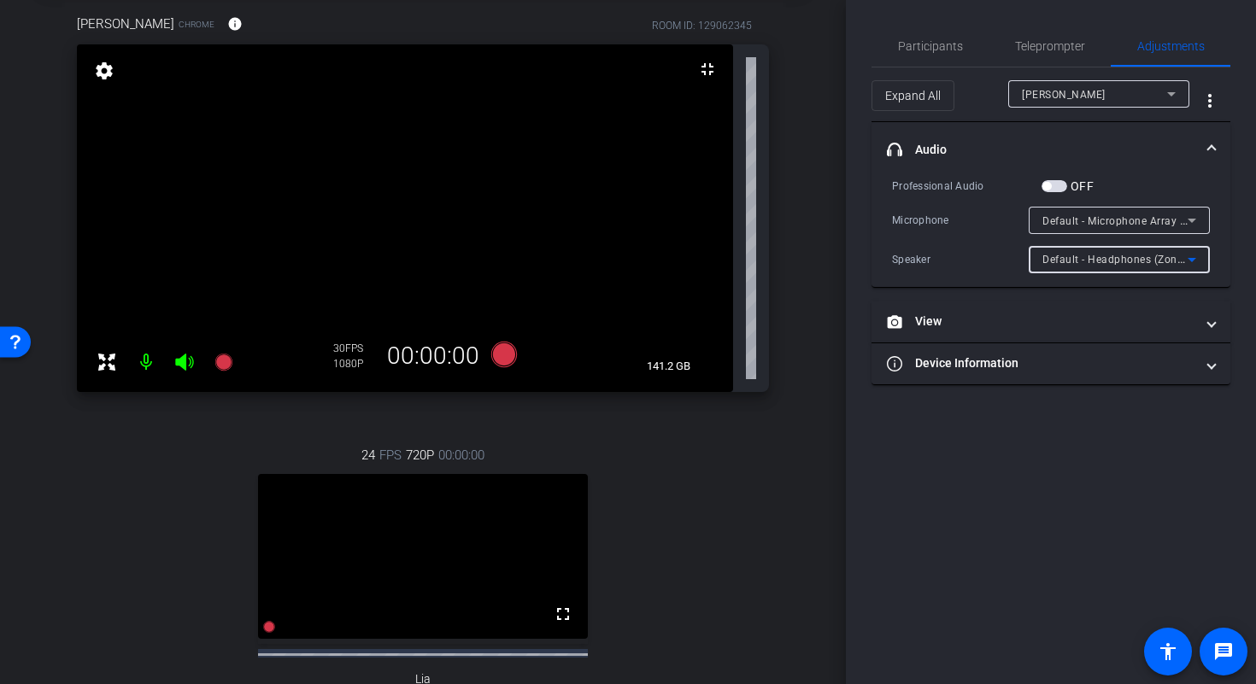
click at [1156, 252] on div "Default - Headphones (Zone Vibe 100) (Bluetooth)" at bounding box center [1115, 259] width 145 height 21
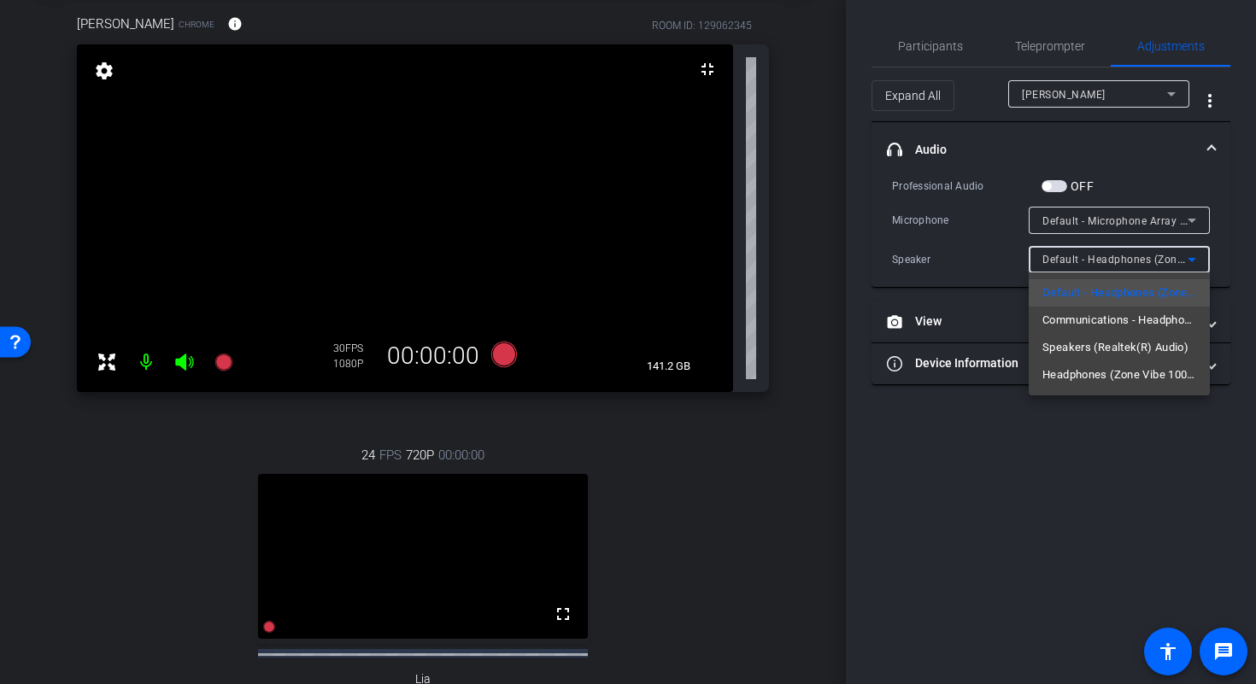
click at [1158, 258] on div at bounding box center [628, 342] width 1256 height 684
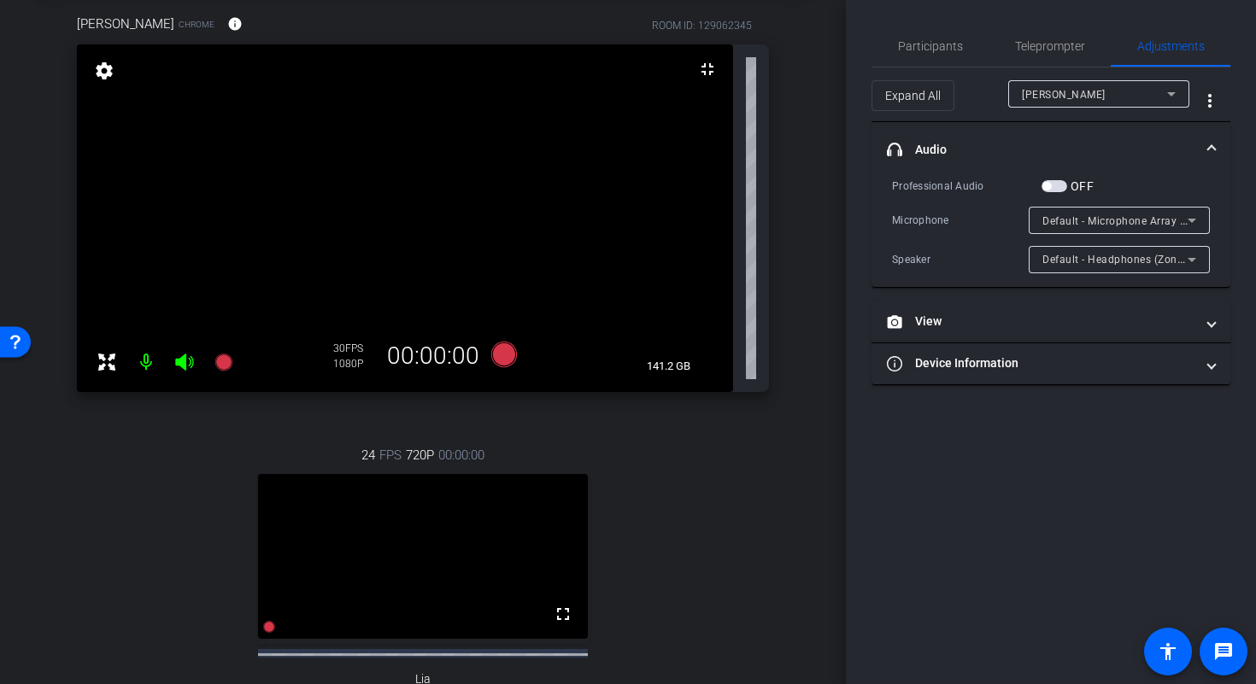
click at [1217, 145] on mat-expansion-panel-header "headphone icon Audio" at bounding box center [1051, 149] width 359 height 55
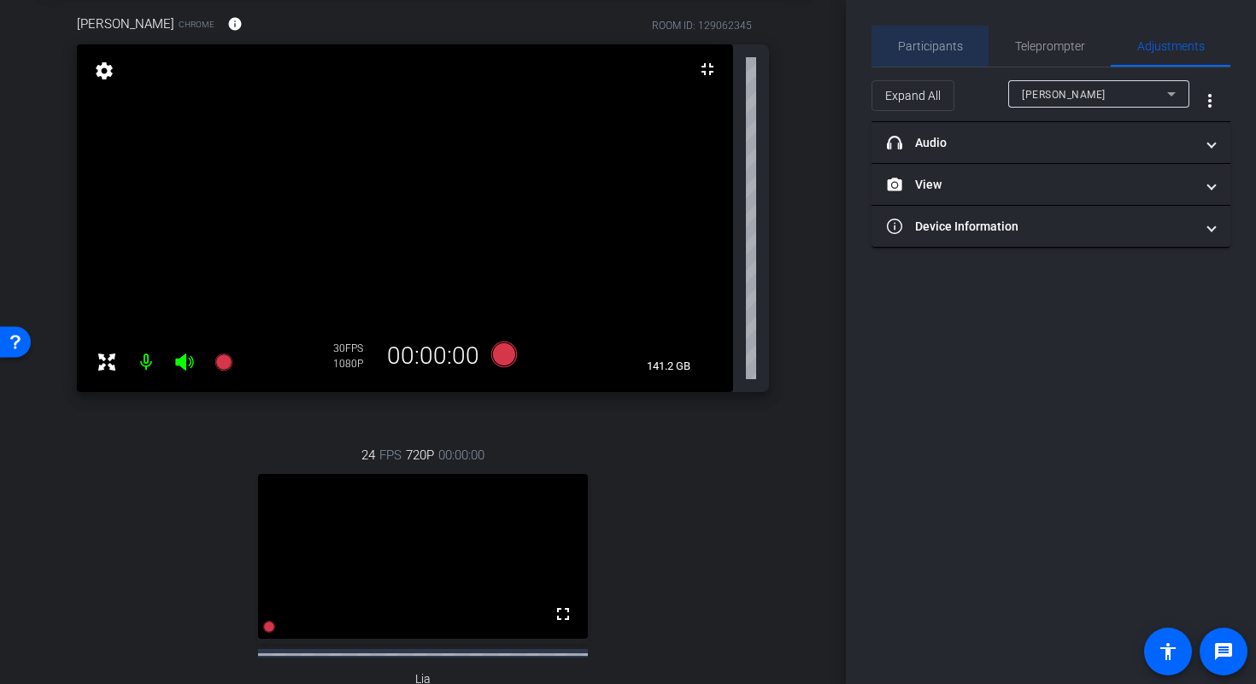
click at [925, 44] on span "Participants" at bounding box center [930, 46] width 65 height 12
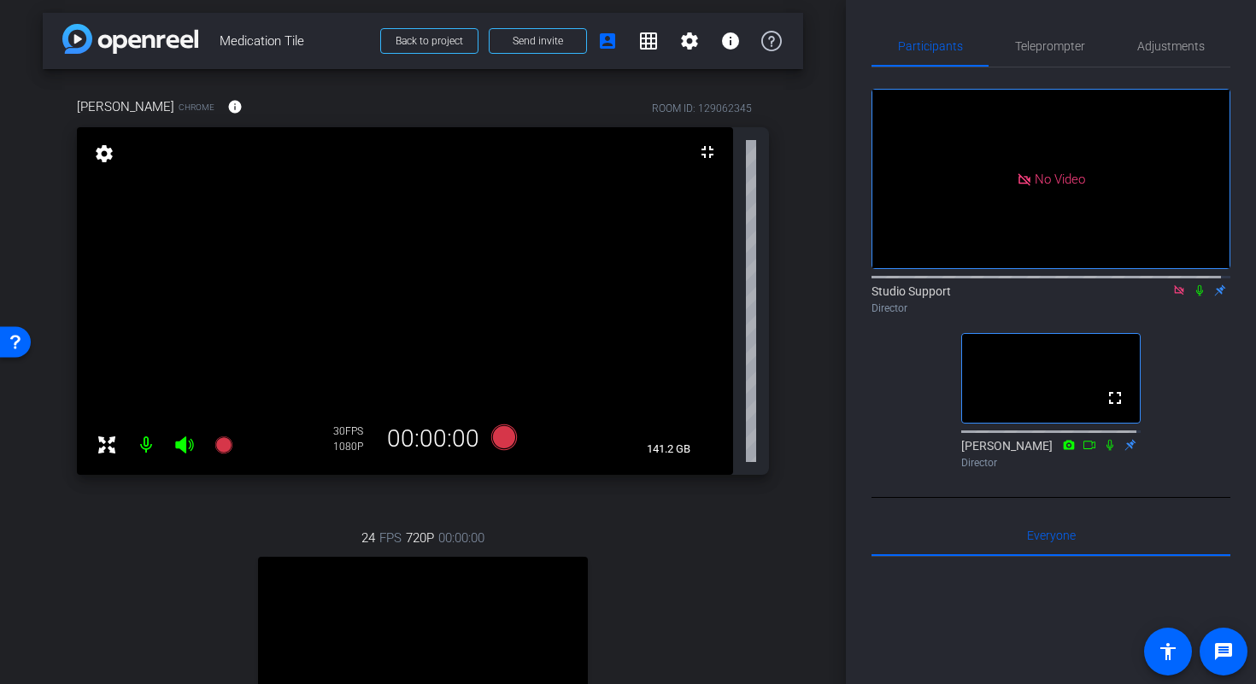
scroll to position [0, 0]
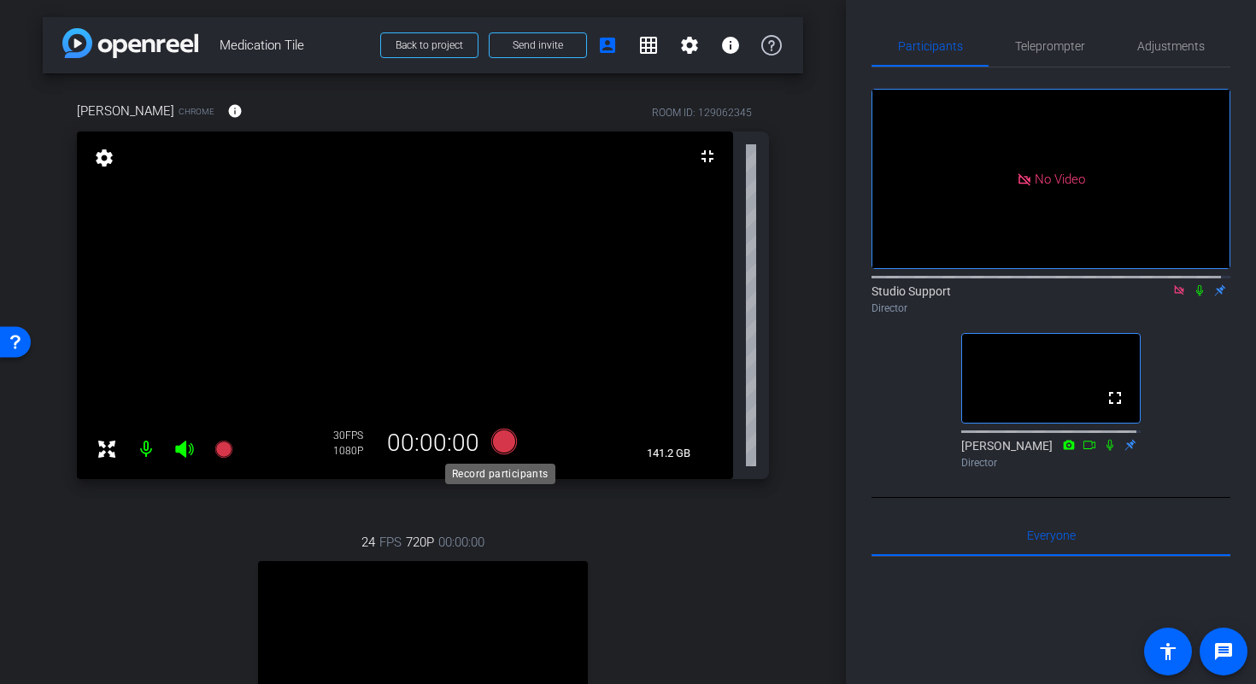
click at [499, 443] on icon at bounding box center [504, 442] width 26 height 26
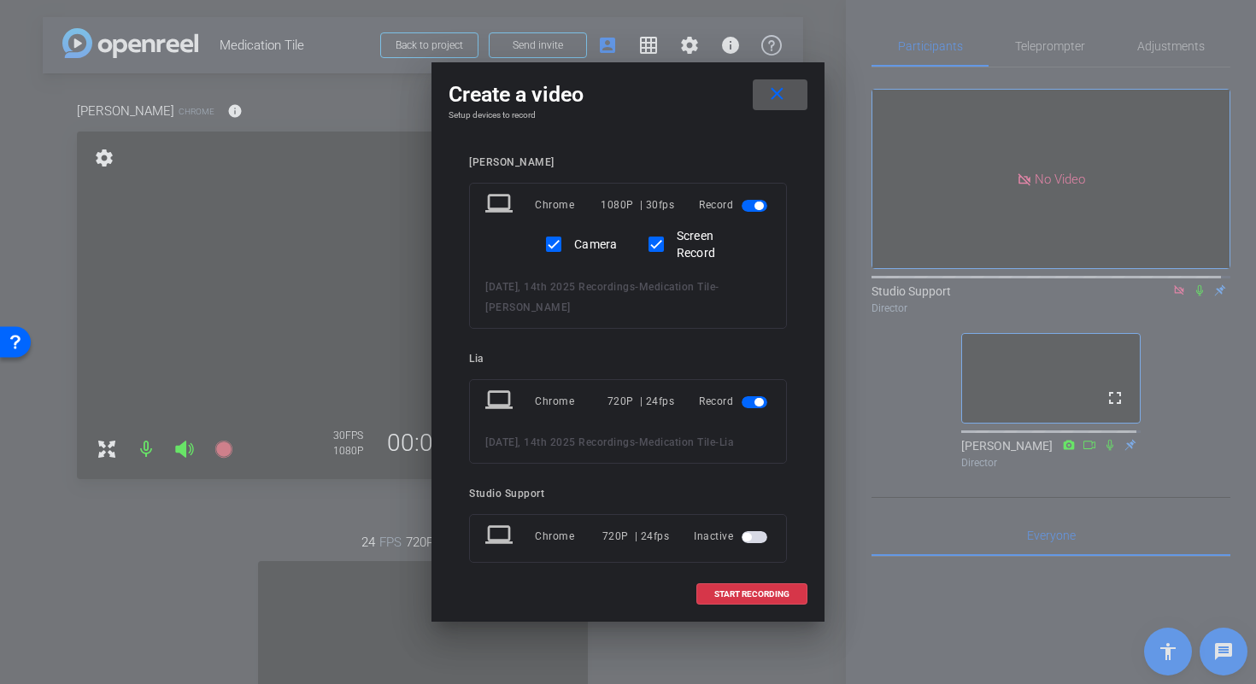
click at [742, 406] on span "button" at bounding box center [755, 403] width 26 height 12
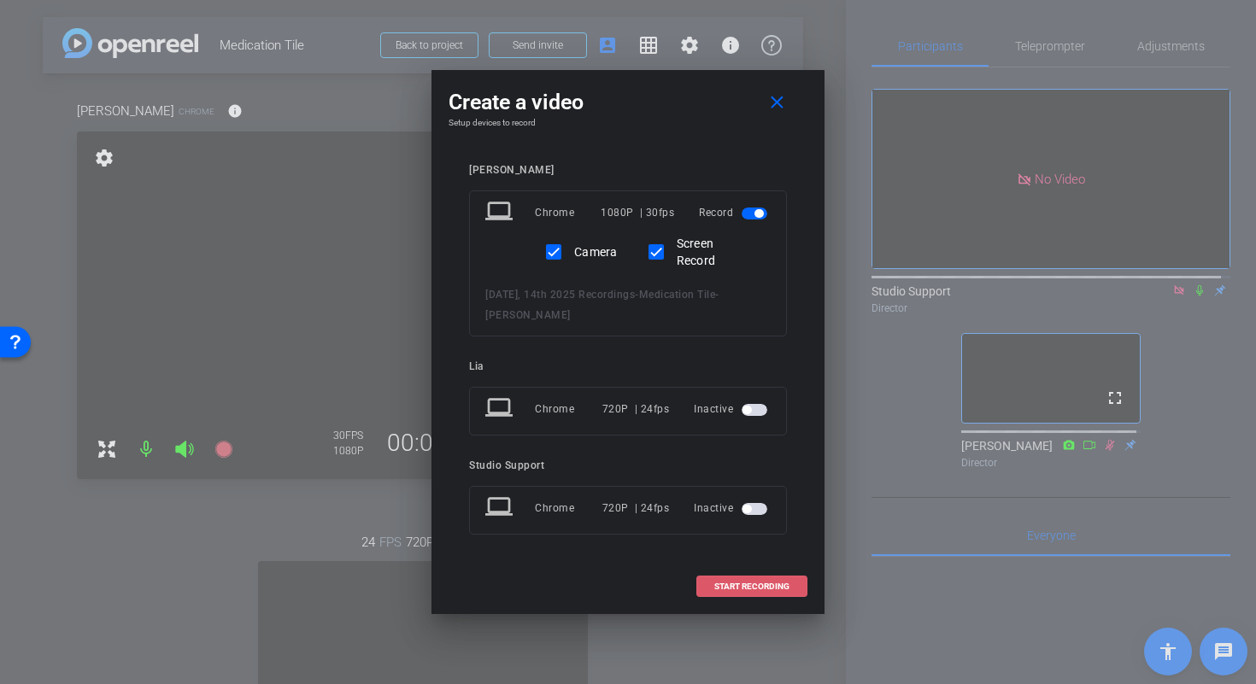
click at [765, 585] on span "START RECORDING" at bounding box center [751, 587] width 75 height 9
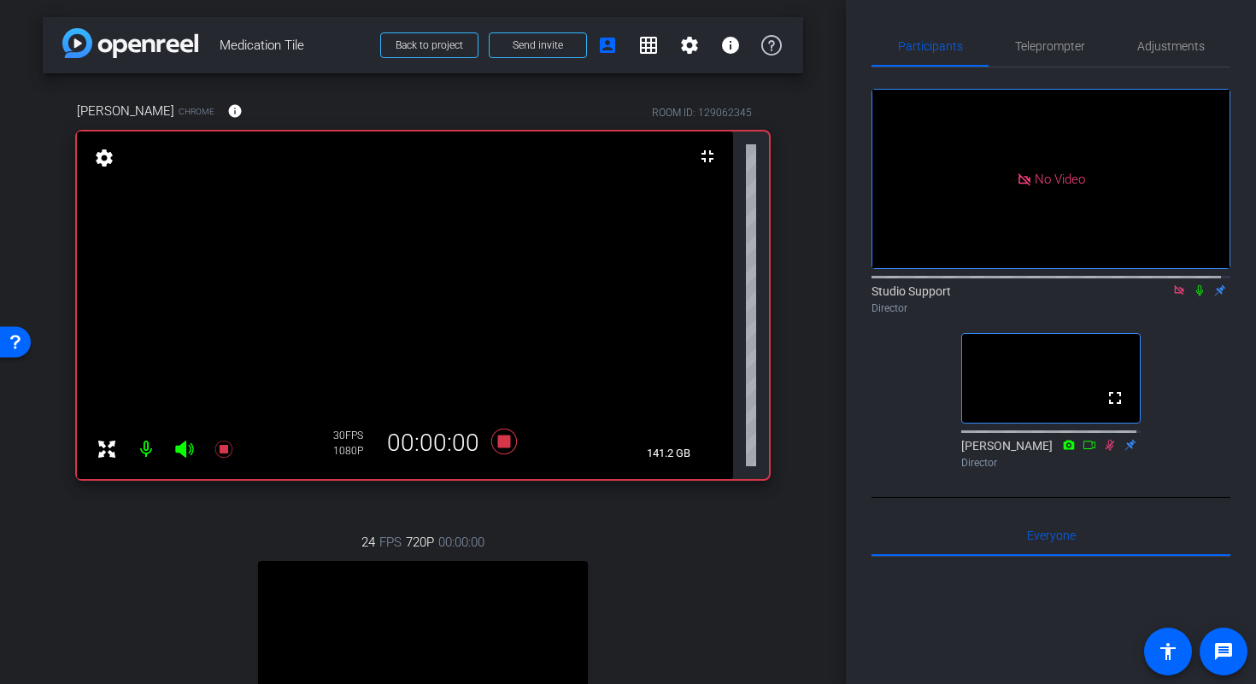
click at [1196, 285] on icon at bounding box center [1199, 290] width 7 height 11
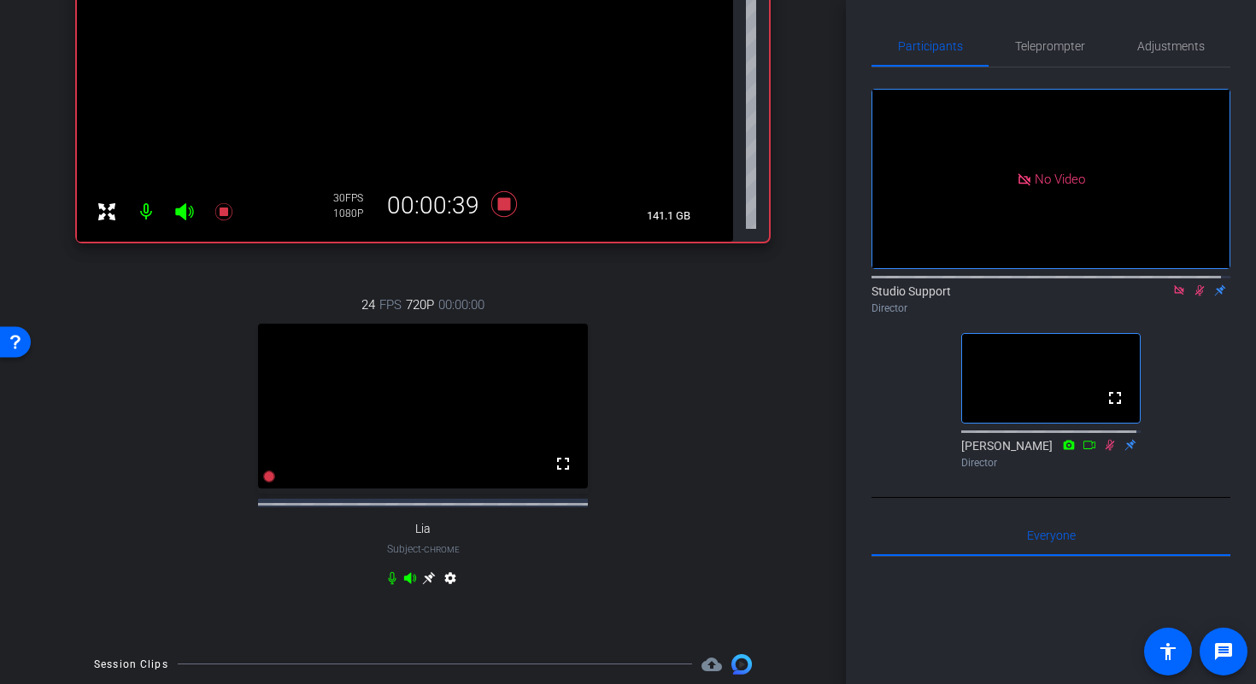
scroll to position [220, 0]
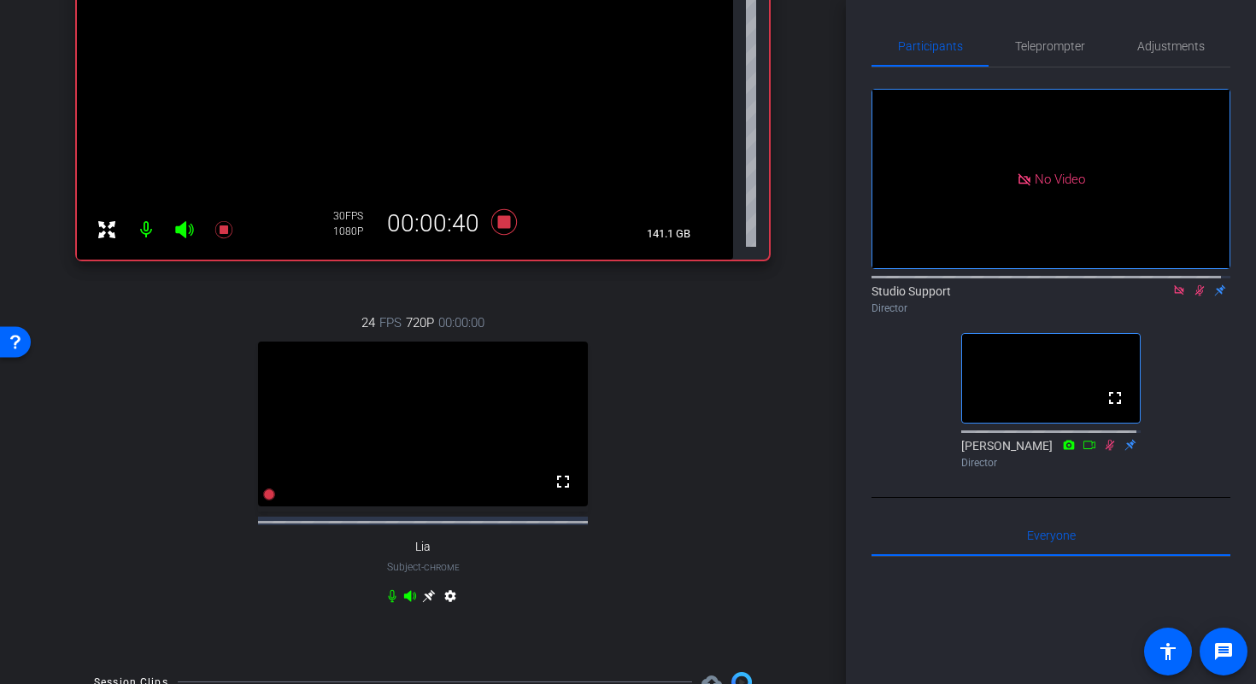
drag, startPoint x: 843, startPoint y: 368, endPoint x: 853, endPoint y: 305, distance: 63.9
click at [853, 305] on div "Participants Teleprompter Adjustments No Video Studio Support Director fullscre…" at bounding box center [1051, 342] width 410 height 684
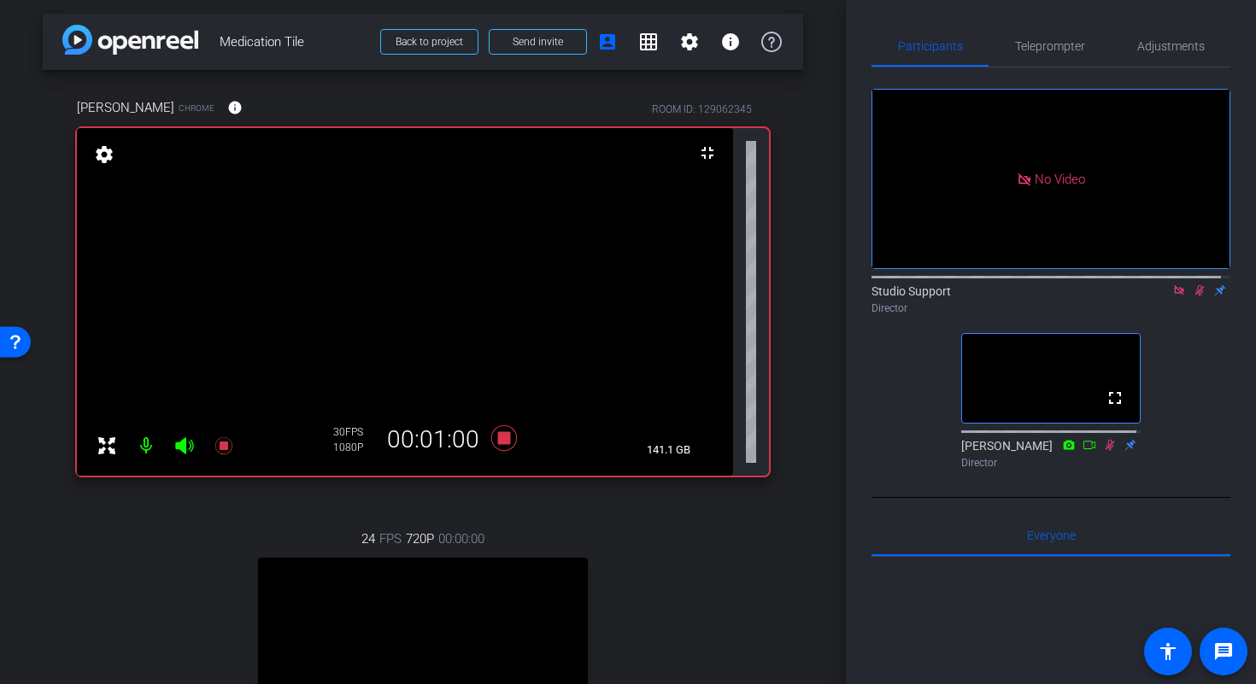
scroll to position [0, 0]
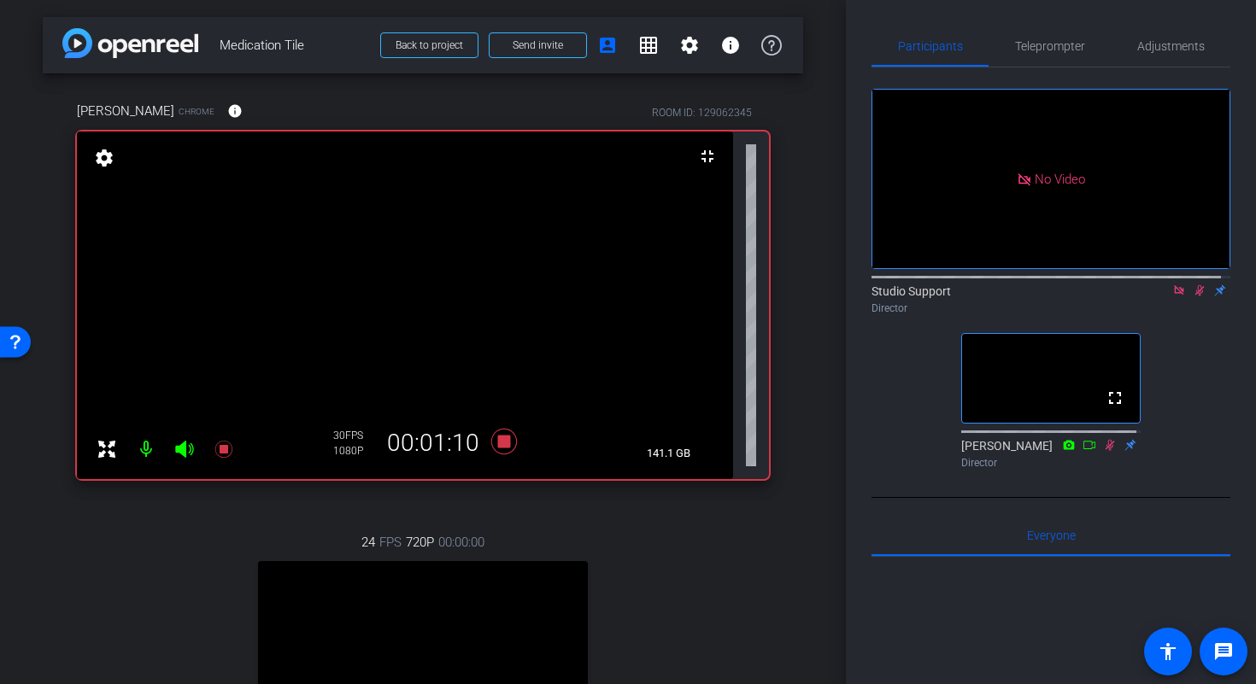
click at [813, 286] on div "arrow_back Medication Tile Back to project Send invite account_box grid_on sett…" at bounding box center [423, 342] width 846 height 684
click at [1193, 285] on icon at bounding box center [1200, 291] width 14 height 12
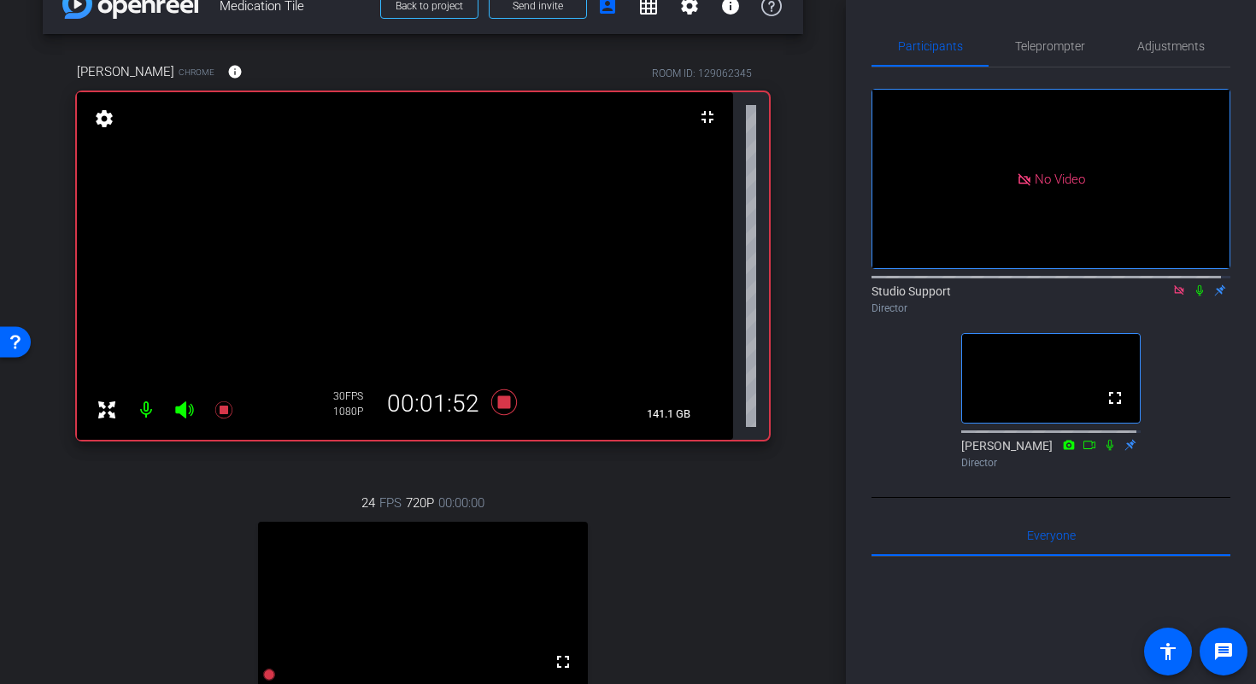
scroll to position [40, 0]
click at [499, 402] on icon at bounding box center [504, 402] width 26 height 26
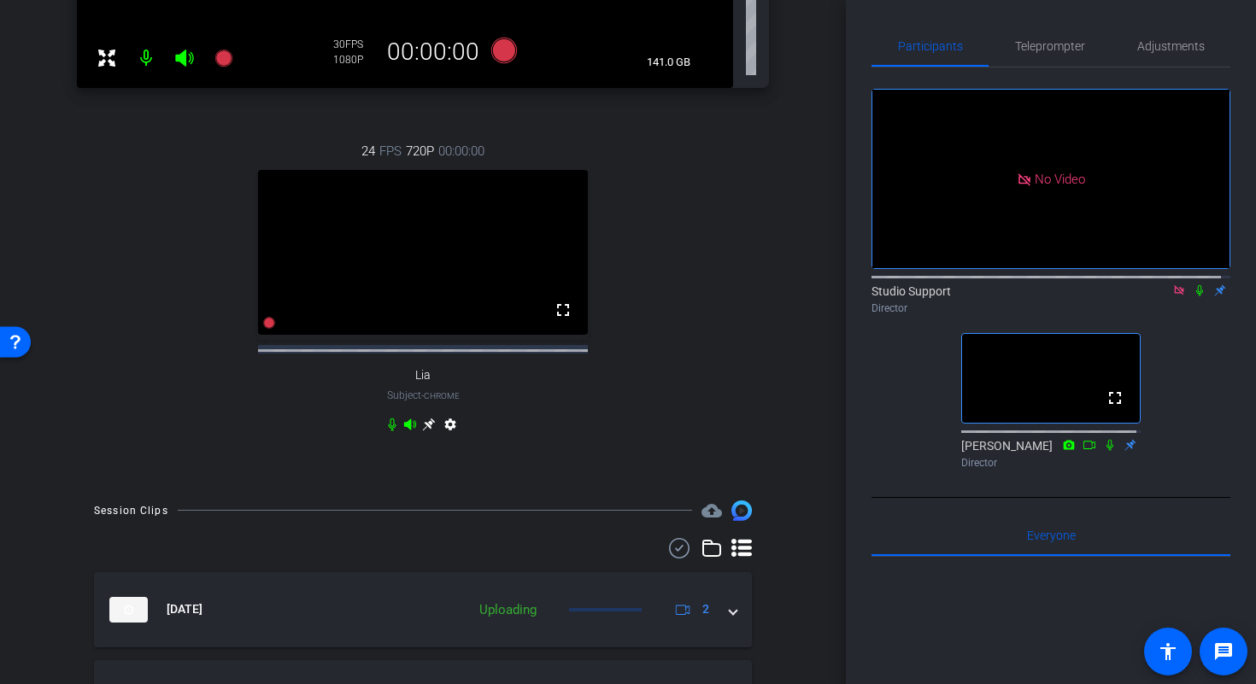
scroll to position [607, 0]
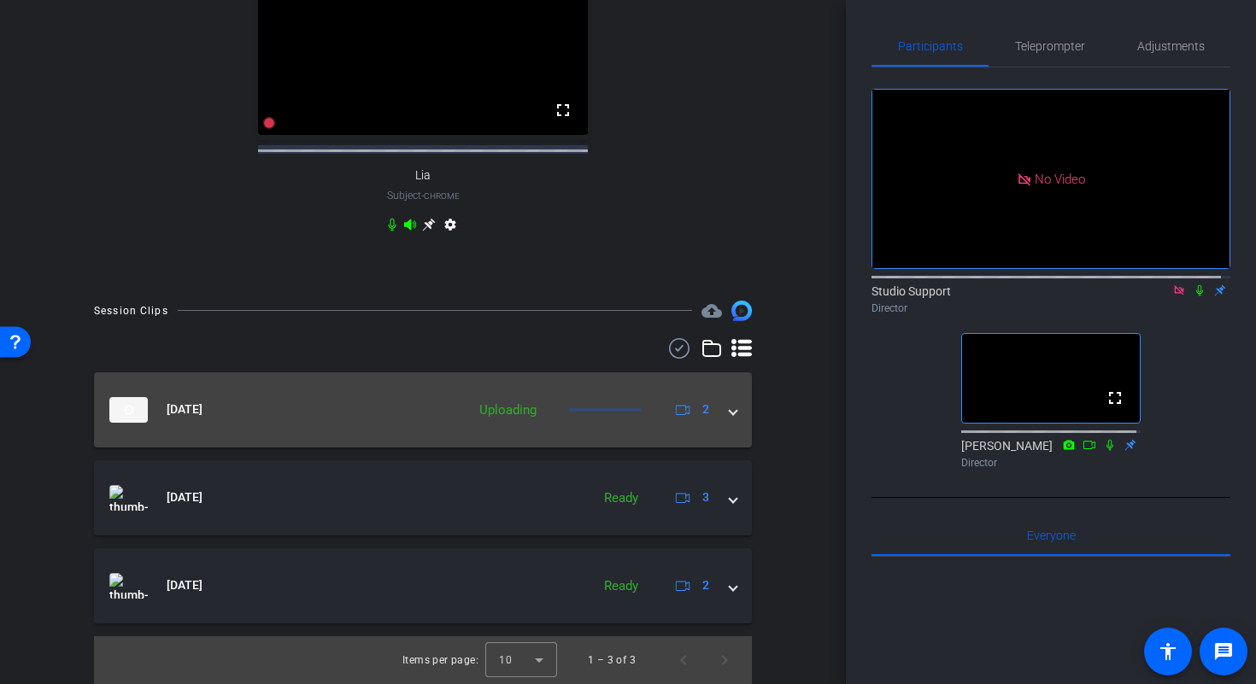
click at [730, 404] on span at bounding box center [733, 410] width 7 height 18
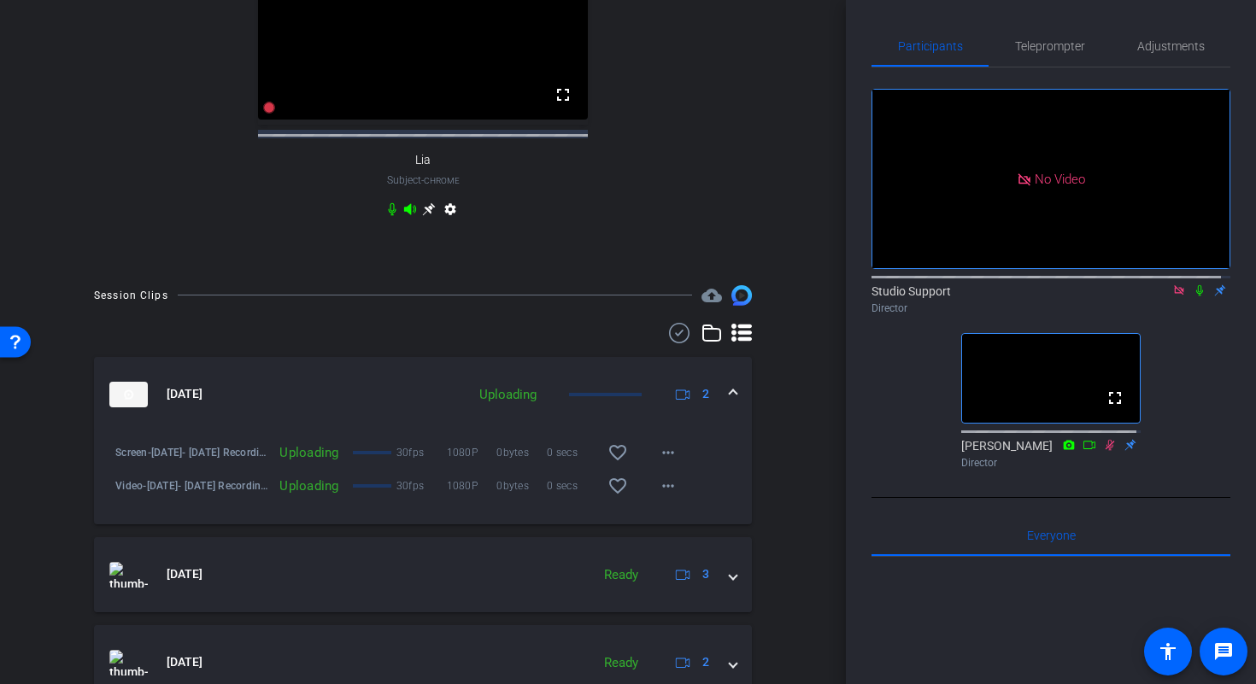
click at [730, 403] on span at bounding box center [733, 394] width 7 height 18
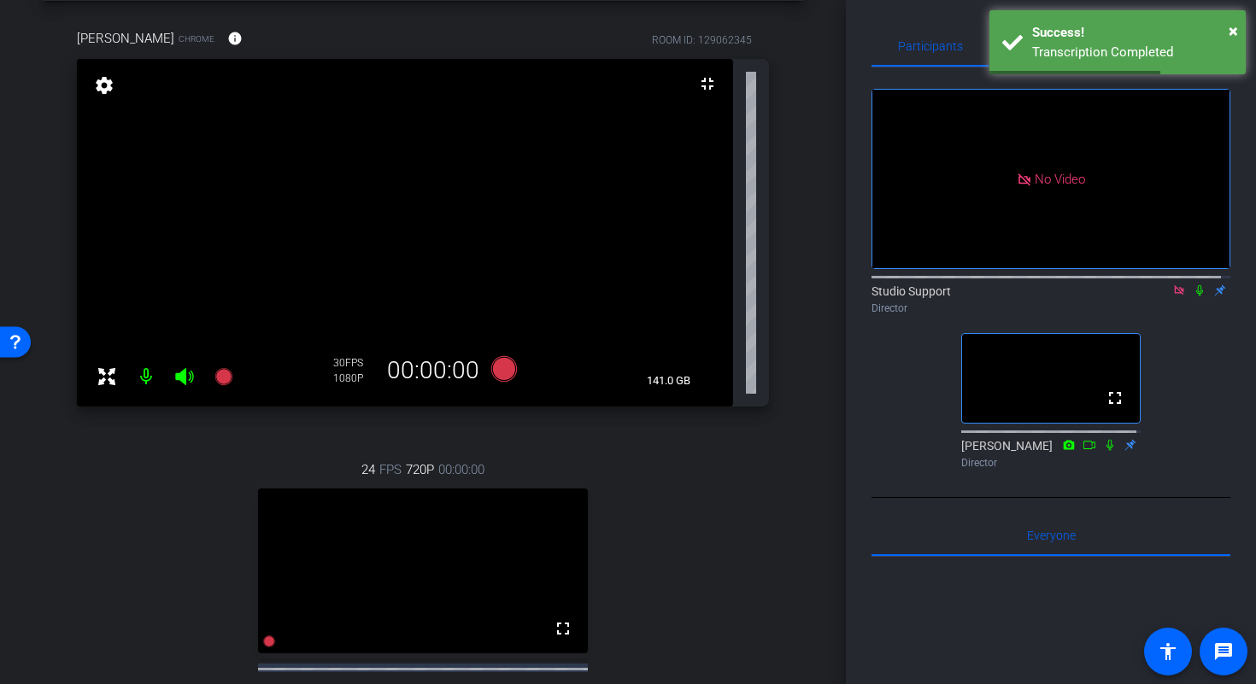
scroll to position [64, 0]
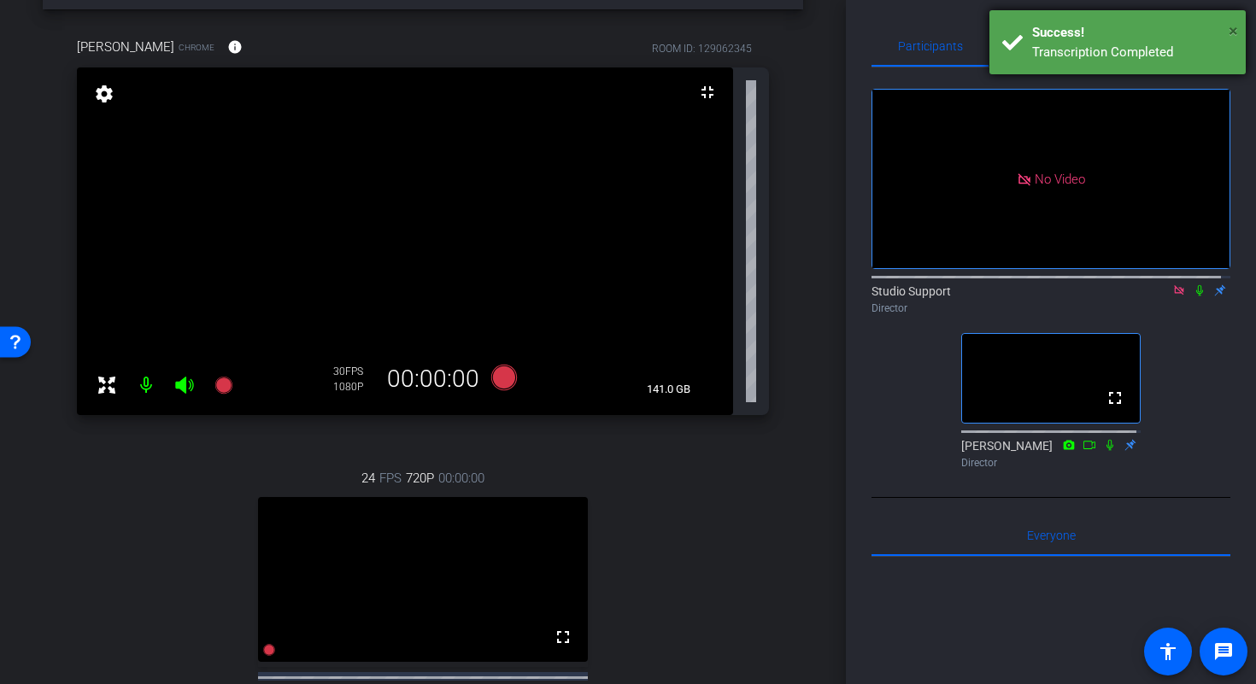
click at [1232, 32] on span "×" at bounding box center [1233, 31] width 9 height 21
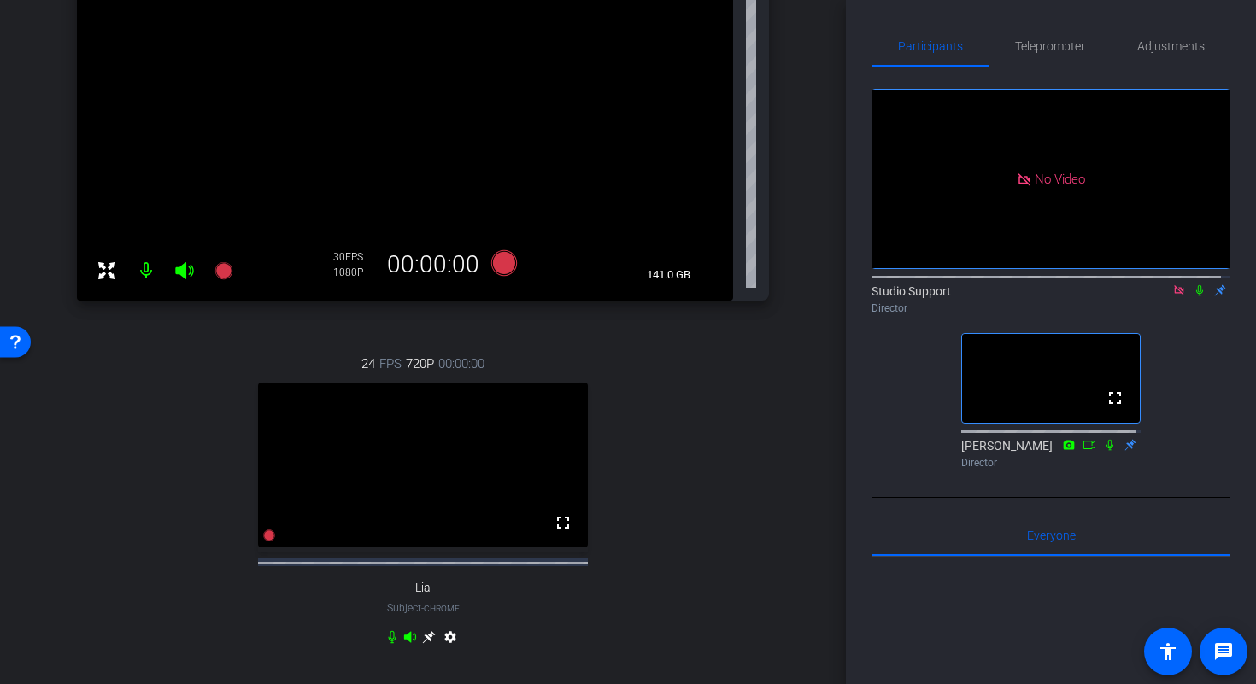
scroll to position [132, 0]
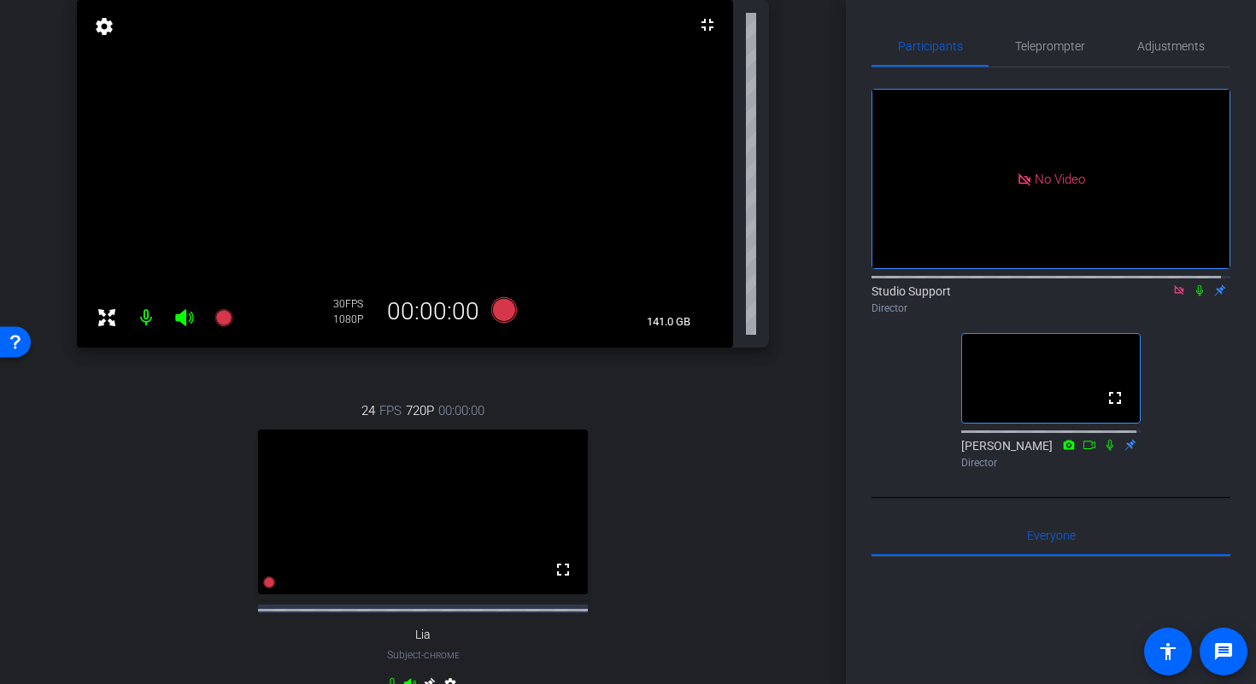
click at [1172, 285] on icon at bounding box center [1179, 291] width 14 height 12
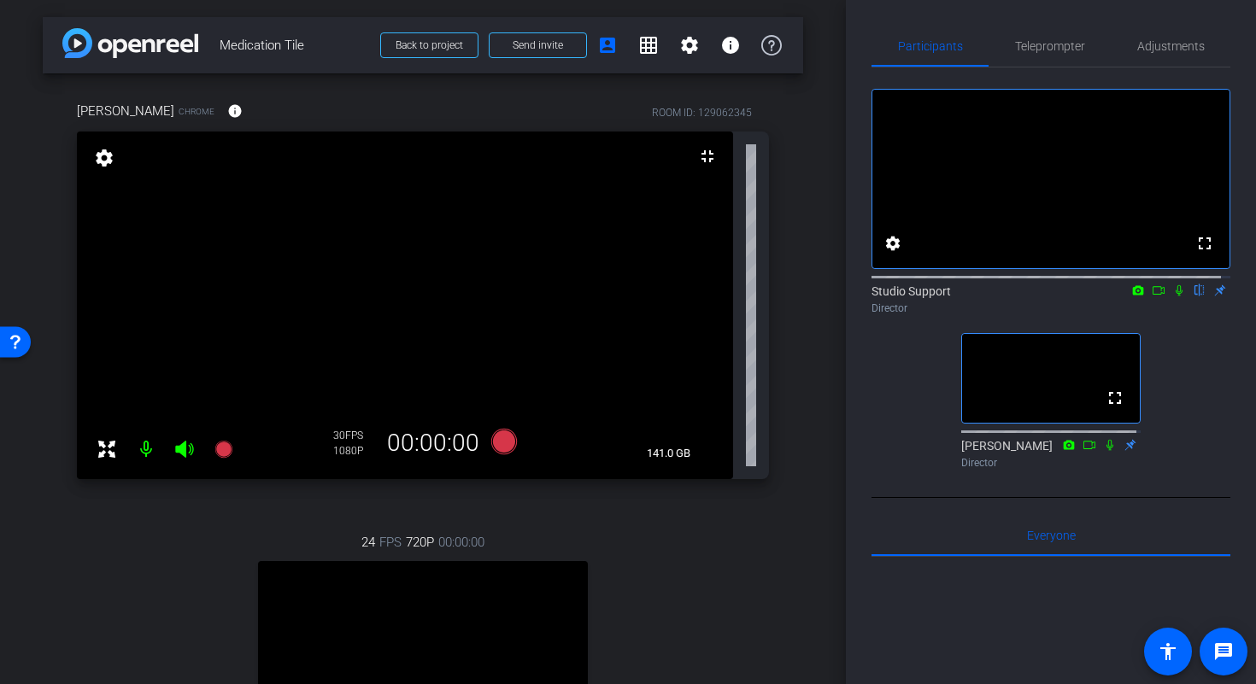
scroll to position [19, 0]
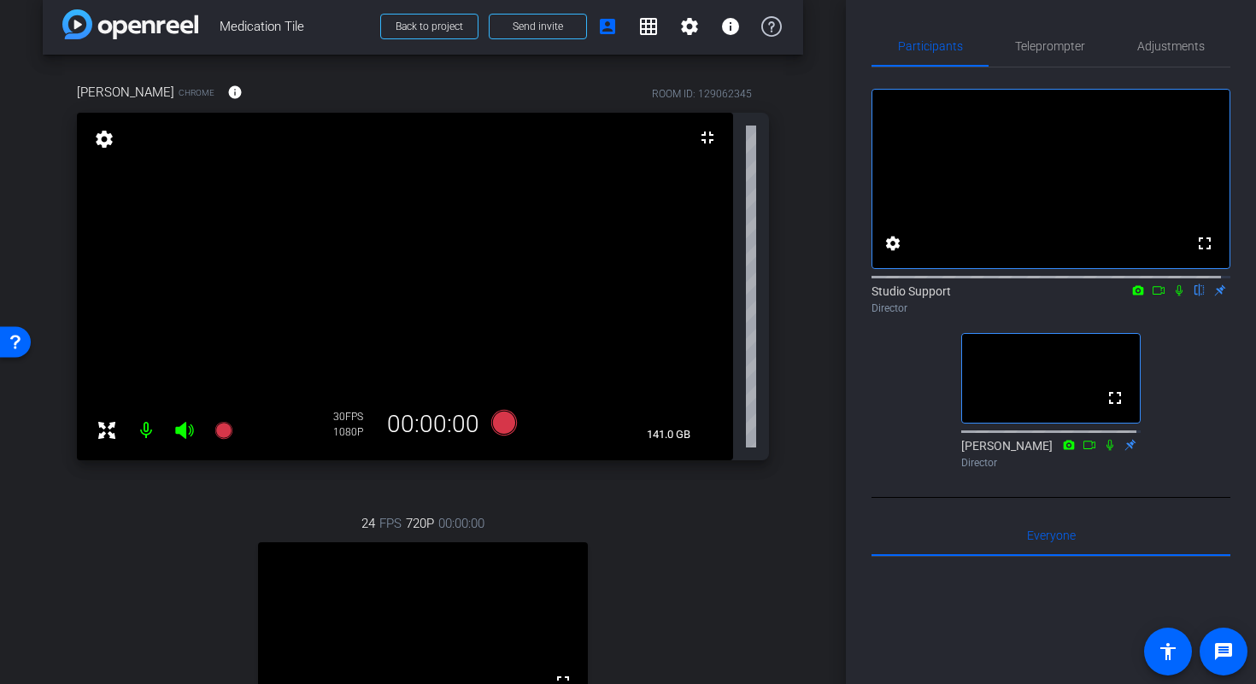
click at [1152, 297] on icon at bounding box center [1159, 291] width 14 height 12
click at [501, 420] on icon at bounding box center [504, 423] width 26 height 26
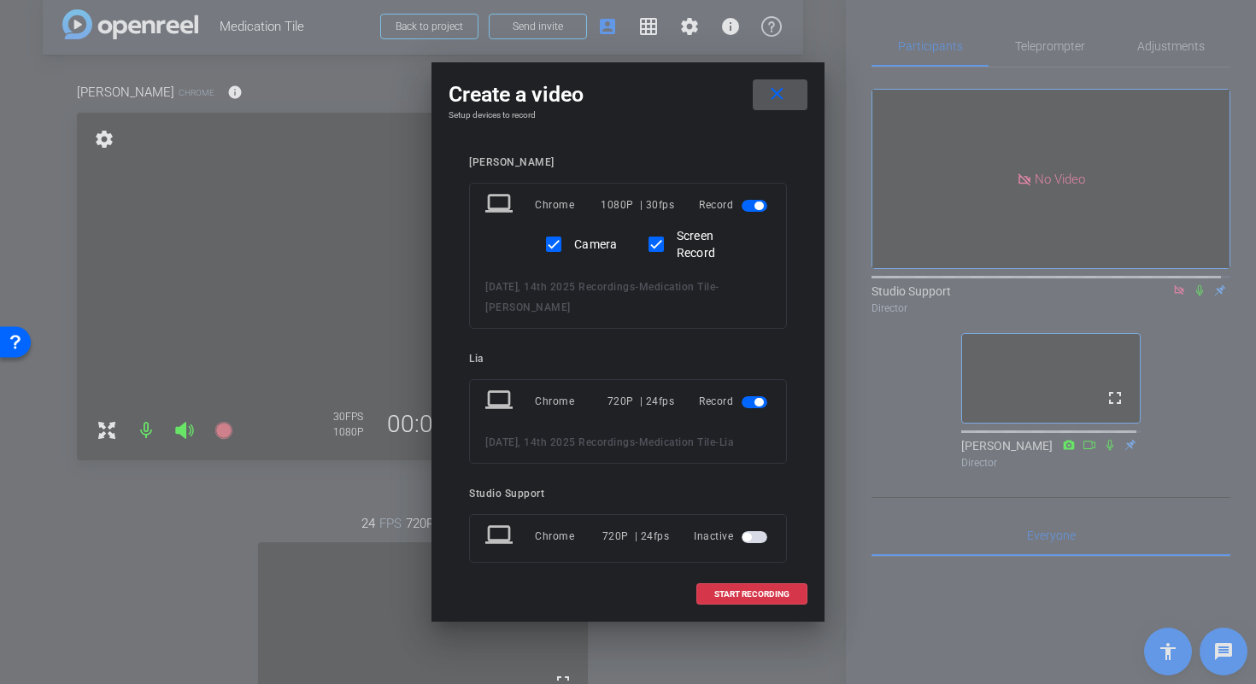
click at [742, 403] on span "button" at bounding box center [755, 403] width 26 height 12
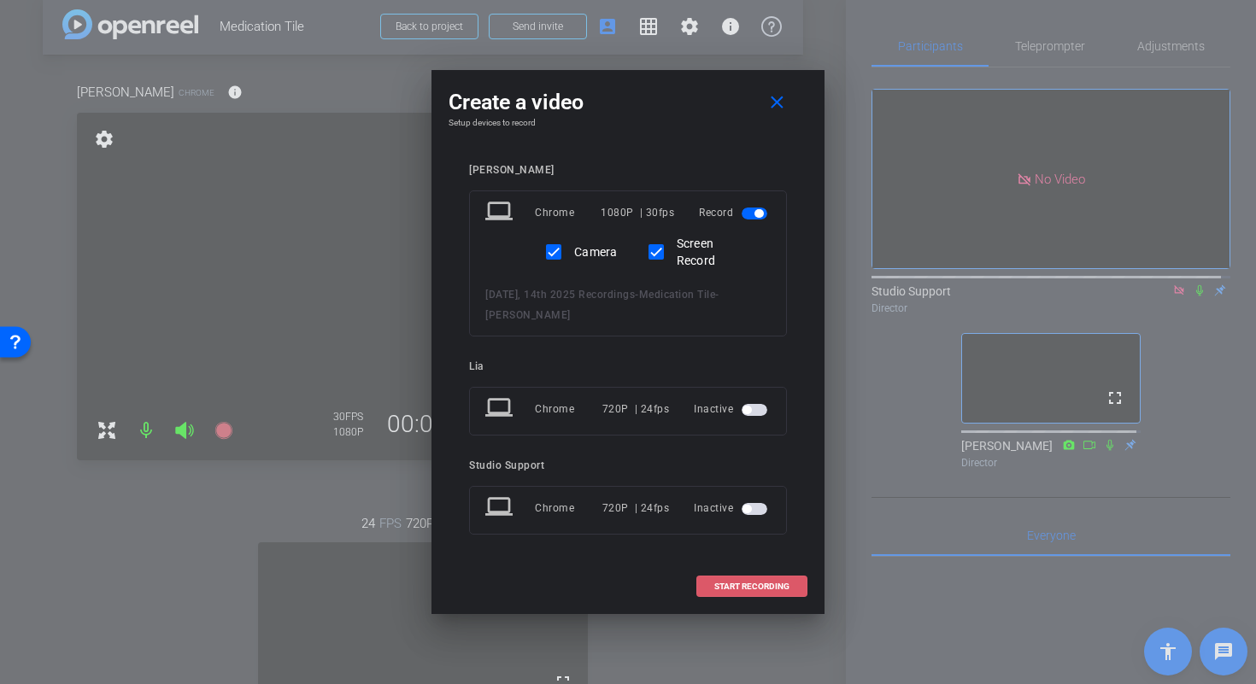
click at [765, 587] on span "START RECORDING" at bounding box center [751, 587] width 75 height 9
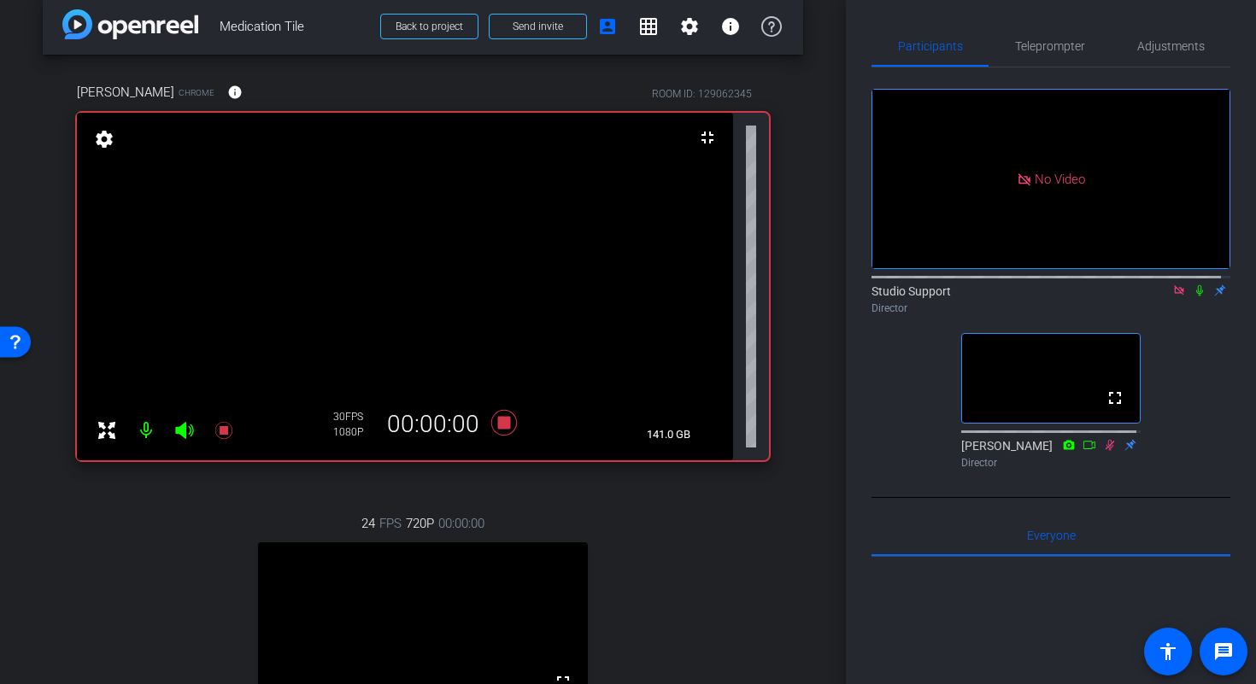
click at [1193, 297] on icon at bounding box center [1200, 291] width 14 height 12
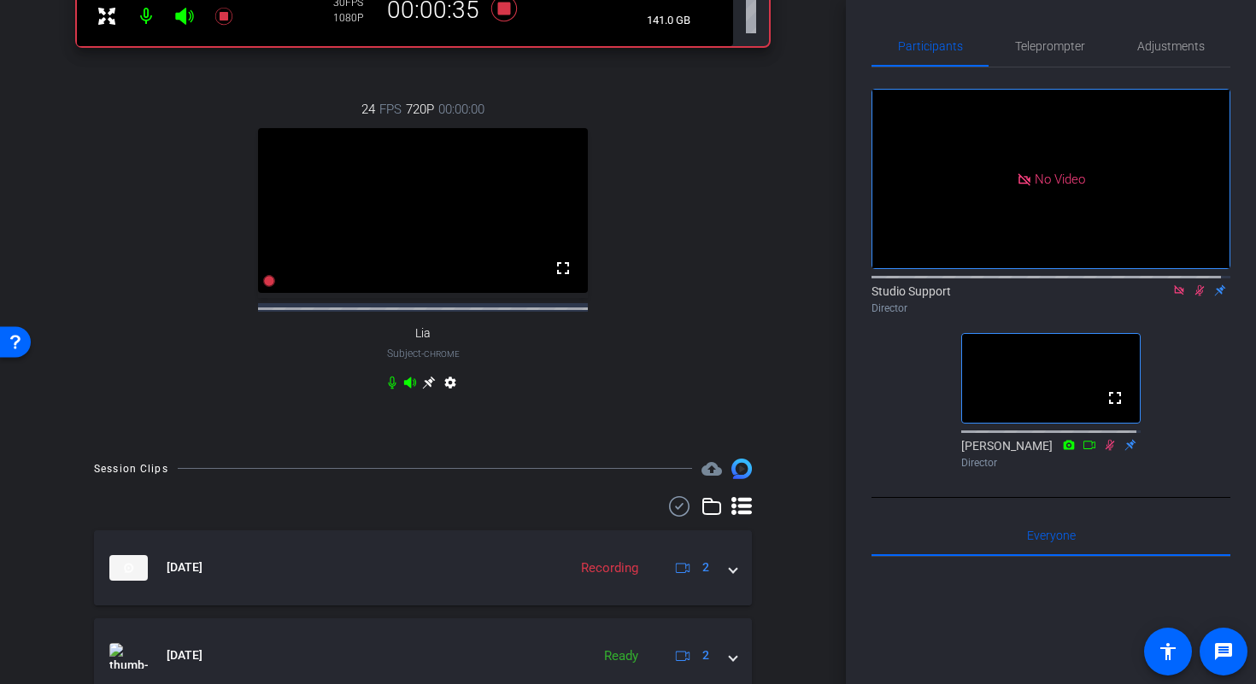
scroll to position [695, 0]
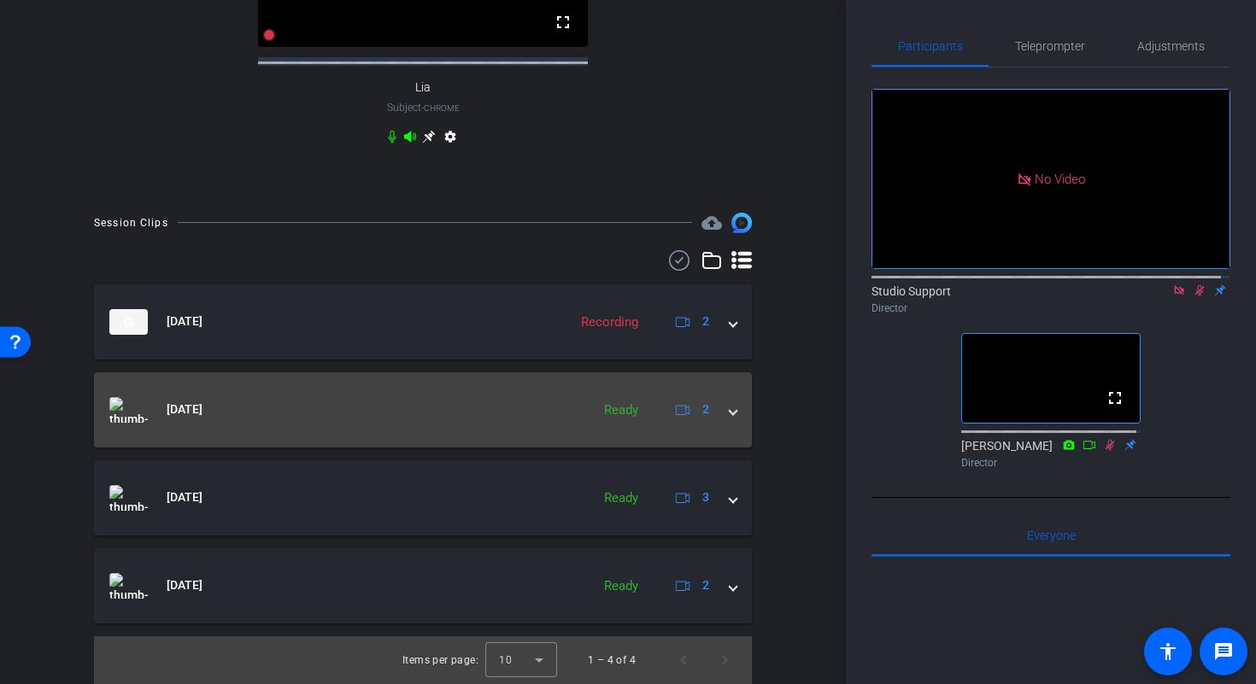
click at [730, 408] on span at bounding box center [733, 410] width 7 height 18
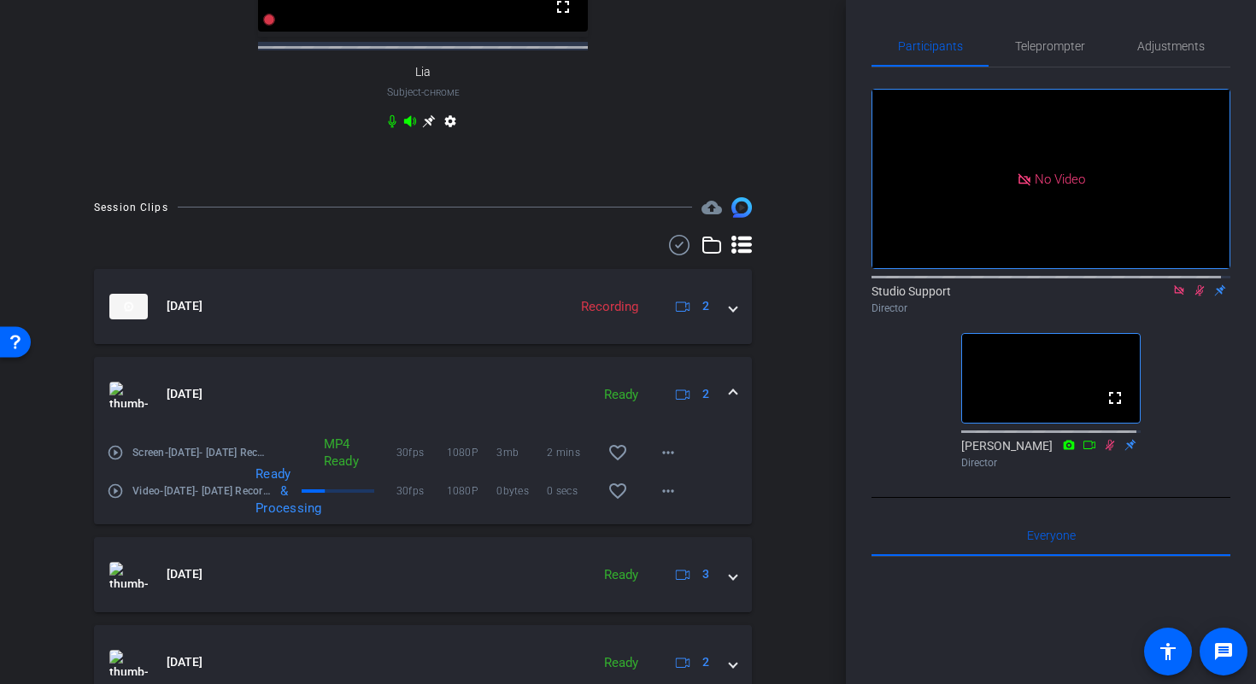
click at [118, 461] on mat-icon "play_circle_outline" at bounding box center [115, 452] width 17 height 17
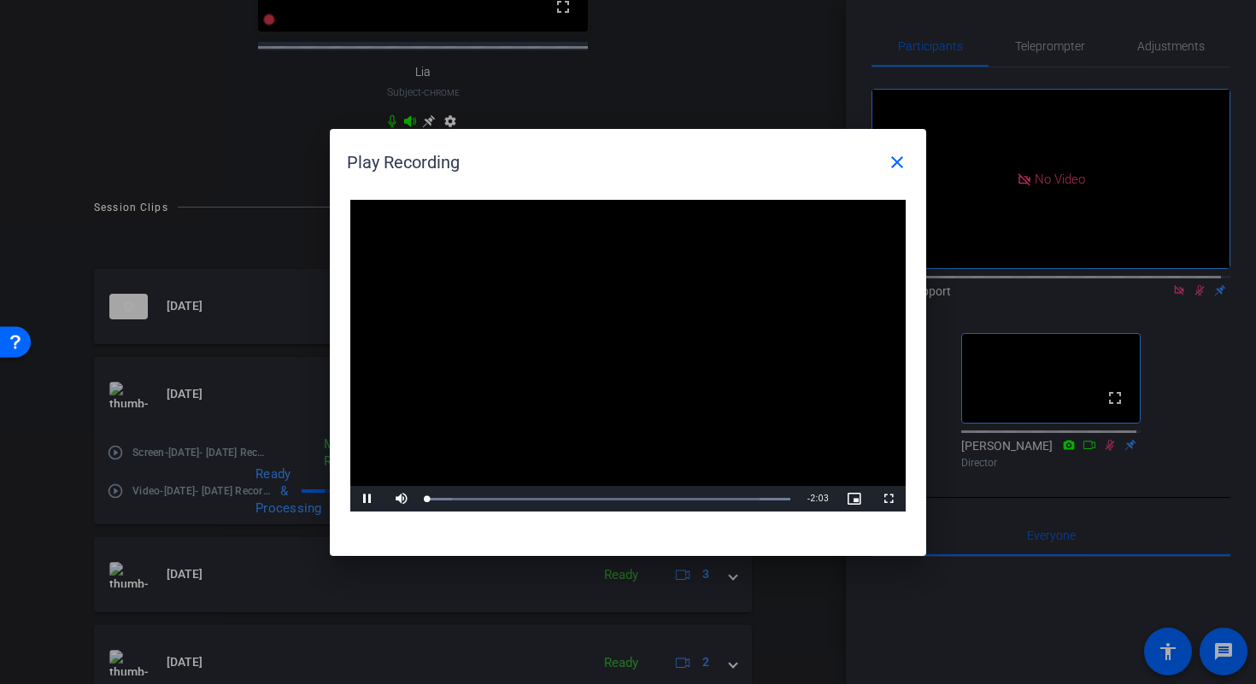
click at [645, 353] on div "Video Player is loading. Play Video Pause Mute Current Time 0:00 / Duration 2:0…" at bounding box center [627, 356] width 555 height 313
click at [578, 500] on div "Loaded : 100.00% 0:51 0:50" at bounding box center [608, 499] width 363 height 4
click at [655, 500] on div "Loaded : 100.00% 1:16 0:54" at bounding box center [608, 499] width 363 height 4
click at [721, 498] on div "Loaded : 100.00% 1:39 1:18" at bounding box center [608, 499] width 363 height 4
click at [769, 498] on div "Loaded : 100.00% 1:55 1:55" at bounding box center [608, 499] width 363 height 4
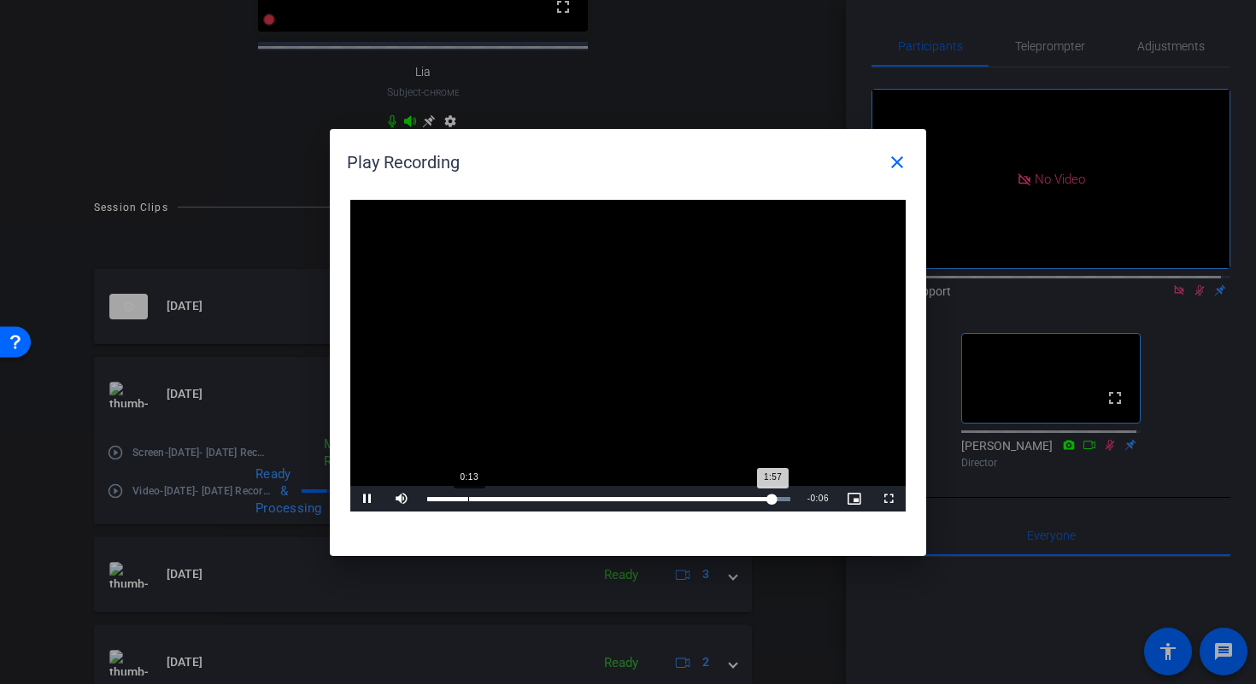
click at [467, 509] on div "Loaded : 100.00% 0:13 1:57" at bounding box center [609, 499] width 380 height 26
click at [902, 168] on mat-icon "close" at bounding box center [897, 162] width 21 height 21
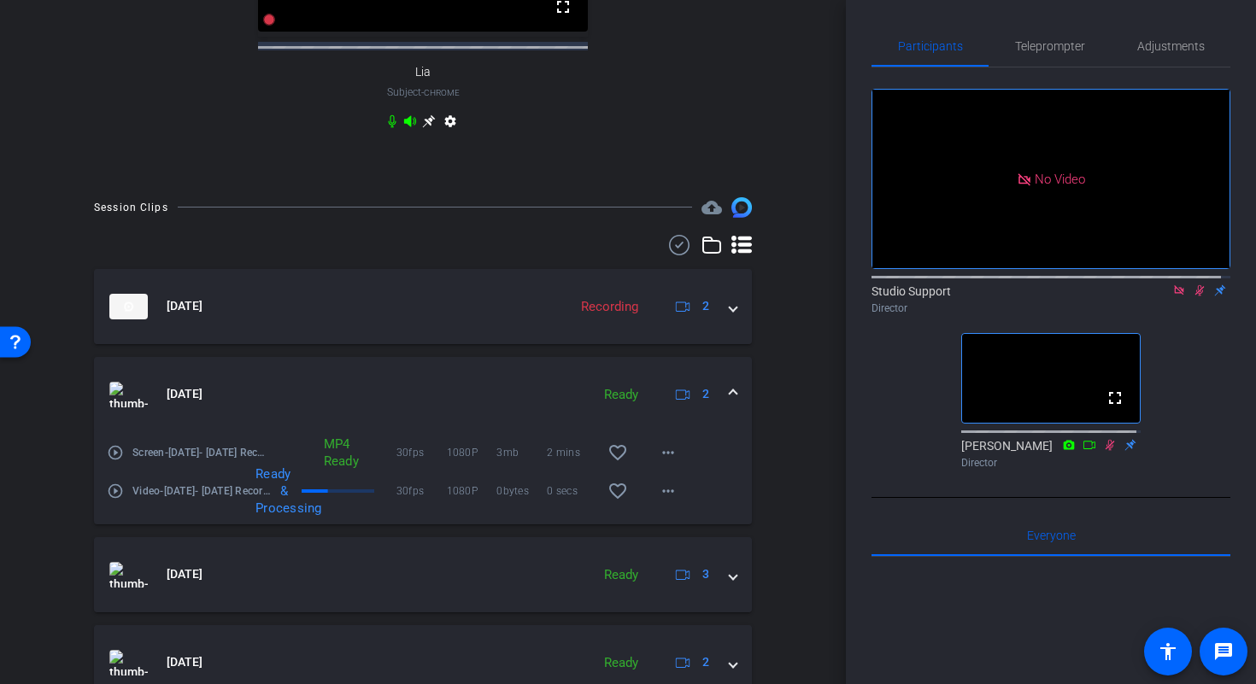
click at [730, 412] on mat-expansion-panel-header "Oct 13, 2025 Ready 2" at bounding box center [423, 394] width 658 height 75
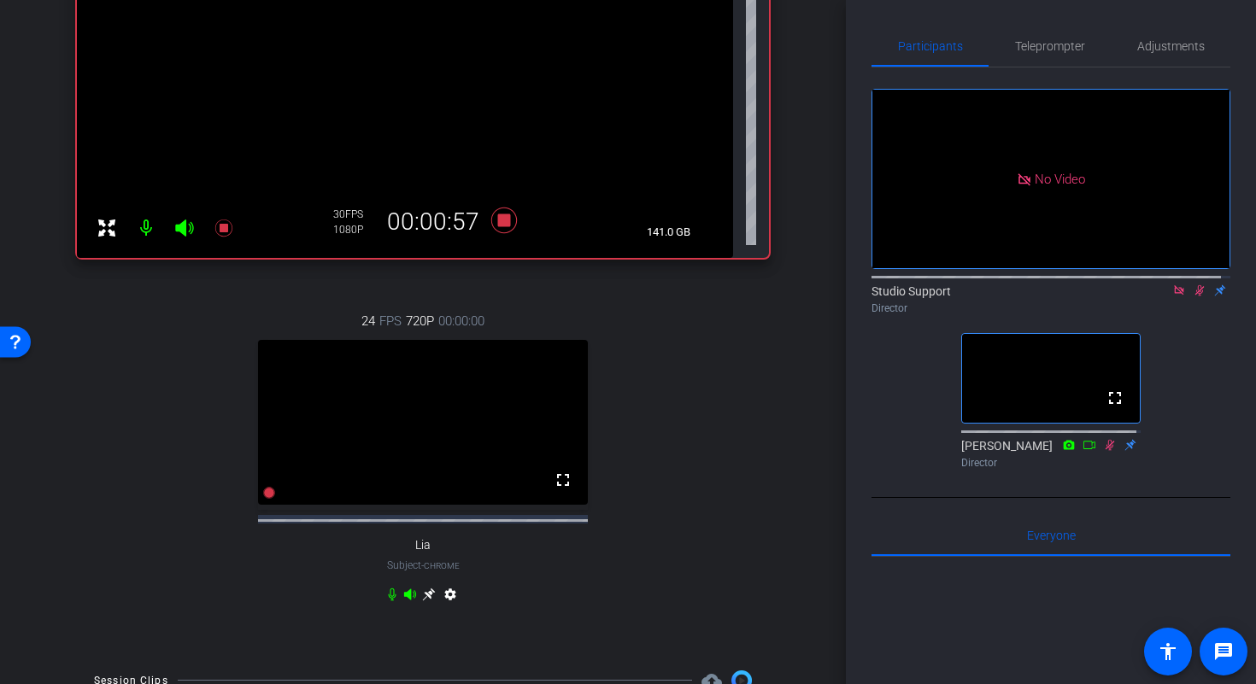
scroll to position [221, 0]
drag, startPoint x: 837, startPoint y: 447, endPoint x: 867, endPoint y: 194, distance: 254.6
click at [867, 194] on div "Participants Teleprompter Adjustments No Video Studio Support Director fullscre…" at bounding box center [1051, 342] width 410 height 684
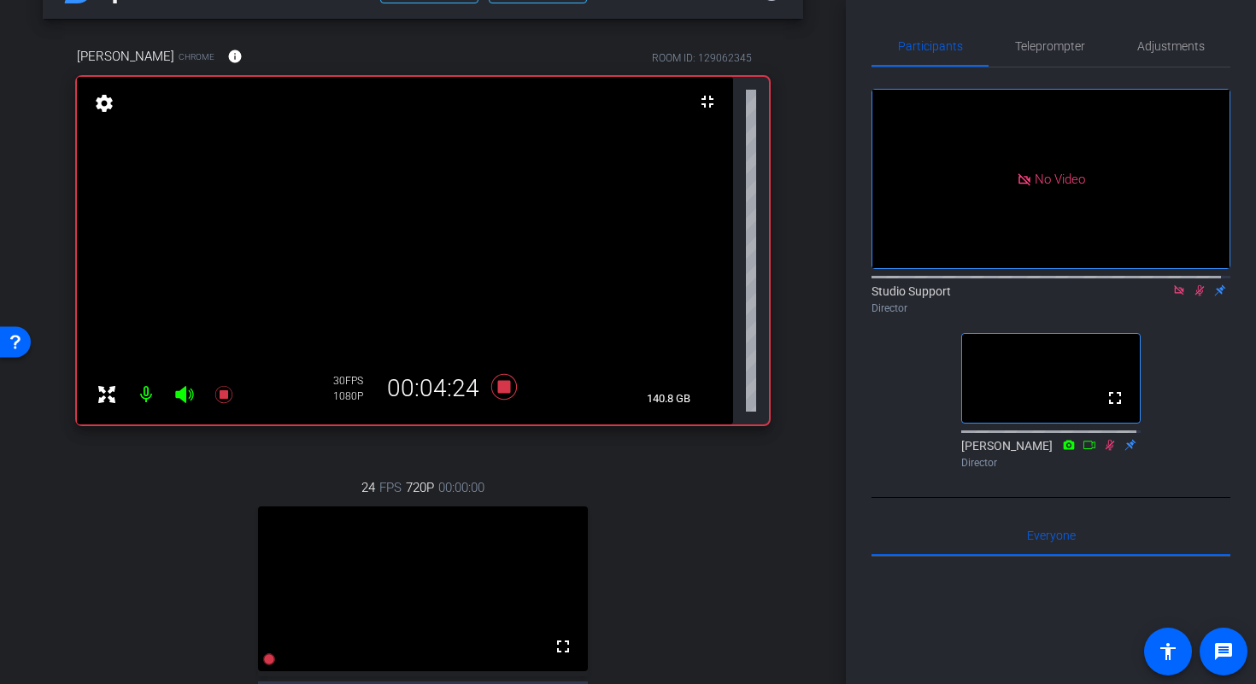
scroll to position [0, 0]
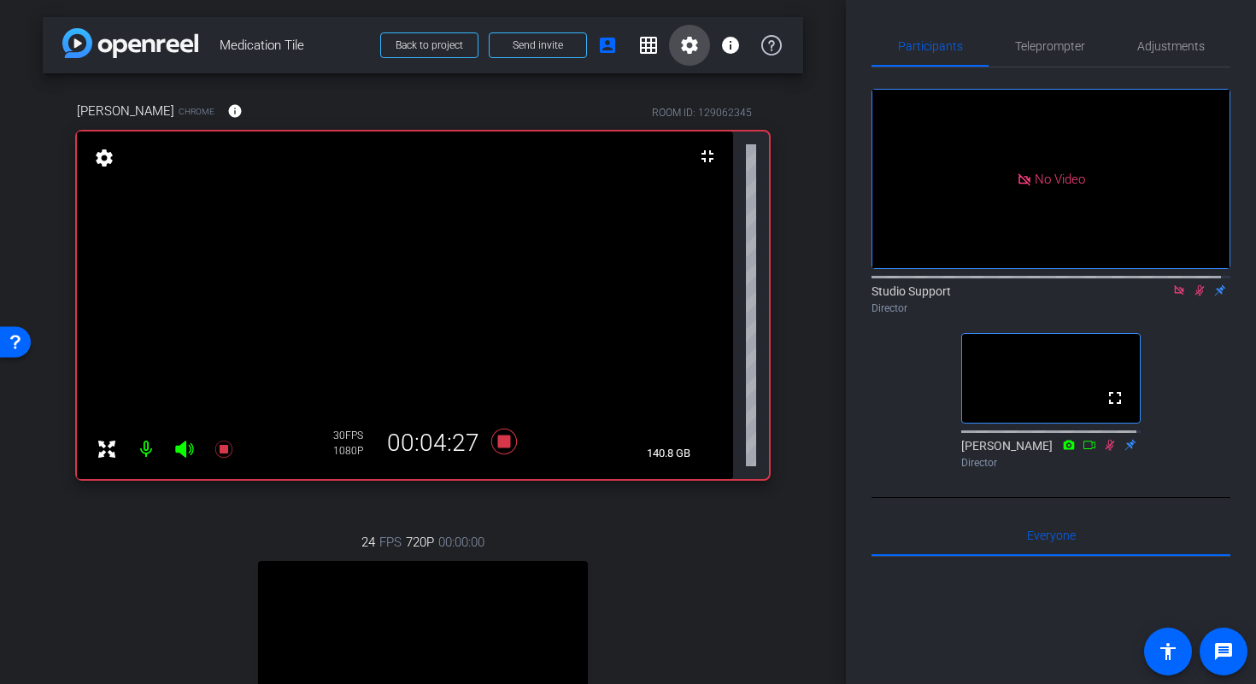
click at [686, 56] on span at bounding box center [689, 45] width 41 height 41
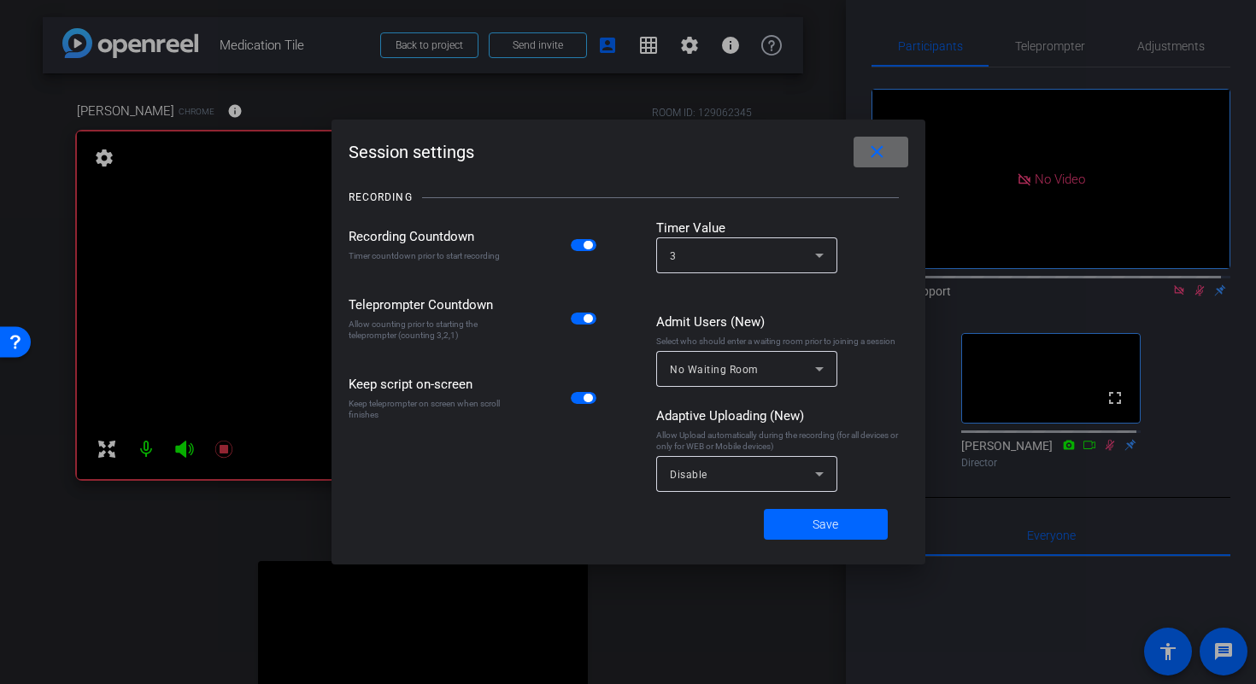
click at [879, 160] on mat-icon "close" at bounding box center [877, 152] width 21 height 21
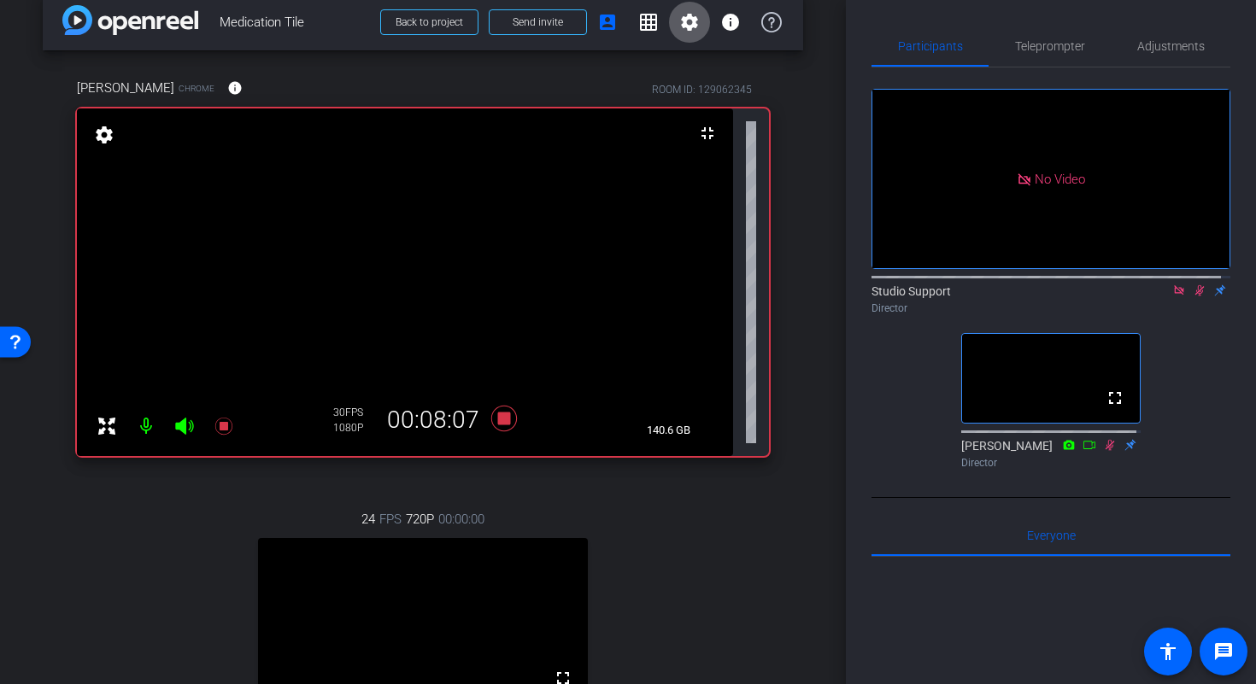
scroll to position [22, 0]
click at [1176, 316] on div "Director" at bounding box center [1051, 308] width 359 height 15
click at [1193, 297] on icon at bounding box center [1200, 291] width 14 height 12
click at [503, 419] on icon at bounding box center [504, 420] width 26 height 26
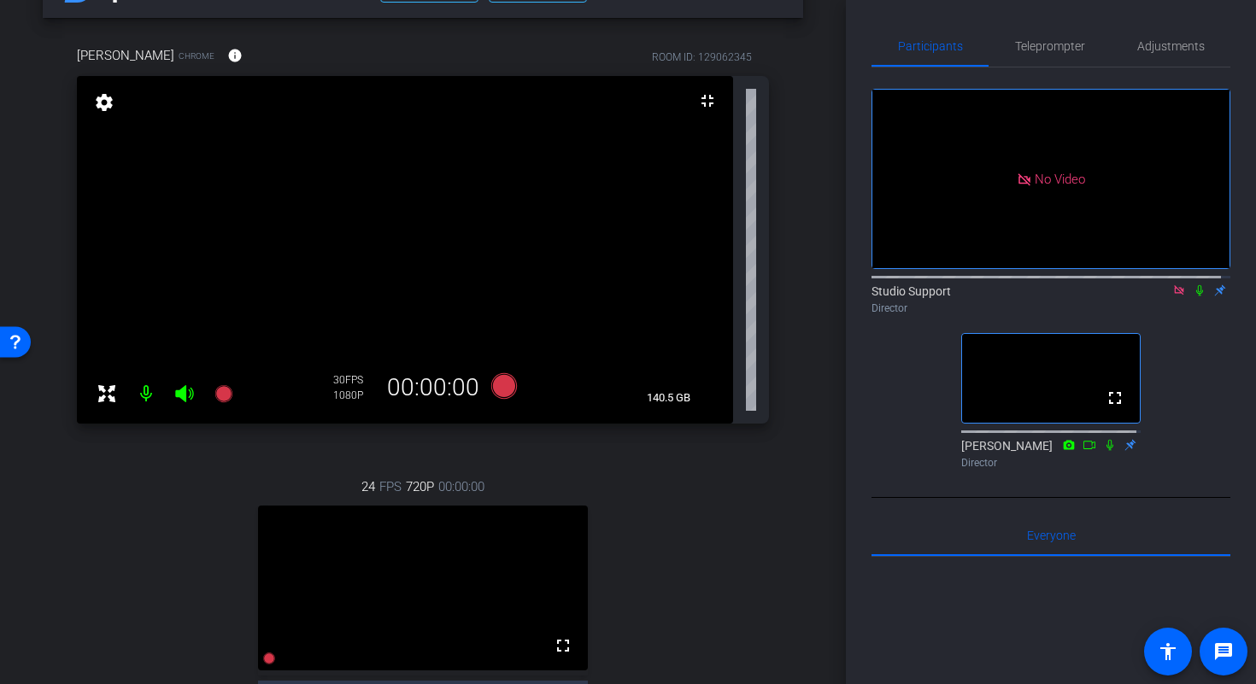
scroll to position [687, 0]
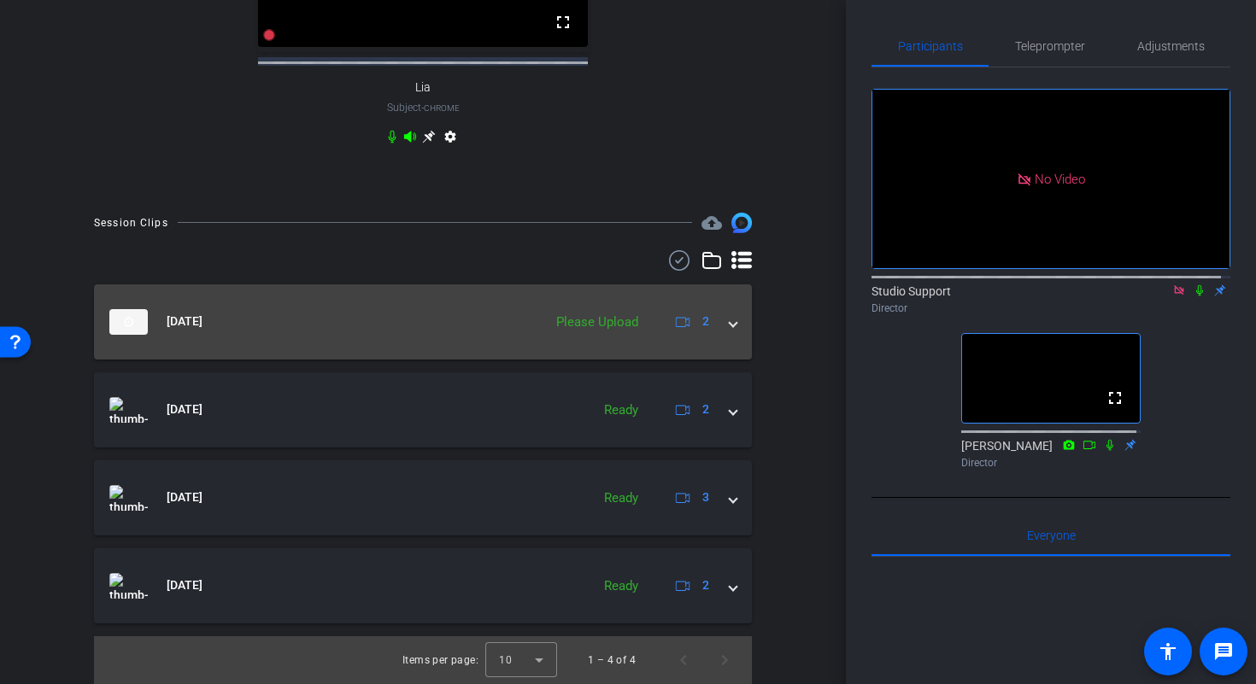
click at [730, 331] on span at bounding box center [733, 322] width 7 height 18
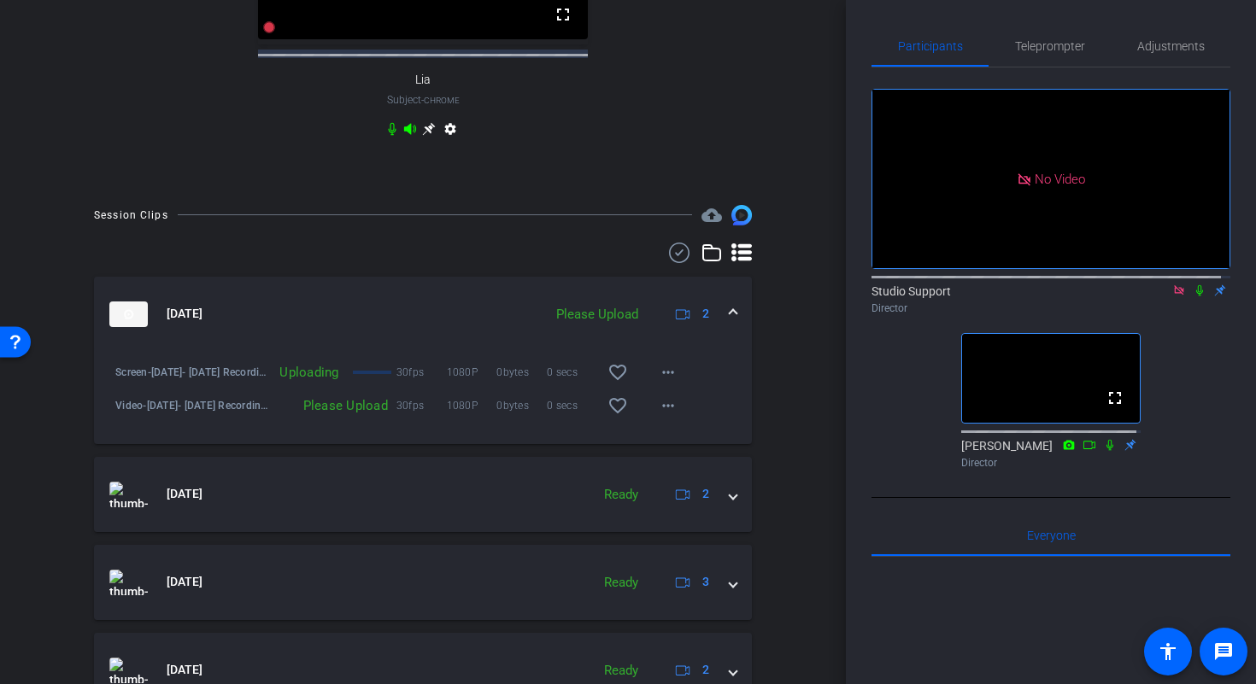
click at [730, 323] on span at bounding box center [733, 314] width 7 height 18
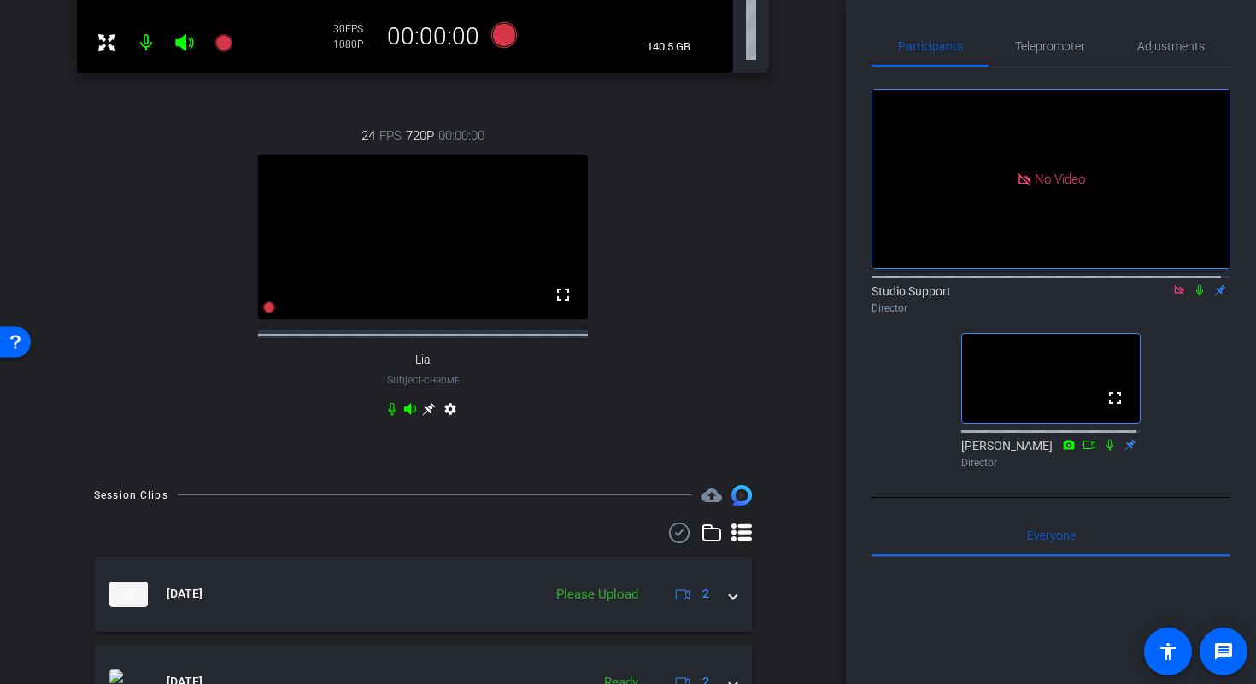
scroll to position [443, 0]
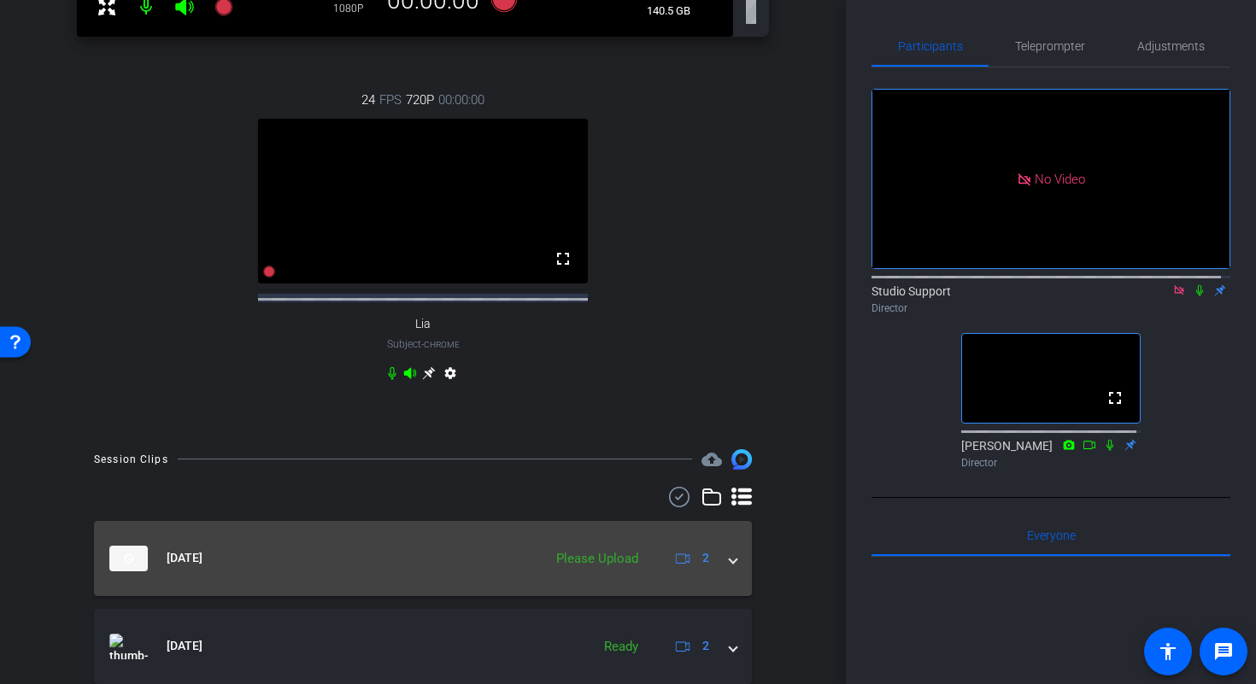
click at [730, 567] on span at bounding box center [733, 558] width 7 height 18
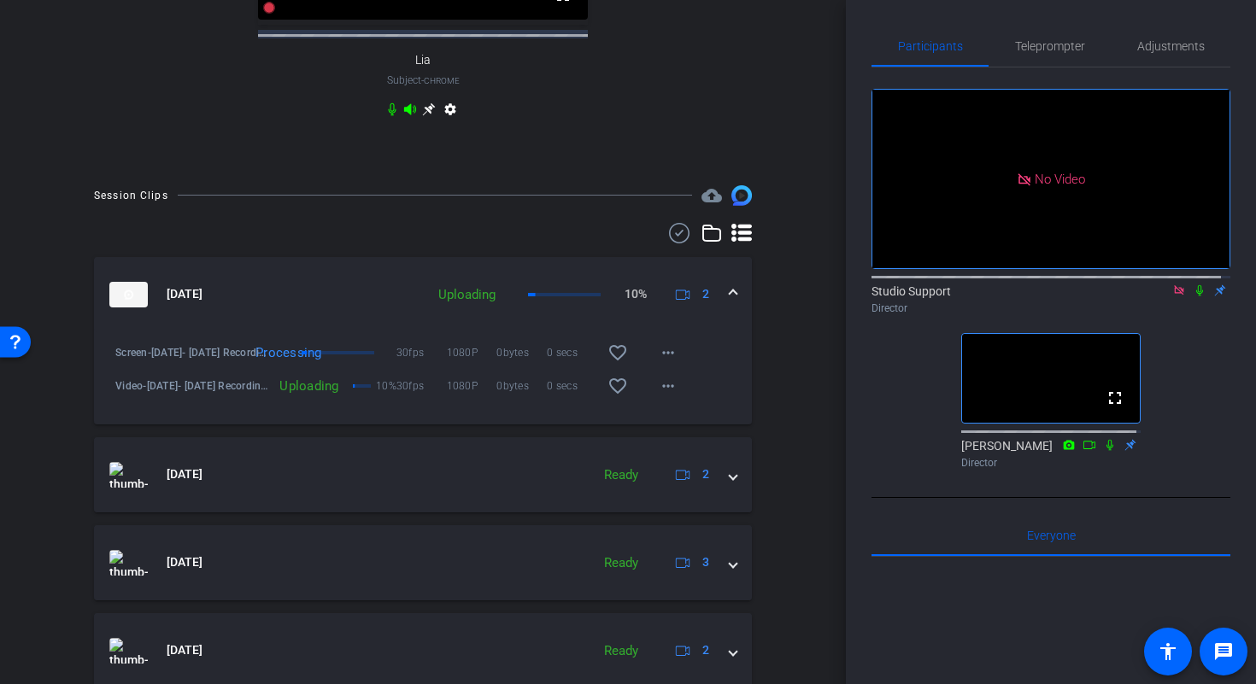
scroll to position [714, 0]
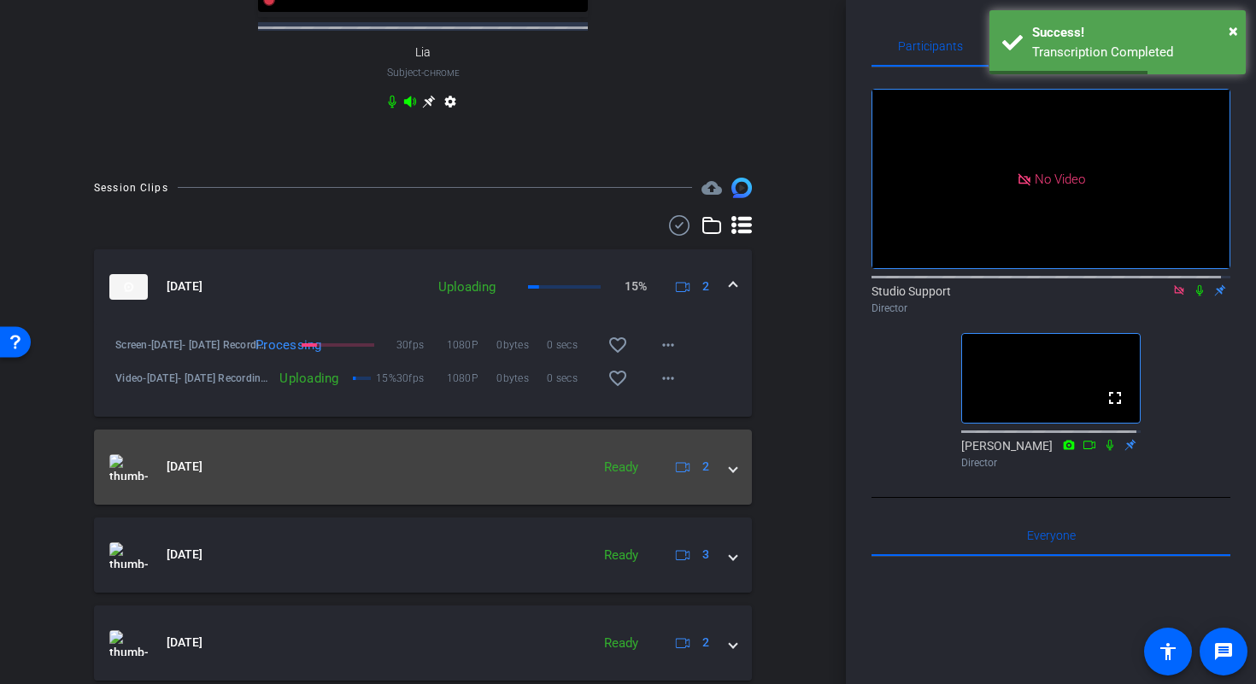
click at [730, 476] on span at bounding box center [733, 467] width 7 height 18
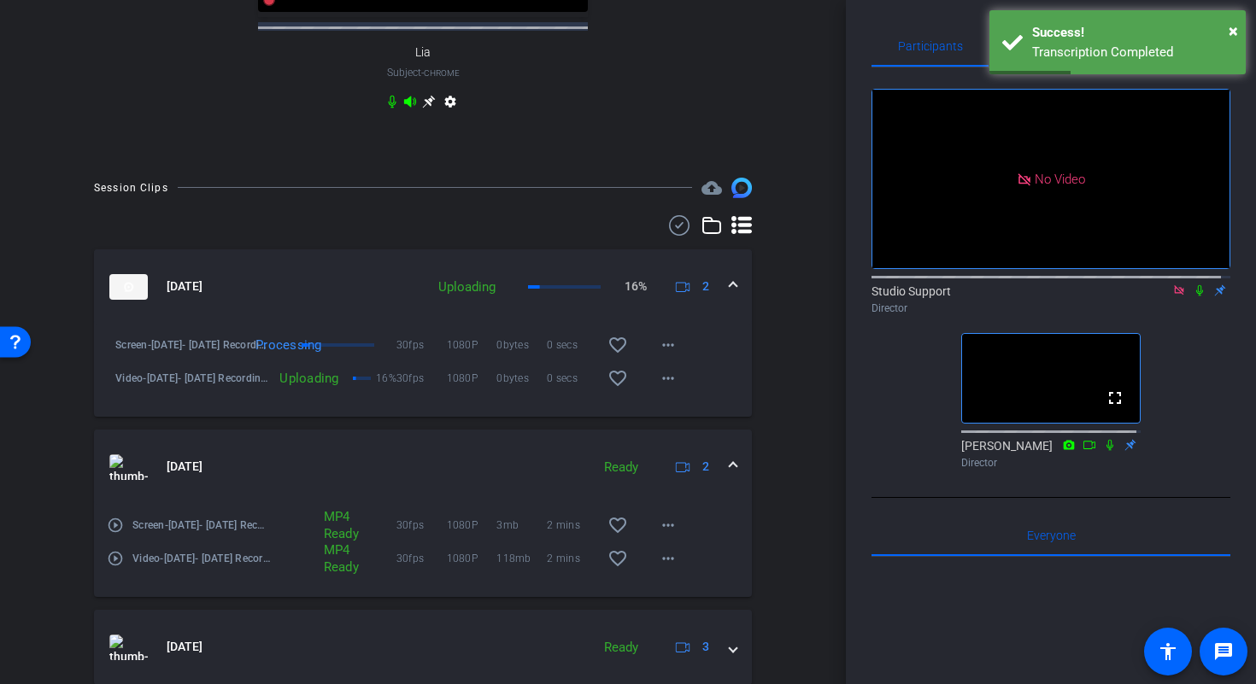
click at [118, 534] on mat-icon "play_circle_outline" at bounding box center [115, 525] width 17 height 17
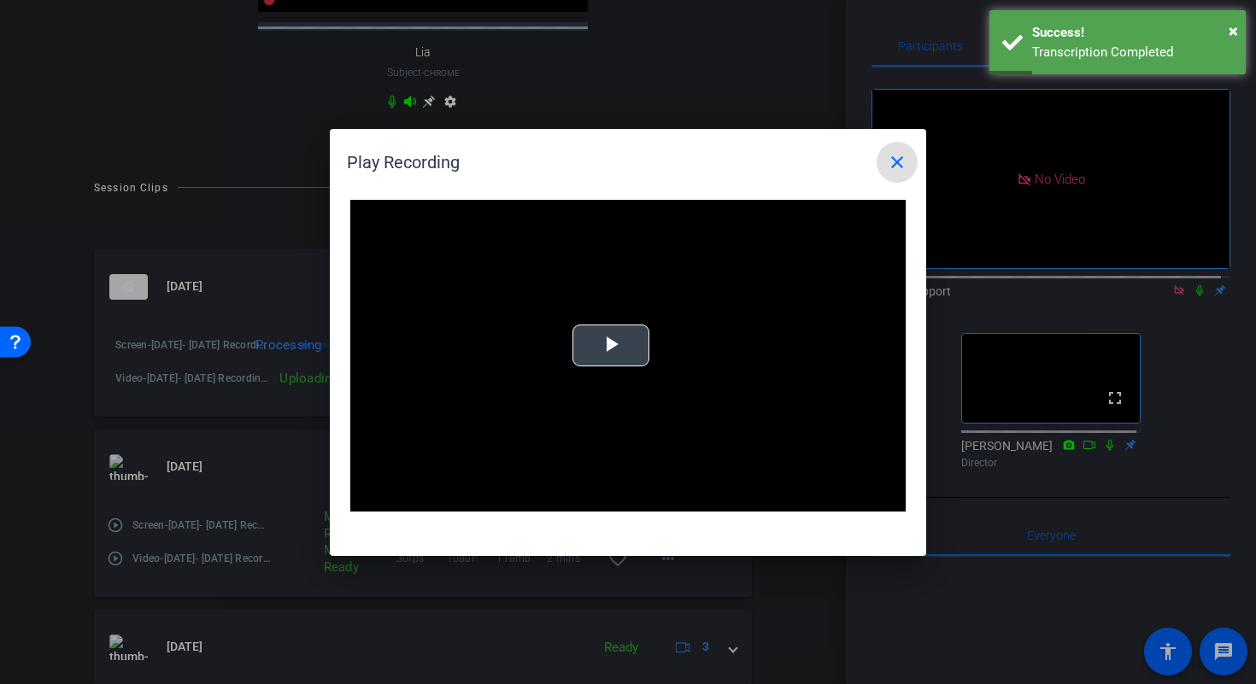
click at [665, 350] on video "Video Player" at bounding box center [627, 356] width 555 height 313
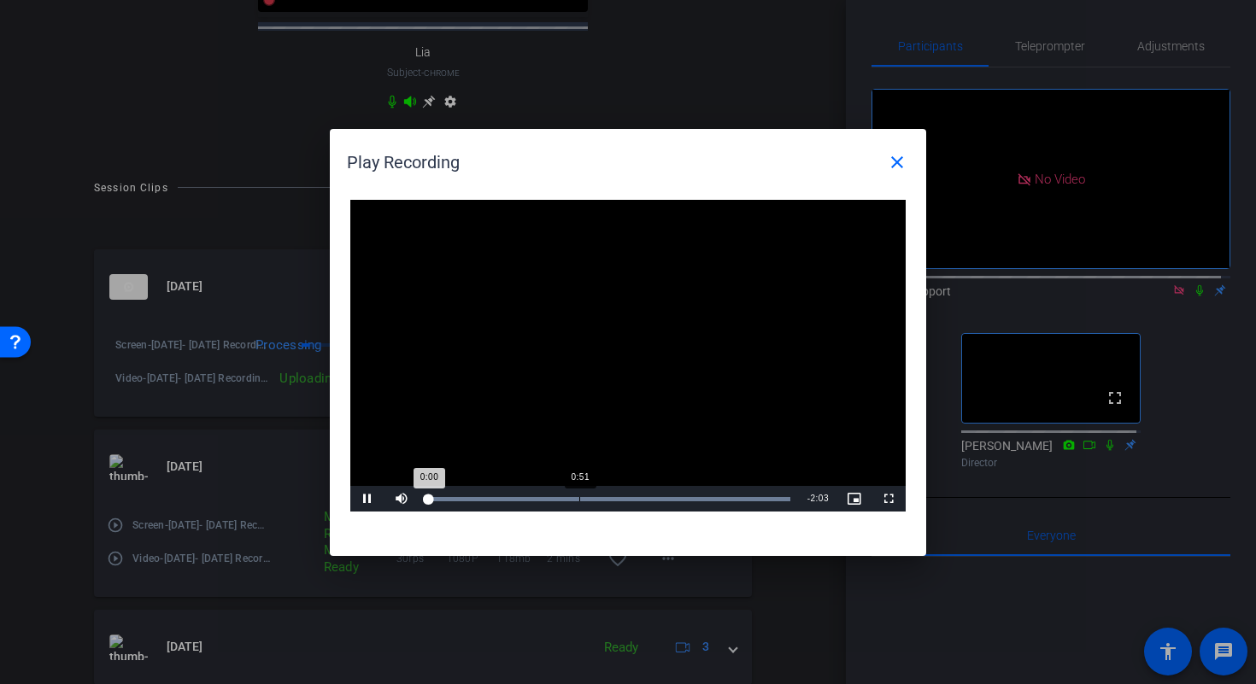
click at [580, 502] on div "Loaded : 100.00% 0:51 0:00" at bounding box center [609, 499] width 380 height 26
click at [646, 492] on div "Loaded : 100.00% 1:14 0:53" at bounding box center [609, 499] width 380 height 26
click at [728, 496] on div "Loaded : 100.00% 1:41 1:15" at bounding box center [609, 499] width 380 height 26
click at [772, 500] on div "Loaded : 100.00% 1:56 1:42" at bounding box center [608, 499] width 363 height 4
click at [893, 168] on mat-icon "close" at bounding box center [897, 162] width 21 height 21
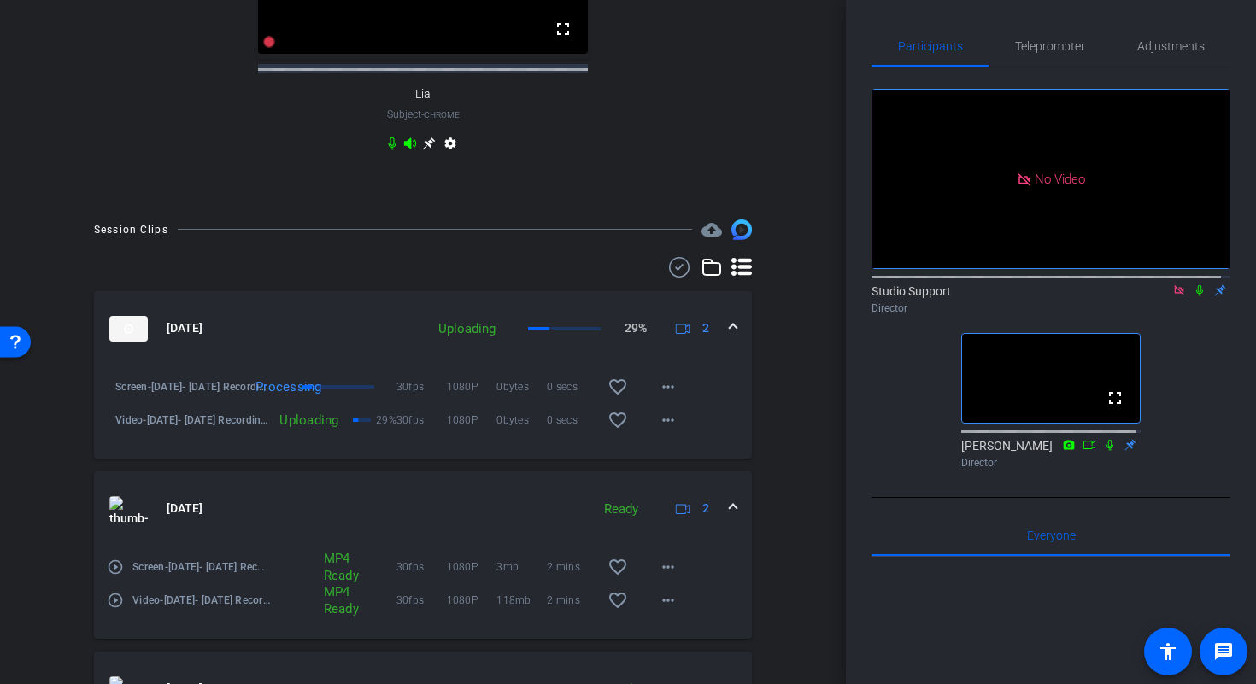
scroll to position [667, 0]
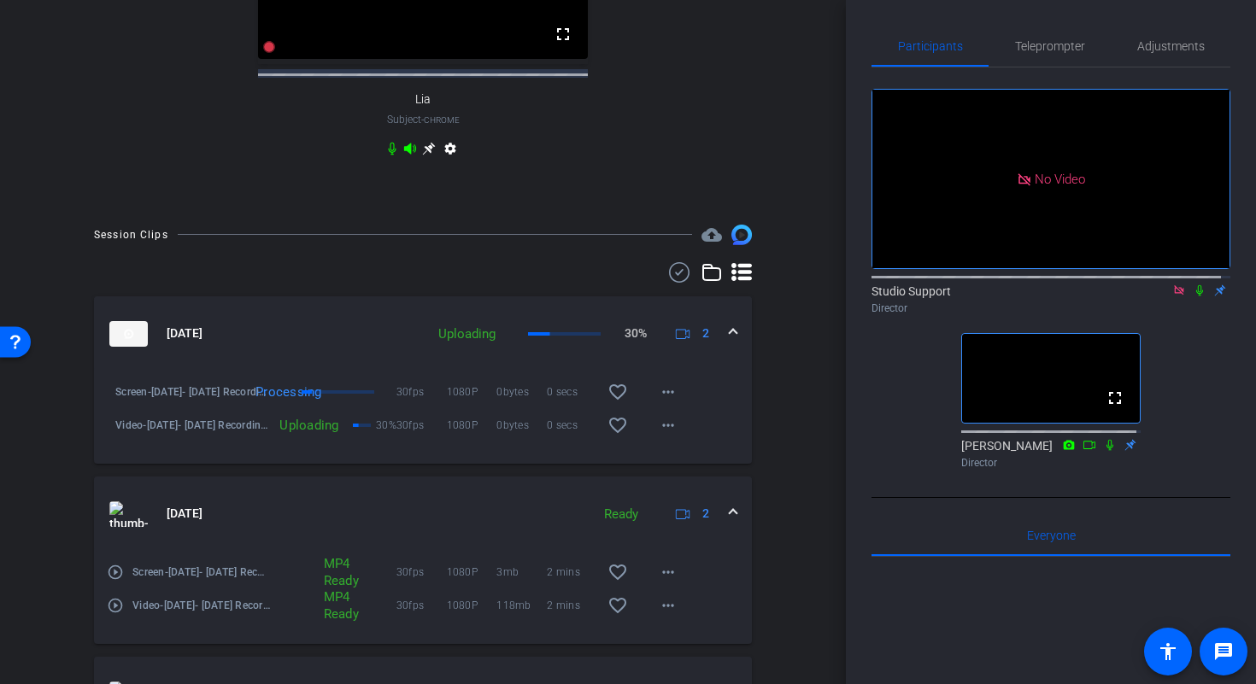
click at [730, 523] on span at bounding box center [733, 514] width 7 height 18
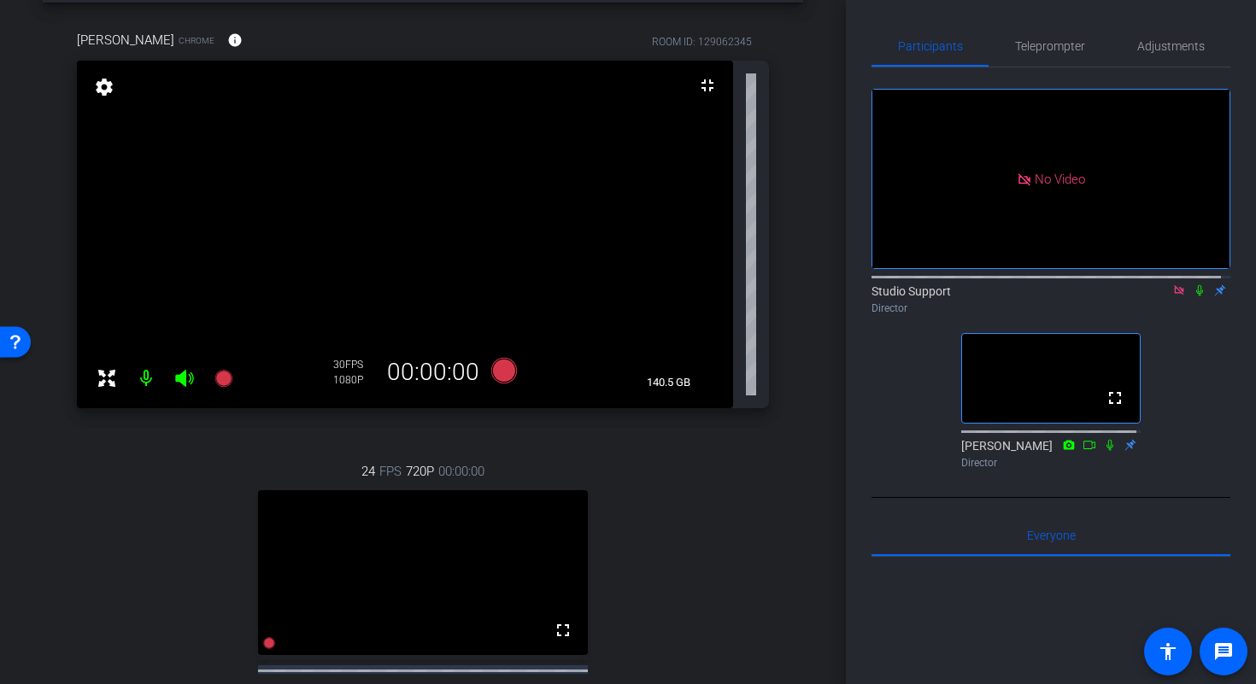
scroll to position [69, 0]
click at [506, 373] on icon at bounding box center [504, 373] width 26 height 26
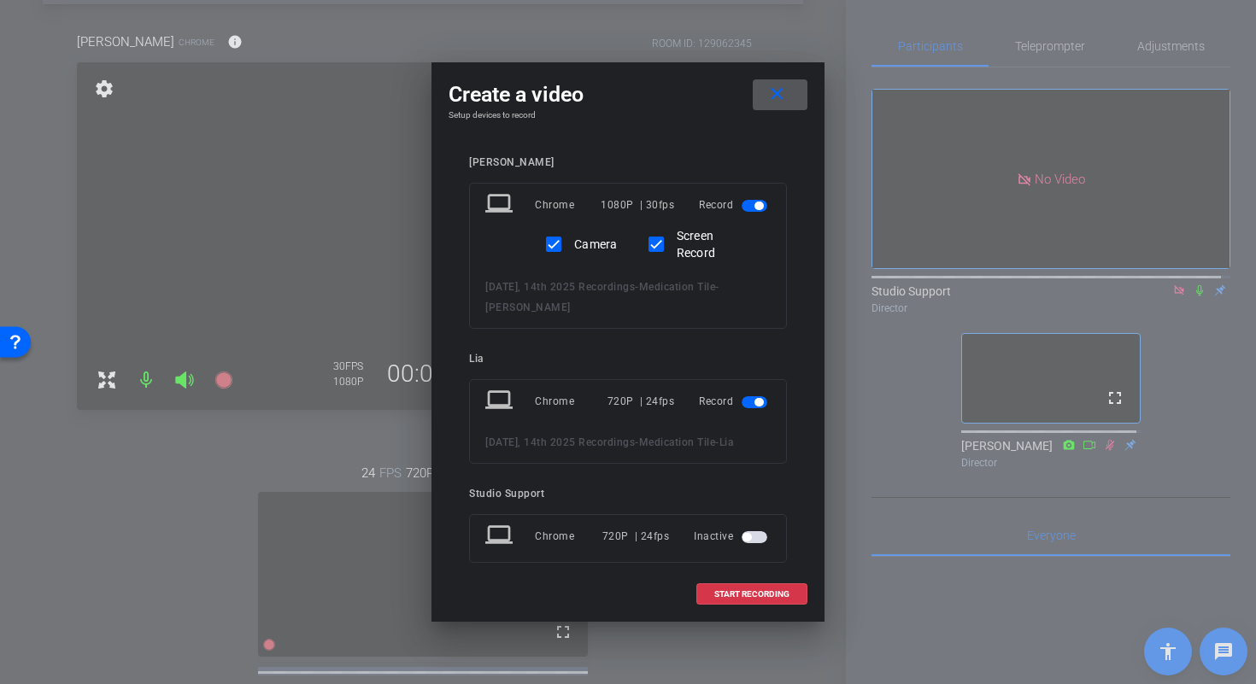
click at [742, 407] on span "button" at bounding box center [755, 403] width 26 height 12
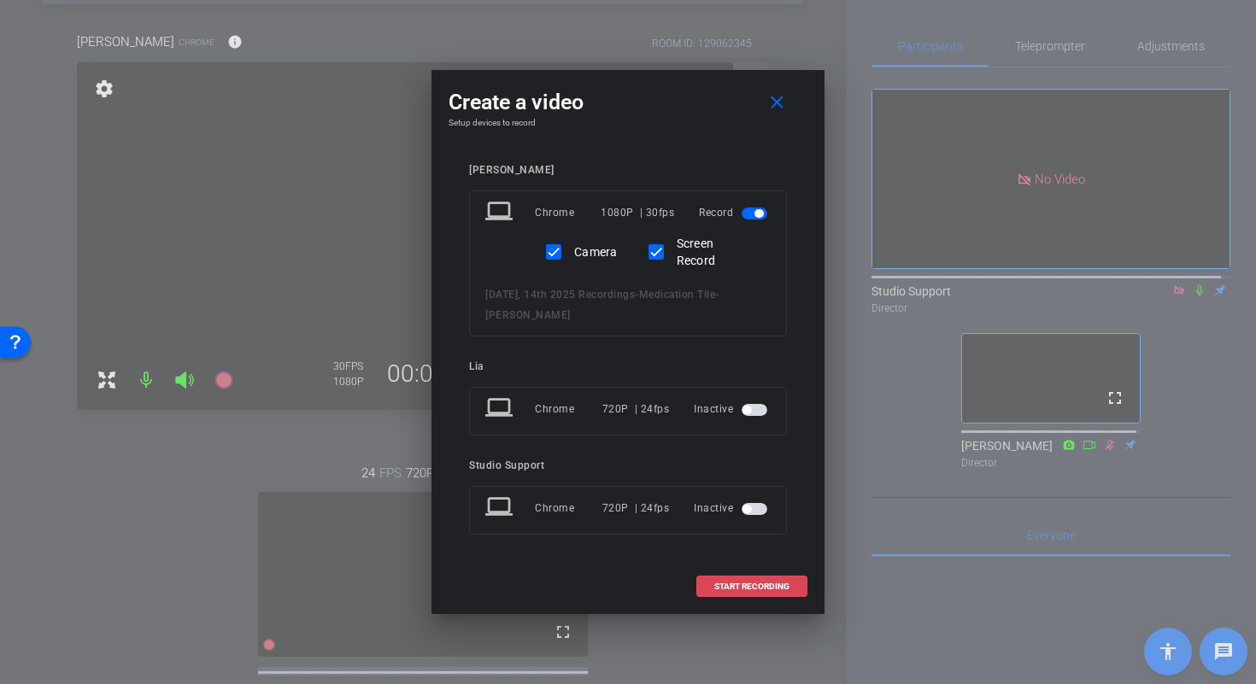
click at [755, 585] on span "START RECORDING" at bounding box center [751, 587] width 75 height 9
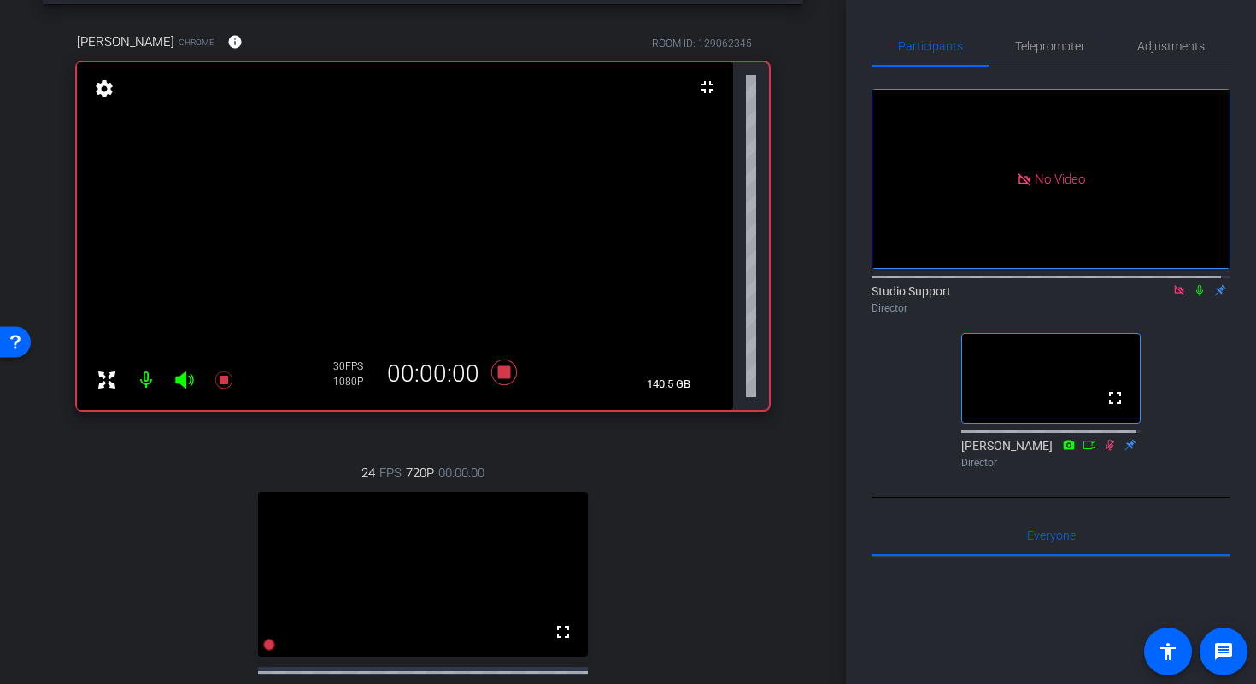
click at [1193, 297] on icon at bounding box center [1200, 291] width 14 height 12
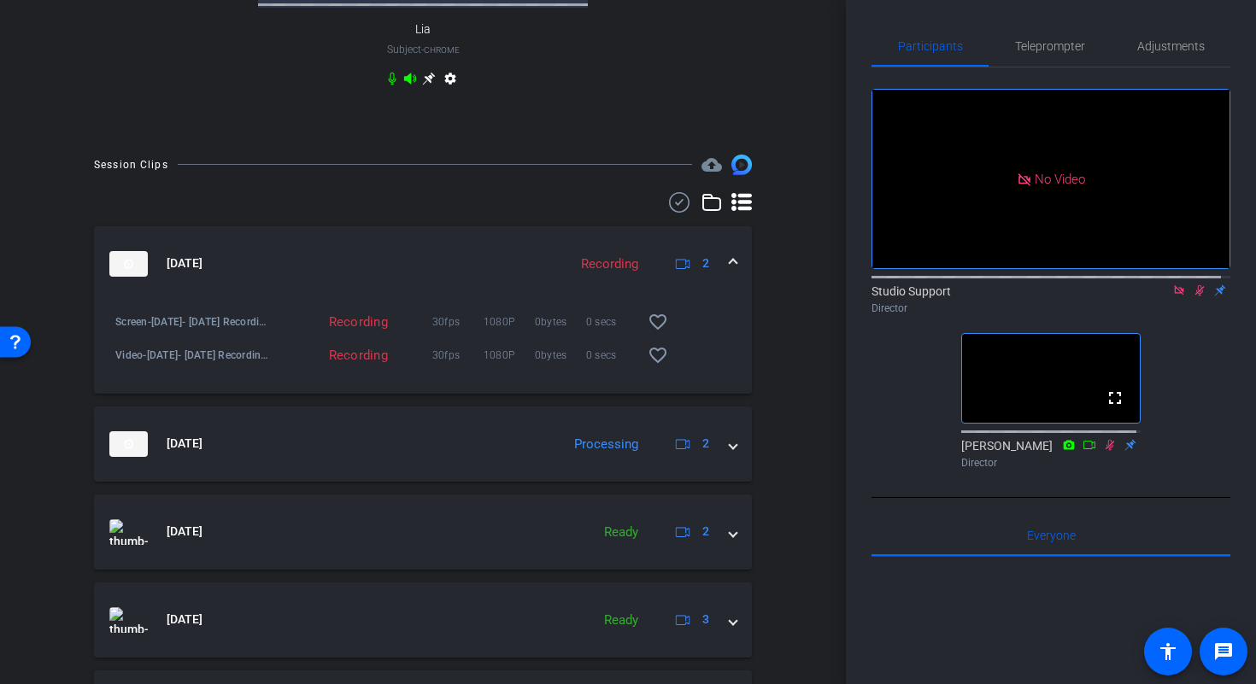
scroll to position [875, 0]
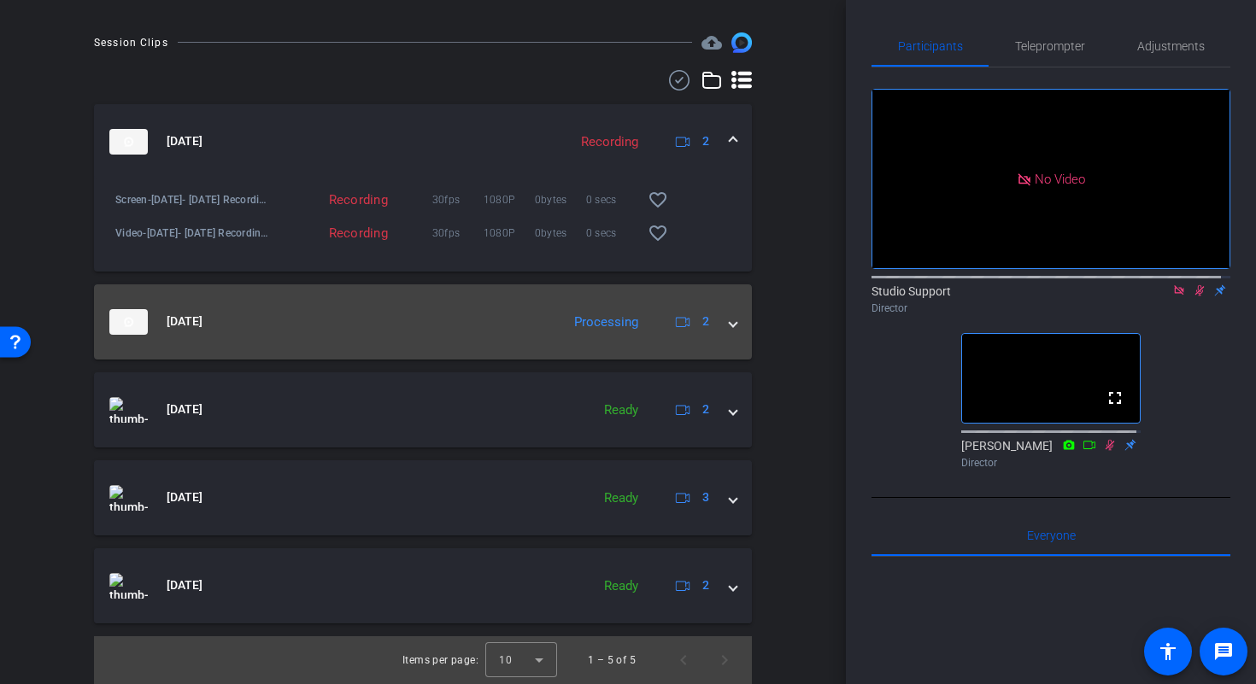
click at [726, 331] on mat-expansion-panel-header "Oct 13, 2025 Processing 2" at bounding box center [423, 322] width 658 height 75
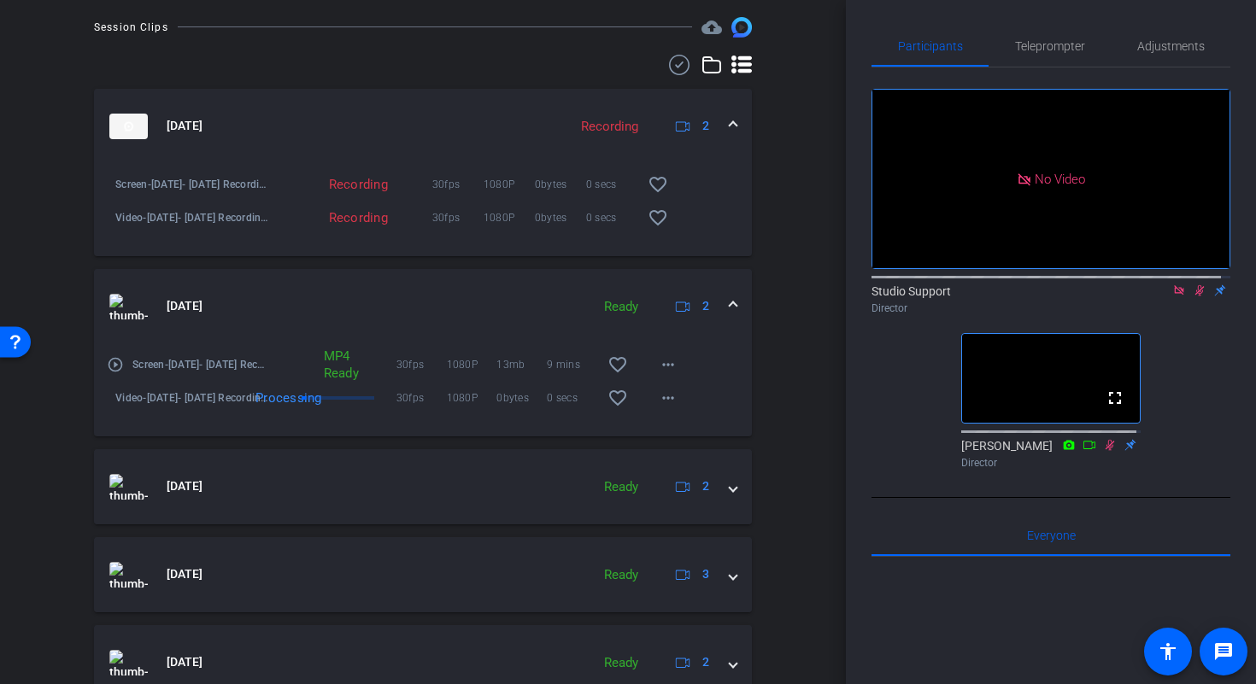
click at [115, 373] on mat-icon "play_circle_outline" at bounding box center [115, 364] width 17 height 17
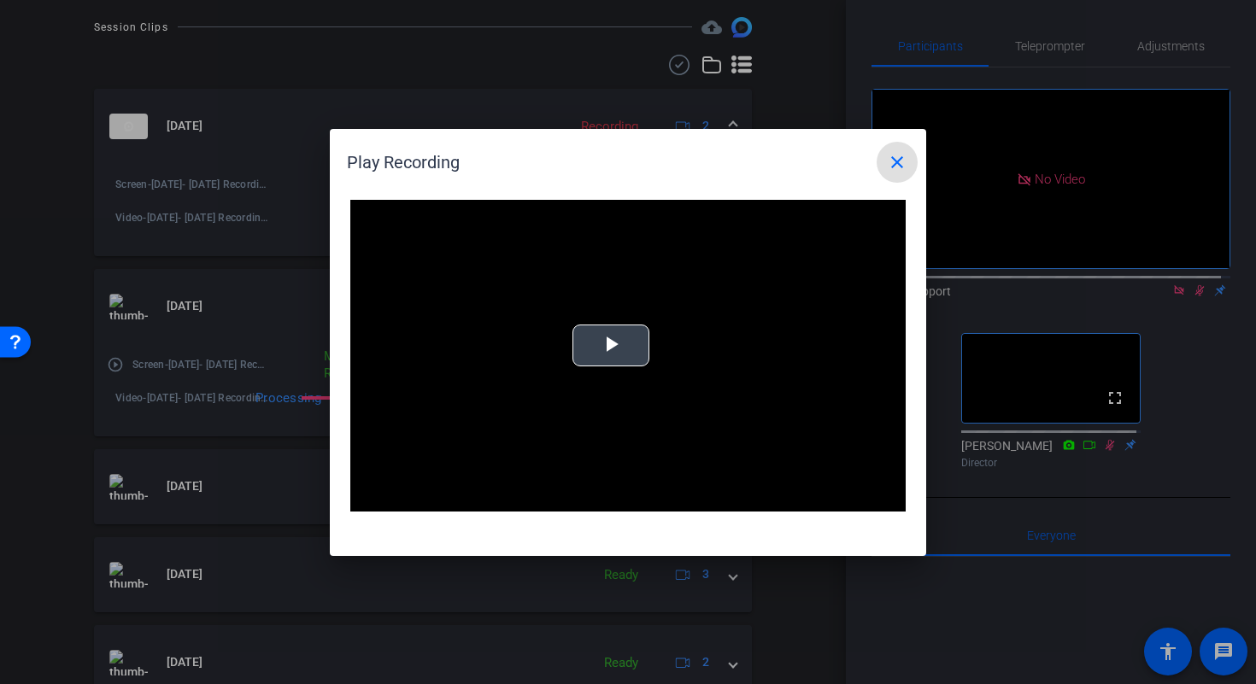
click at [614, 328] on div "Video Player is loading. Play Video Play Mute Current Time 0:00 / Duration -:- …" at bounding box center [627, 356] width 555 height 313
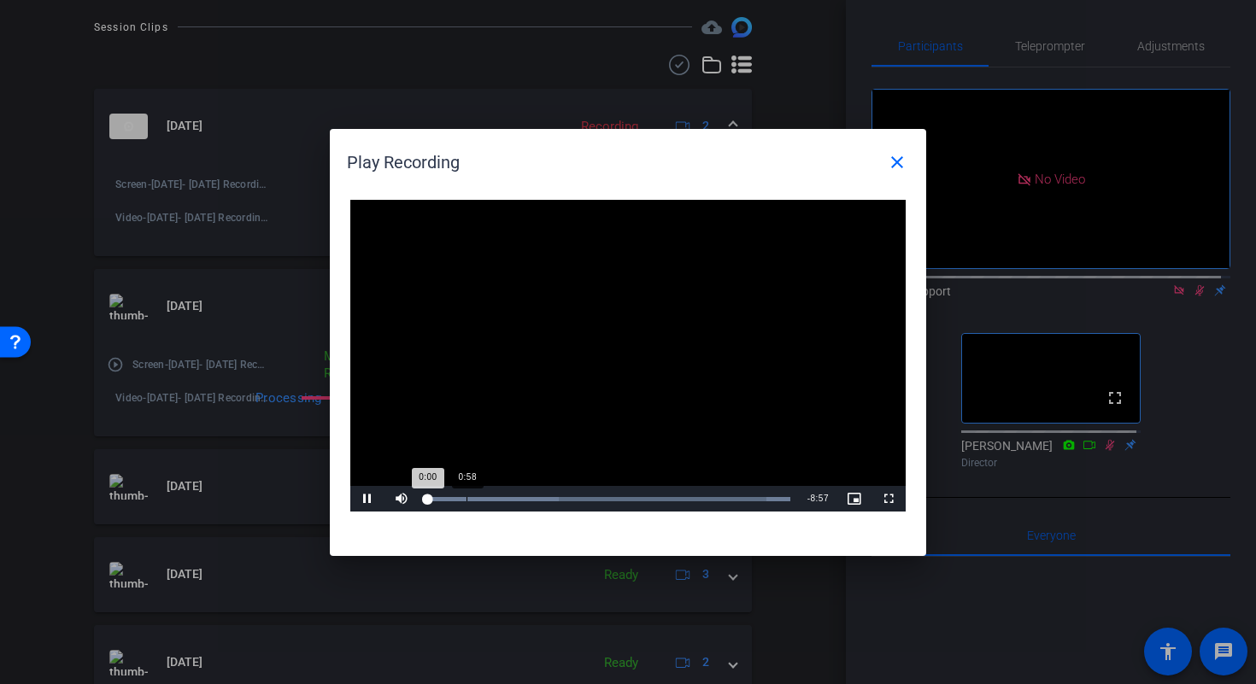
click at [467, 497] on div "Loaded : 100.00% 0:58 0:00" at bounding box center [608, 499] width 363 height 4
click at [543, 492] on div "Loaded : 100.00% 2:53 0:58" at bounding box center [609, 499] width 380 height 26
click at [601, 496] on div "Loaded : 100.00% 4:17 4:17" at bounding box center [609, 499] width 380 height 26
click at [661, 497] on div "Loaded : 100.00% 5:47 4:18" at bounding box center [608, 499] width 363 height 4
click at [720, 499] on div "7:13" at bounding box center [720, 499] width 1 height 4
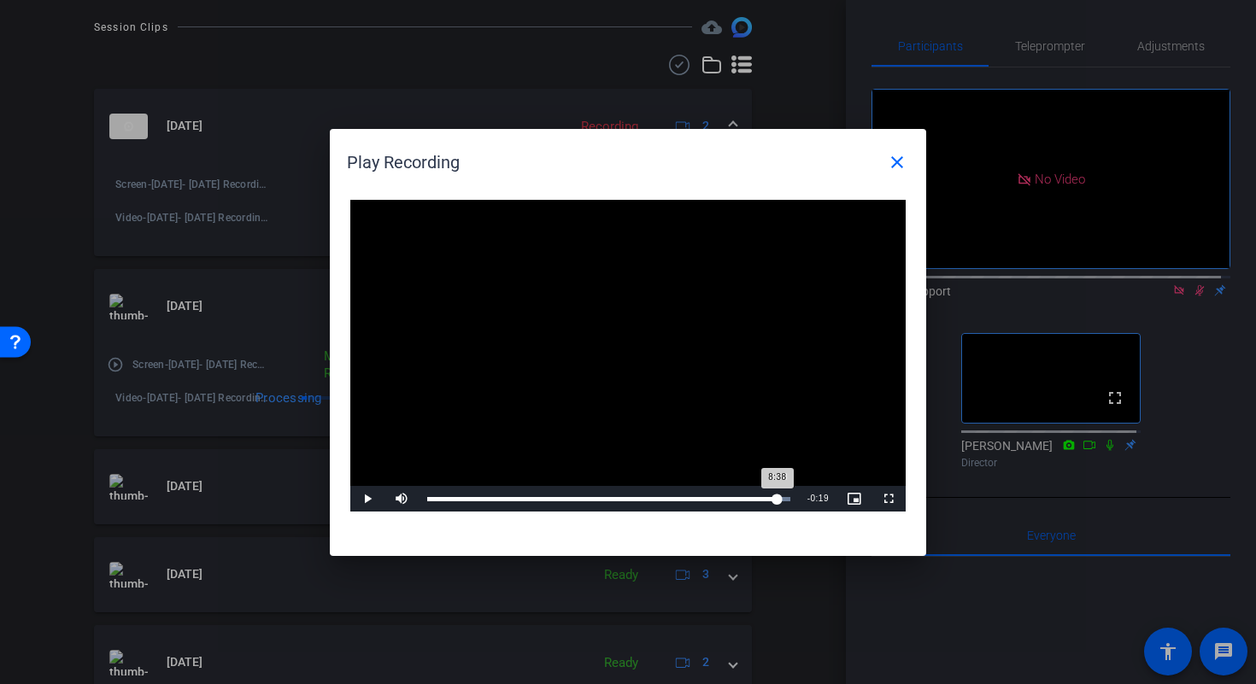
click at [778, 500] on div "Loaded : 100.00% 8:38 8:38" at bounding box center [608, 499] width 363 height 4
click at [896, 165] on mat-icon "close" at bounding box center [897, 162] width 21 height 21
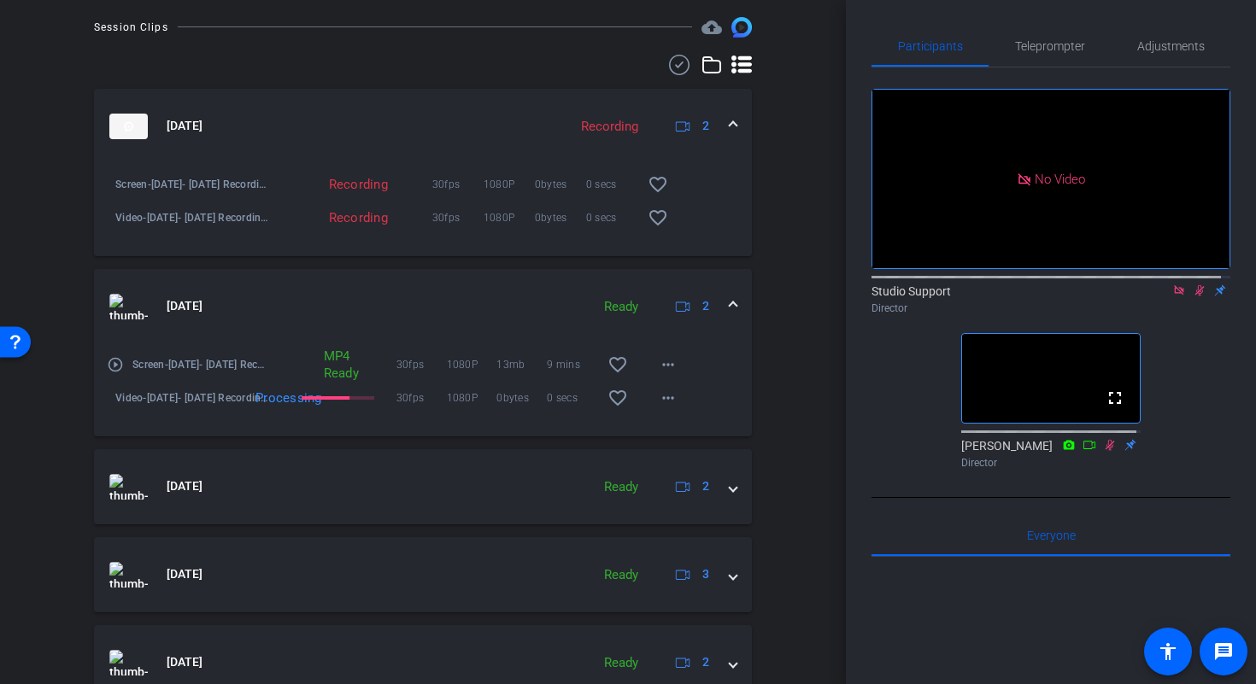
click at [730, 315] on span at bounding box center [733, 306] width 7 height 18
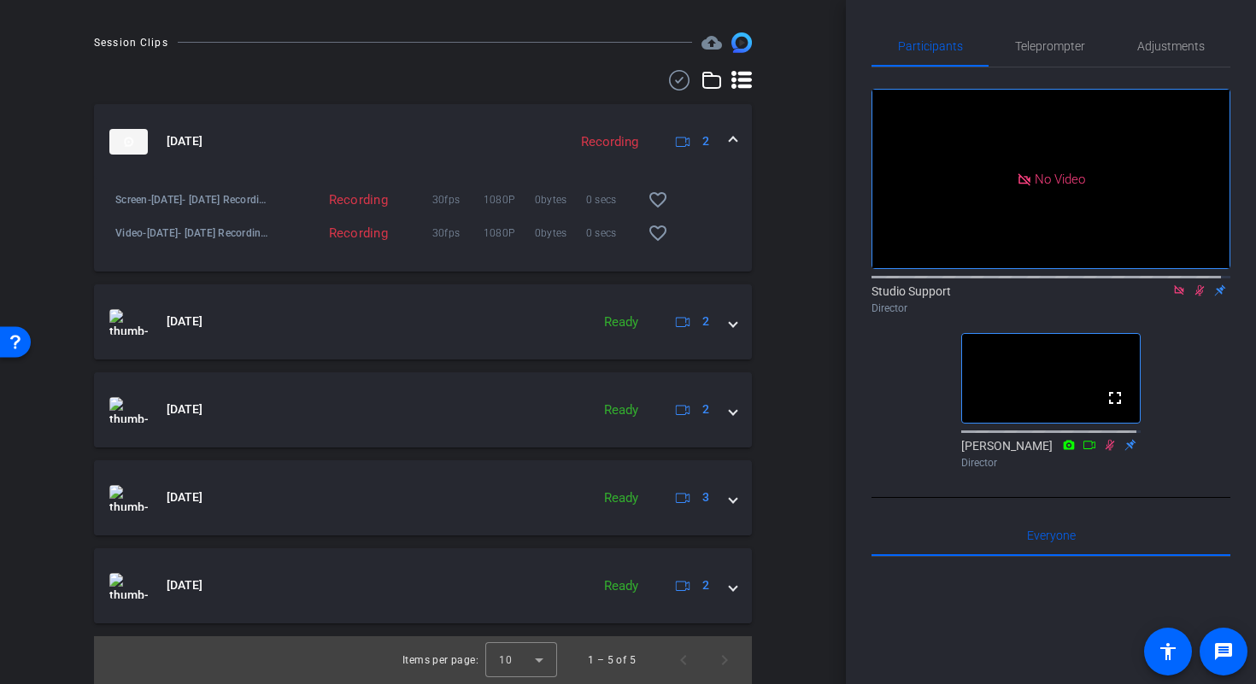
scroll to position [276, 0]
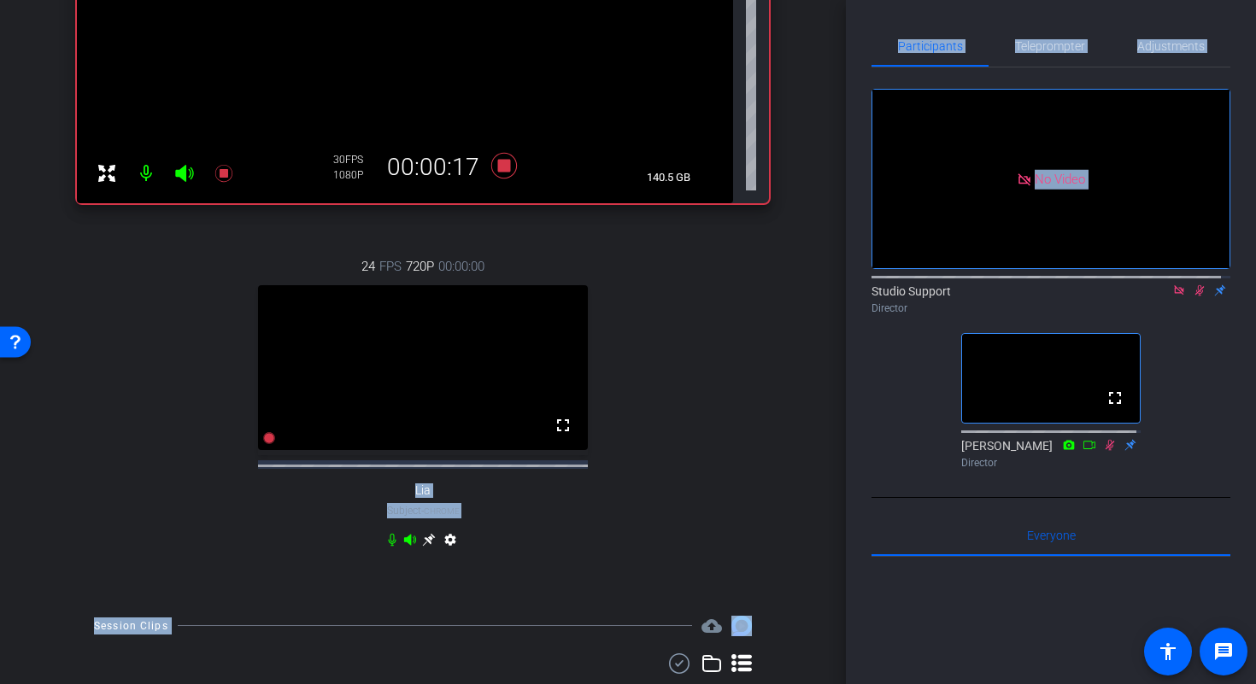
drag, startPoint x: 843, startPoint y: 314, endPoint x: 840, endPoint y: 267, distance: 48.0
click at [840, 267] on div "arrow_back Medication Tile Back to project Send invite account_box grid_on sett…" at bounding box center [628, 342] width 1256 height 684
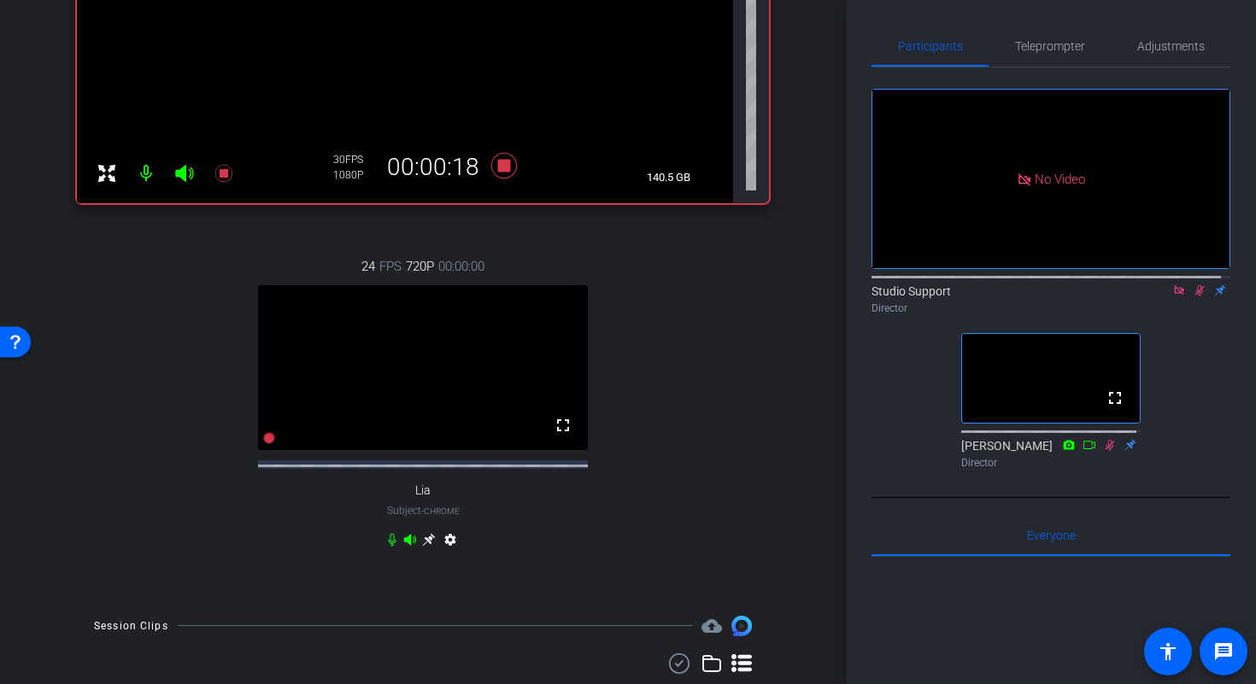
click at [808, 321] on div "arrow_back Medication Tile Back to project Send invite account_box grid_on sett…" at bounding box center [423, 66] width 846 height 684
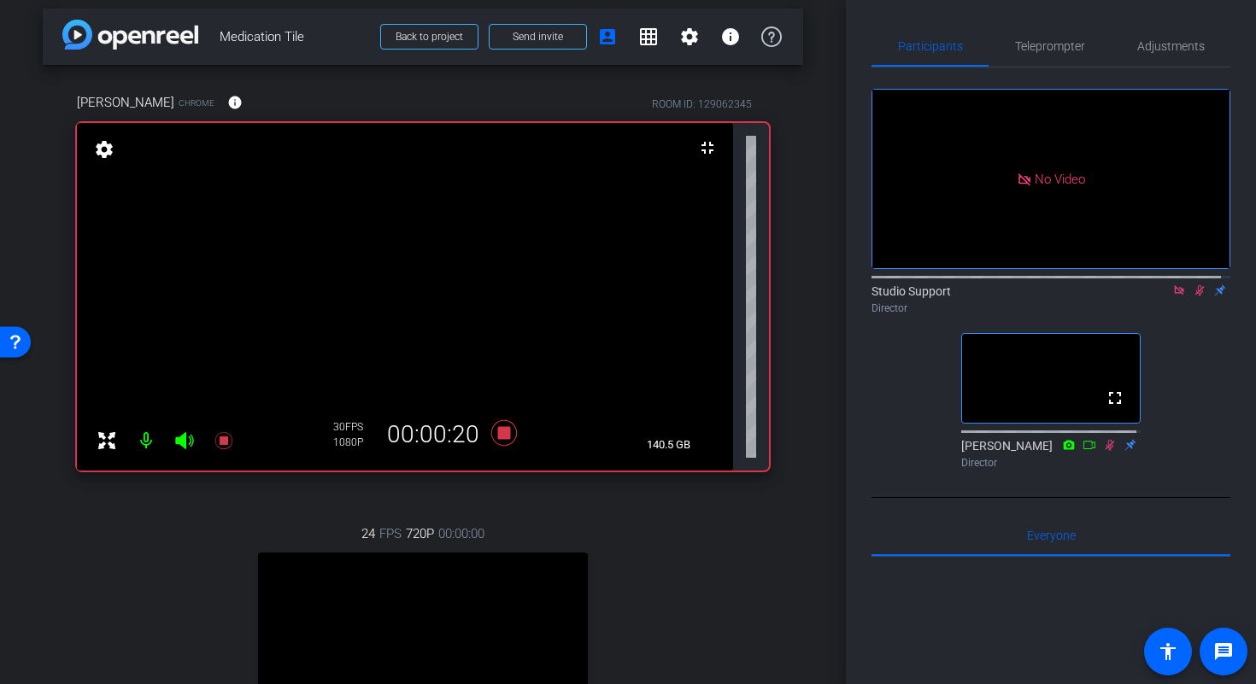
scroll to position [0, 0]
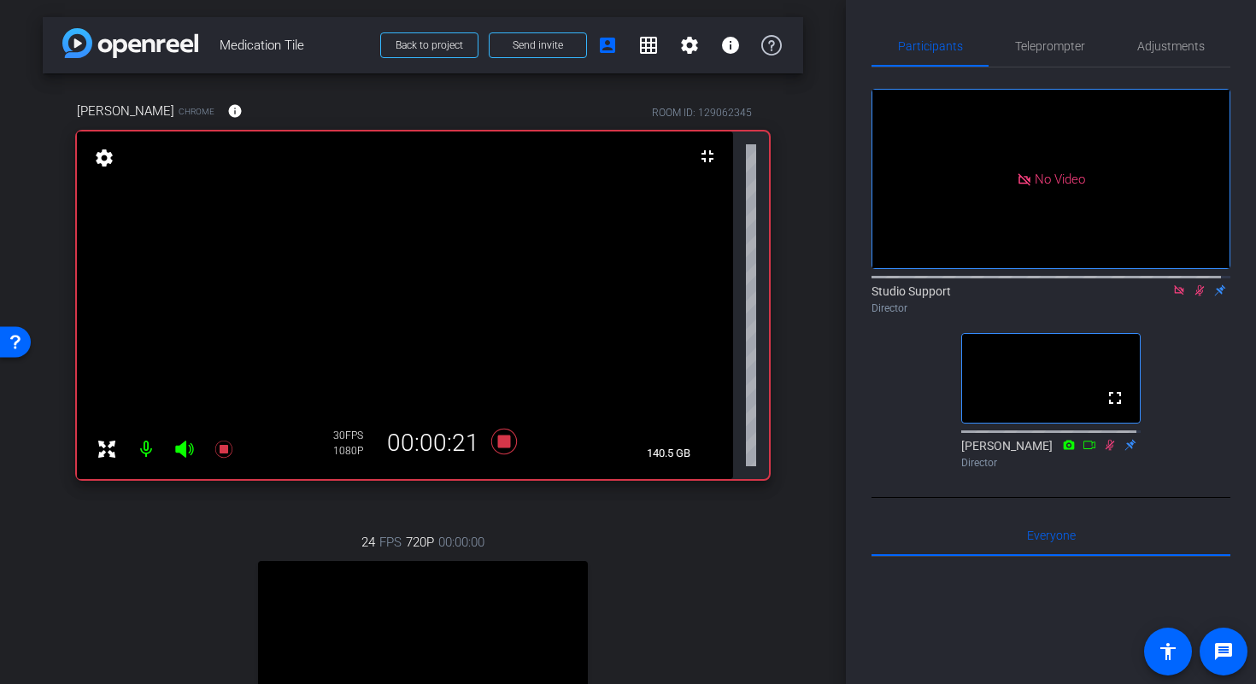
click at [806, 178] on div "arrow_back Medication Tile Back to project Send invite account_box grid_on sett…" at bounding box center [423, 342] width 846 height 684
click at [1193, 297] on icon at bounding box center [1200, 291] width 14 height 12
click at [502, 442] on icon at bounding box center [504, 442] width 26 height 26
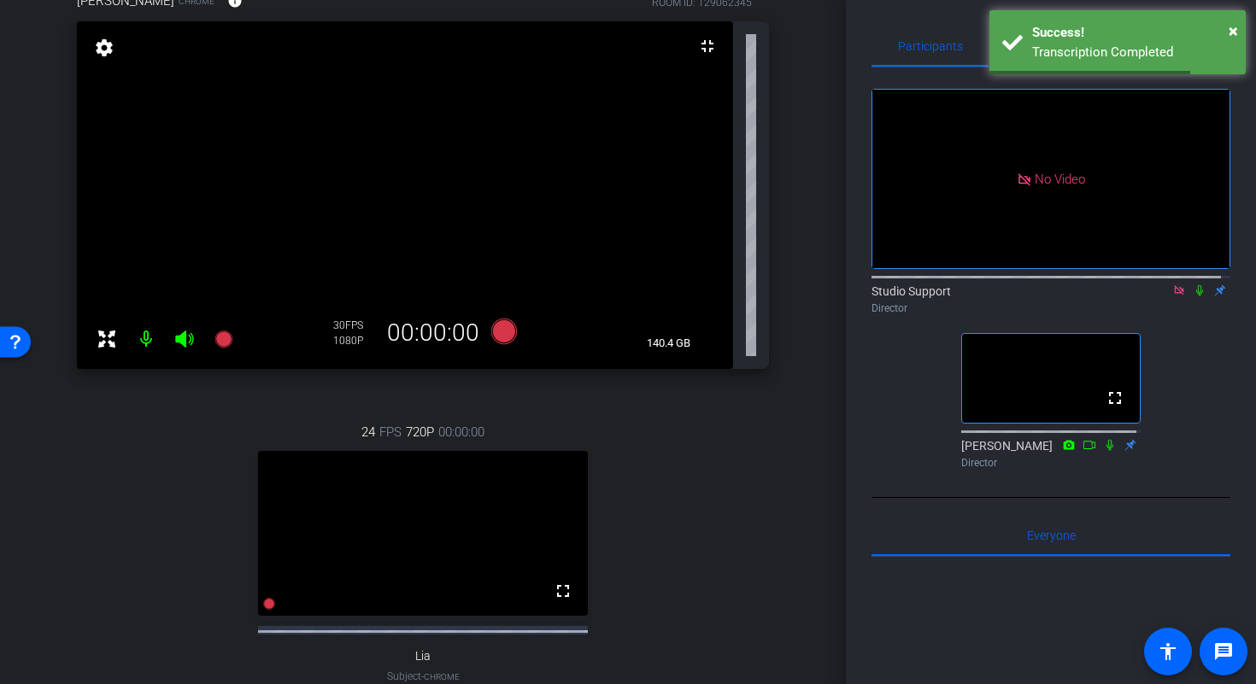
scroll to position [104, 0]
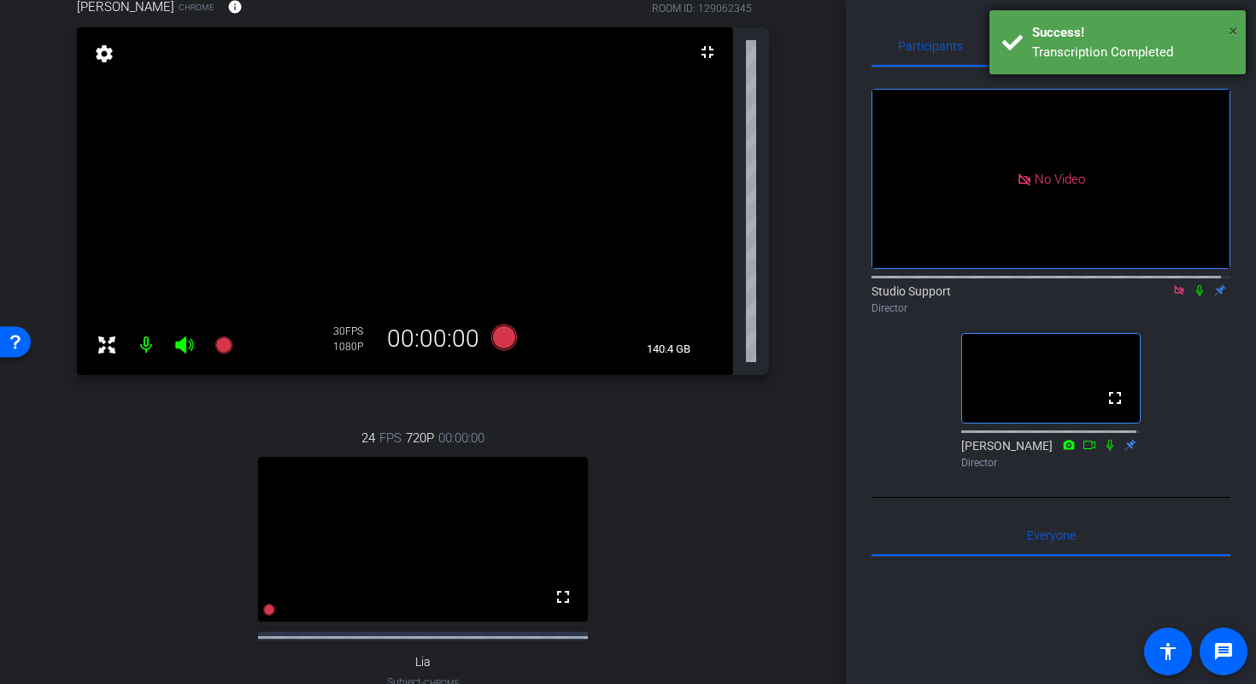
click at [1237, 30] on span "×" at bounding box center [1233, 31] width 9 height 21
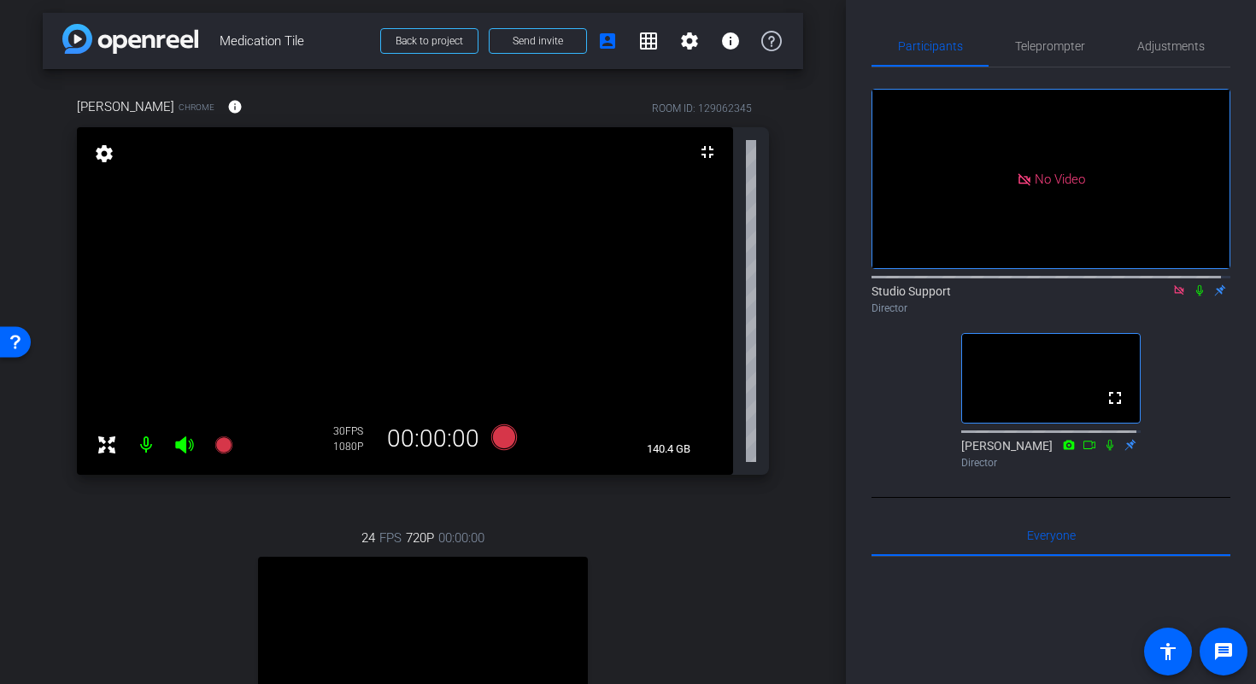
scroll to position [0, 0]
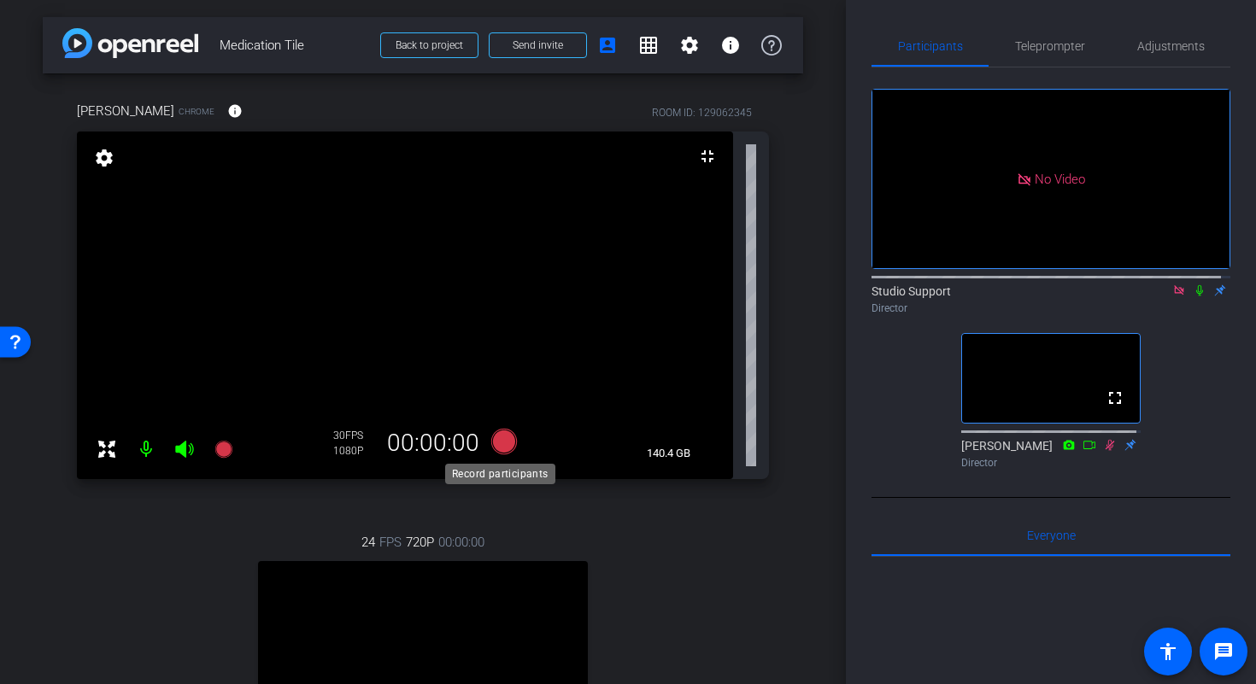
click at [502, 445] on icon at bounding box center [504, 442] width 26 height 26
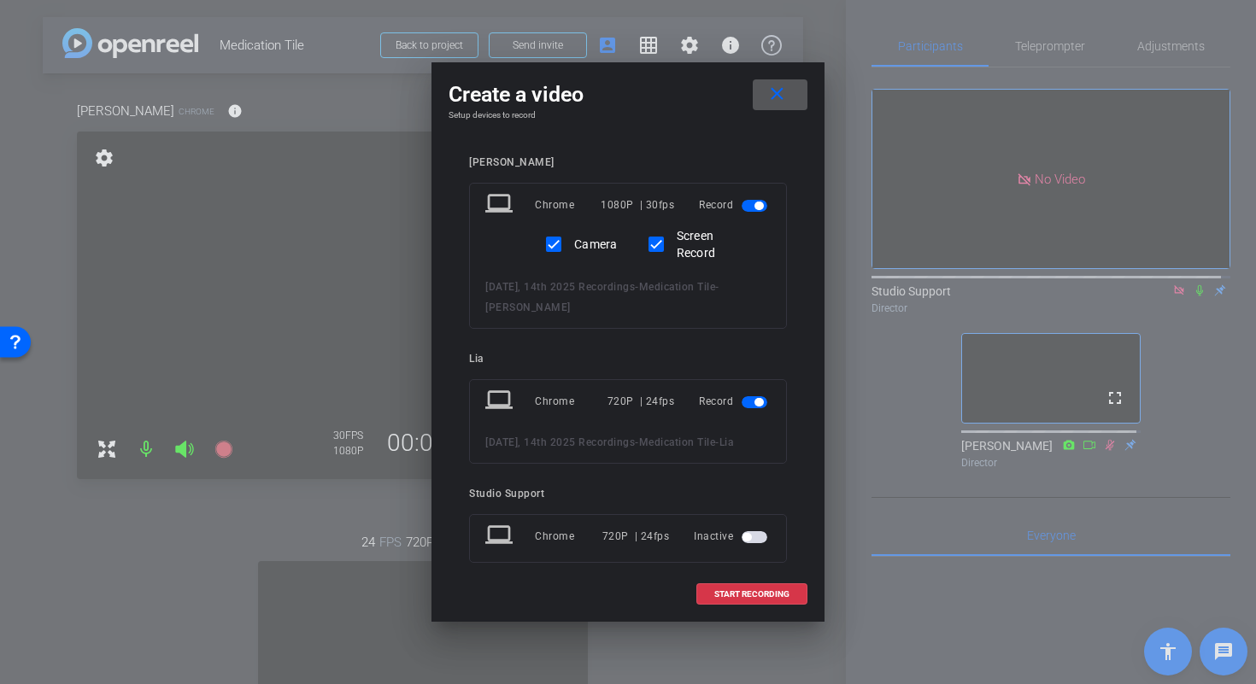
click at [742, 404] on span "button" at bounding box center [755, 403] width 26 height 12
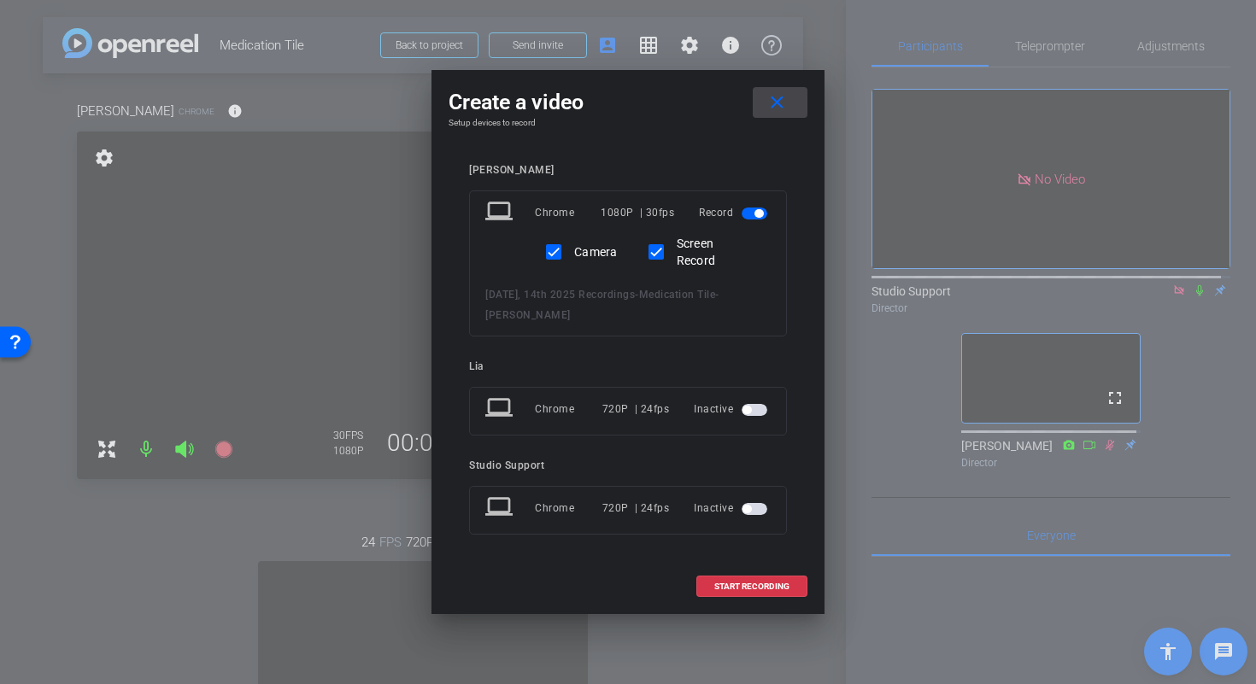
click at [774, 107] on mat-icon "close" at bounding box center [777, 102] width 21 height 21
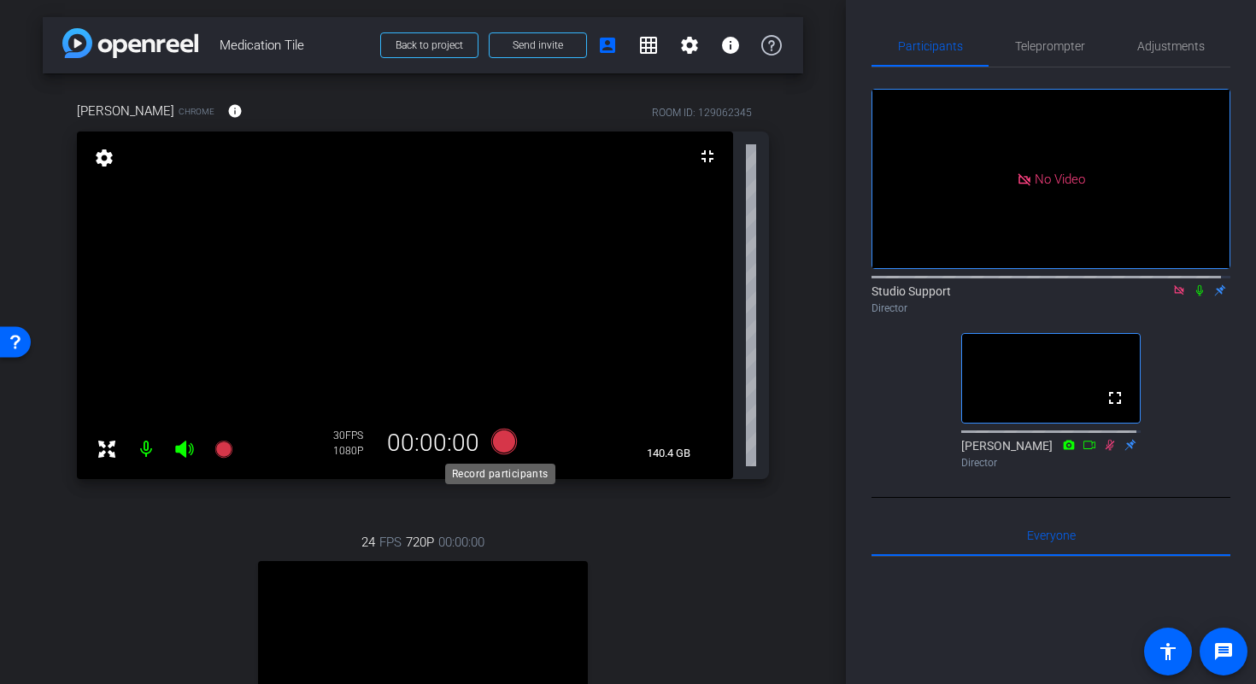
click at [500, 443] on icon at bounding box center [504, 442] width 26 height 26
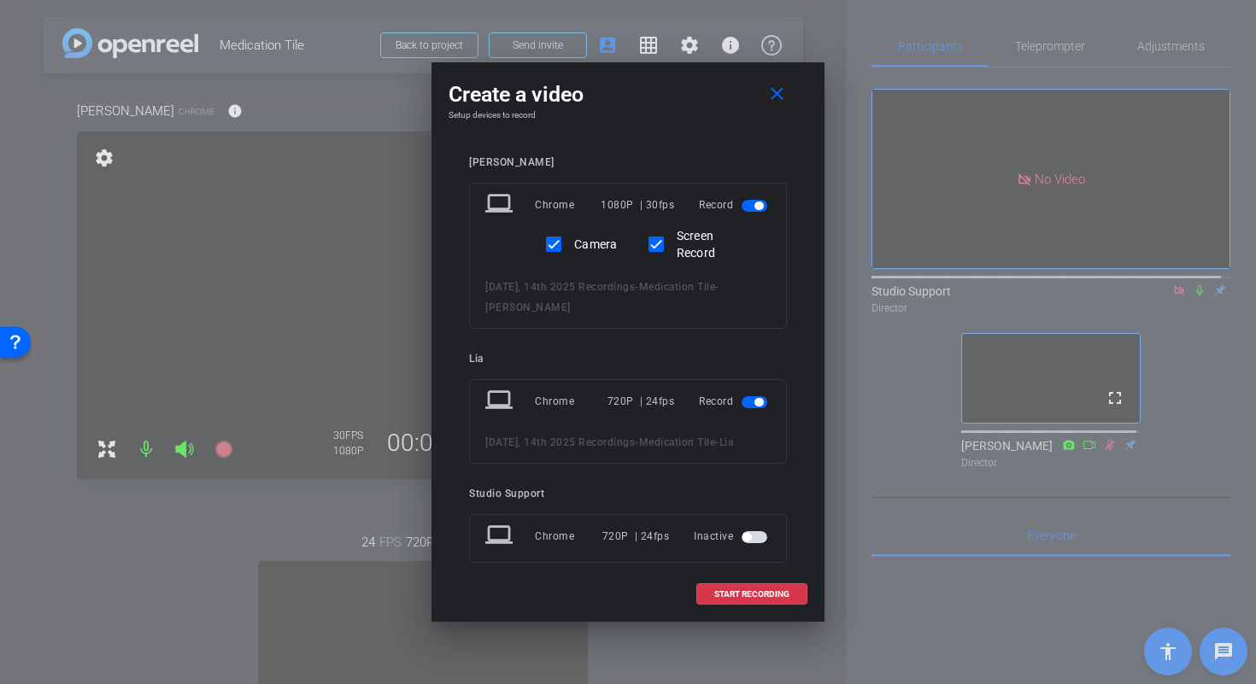
click at [742, 405] on span "button" at bounding box center [755, 403] width 26 height 12
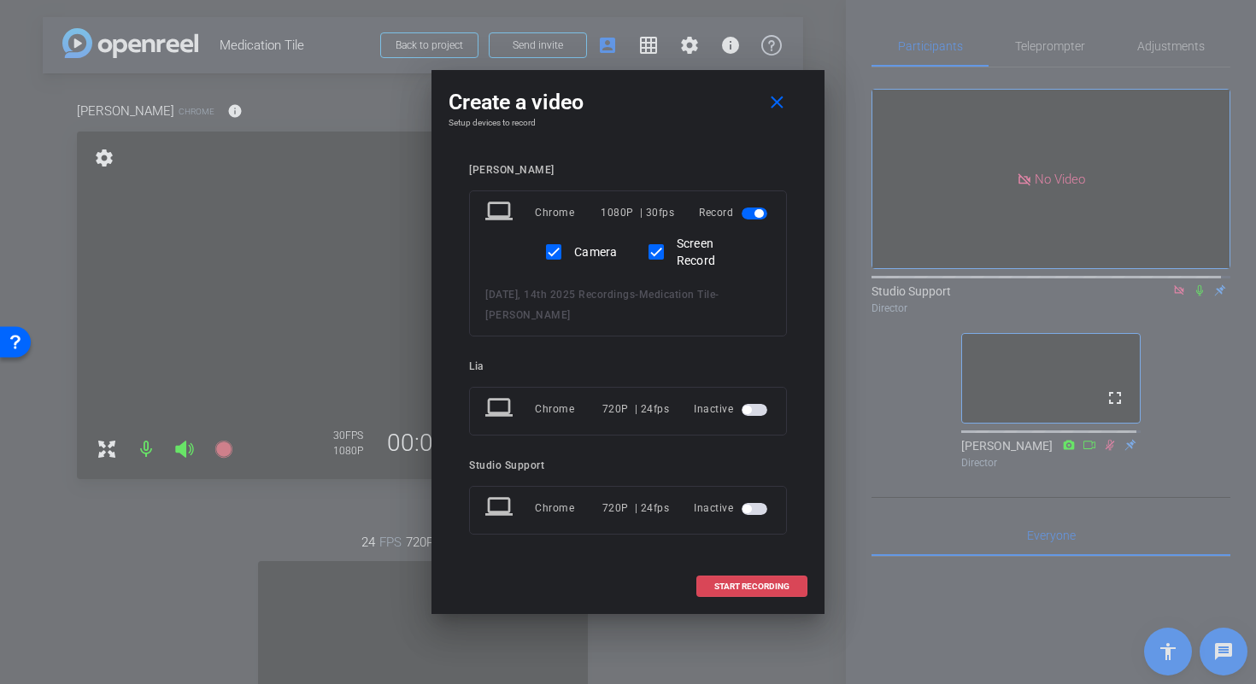
click at [777, 586] on span "START RECORDING" at bounding box center [751, 587] width 75 height 9
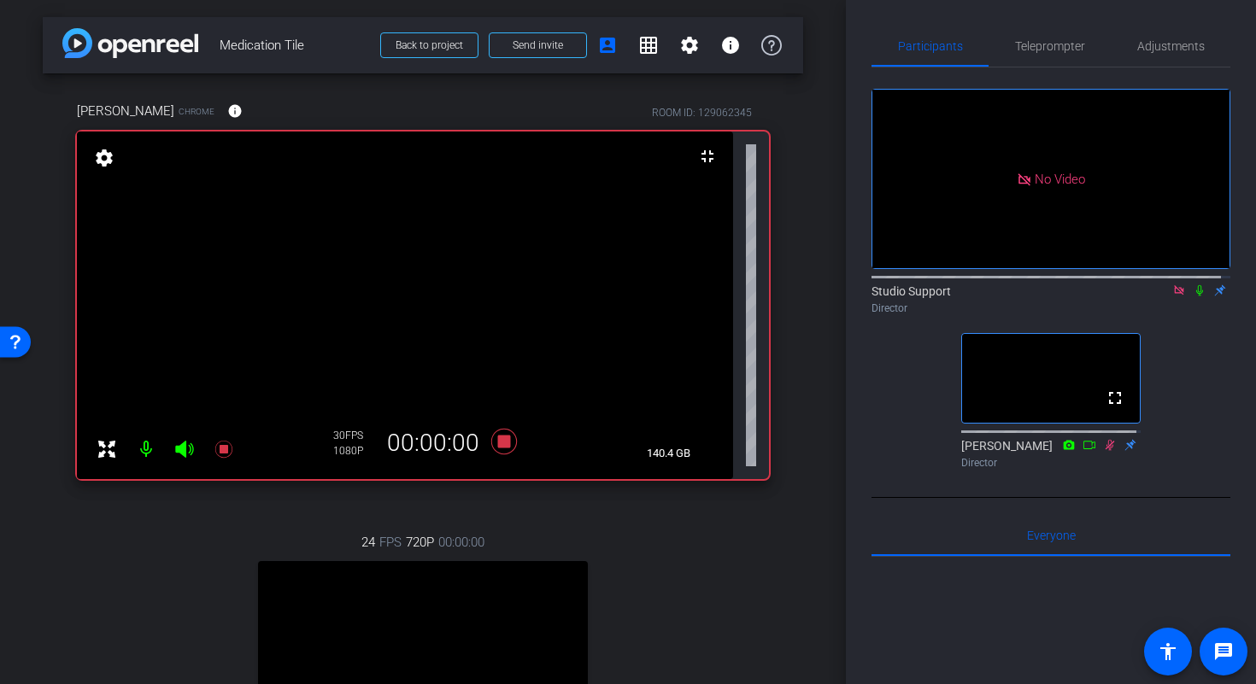
click at [1193, 297] on icon at bounding box center [1200, 291] width 14 height 12
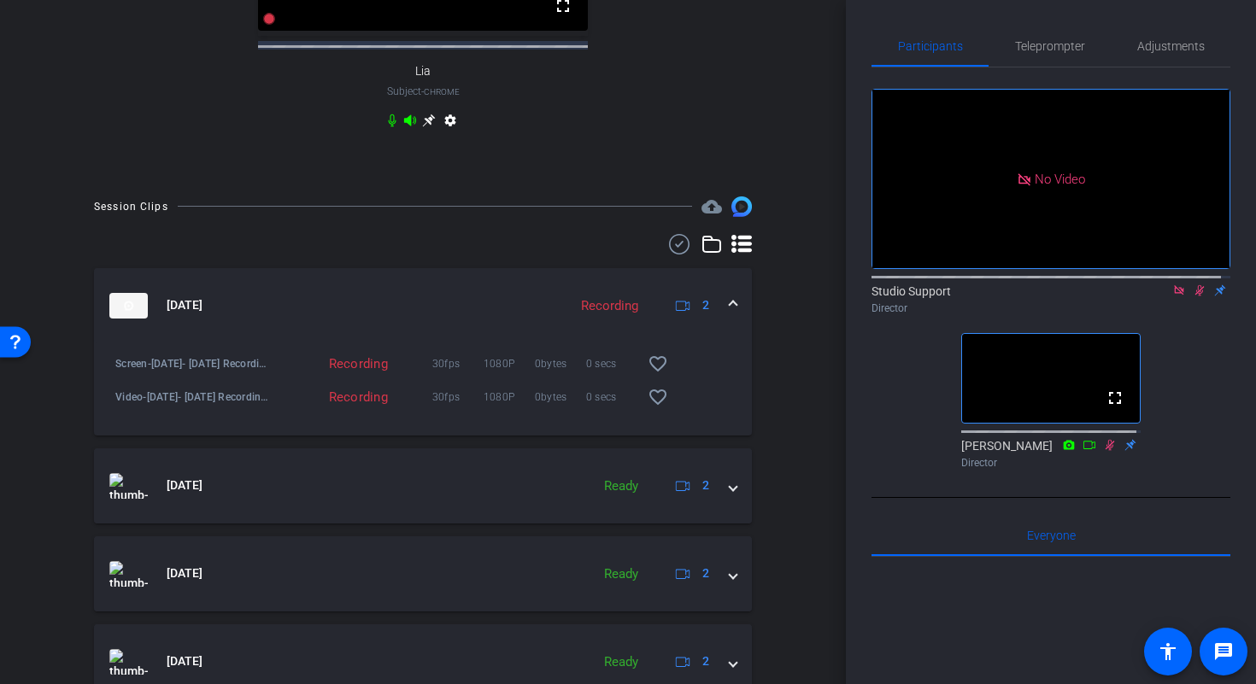
scroll to position [693, 0]
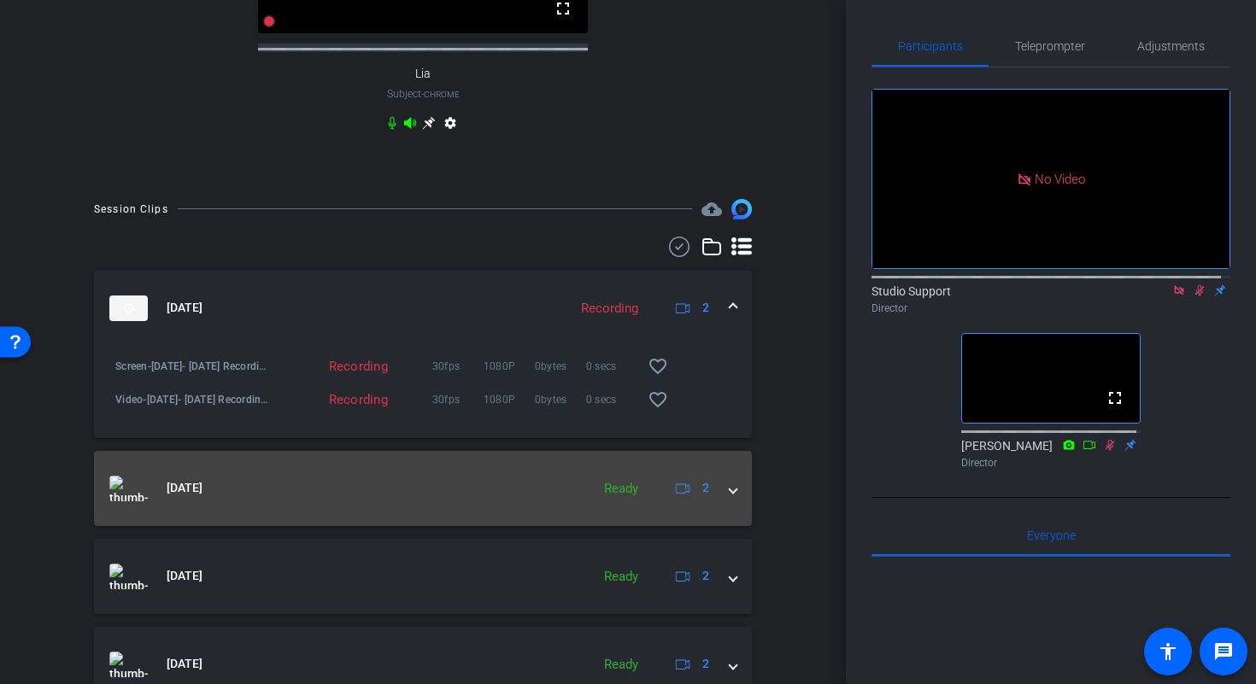
click at [711, 502] on div "Oct 13, 2025 Ready 2" at bounding box center [419, 489] width 620 height 26
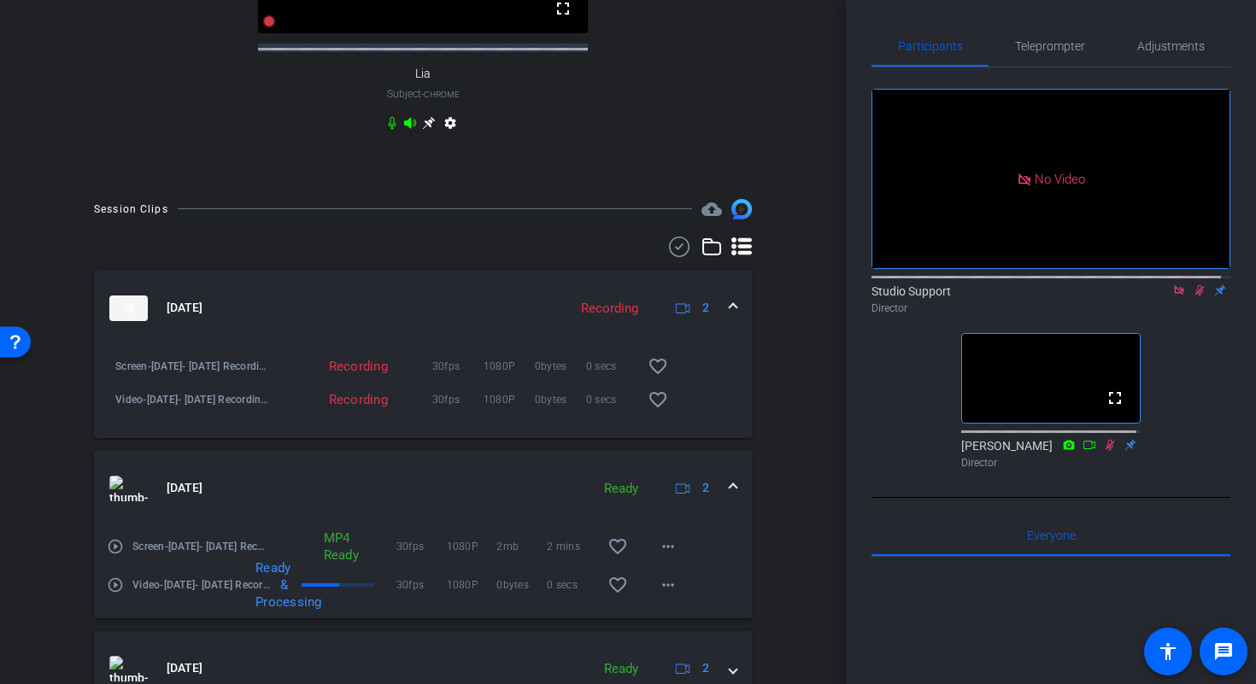
click at [730, 497] on span at bounding box center [733, 488] width 7 height 18
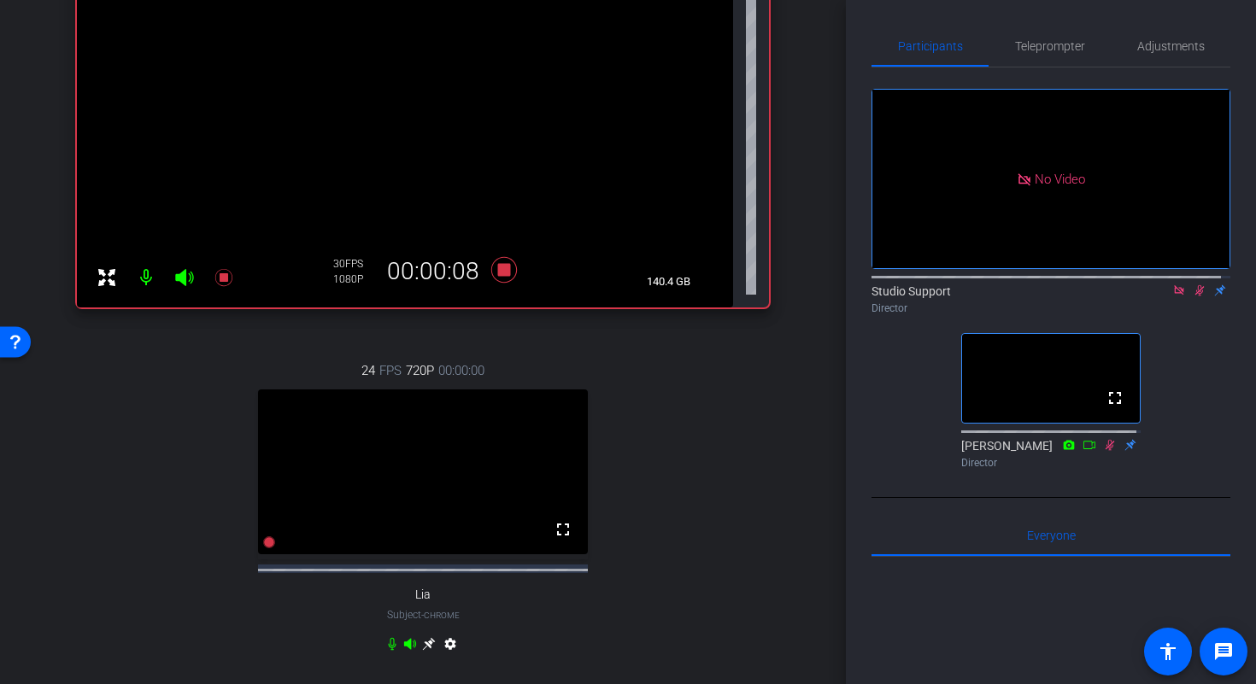
scroll to position [82, 0]
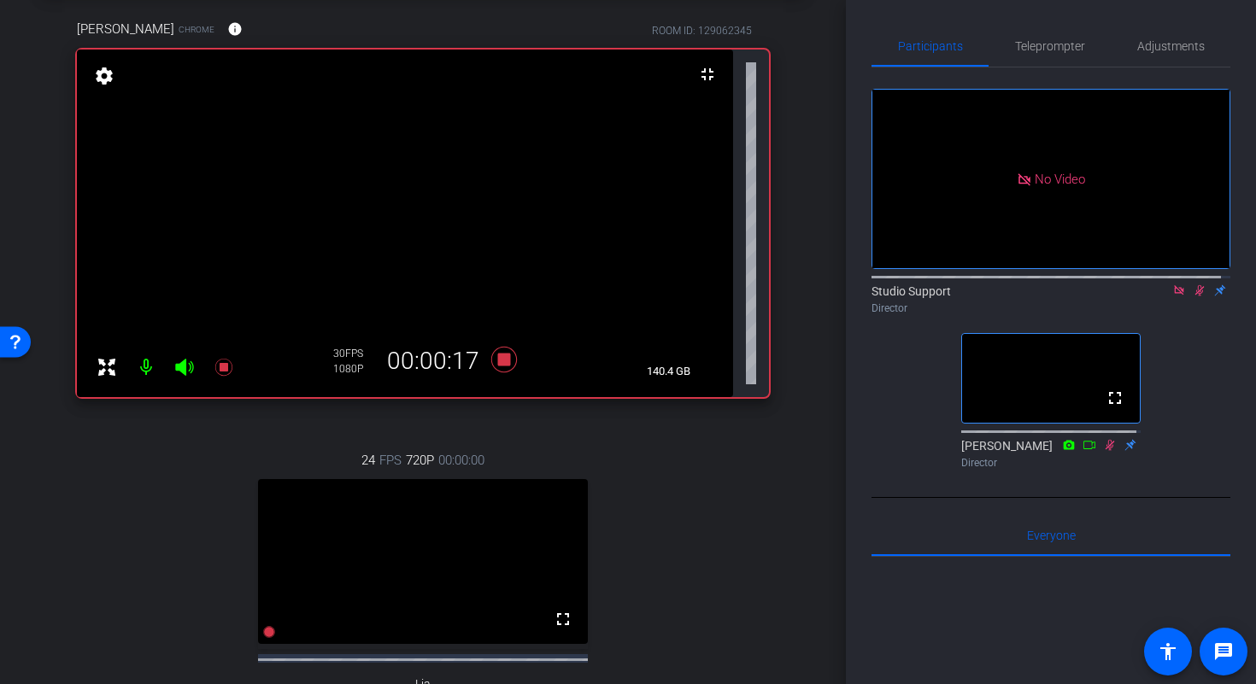
drag, startPoint x: 847, startPoint y: 104, endPoint x: 848, endPoint y: 68, distance: 36.8
click at [848, 68] on div "Participants Teleprompter Adjustments No Video Studio Support Director fullscre…" at bounding box center [1051, 342] width 410 height 684
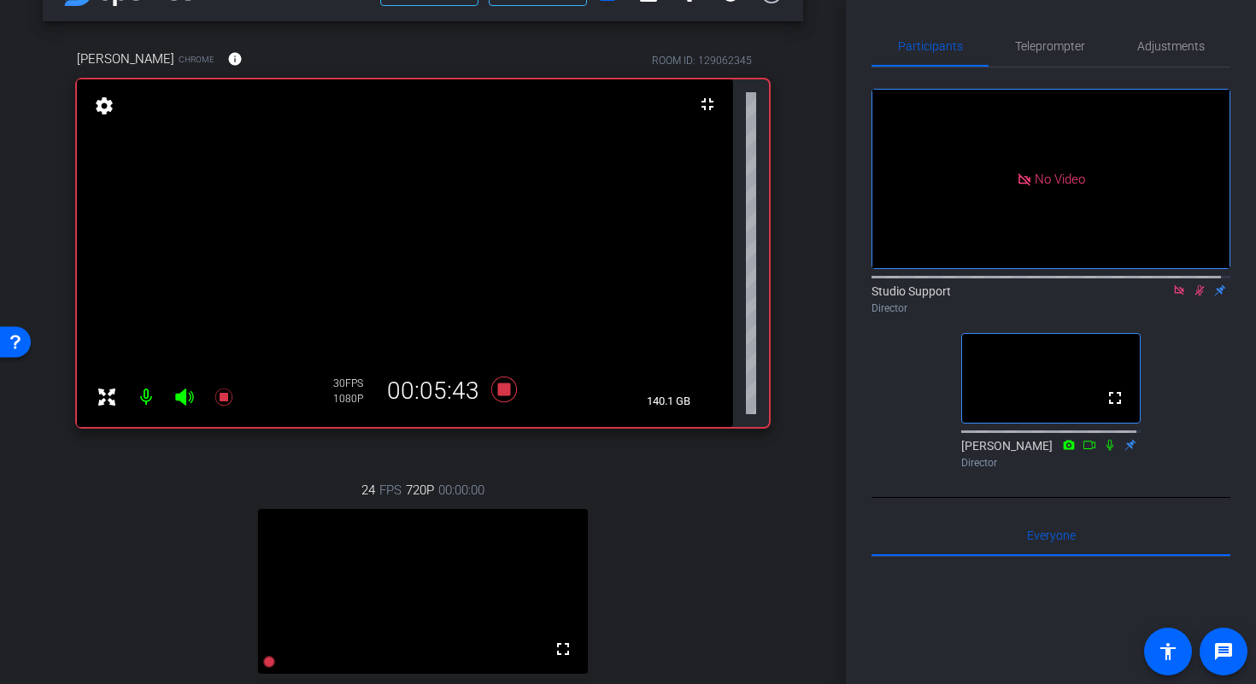
scroll to position [65, 0]
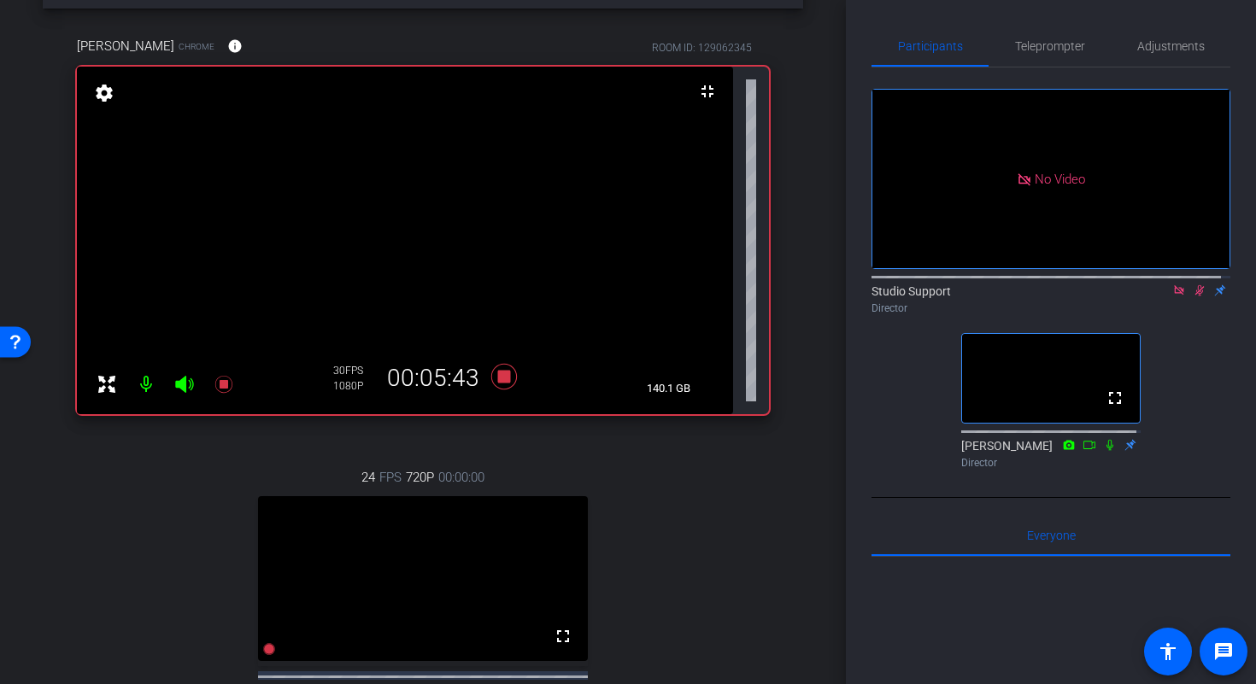
click at [1193, 297] on icon at bounding box center [1200, 291] width 14 height 12
click at [507, 380] on icon at bounding box center [504, 376] width 41 height 31
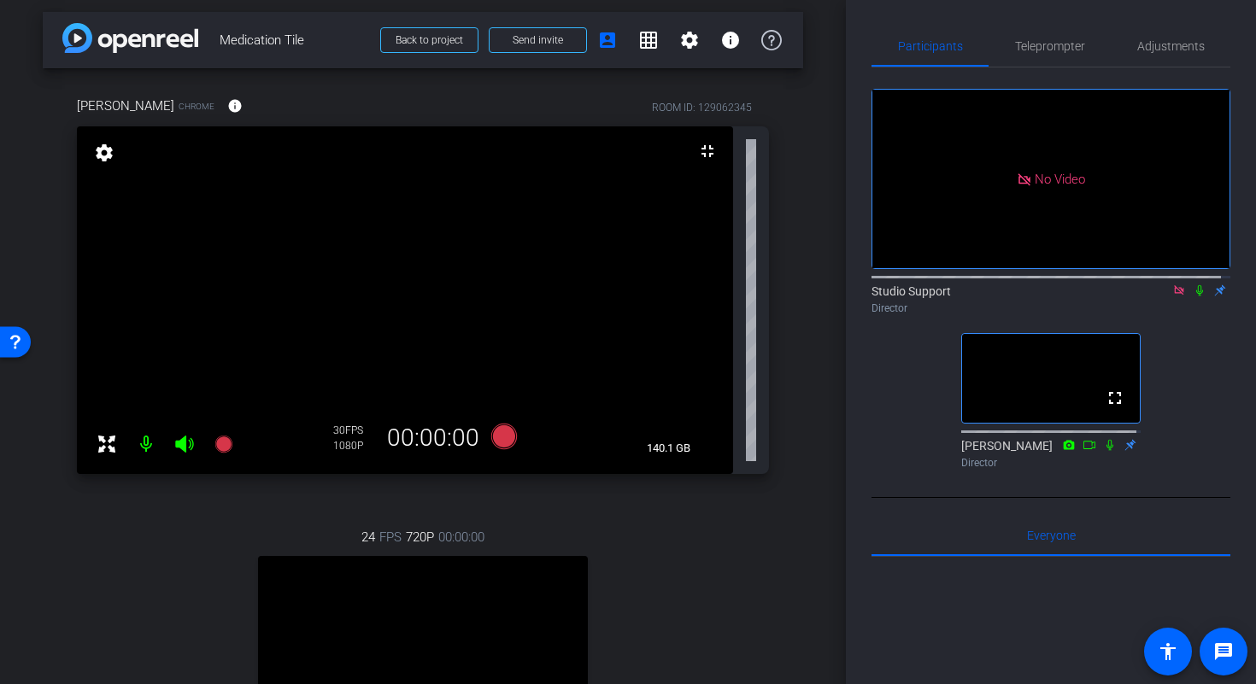
scroll to position [0, 0]
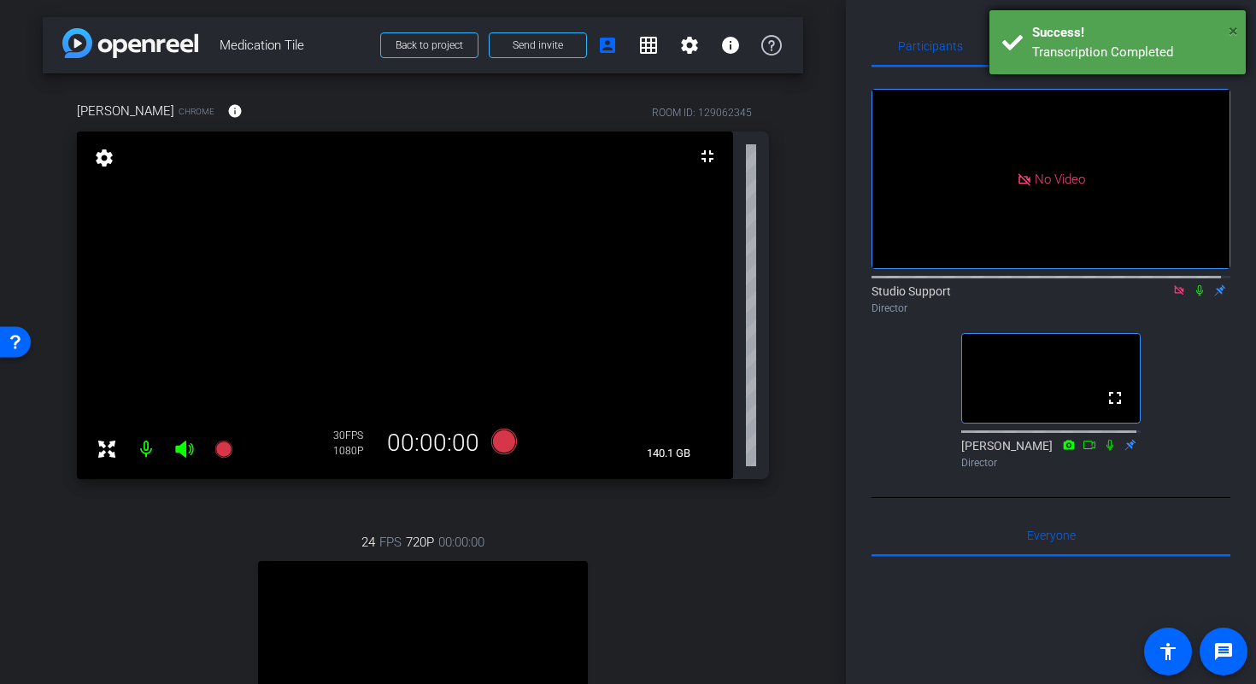
click at [1231, 29] on span "×" at bounding box center [1233, 31] width 9 height 21
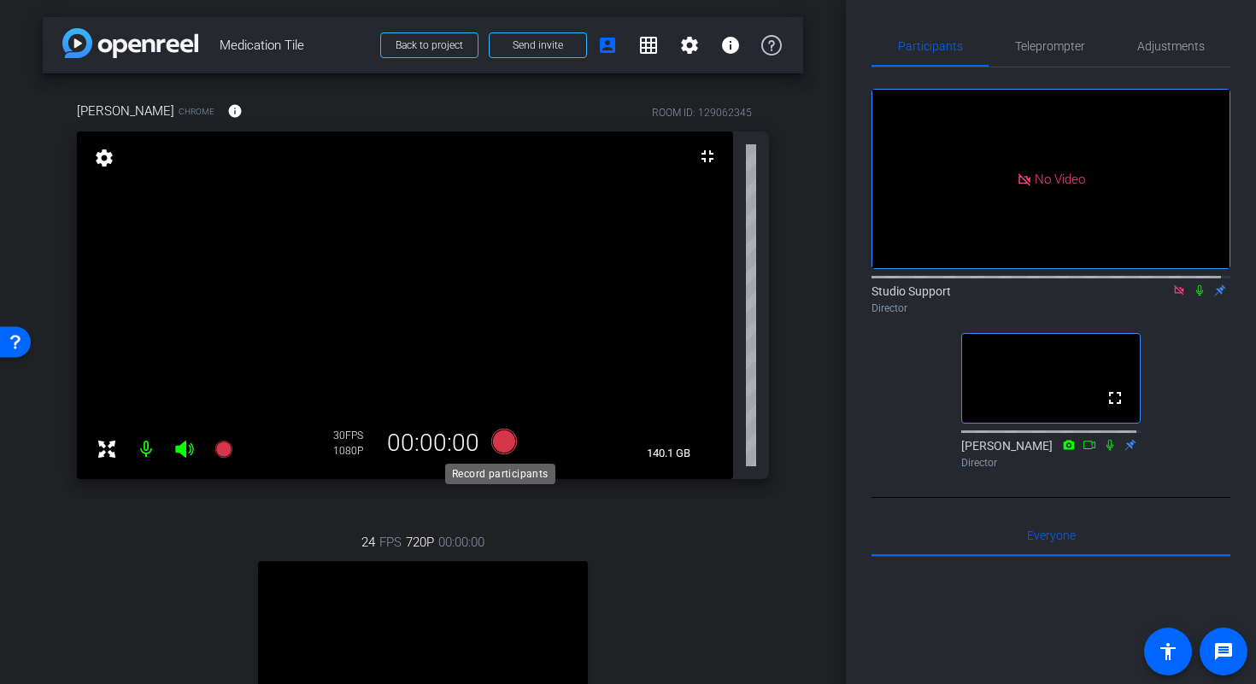
click at [497, 447] on icon at bounding box center [504, 442] width 26 height 26
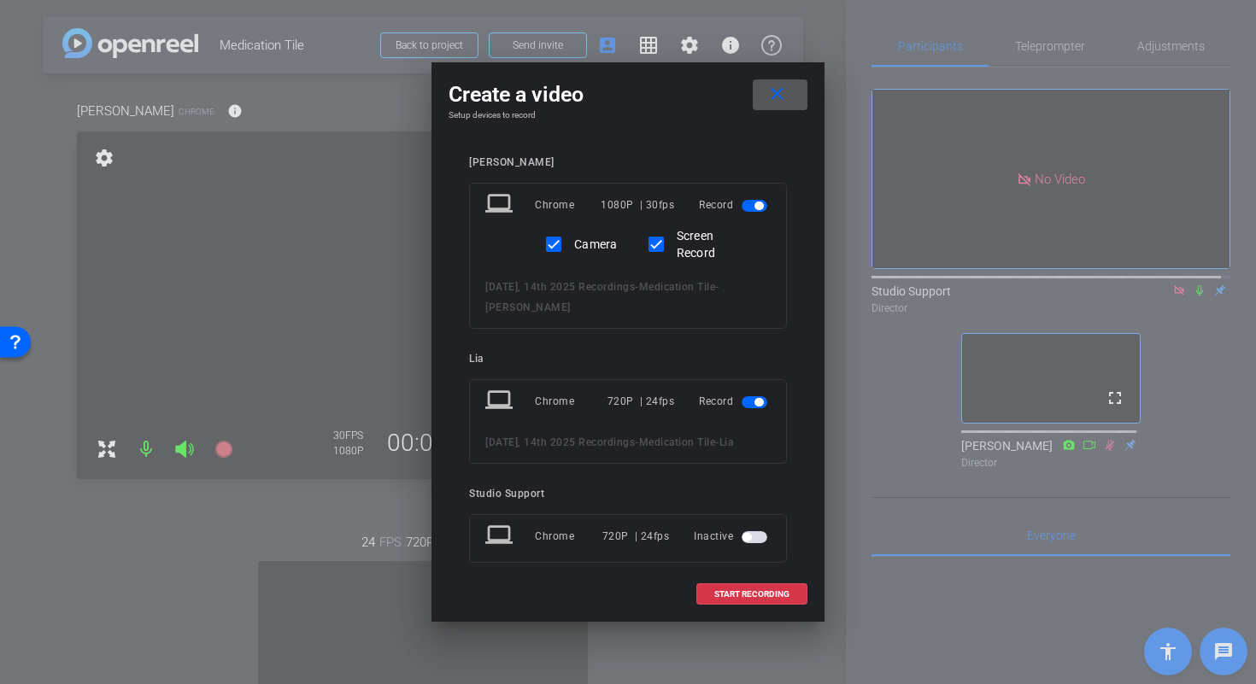
click at [742, 402] on span "button" at bounding box center [755, 403] width 26 height 12
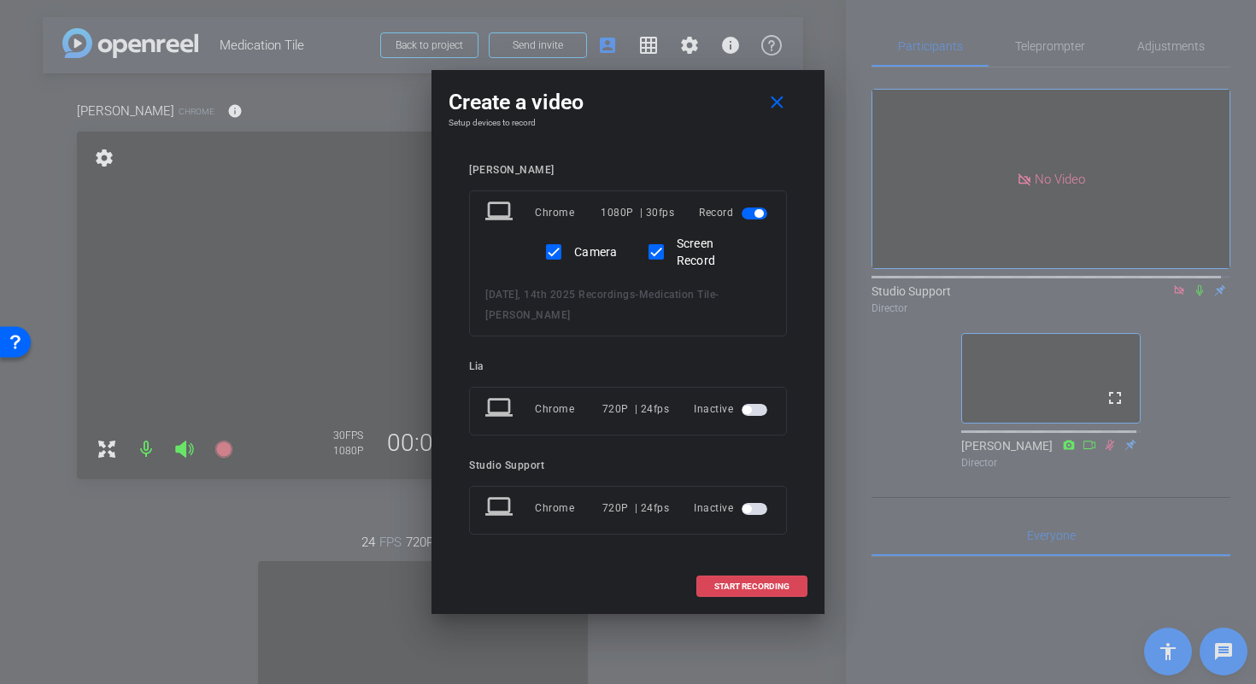
click at [750, 588] on span "START RECORDING" at bounding box center [751, 587] width 75 height 9
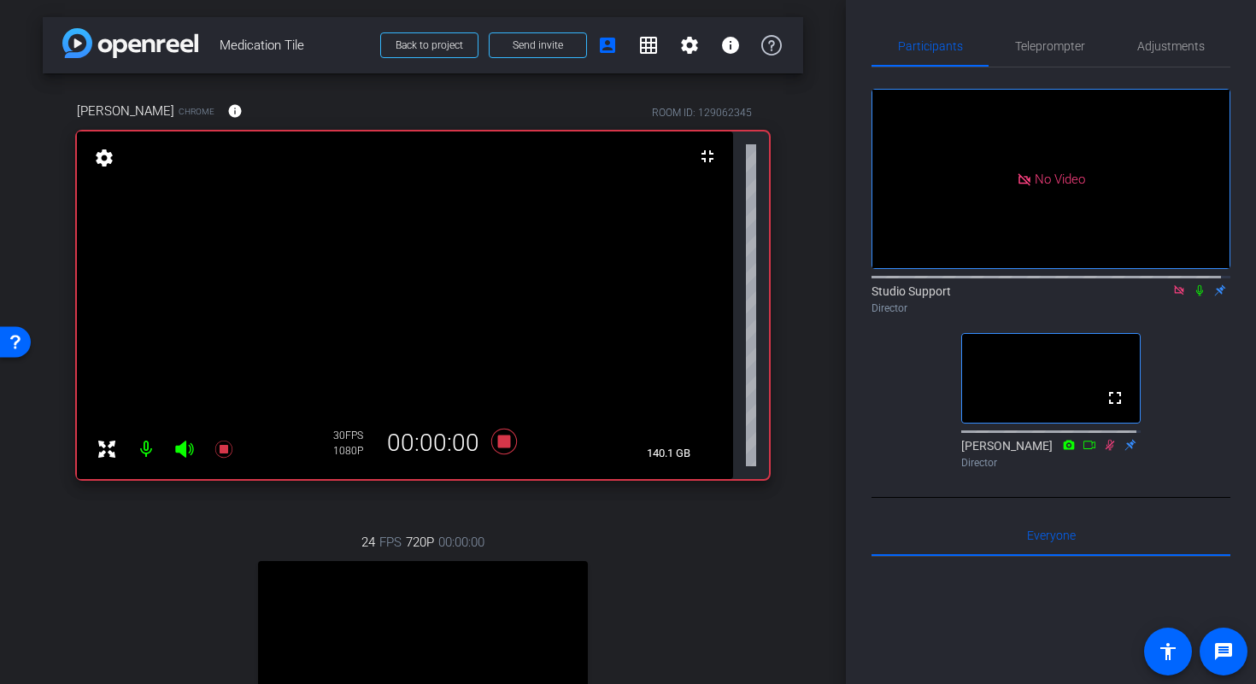
click at [1193, 297] on icon at bounding box center [1200, 291] width 14 height 12
click at [488, 454] on icon at bounding box center [504, 441] width 41 height 31
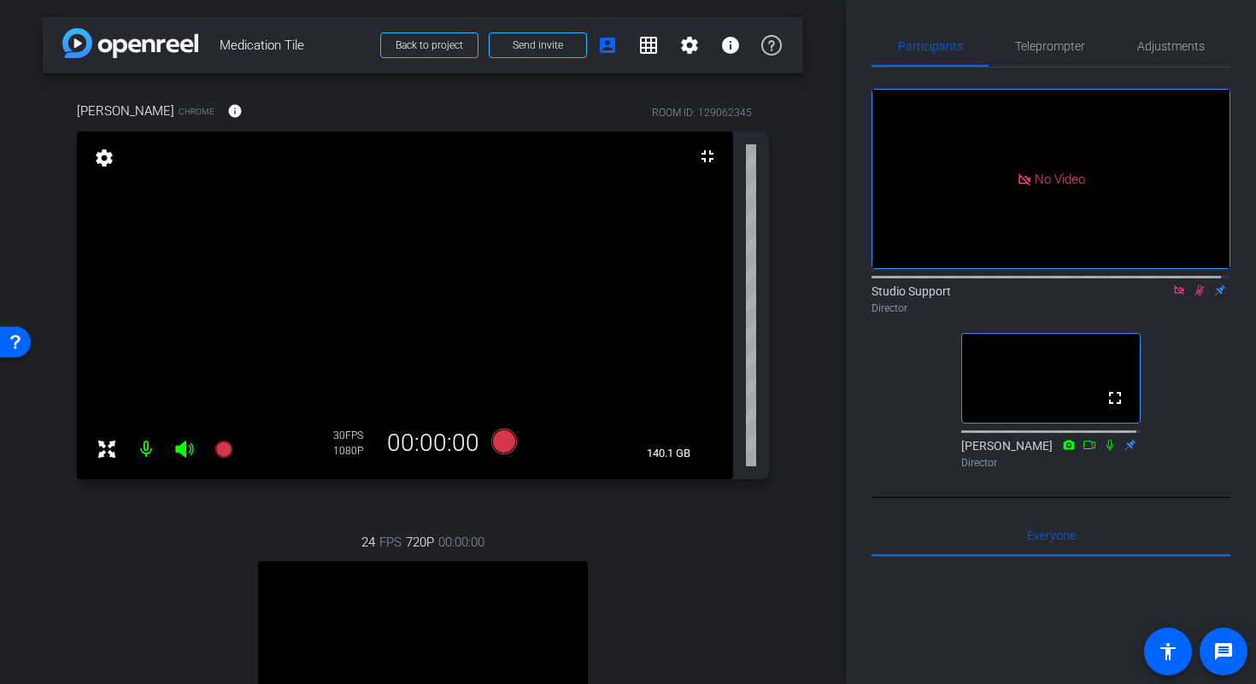
click at [1196, 297] on icon at bounding box center [1200, 290] width 9 height 11
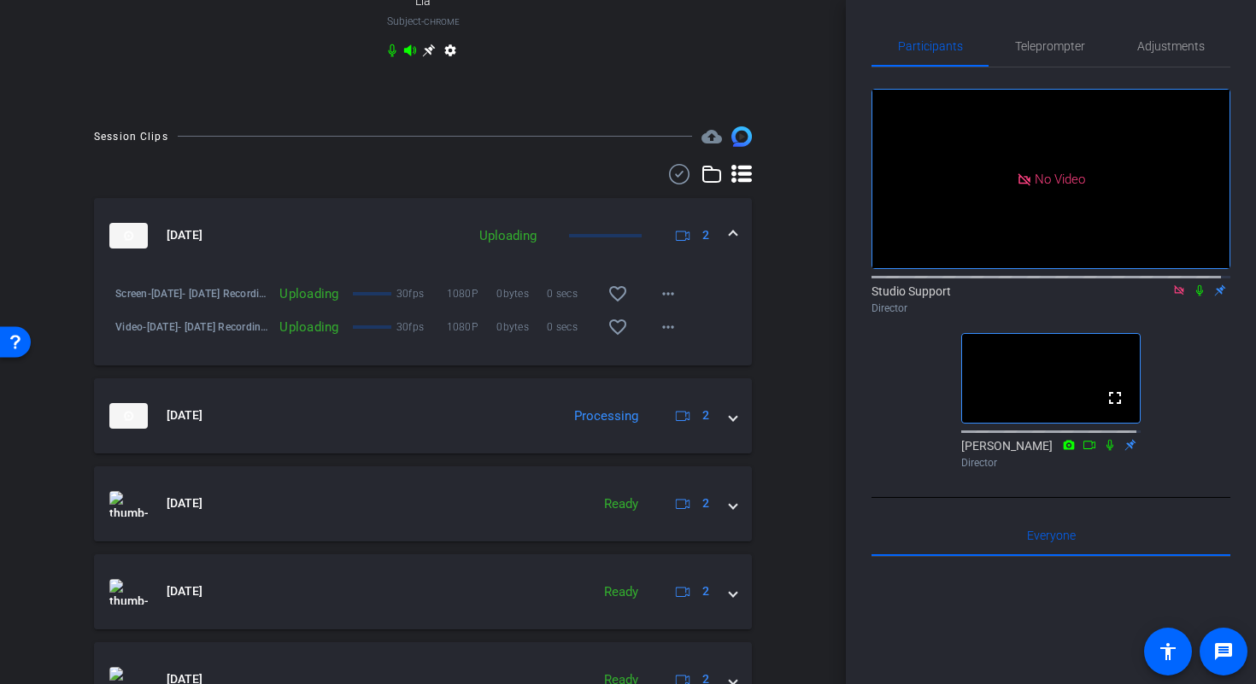
scroll to position [884, 0]
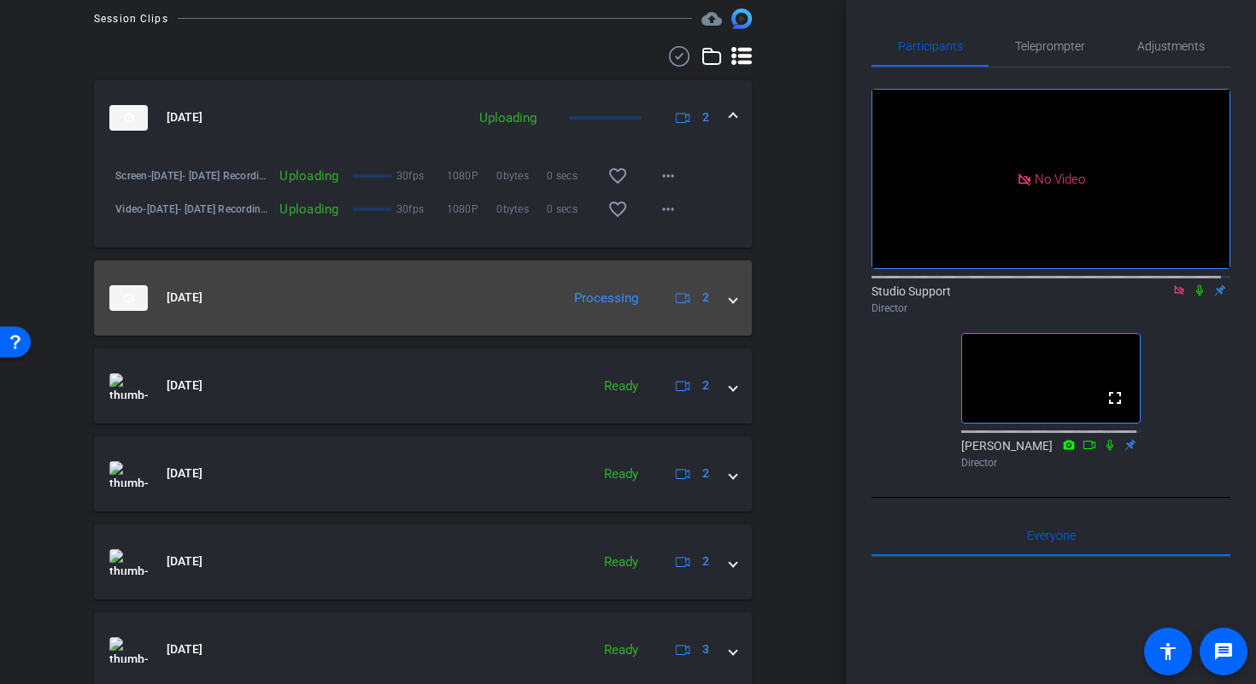
click at [730, 307] on span at bounding box center [733, 298] width 7 height 18
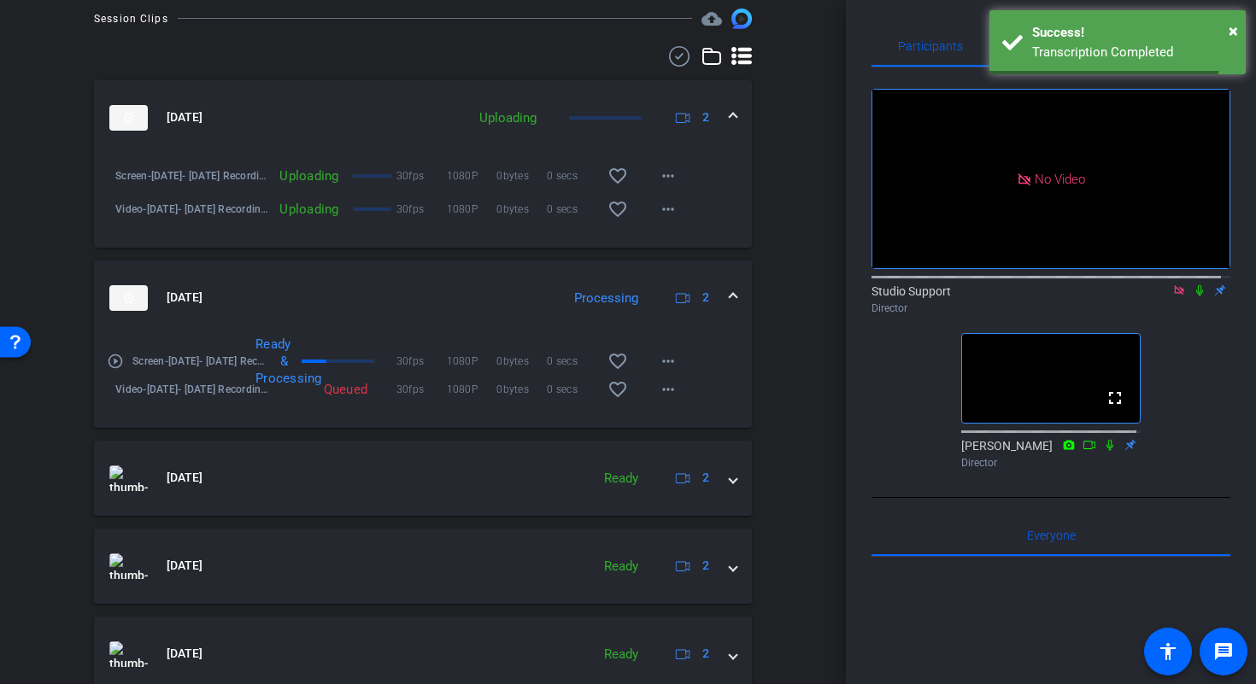
click at [117, 370] on mat-icon "play_circle_outline" at bounding box center [115, 361] width 17 height 17
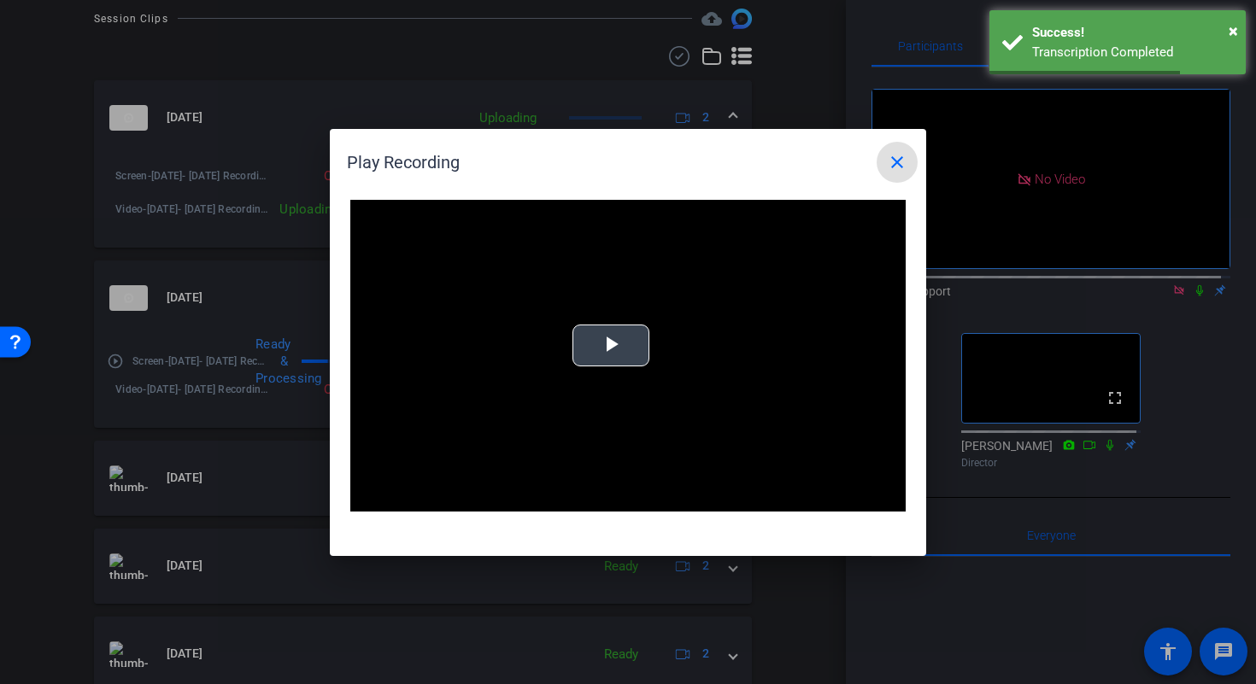
click at [611, 345] on span "Video Player" at bounding box center [611, 345] width 0 height 0
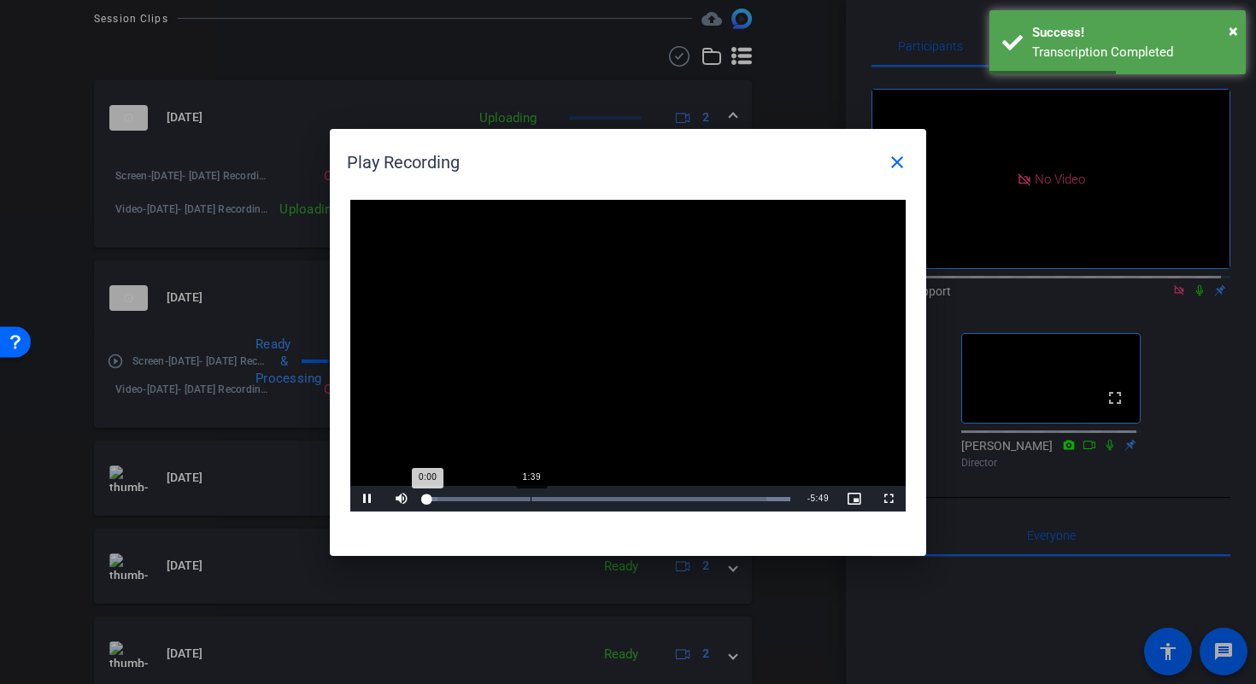
click at [531, 498] on div "Loaded : 100.00% 1:39 0:00" at bounding box center [608, 499] width 363 height 4
click at [614, 497] on div "Loaded : 100.00% 2:50 1:40" at bounding box center [608, 499] width 363 height 4
click at [726, 494] on div "Loaded : 100.00% 4:48 2:59" at bounding box center [609, 499] width 380 height 26
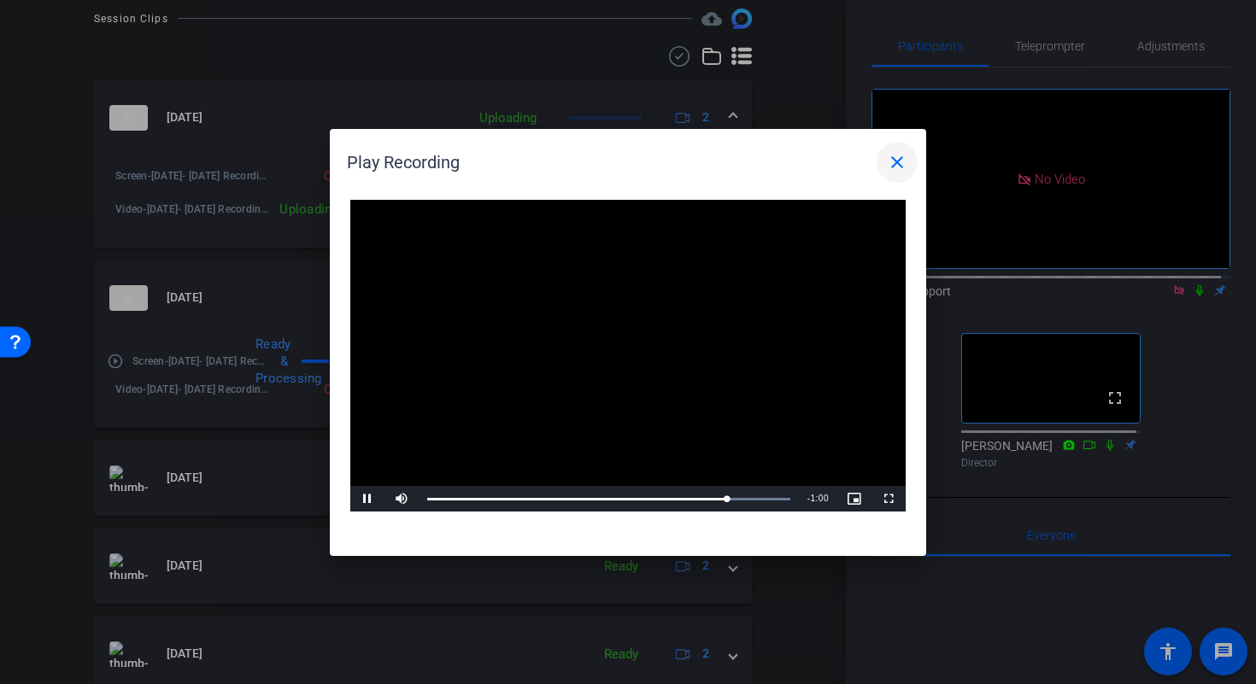
click at [890, 161] on mat-icon "close" at bounding box center [897, 162] width 21 height 21
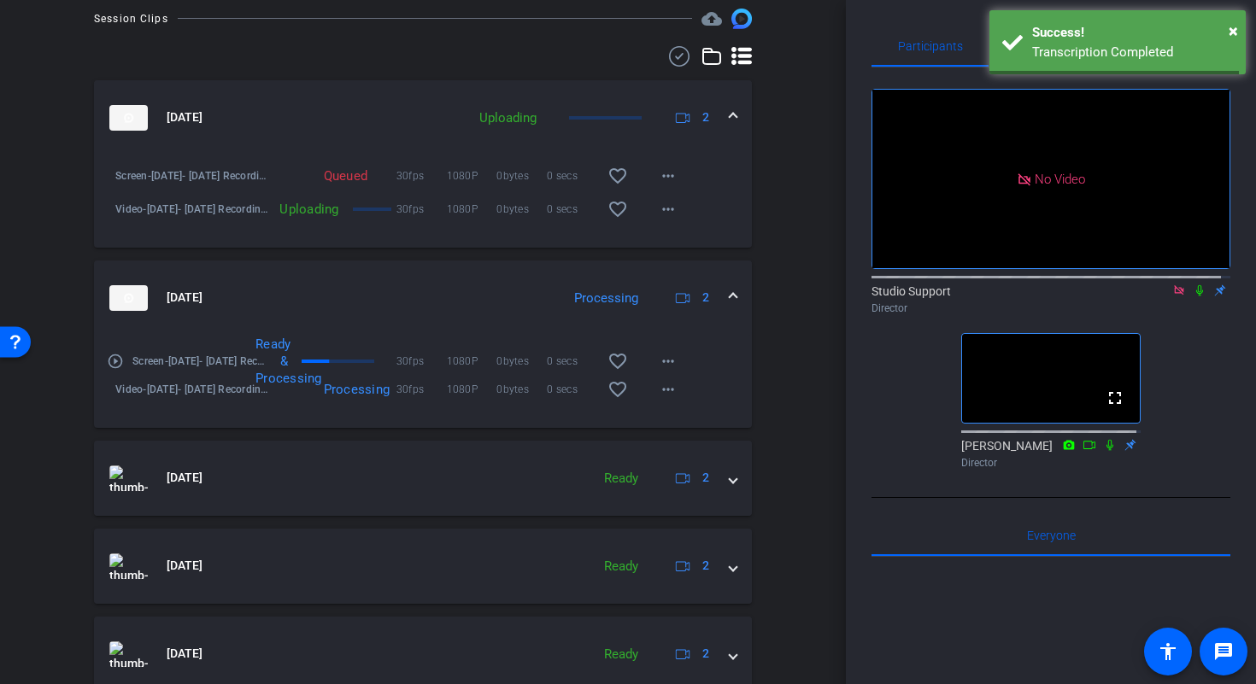
scroll to position [285, 0]
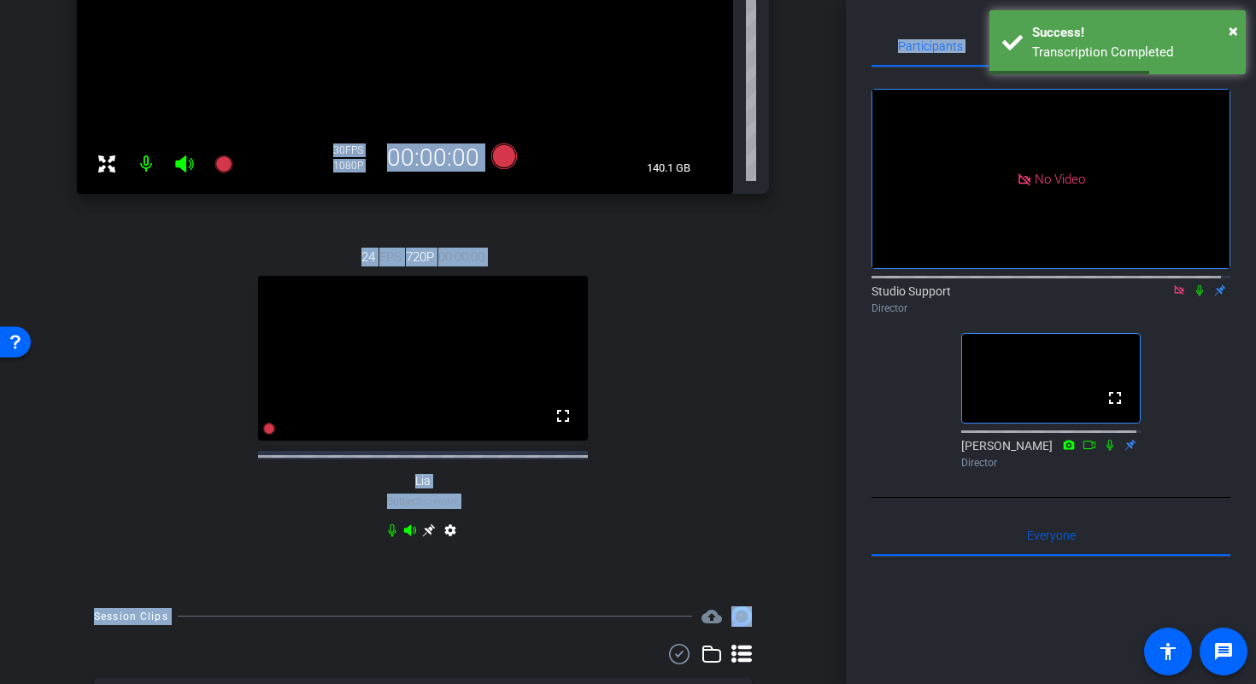
drag, startPoint x: 836, startPoint y: 161, endPoint x: 865, endPoint y: 91, distance: 75.9
click at [854, 91] on div "arrow_back Medication Tile Back to project Send invite account_box grid_on sett…" at bounding box center [628, 342] width 1256 height 684
click at [1237, 30] on span "×" at bounding box center [1233, 31] width 9 height 21
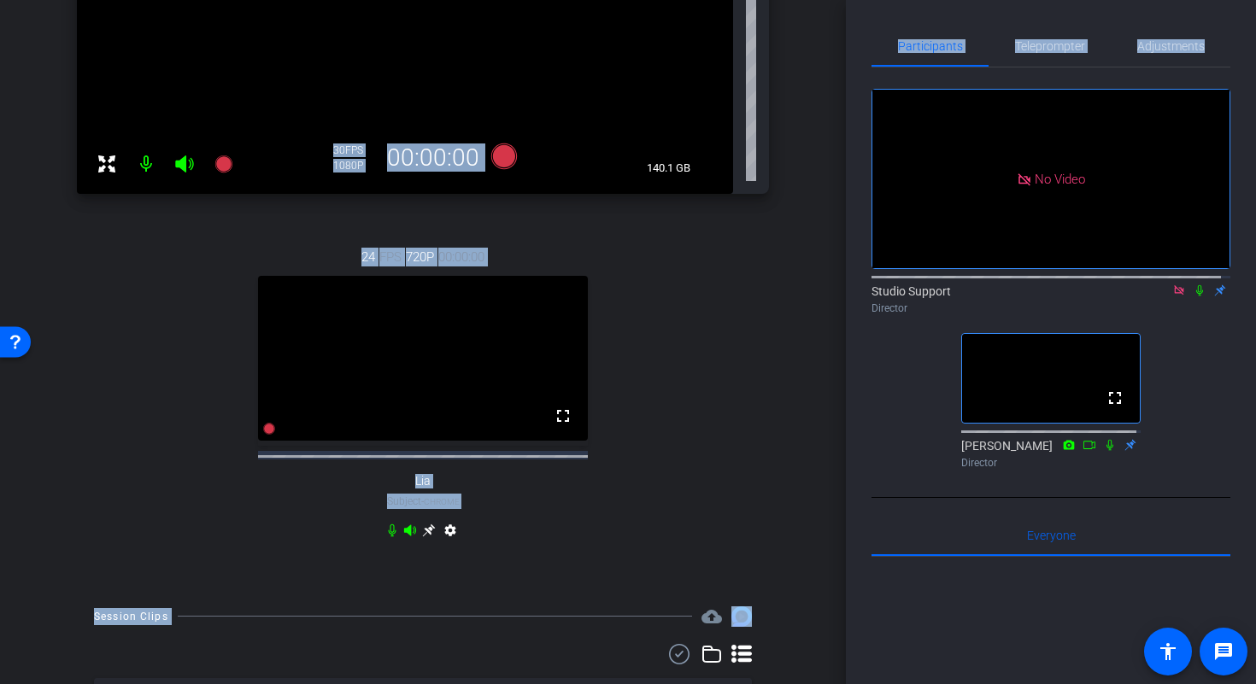
click at [786, 220] on div "Jennifer McDaniel Chrome info ROOM ID: 129062345 fullscreen_exit settings 140.1…" at bounding box center [423, 189] width 761 height 802
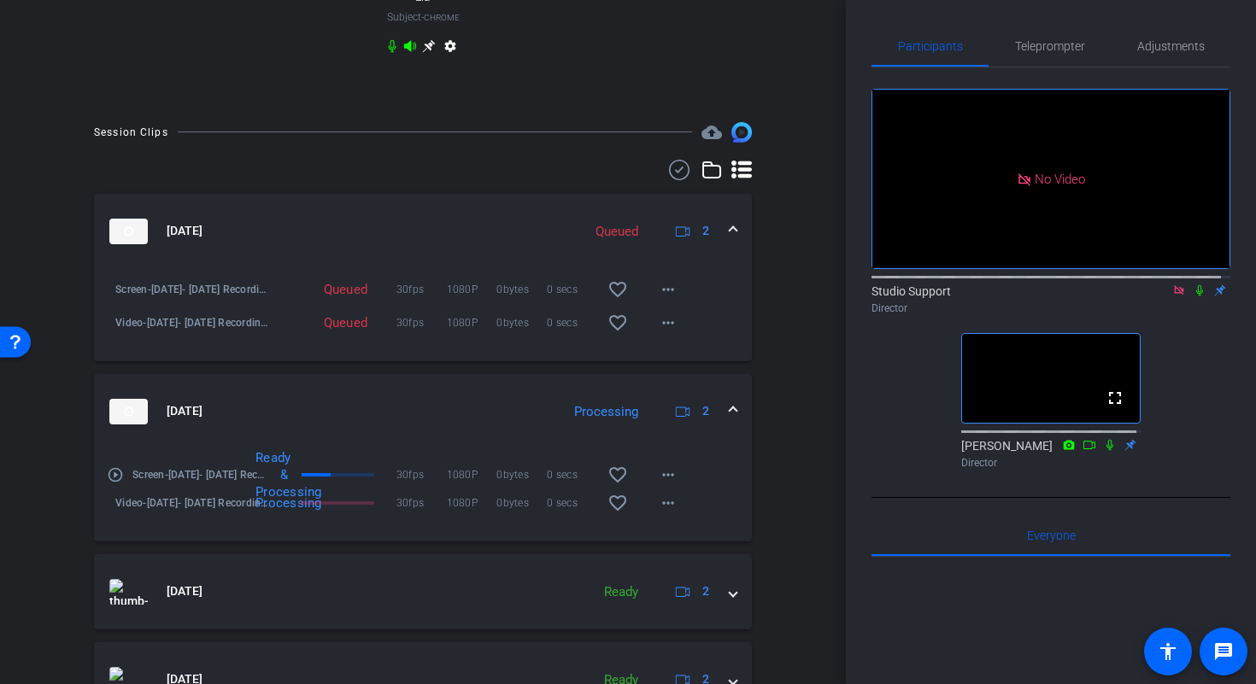
scroll to position [771, 0]
click at [728, 423] on mat-expansion-panel-header "Oct 13, 2025 Processing 2" at bounding box center [423, 410] width 658 height 75
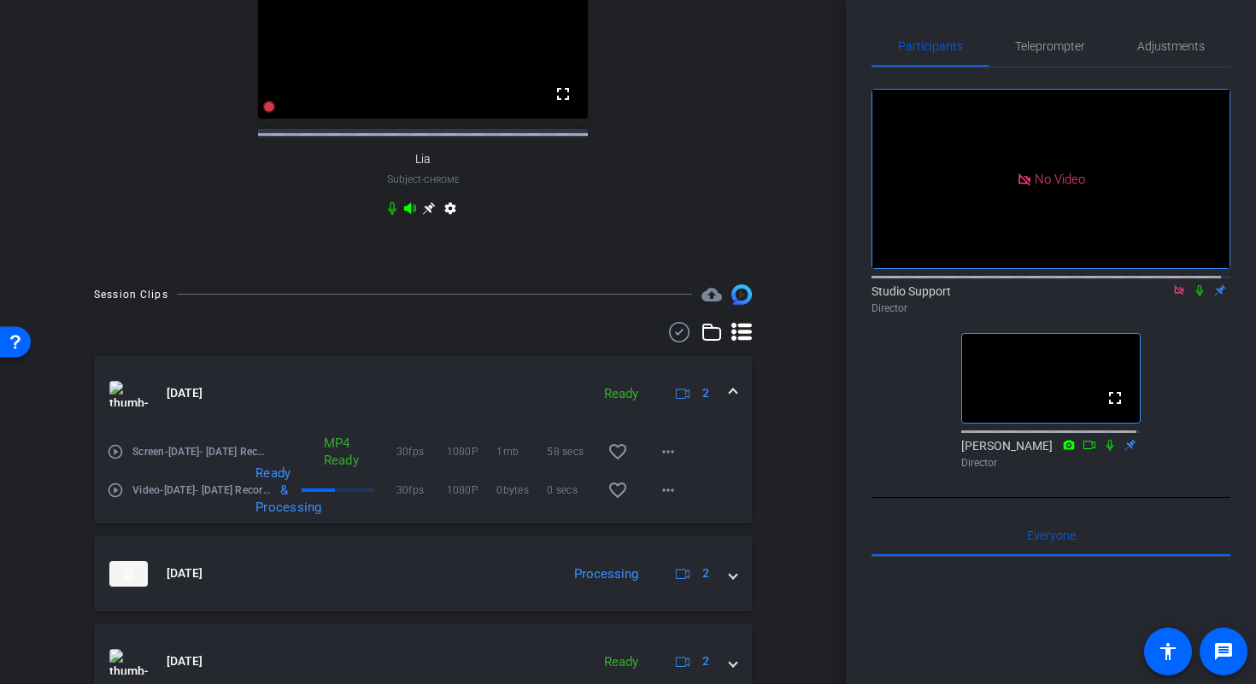
scroll to position [614, 0]
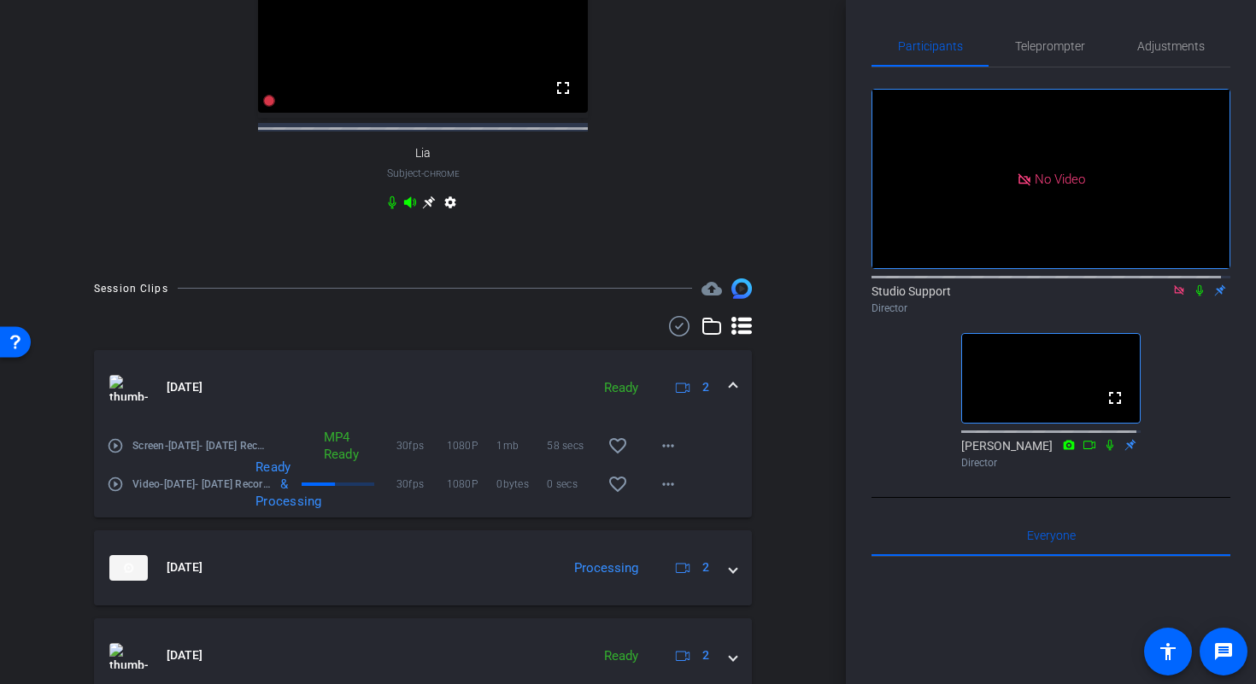
click at [730, 397] on span at bounding box center [733, 388] width 7 height 18
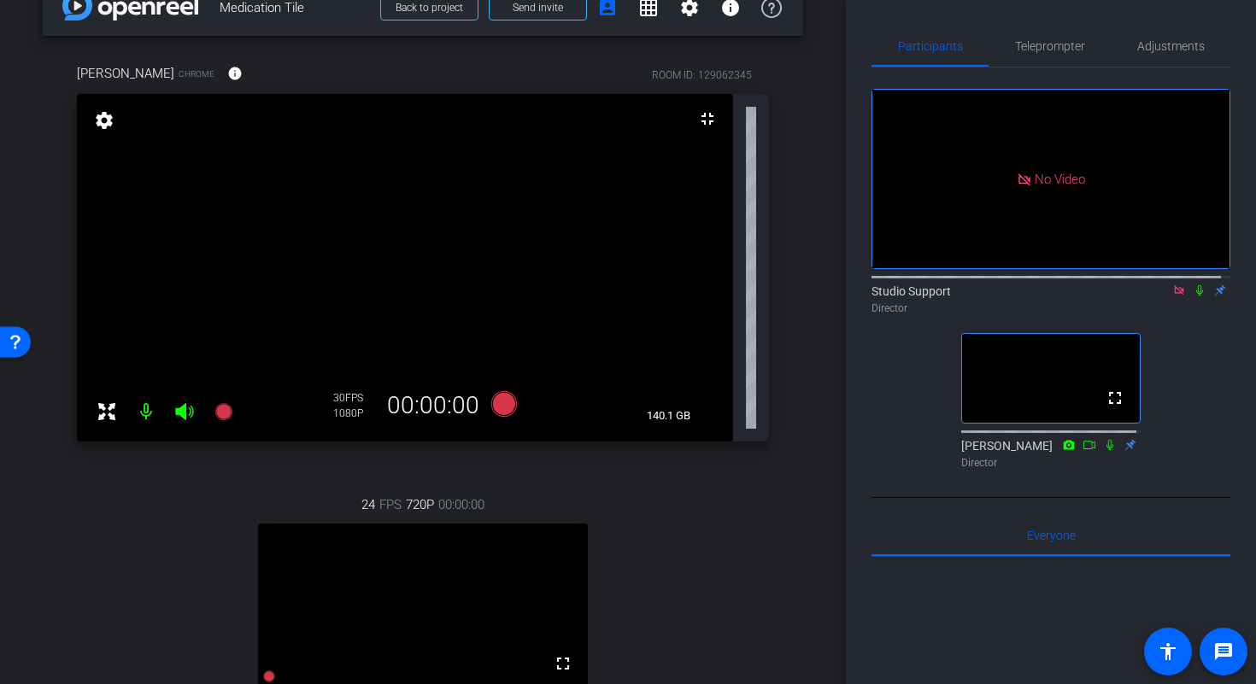
scroll to position [0, 0]
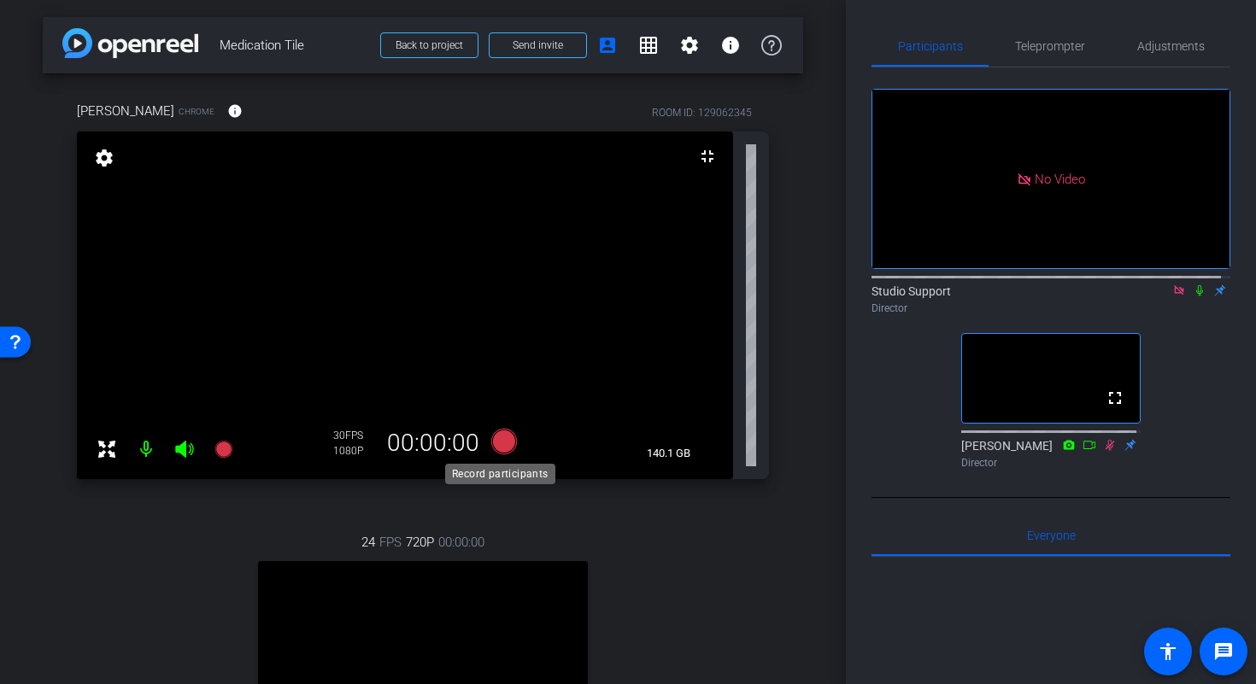
click at [499, 442] on icon at bounding box center [504, 442] width 26 height 26
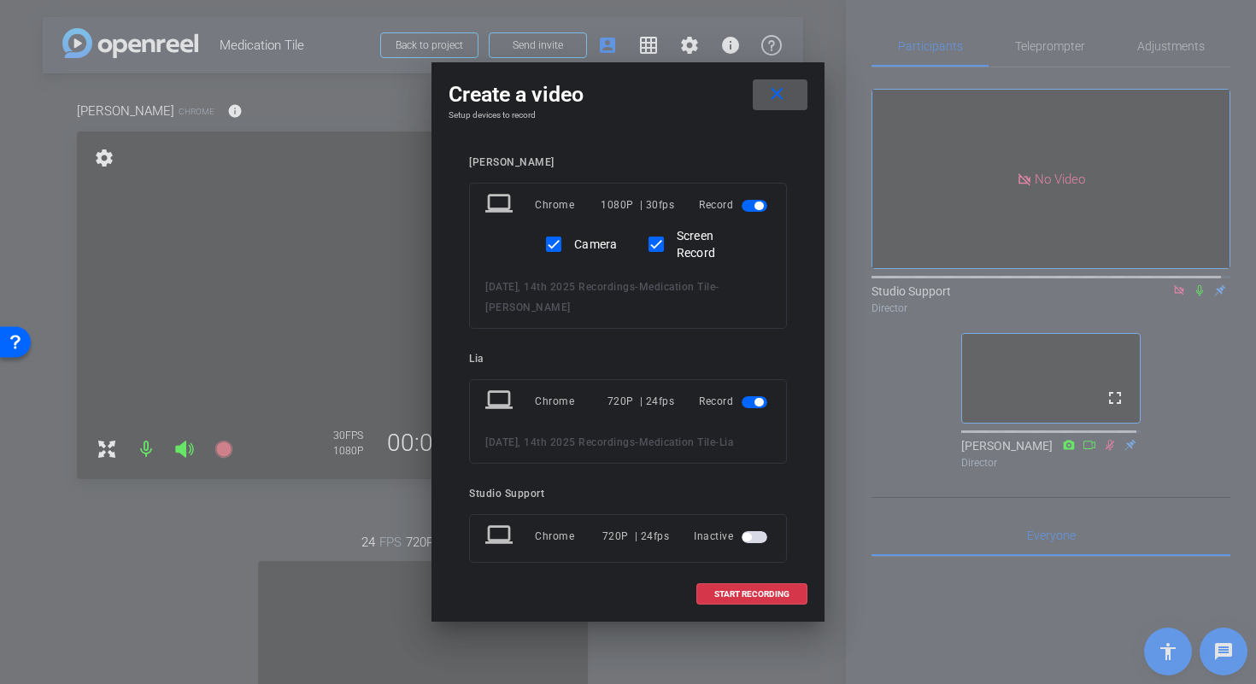
click at [742, 408] on mat-slide-toggle at bounding box center [756, 401] width 29 height 21
click at [742, 402] on span "button" at bounding box center [755, 403] width 26 height 12
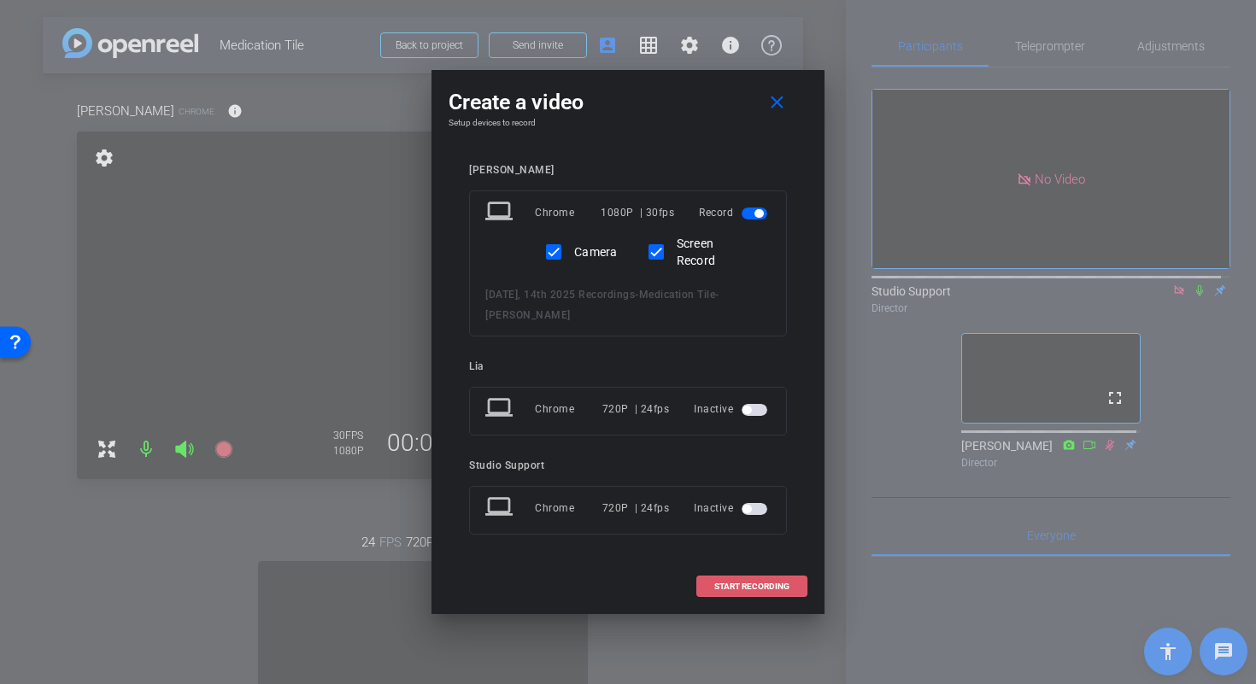
click at [759, 591] on span "START RECORDING" at bounding box center [751, 587] width 75 height 9
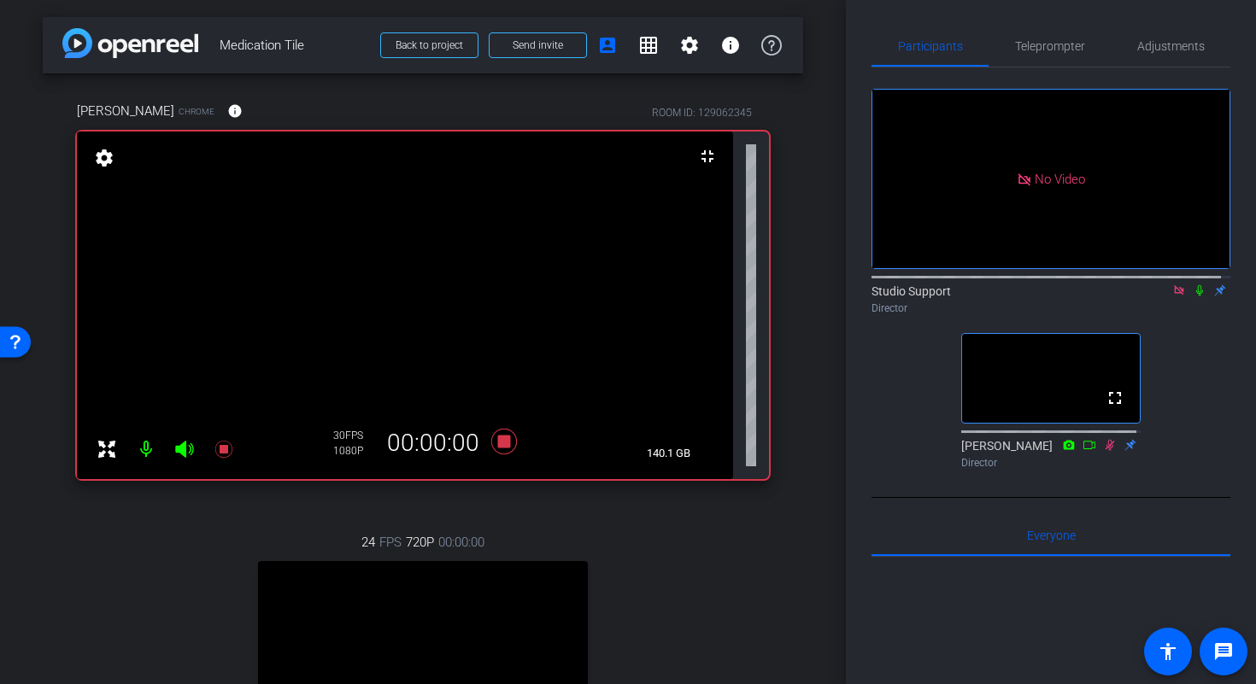
click at [1193, 297] on icon at bounding box center [1200, 291] width 14 height 12
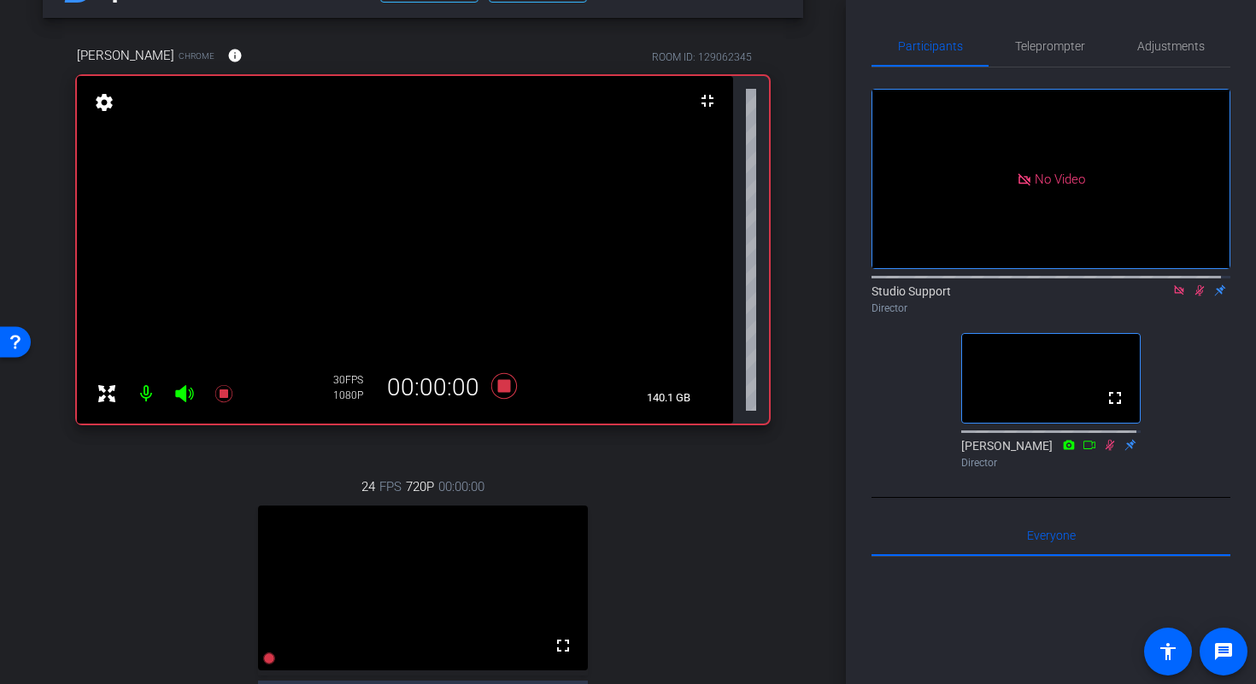
scroll to position [56, 0]
click at [800, 261] on div "arrow_back Medication Tile Back to project Send invite account_box grid_on sett…" at bounding box center [423, 286] width 846 height 684
click at [507, 386] on icon at bounding box center [504, 385] width 41 height 31
click at [1193, 297] on icon at bounding box center [1200, 291] width 14 height 12
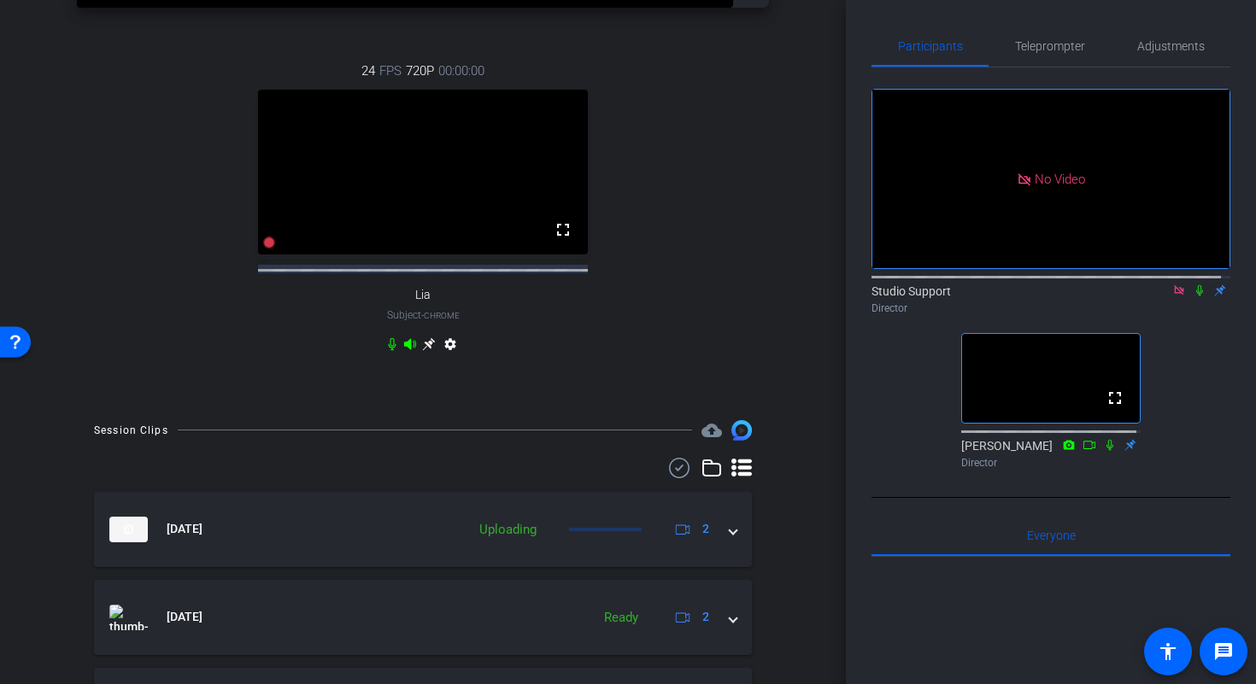
scroll to position [604, 0]
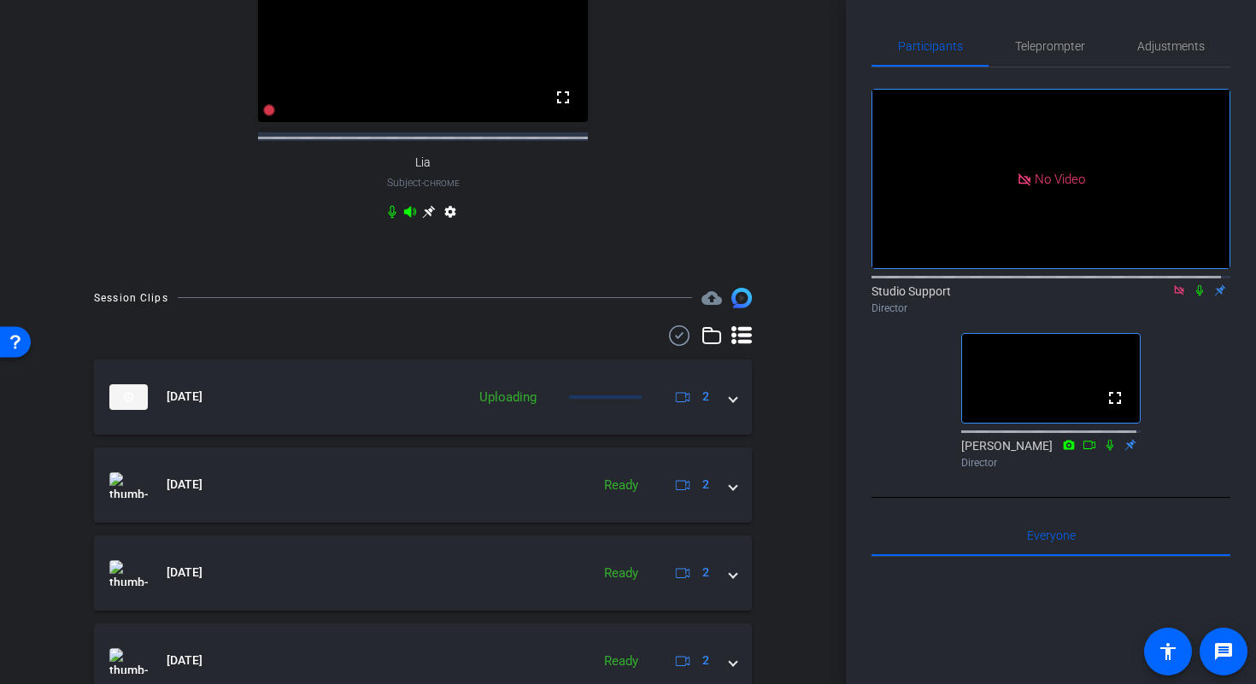
click at [1172, 297] on icon at bounding box center [1179, 291] width 14 height 12
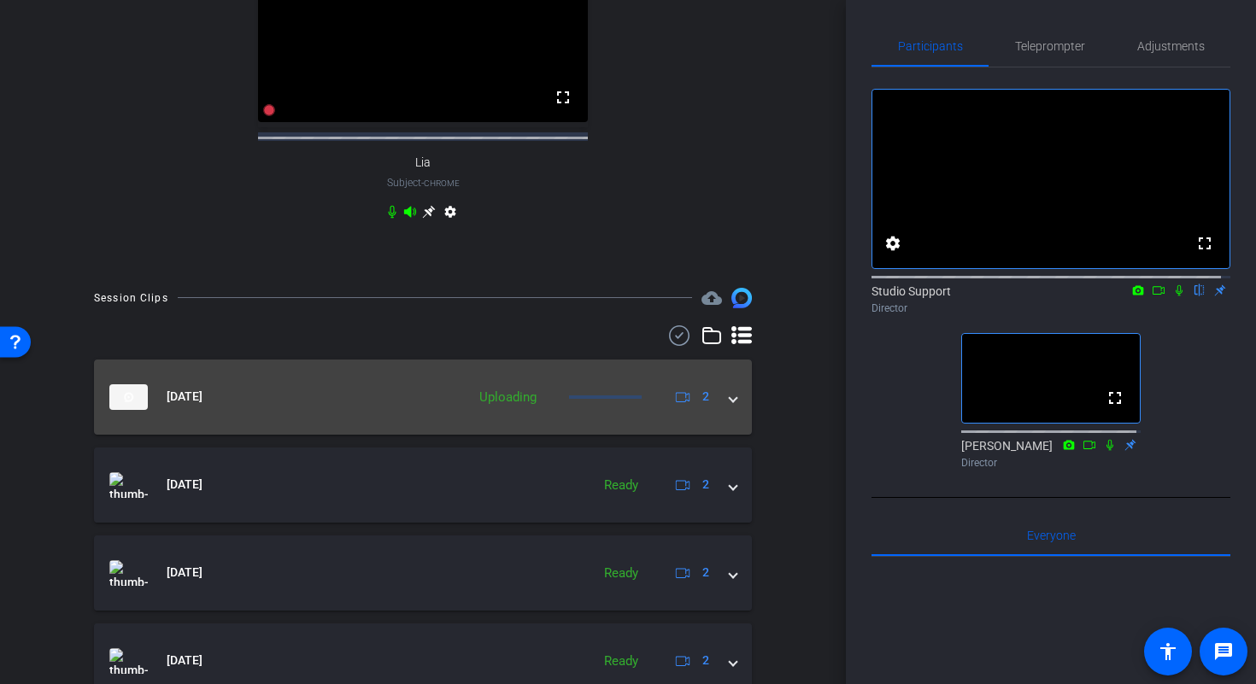
click at [730, 406] on span at bounding box center [733, 397] width 7 height 18
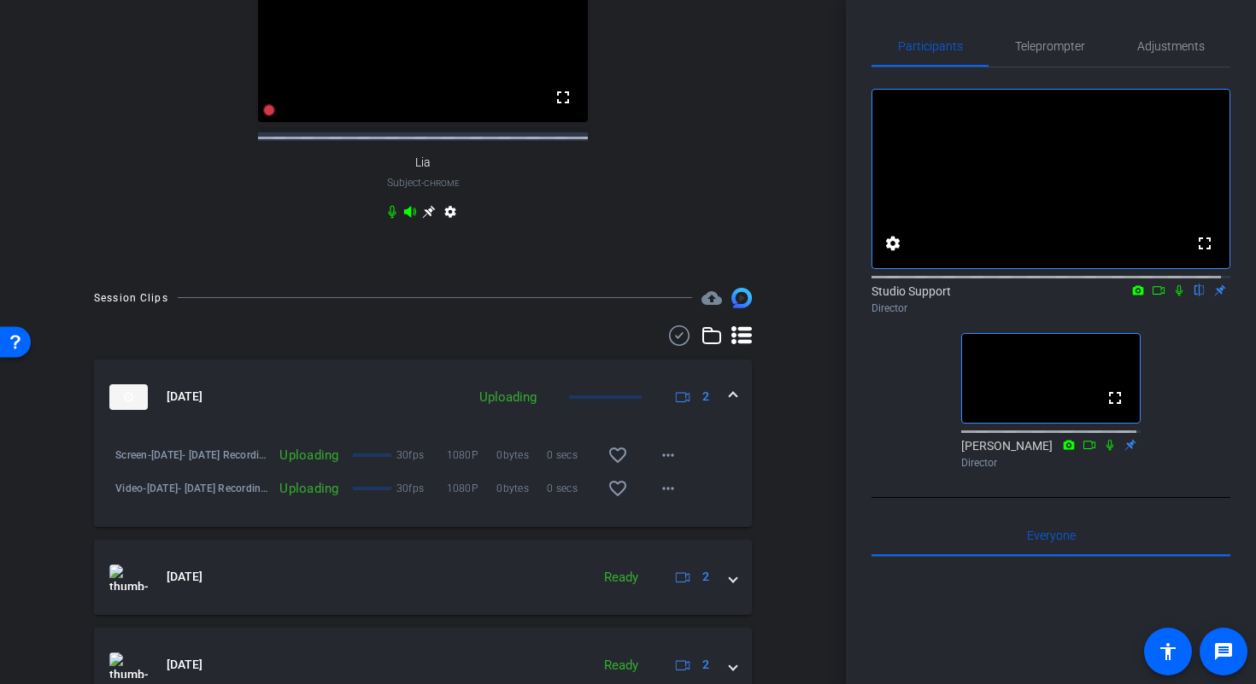
click at [727, 409] on mat-expansion-panel-header "Oct 13, 2025 Uploading 2" at bounding box center [423, 397] width 658 height 75
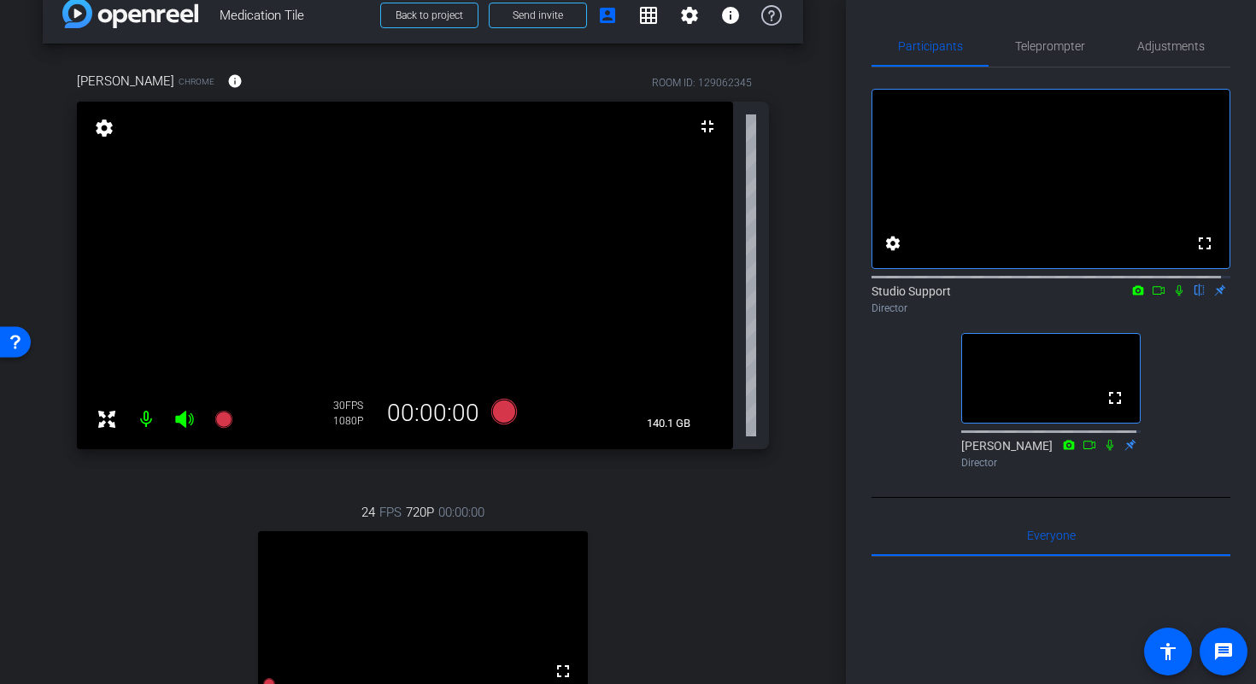
scroll to position [18, 0]
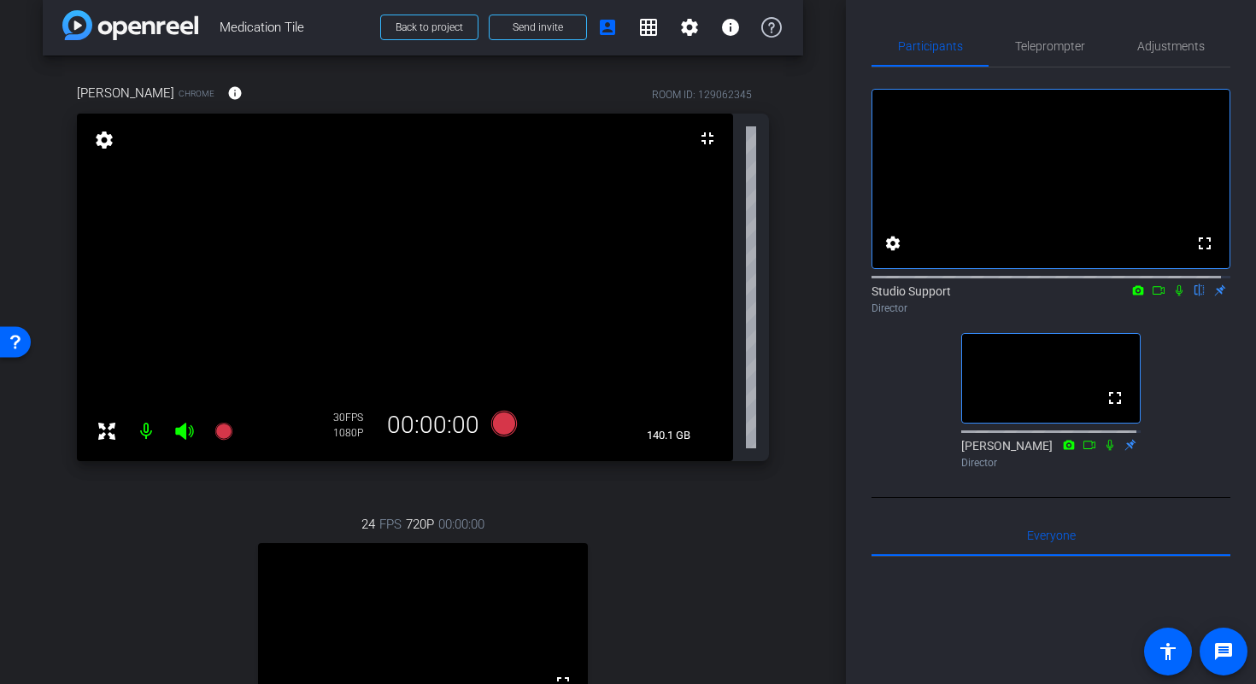
drag, startPoint x: 848, startPoint y: 180, endPoint x: 847, endPoint y: 218, distance: 37.6
click at [847, 217] on div "Participants Teleprompter Adjustments fullscreen settings Studio Support flip D…" at bounding box center [1051, 342] width 410 height 684
drag, startPoint x: 835, startPoint y: 227, endPoint x: 839, endPoint y: 257, distance: 30.2
click at [839, 257] on div "arrow_back Medication Tile Back to project Send invite account_box grid_on sett…" at bounding box center [423, 342] width 846 height 684
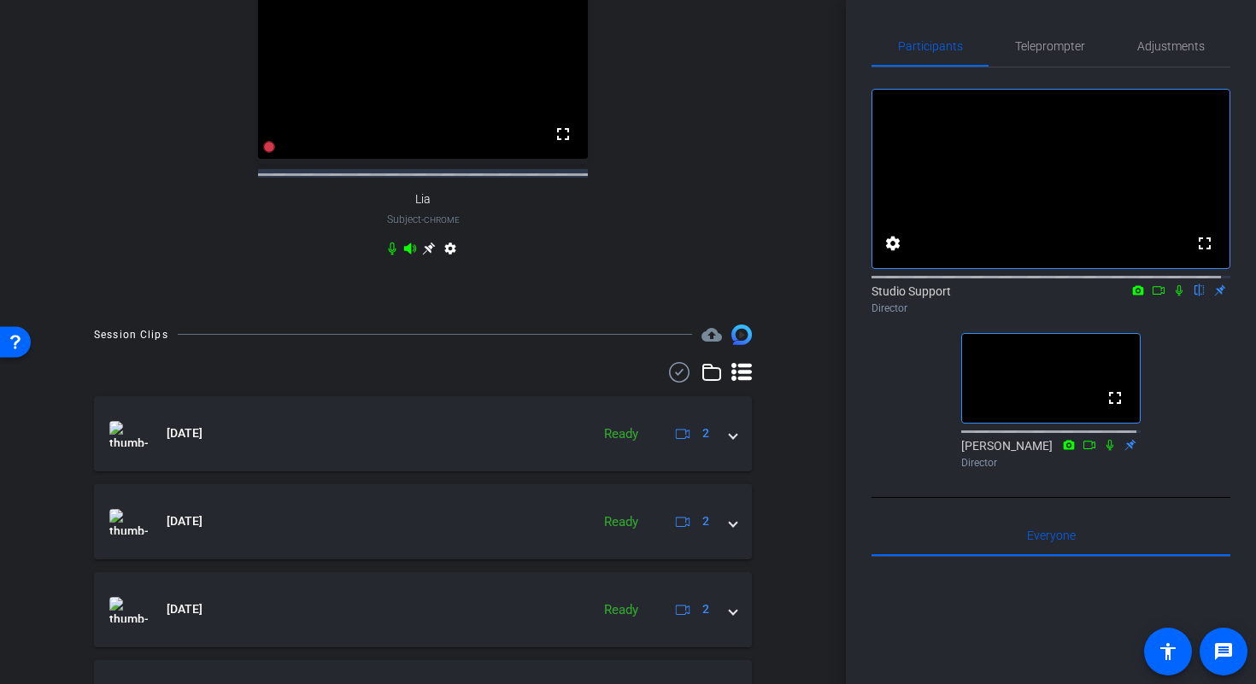
scroll to position [585, 0]
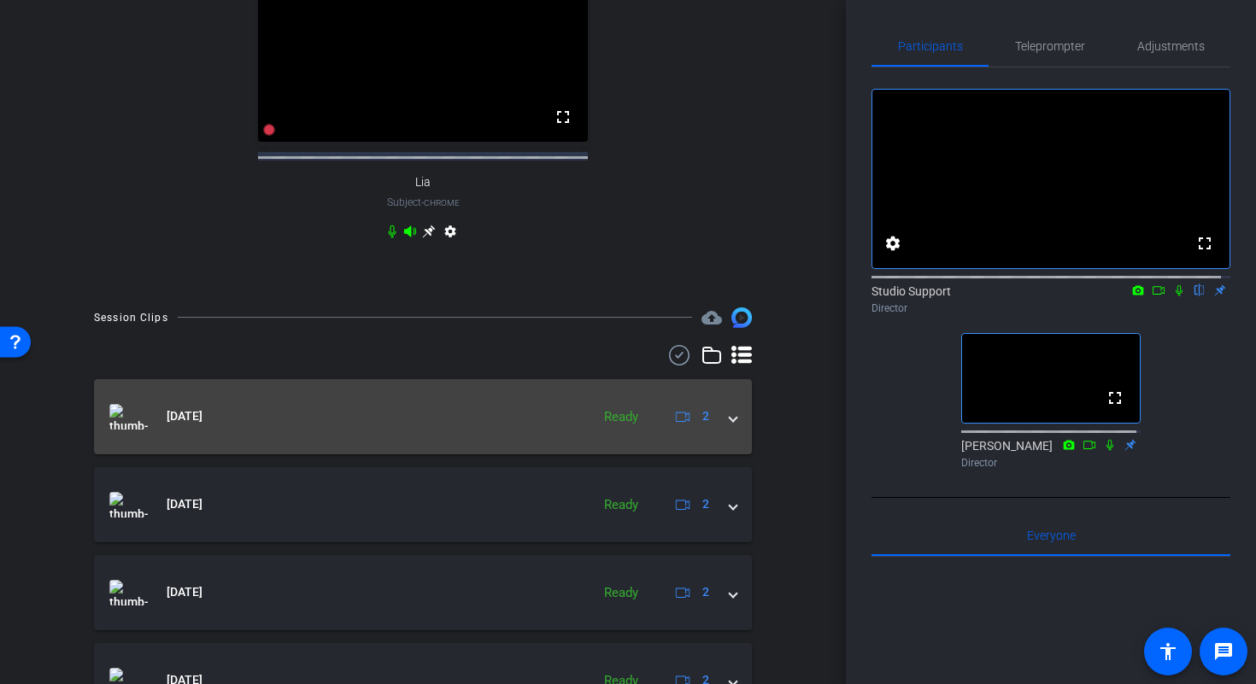
click at [730, 426] on span at bounding box center [733, 417] width 7 height 18
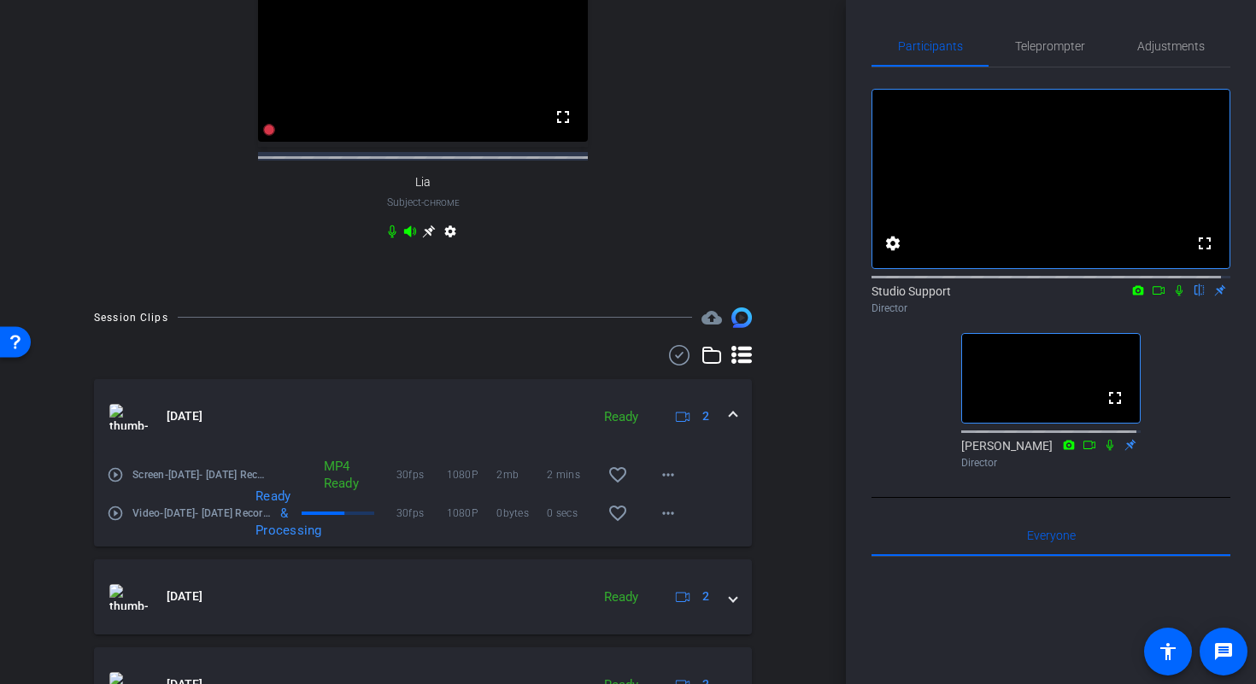
click at [730, 426] on span at bounding box center [733, 417] width 7 height 18
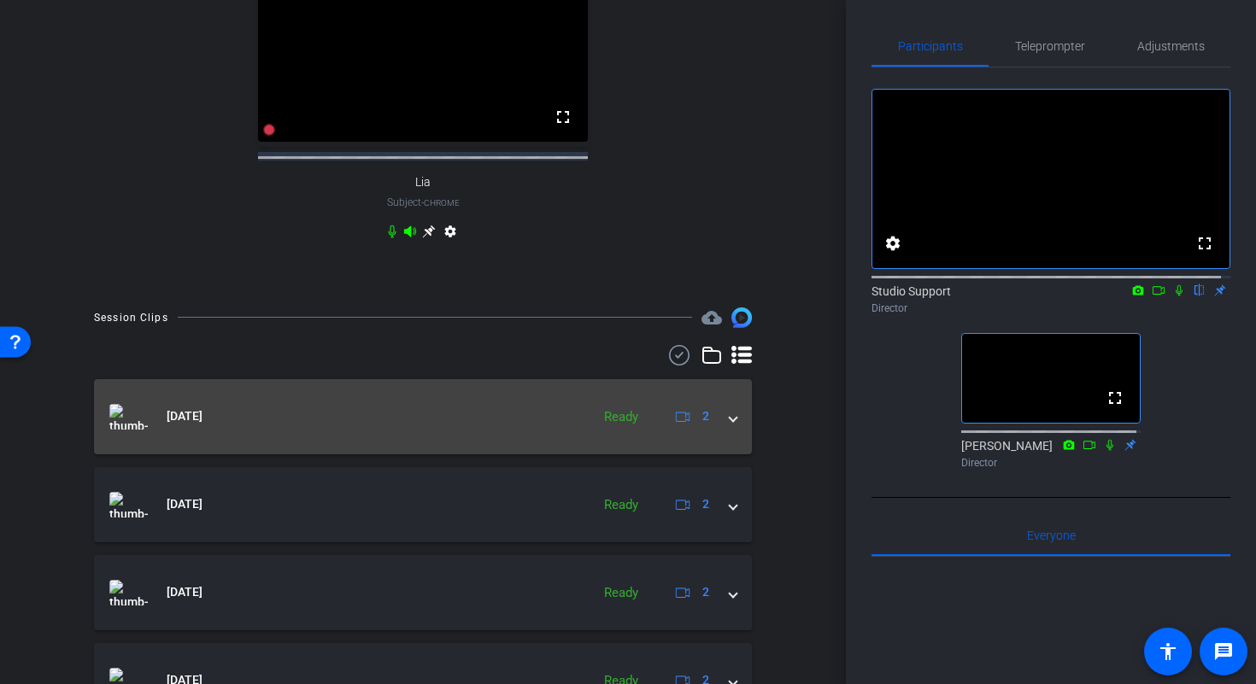
click at [730, 426] on span at bounding box center [733, 417] width 7 height 18
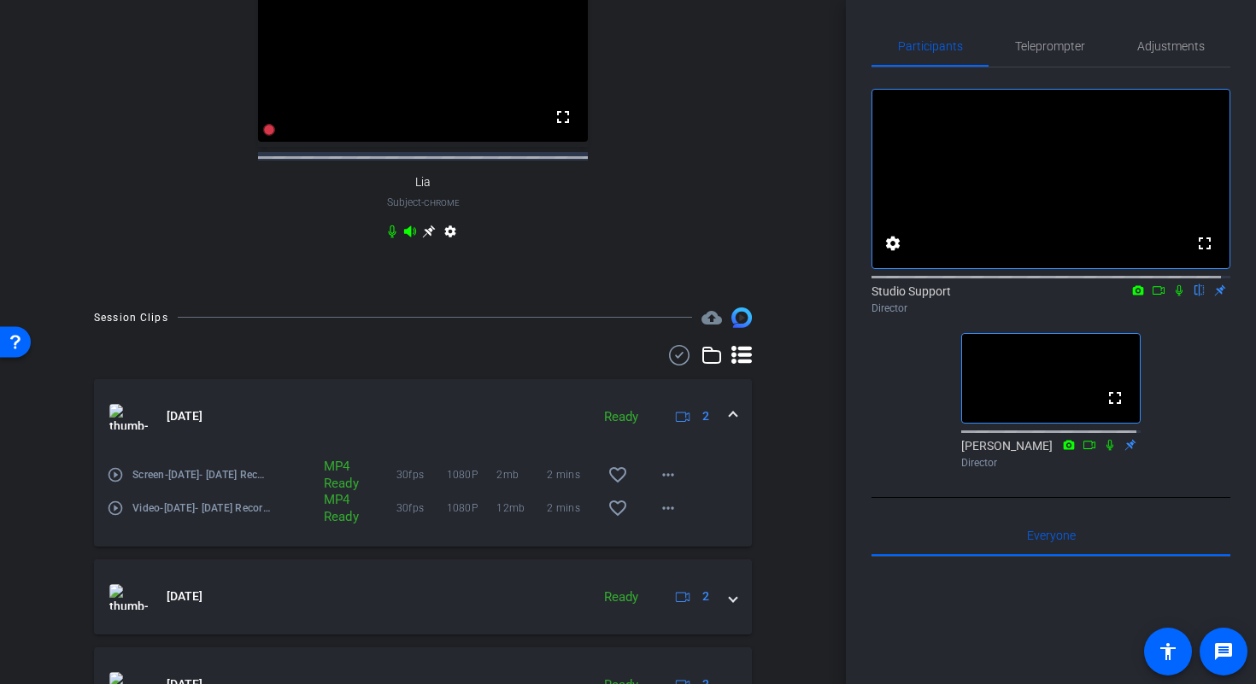
click at [730, 426] on span at bounding box center [733, 417] width 7 height 18
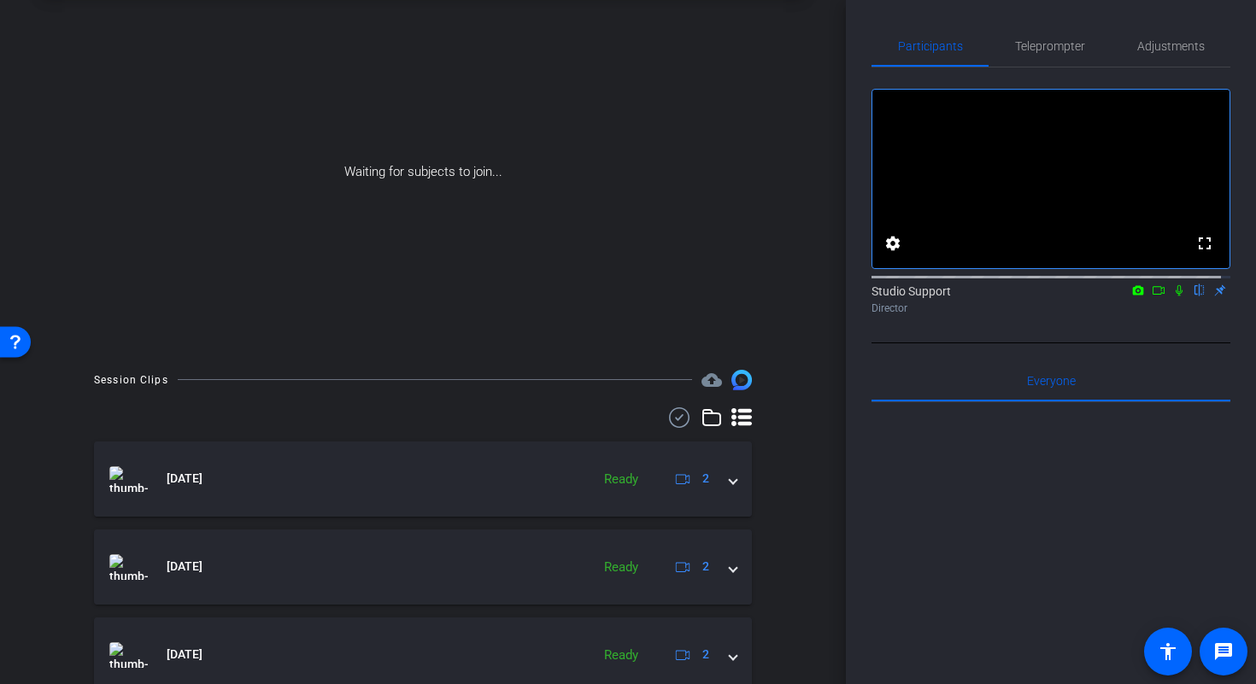
scroll to position [20, 0]
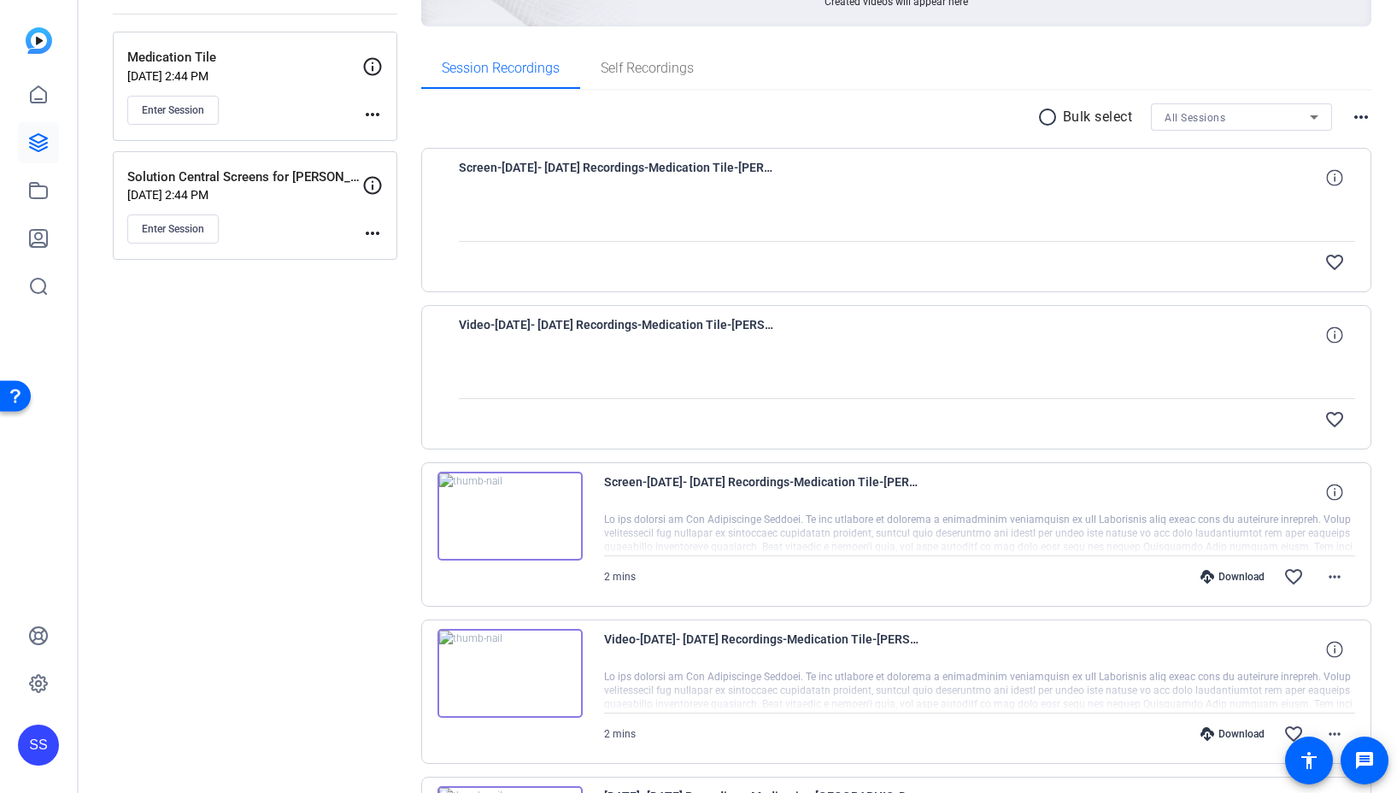
scroll to position [226, 0]
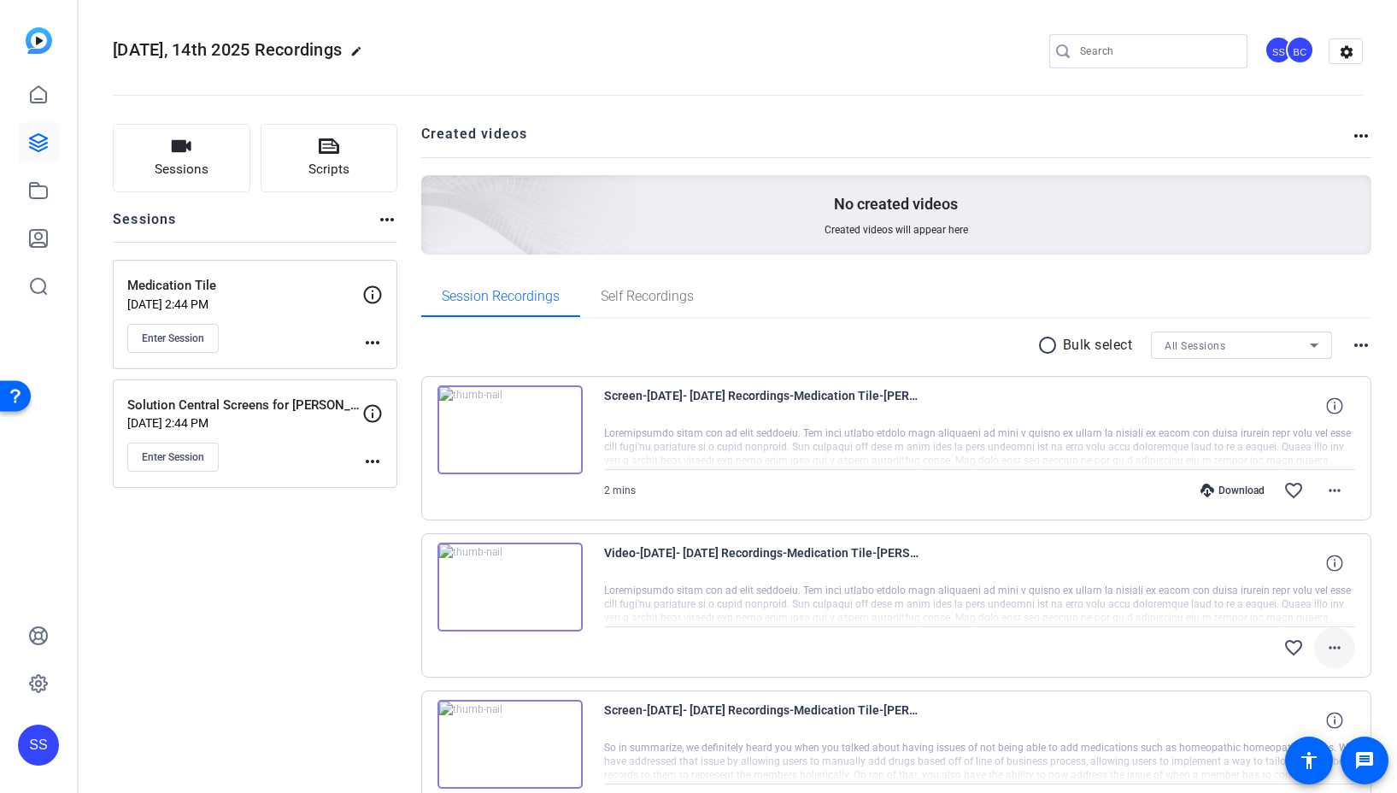
click at [1325, 649] on mat-icon "more_horiz" at bounding box center [1335, 647] width 21 height 21
click at [332, 638] on div at bounding box center [698, 396] width 1397 height 793
